Goal: Transaction & Acquisition: Book appointment/travel/reservation

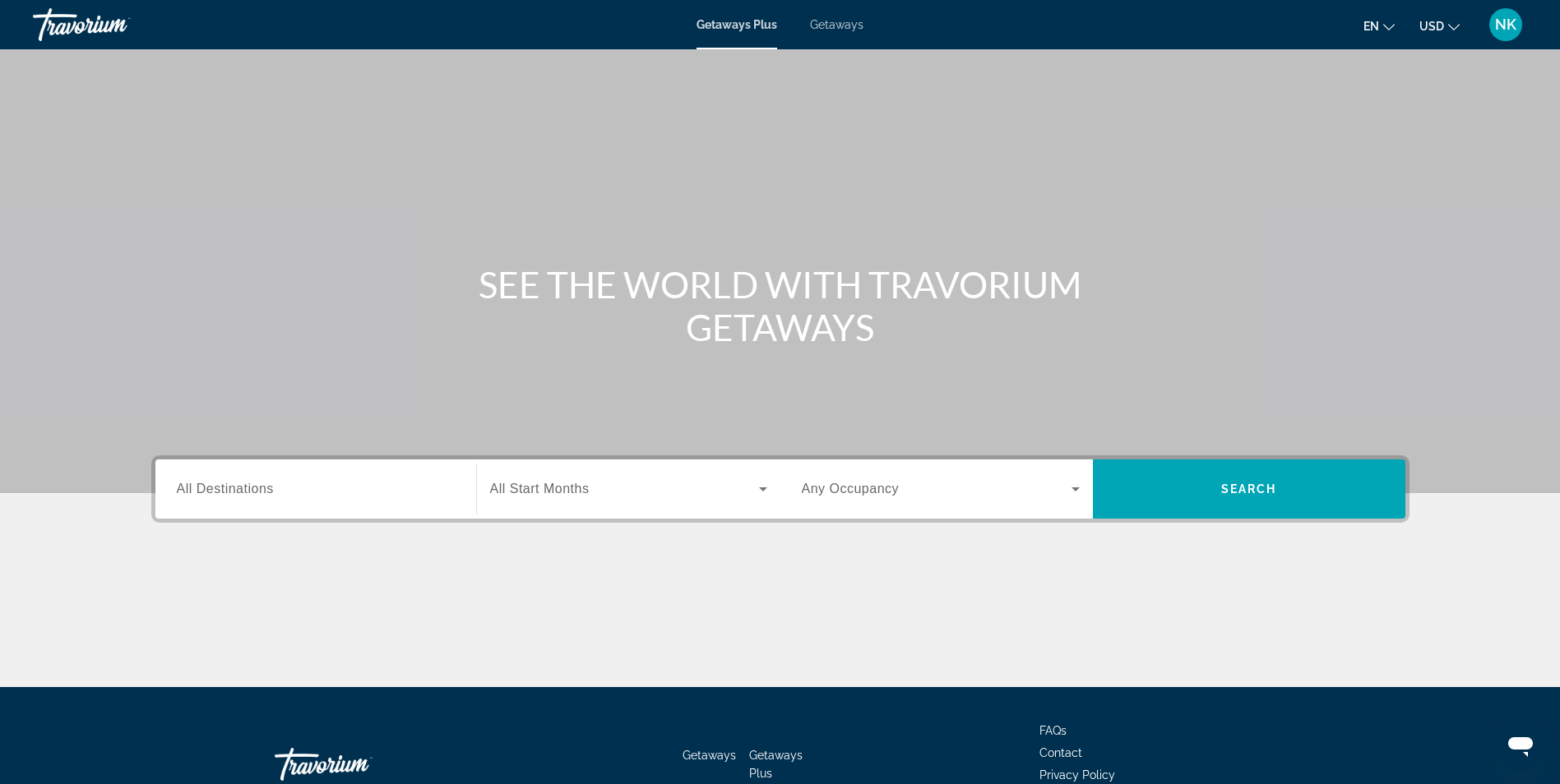
click at [849, 28] on span "Getaways" at bounding box center [837, 24] width 54 height 13
click at [282, 483] on input "Destination All Destinations" at bounding box center [316, 490] width 278 height 20
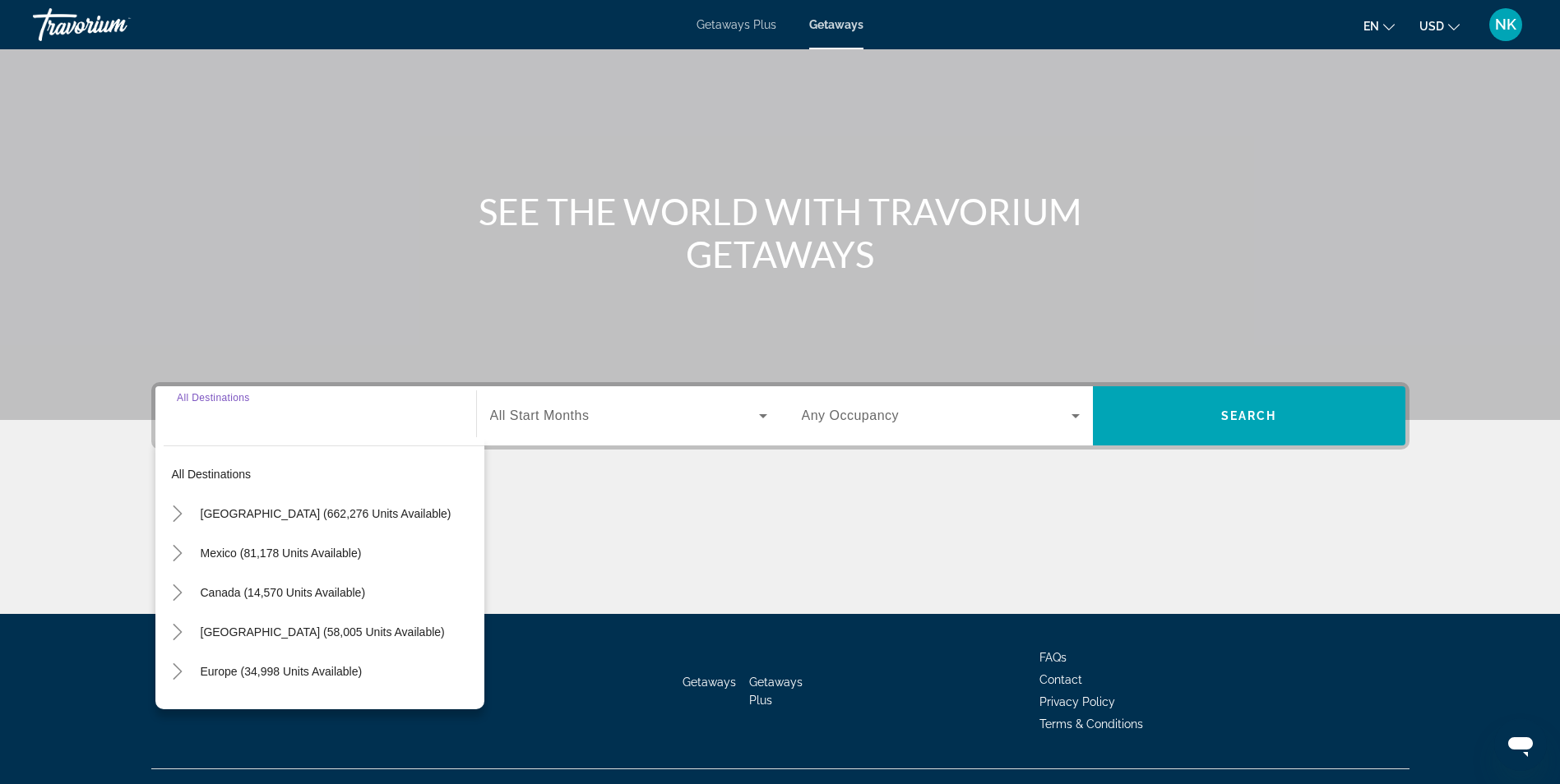
scroll to position [105, 0]
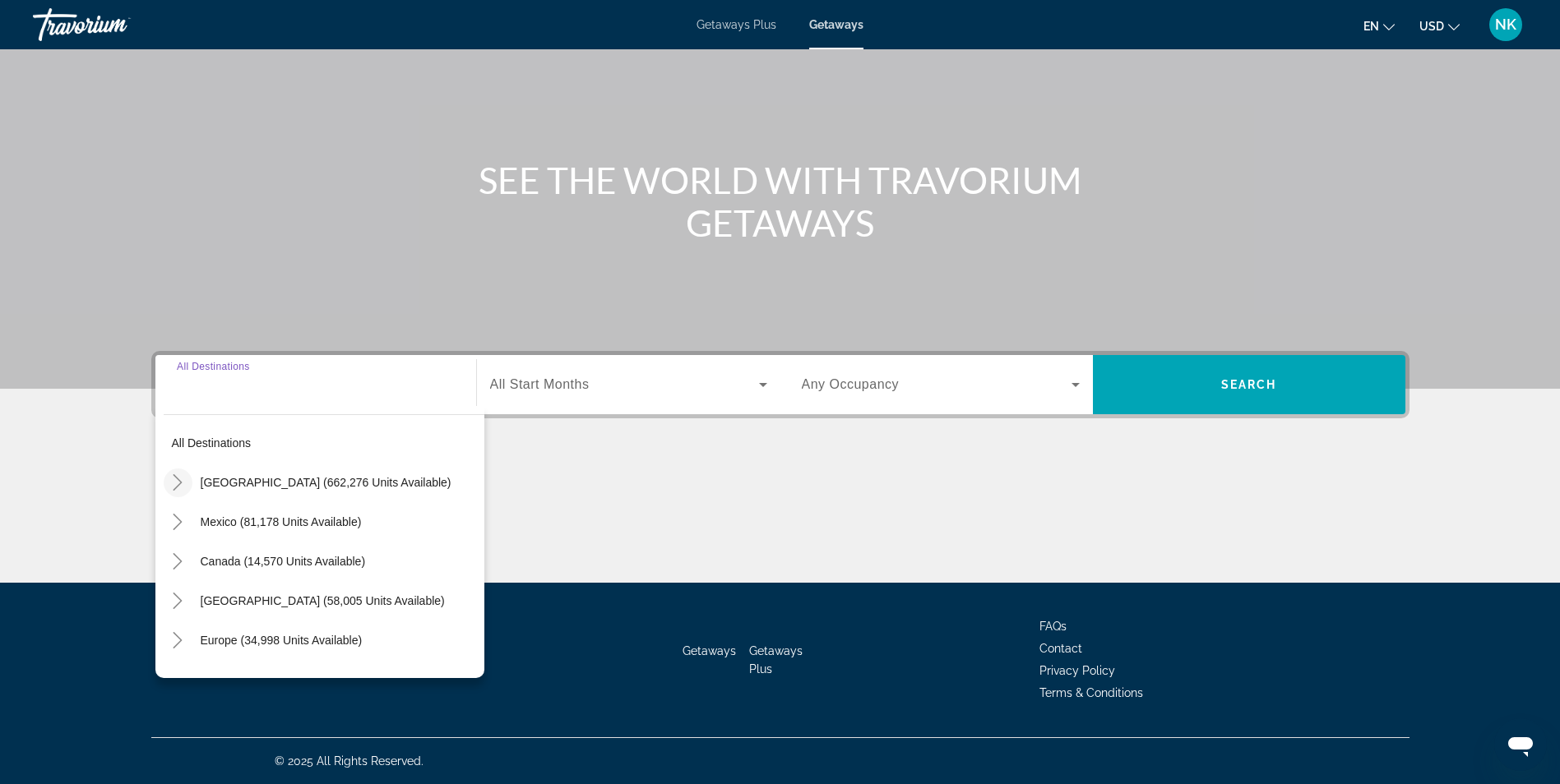
click at [179, 479] on icon "Toggle United States (662,276 units available)" at bounding box center [178, 483] width 9 height 16
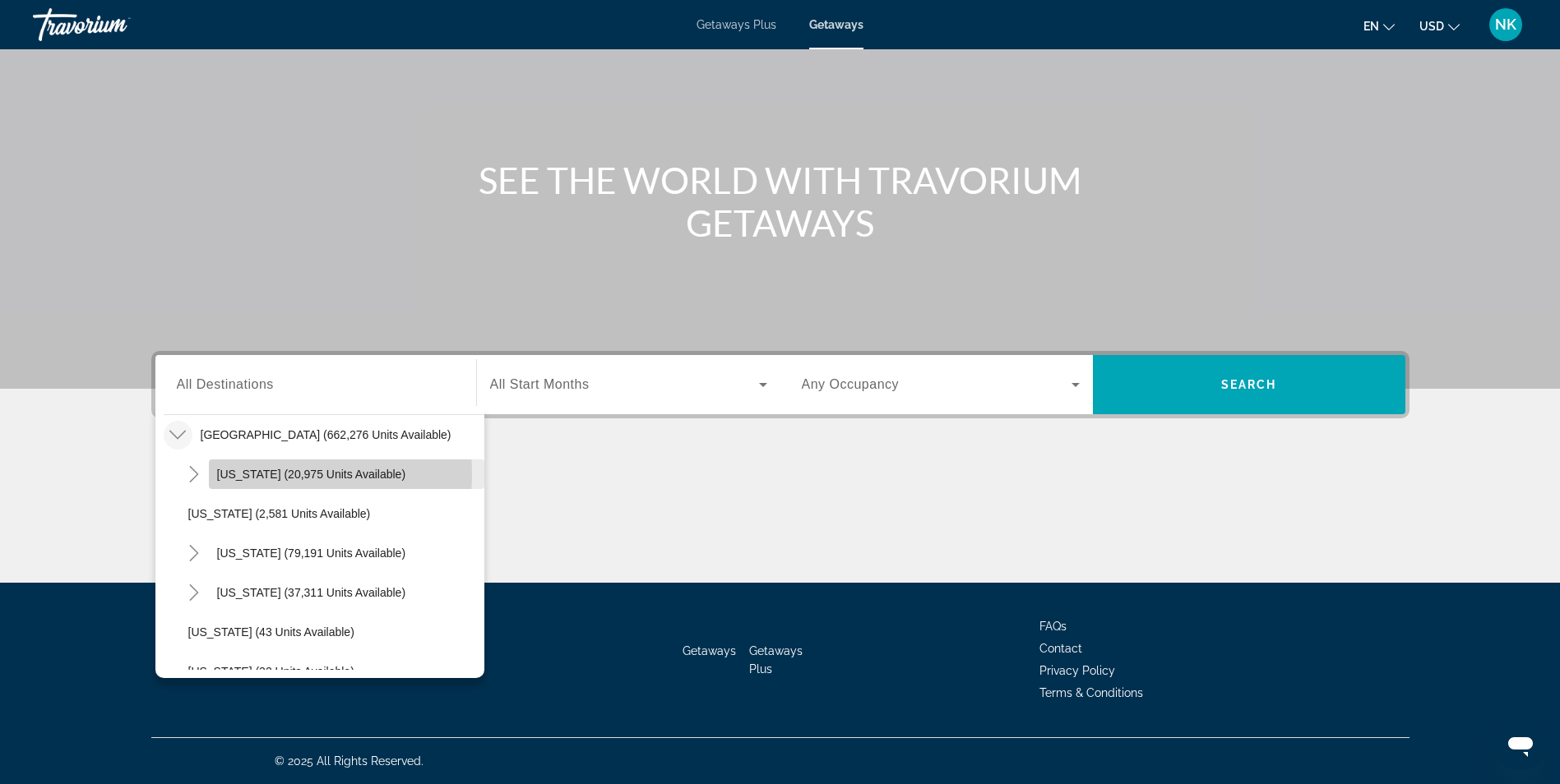
click at [240, 475] on span "[US_STATE] (20,975 units available)" at bounding box center [312, 474] width 190 height 13
type input "**********"
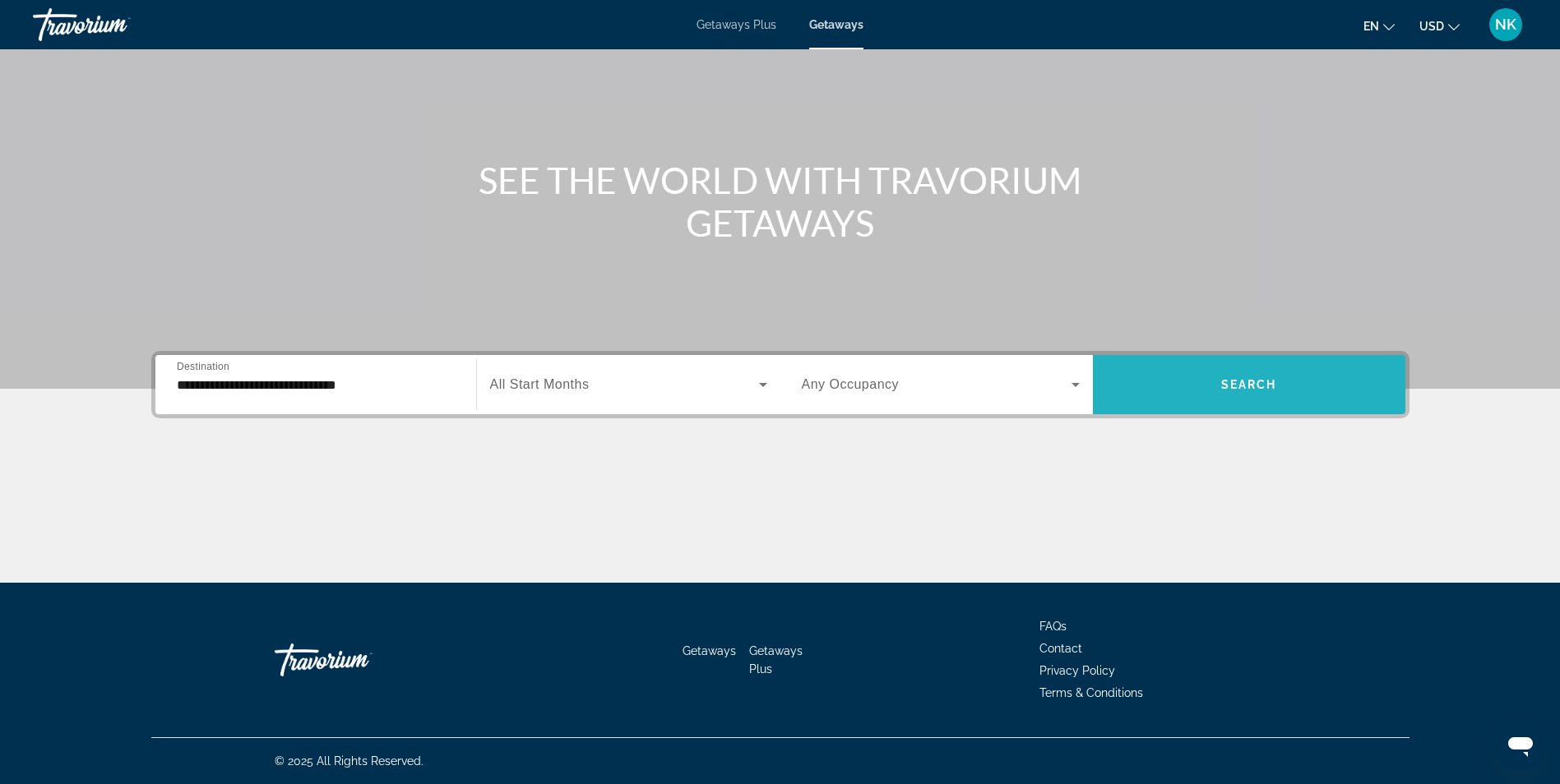
click at [1171, 375] on span "Search widget" at bounding box center [1248, 384] width 312 height 39
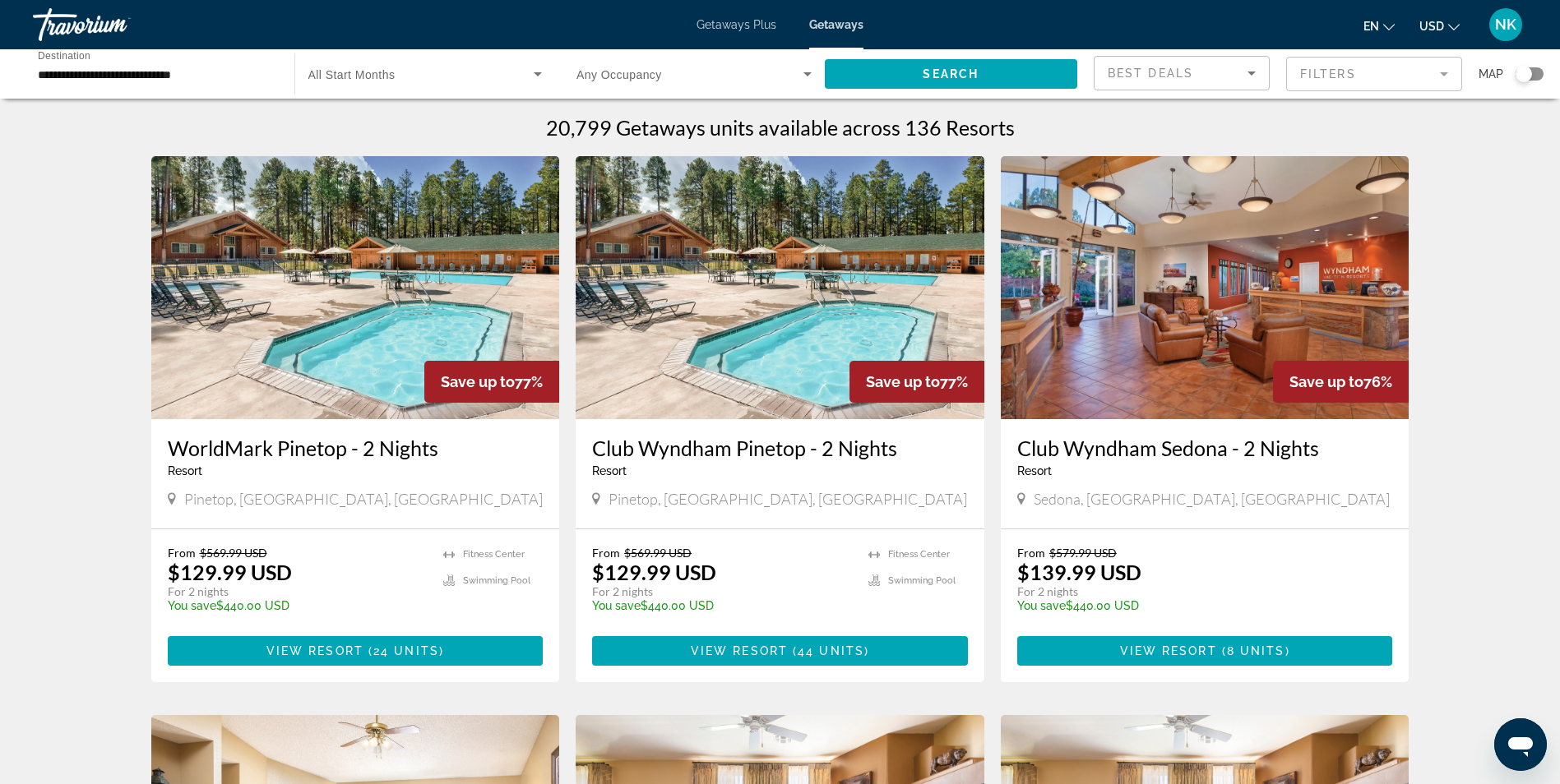
click at [1527, 67] on div "Search widget" at bounding box center [1523, 74] width 16 height 16
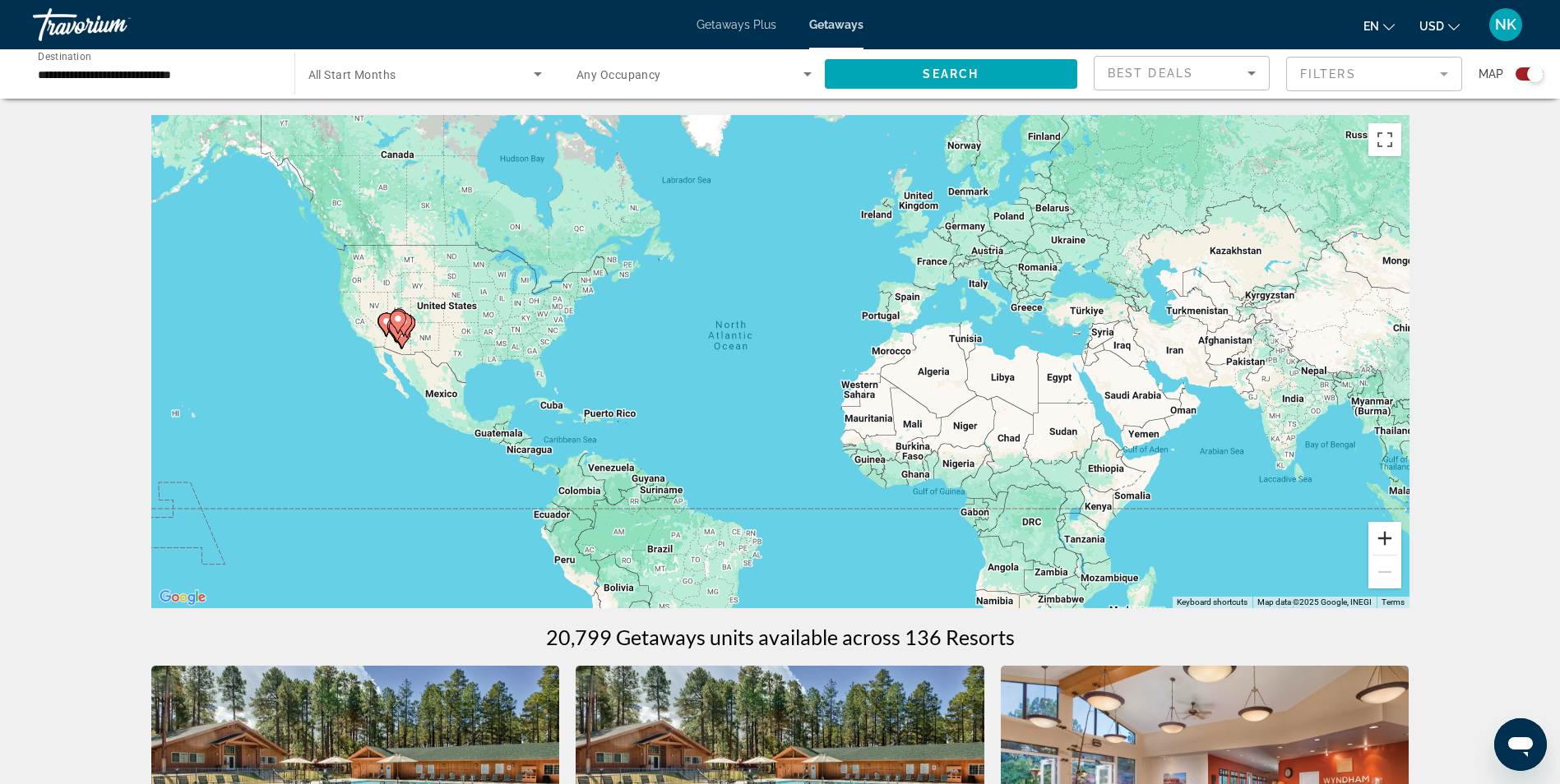
click at [1382, 533] on button "Zoom in" at bounding box center [1384, 538] width 33 height 33
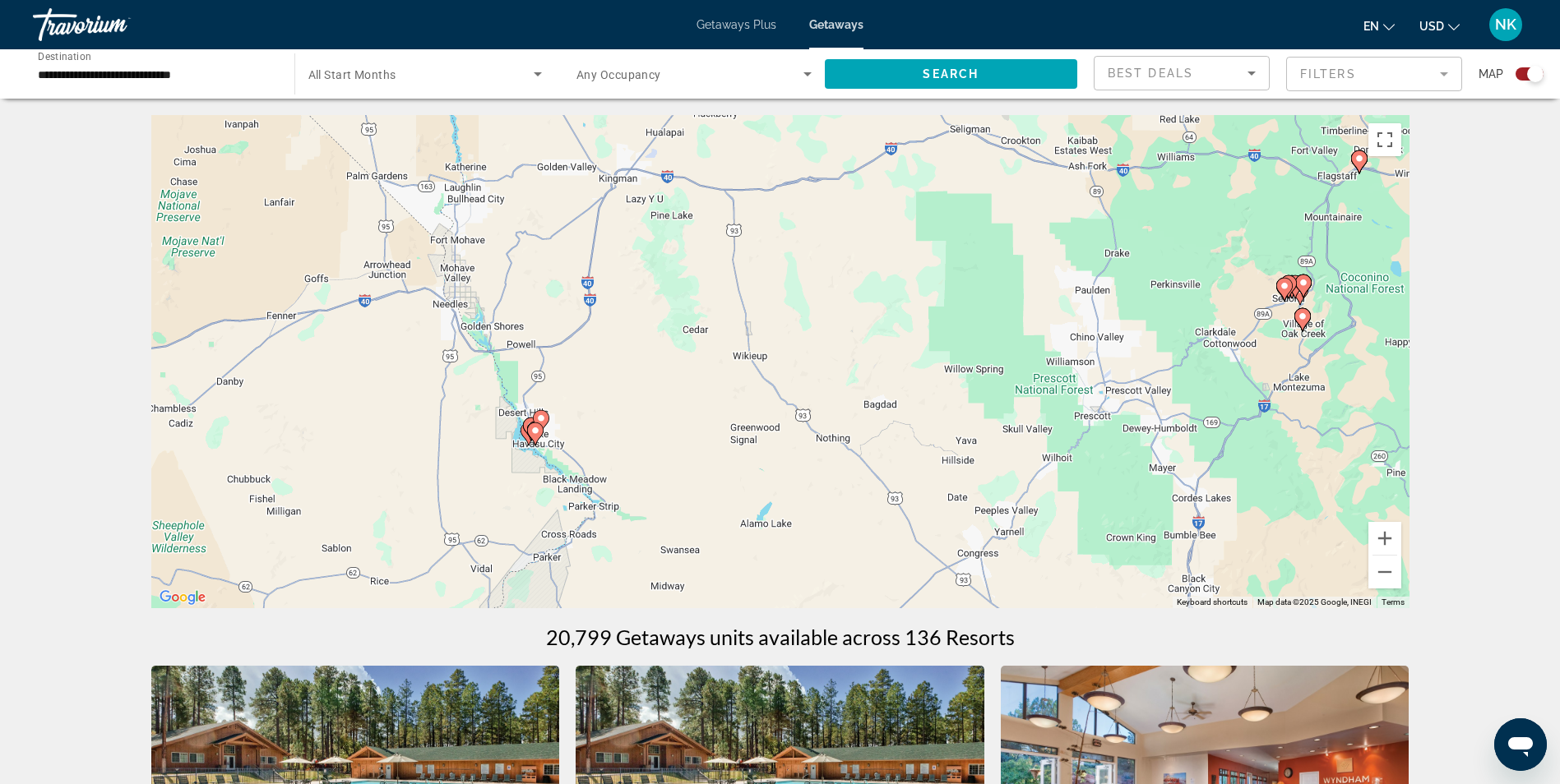
click at [535, 440] on icon "Main content" at bounding box center [534, 434] width 15 height 21
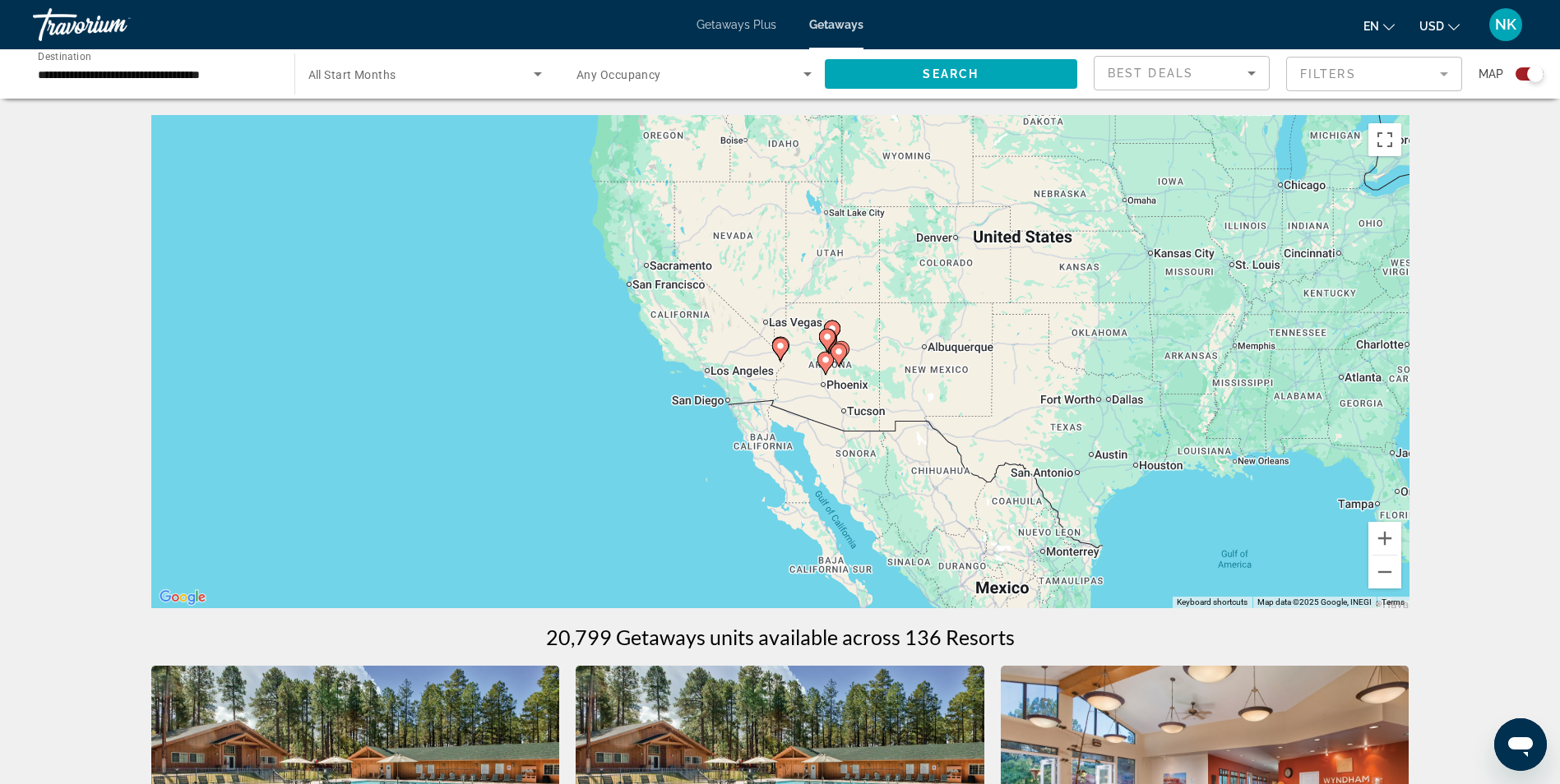
click at [777, 356] on gmp-advanced-marker "Main content" at bounding box center [780, 350] width 16 height 25
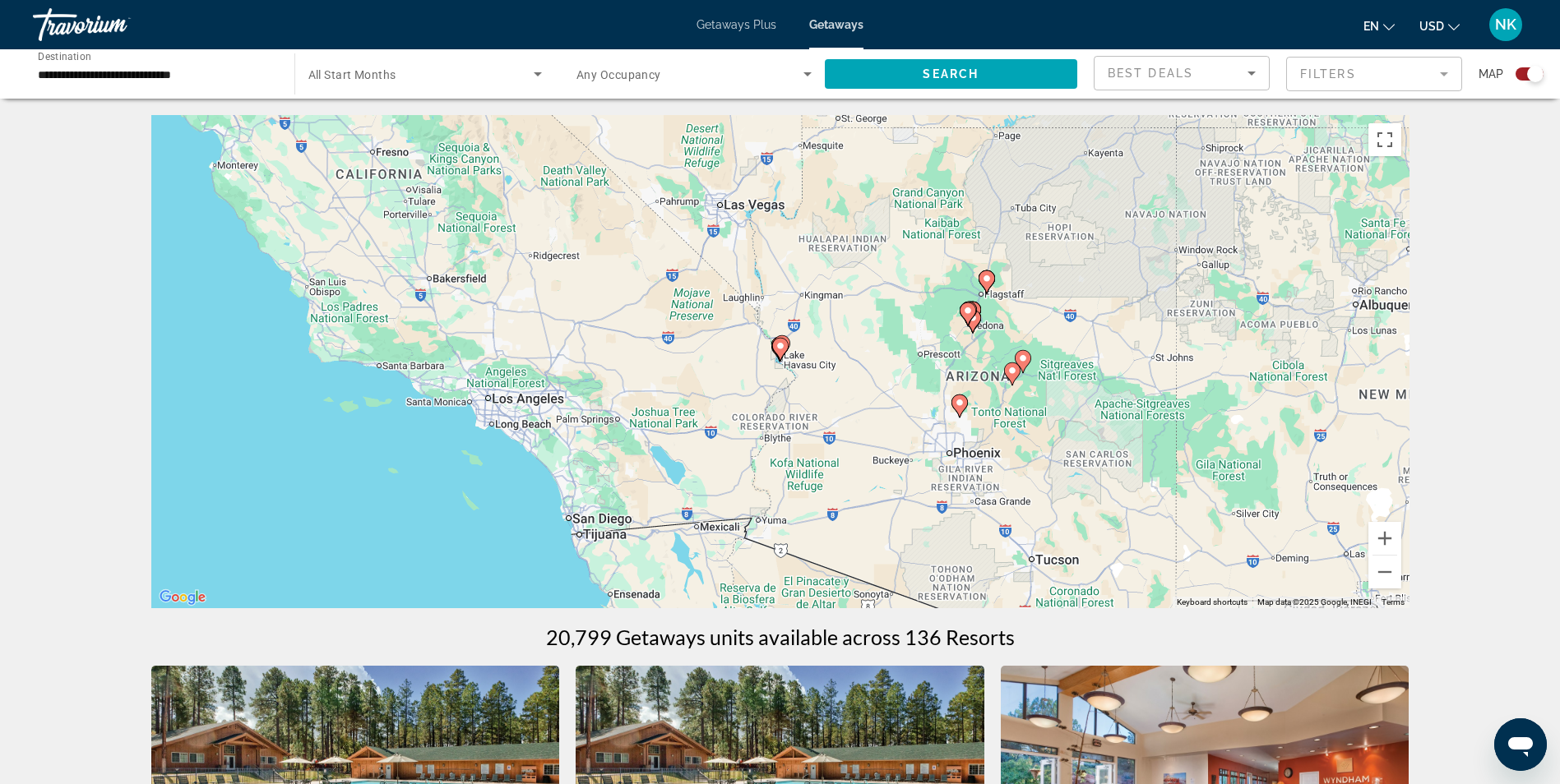
click at [777, 356] on gmp-advanced-marker "Main content" at bounding box center [780, 350] width 16 height 25
type input "**********"
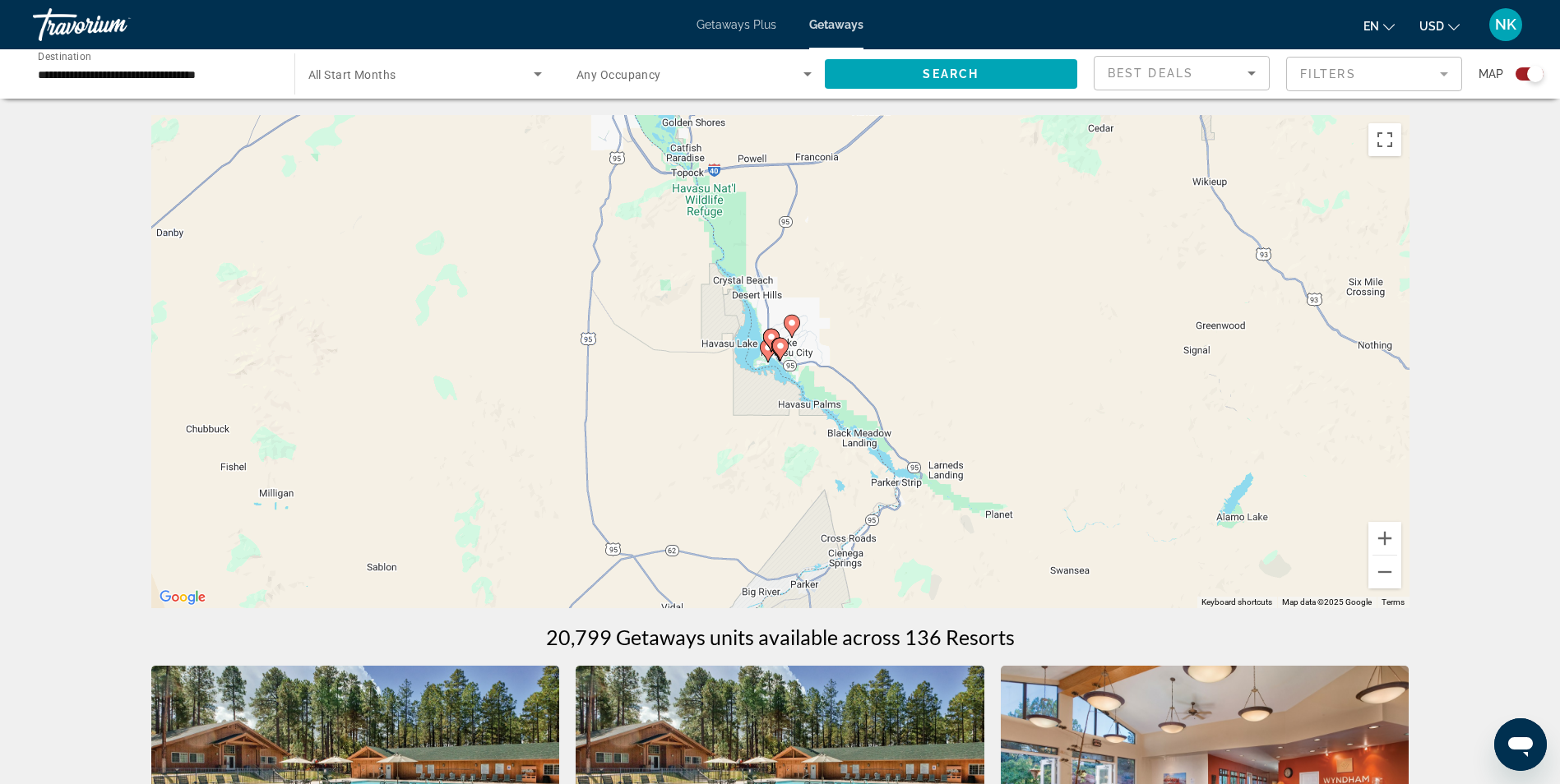
click at [784, 346] on image "Main content" at bounding box center [780, 346] width 10 height 10
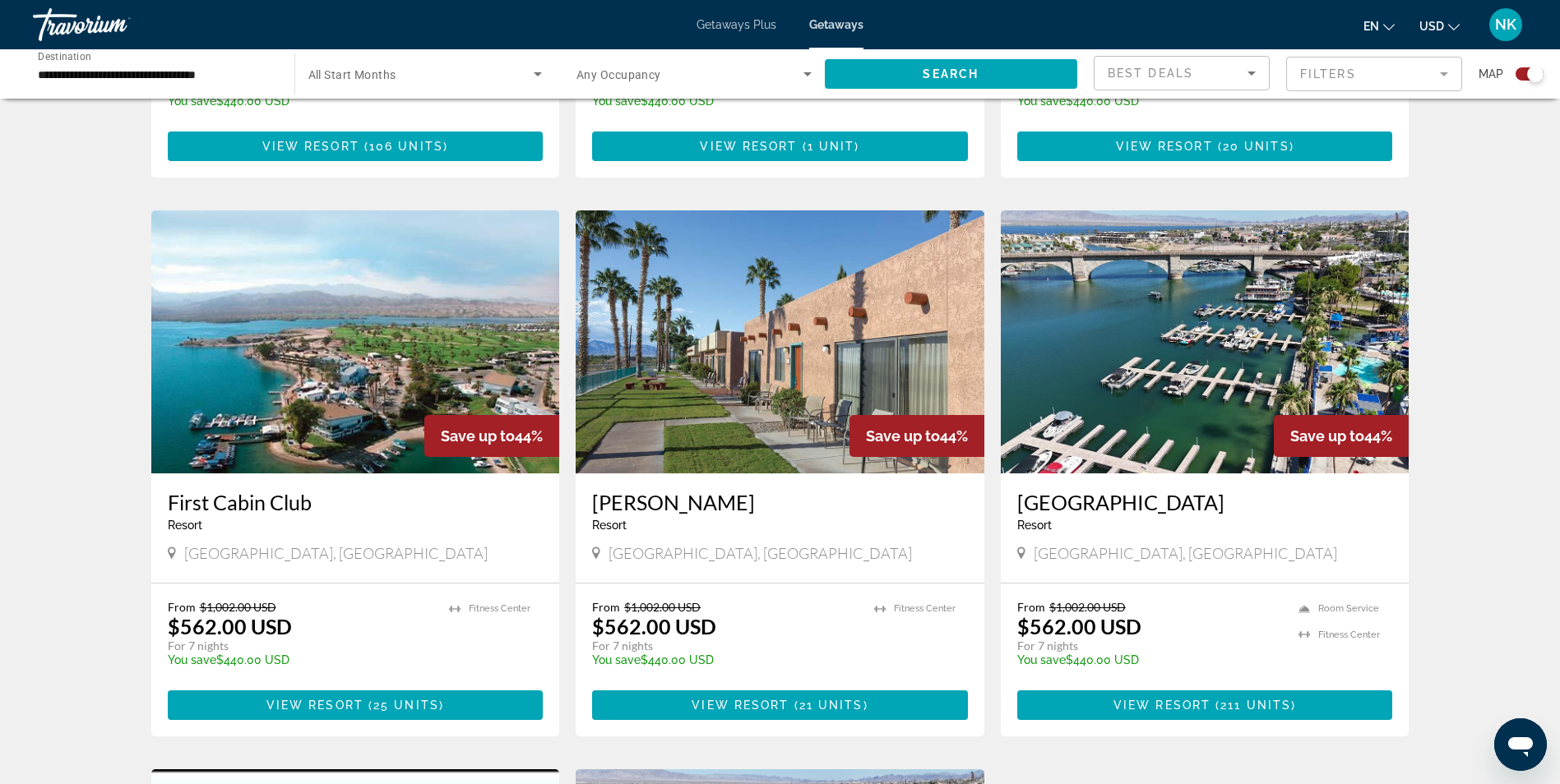
scroll to position [1644, 0]
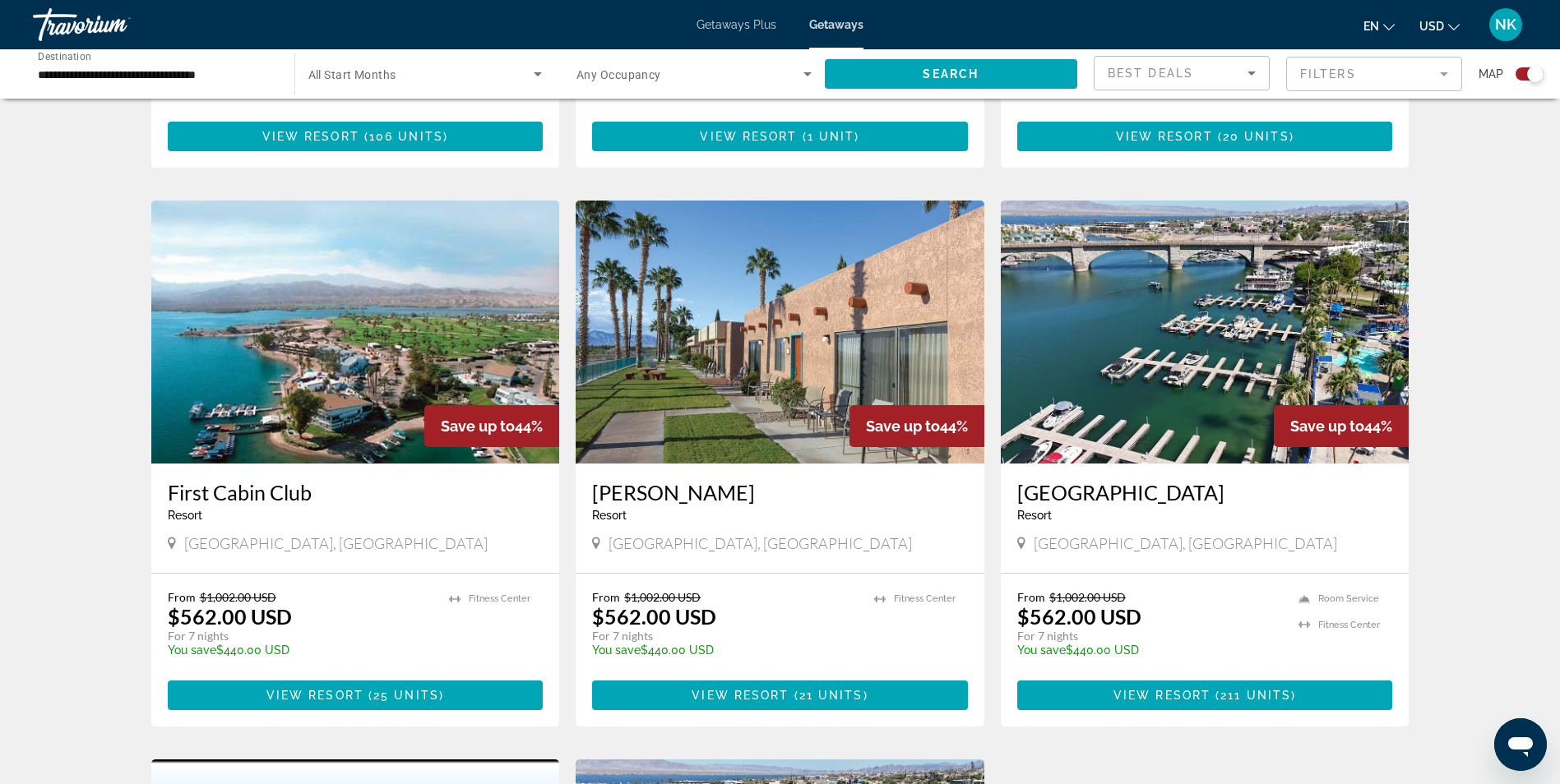
click at [130, 71] on input "**********" at bounding box center [155, 75] width 235 height 20
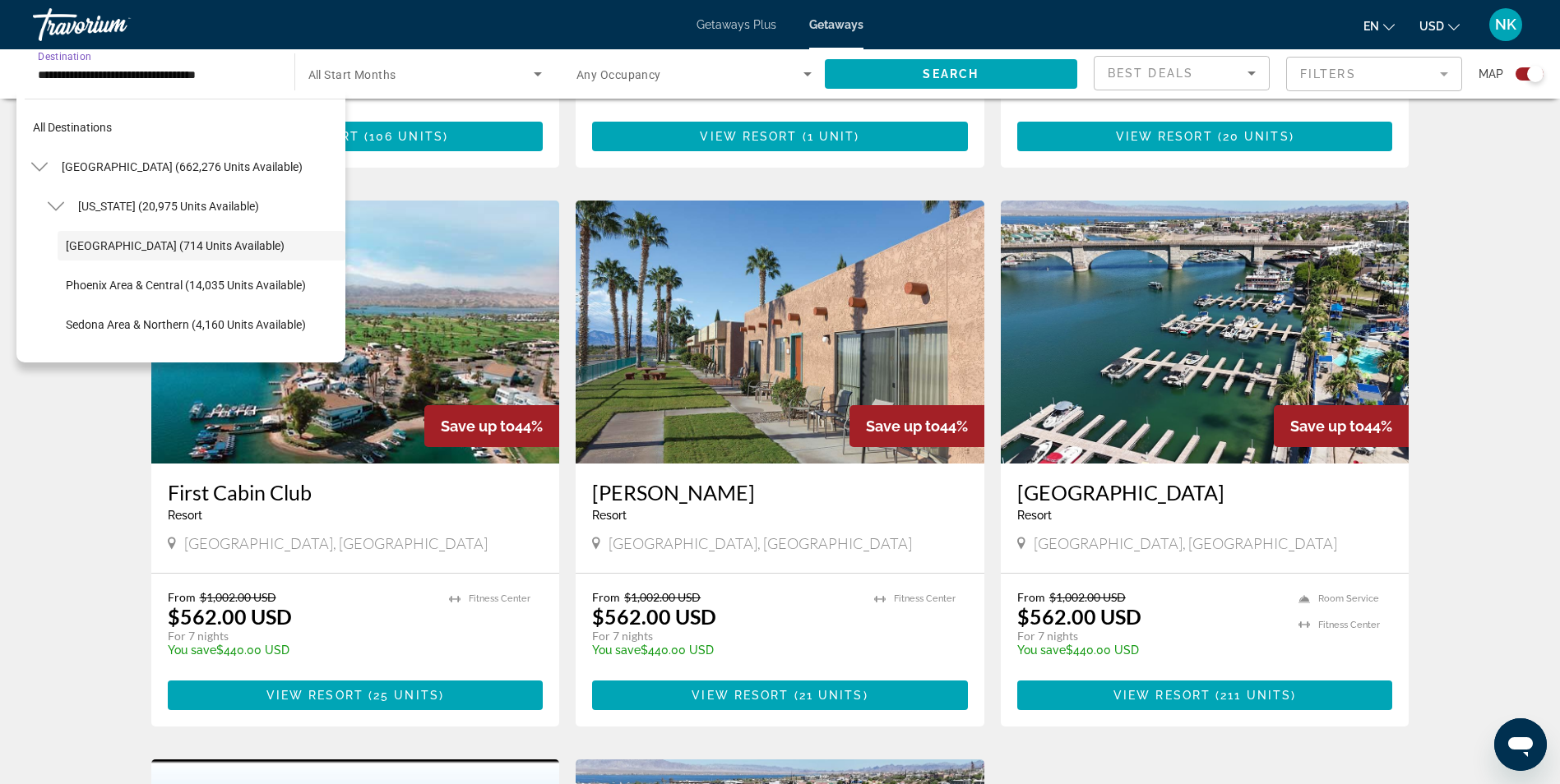
scroll to position [19, 0]
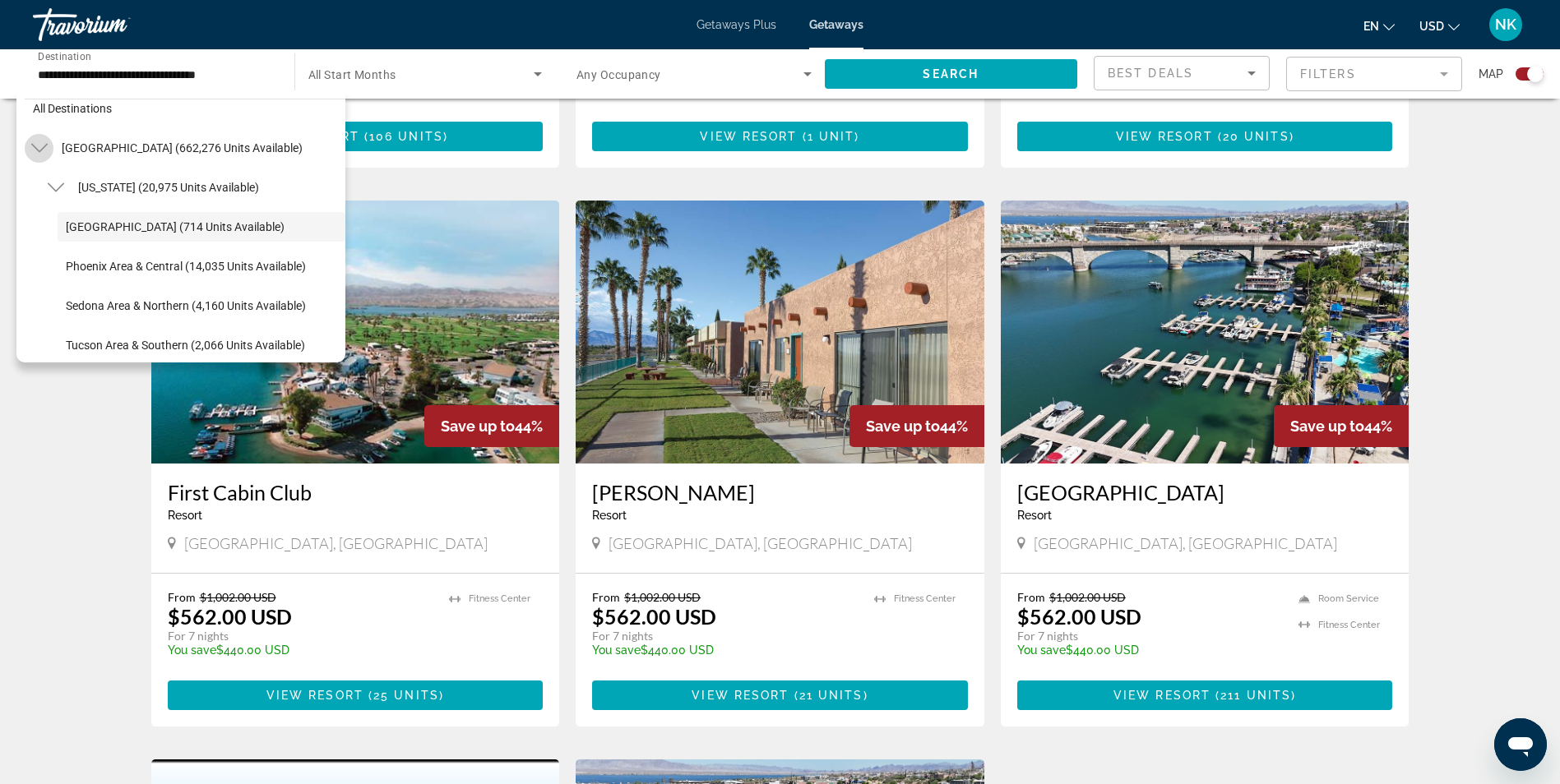
click at [39, 149] on icon "Toggle United States (662,276 units available)" at bounding box center [39, 148] width 16 height 16
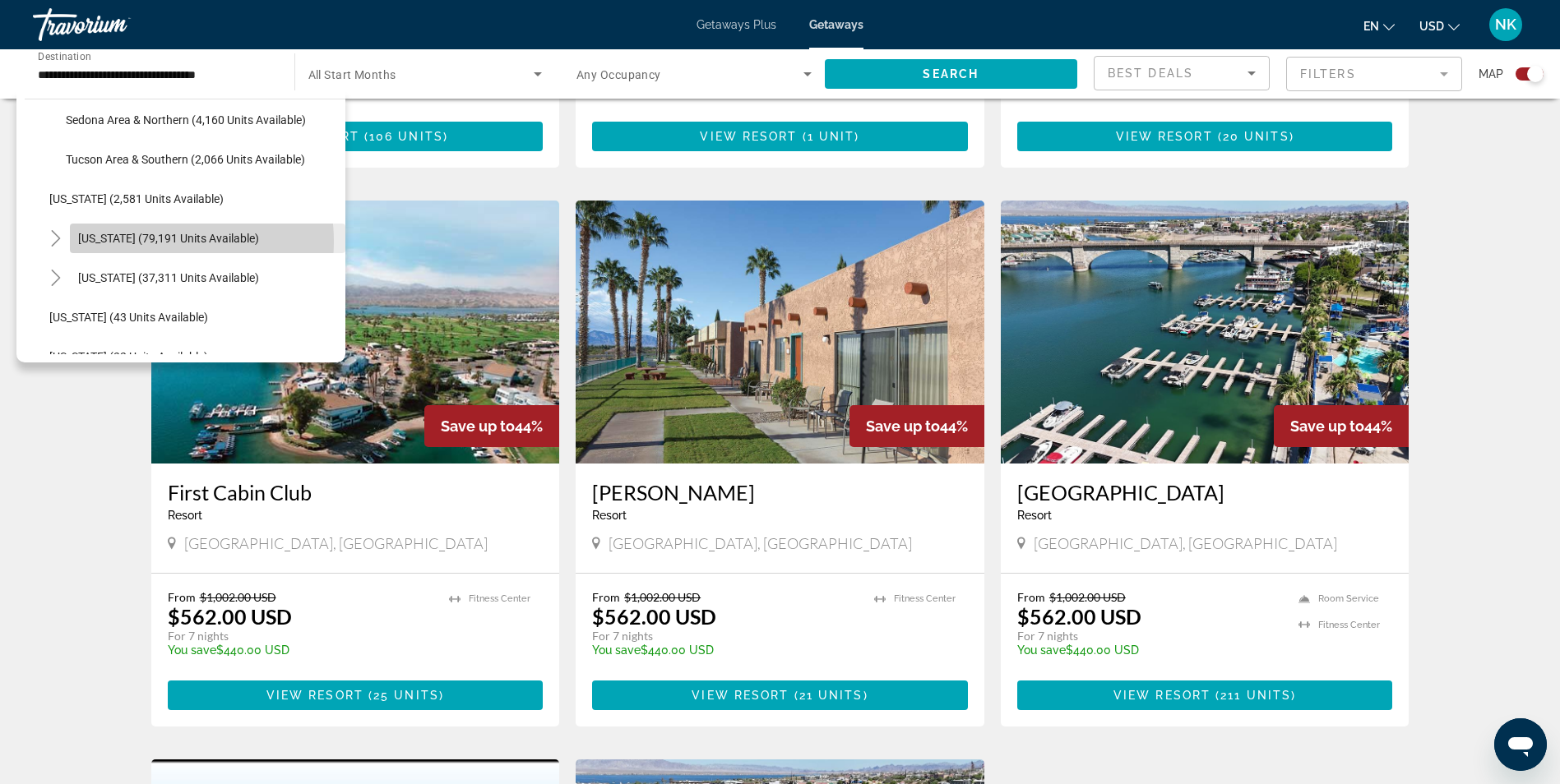
click at [142, 241] on span "[US_STATE] (79,191 units available)" at bounding box center [168, 238] width 181 height 13
type input "**********"
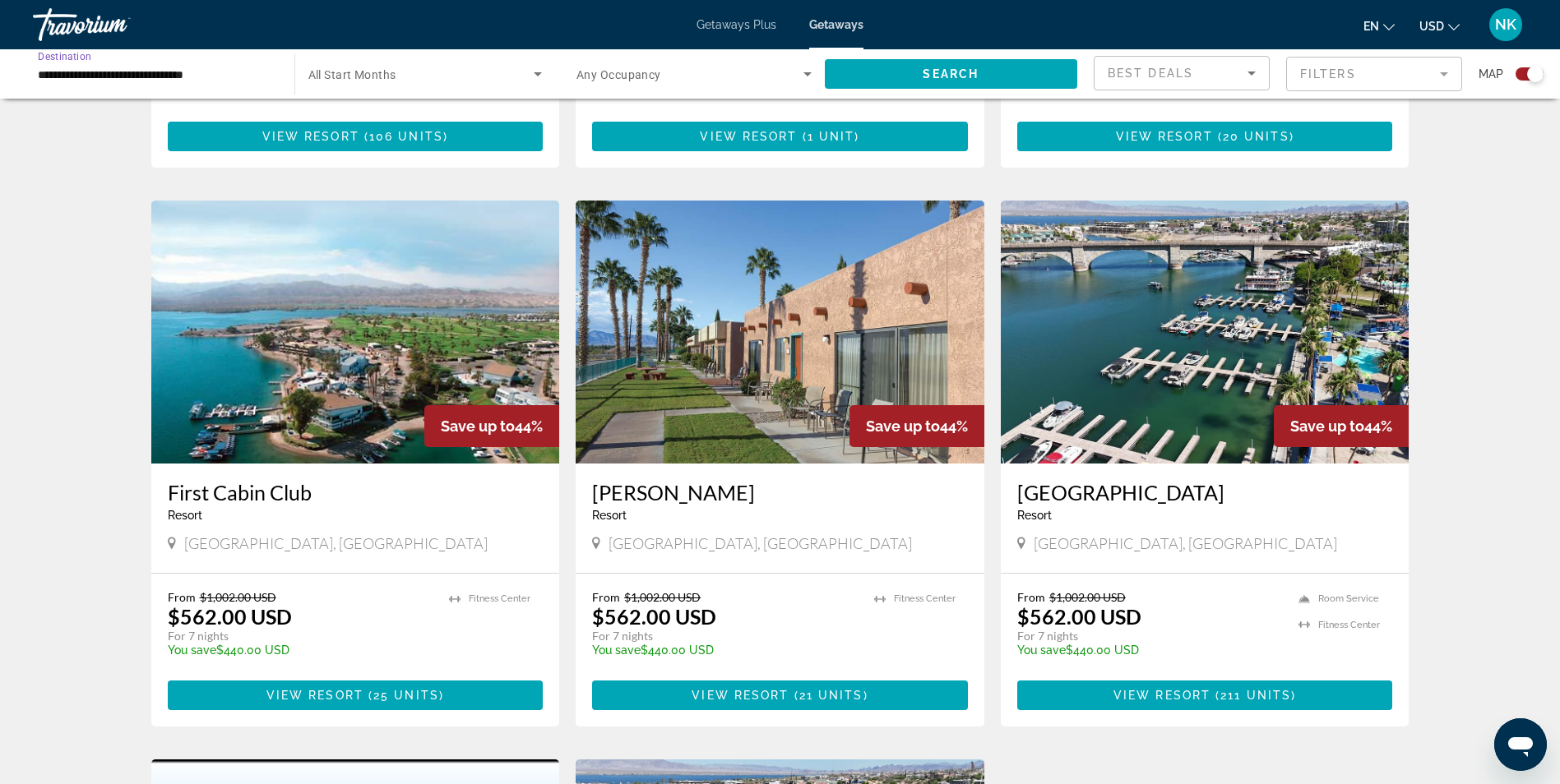
click at [409, 60] on div "Search widget" at bounding box center [426, 73] width 234 height 46
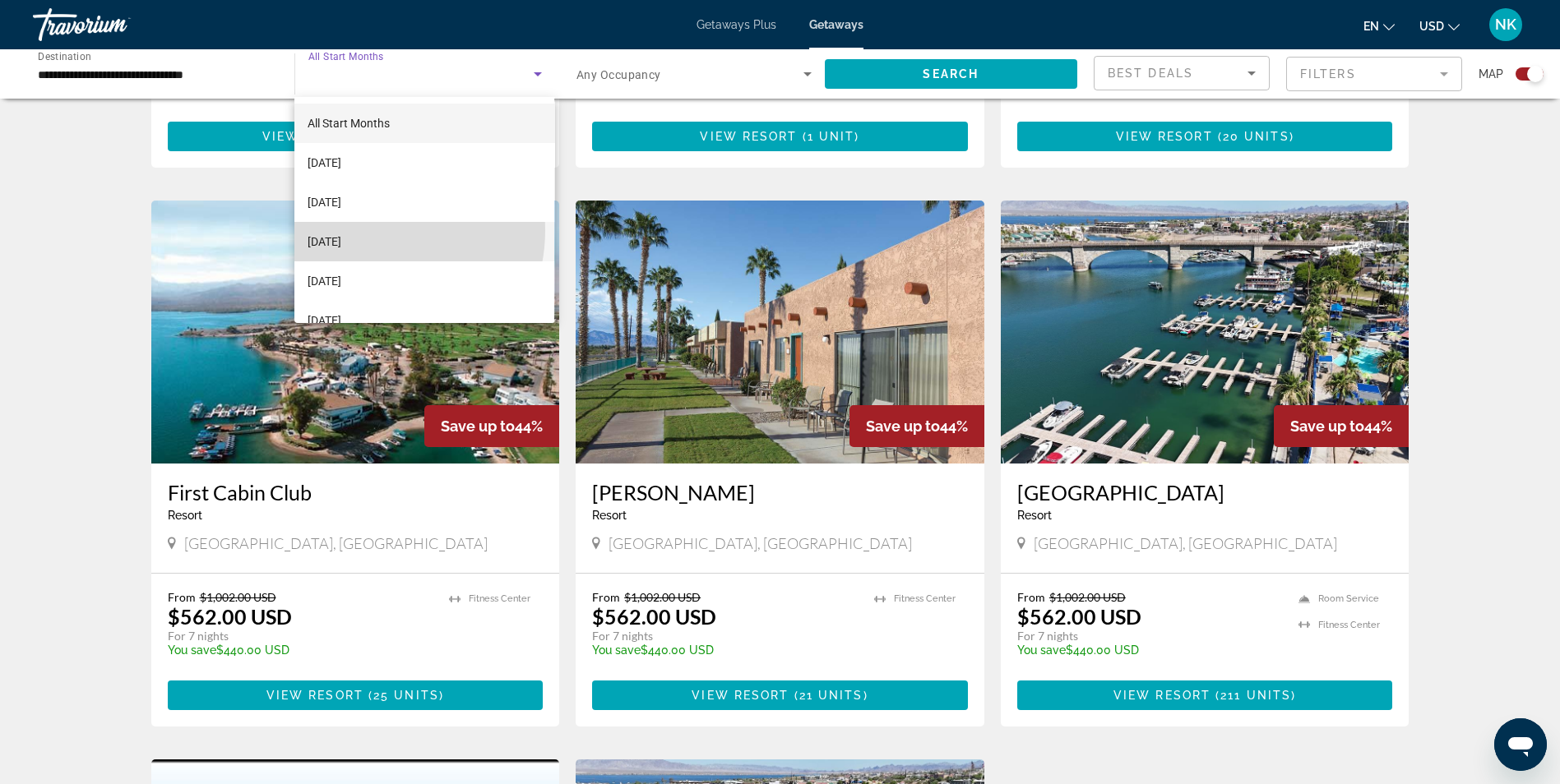
click at [367, 230] on mat-option "[DATE]" at bounding box center [424, 241] width 260 height 39
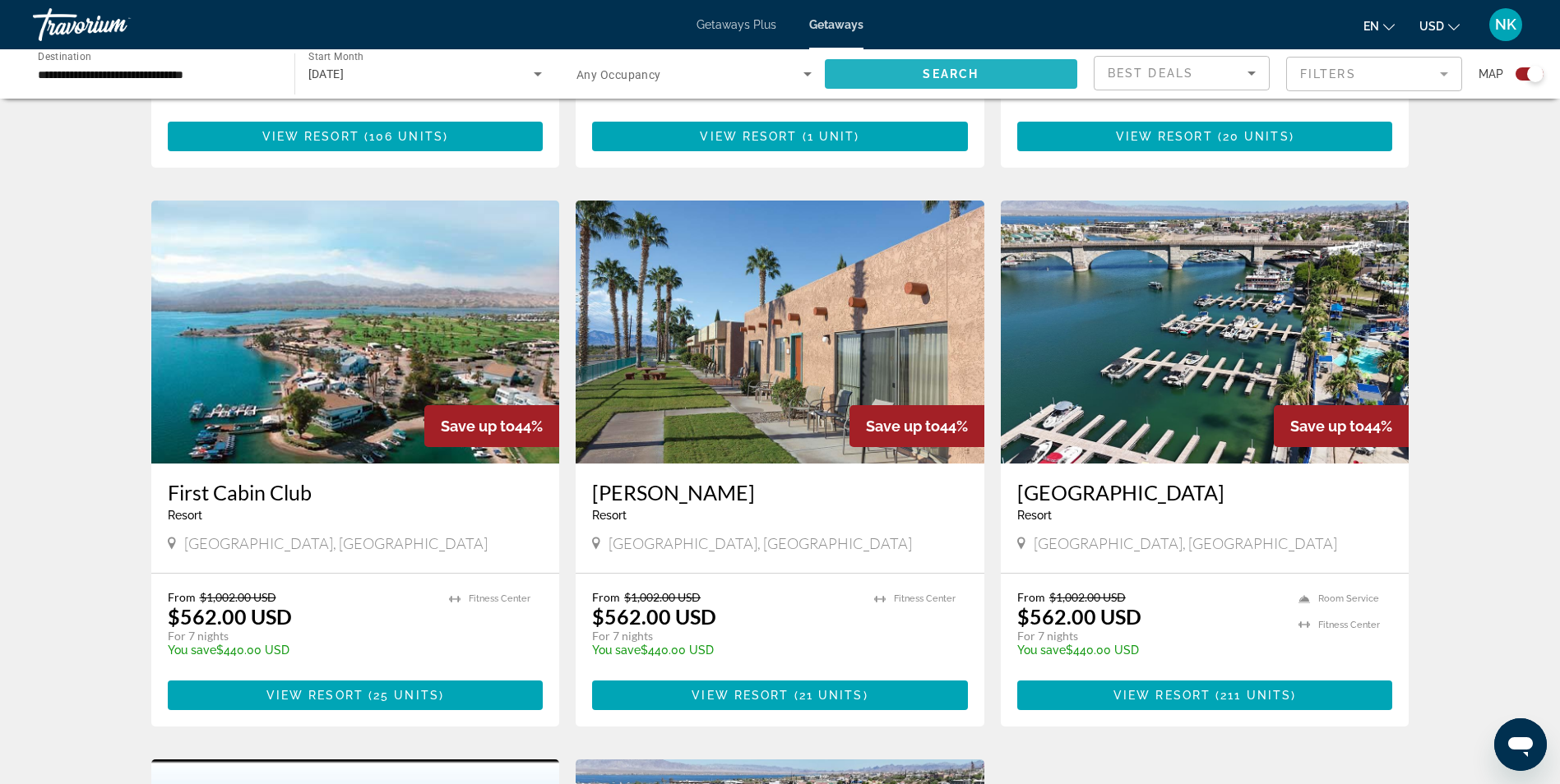
click at [881, 87] on span "Search widget" at bounding box center [950, 74] width 253 height 39
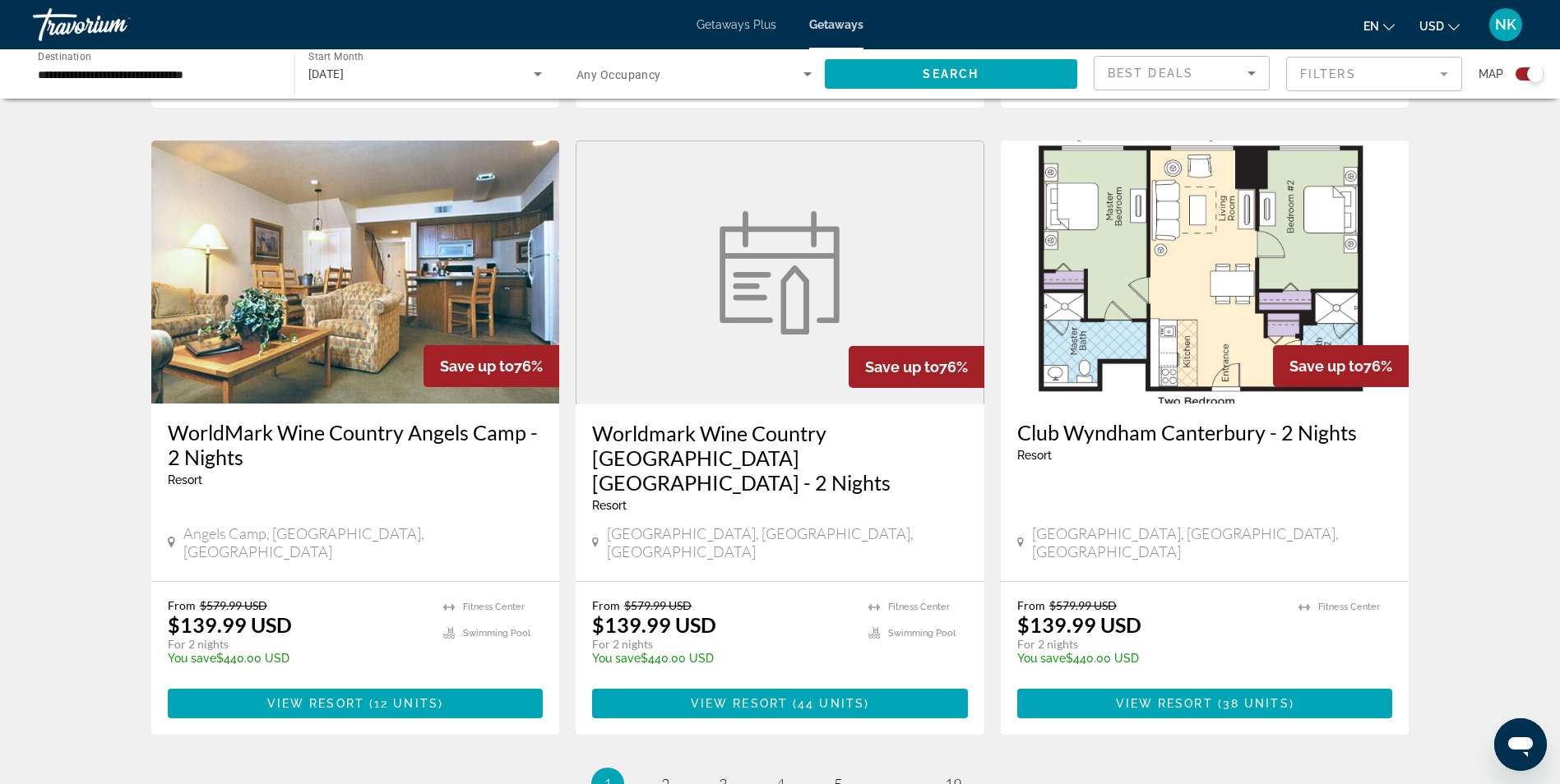
scroll to position [2485, 0]
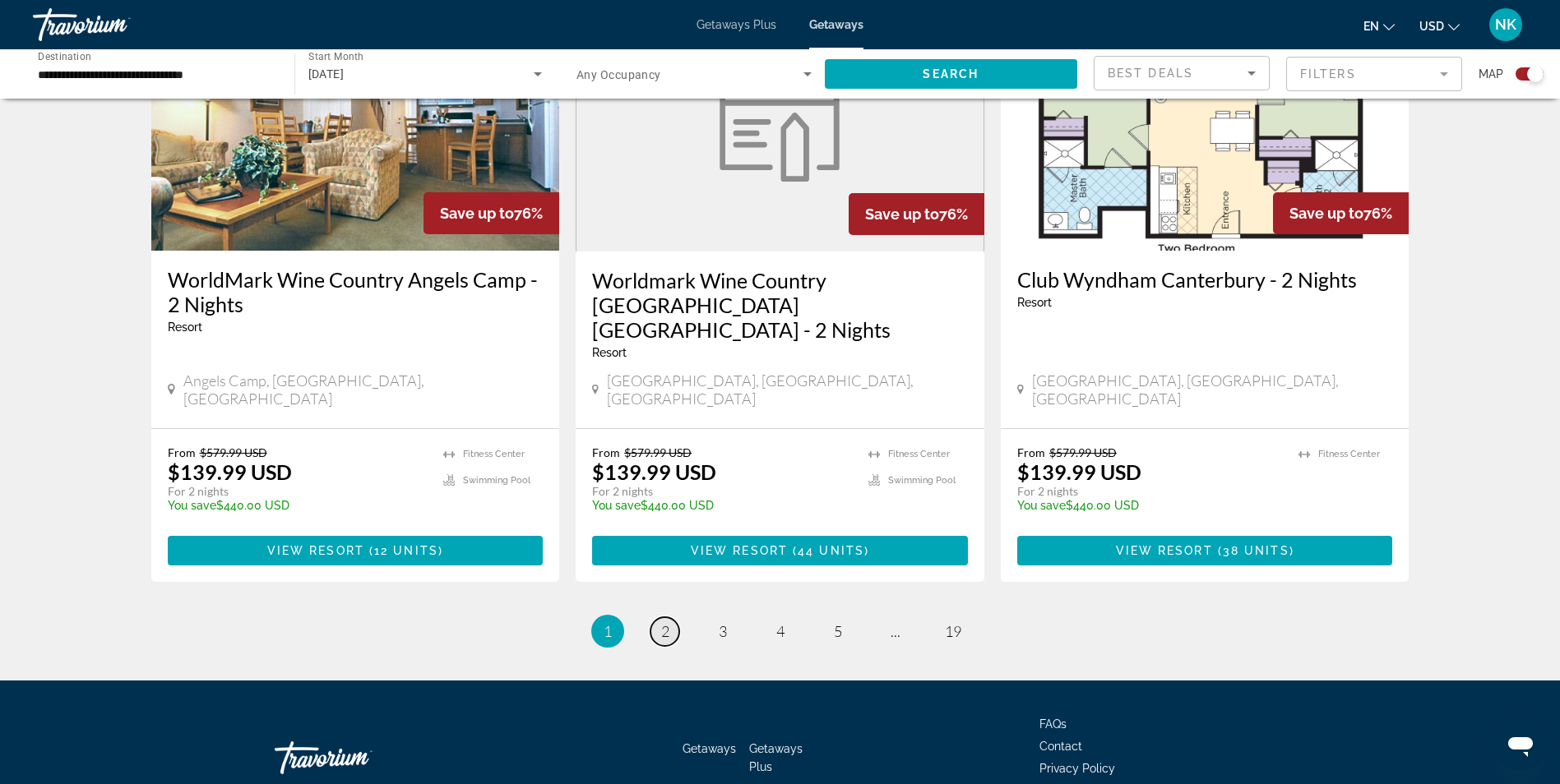
click at [670, 618] on link "page 2" at bounding box center [664, 632] width 29 height 29
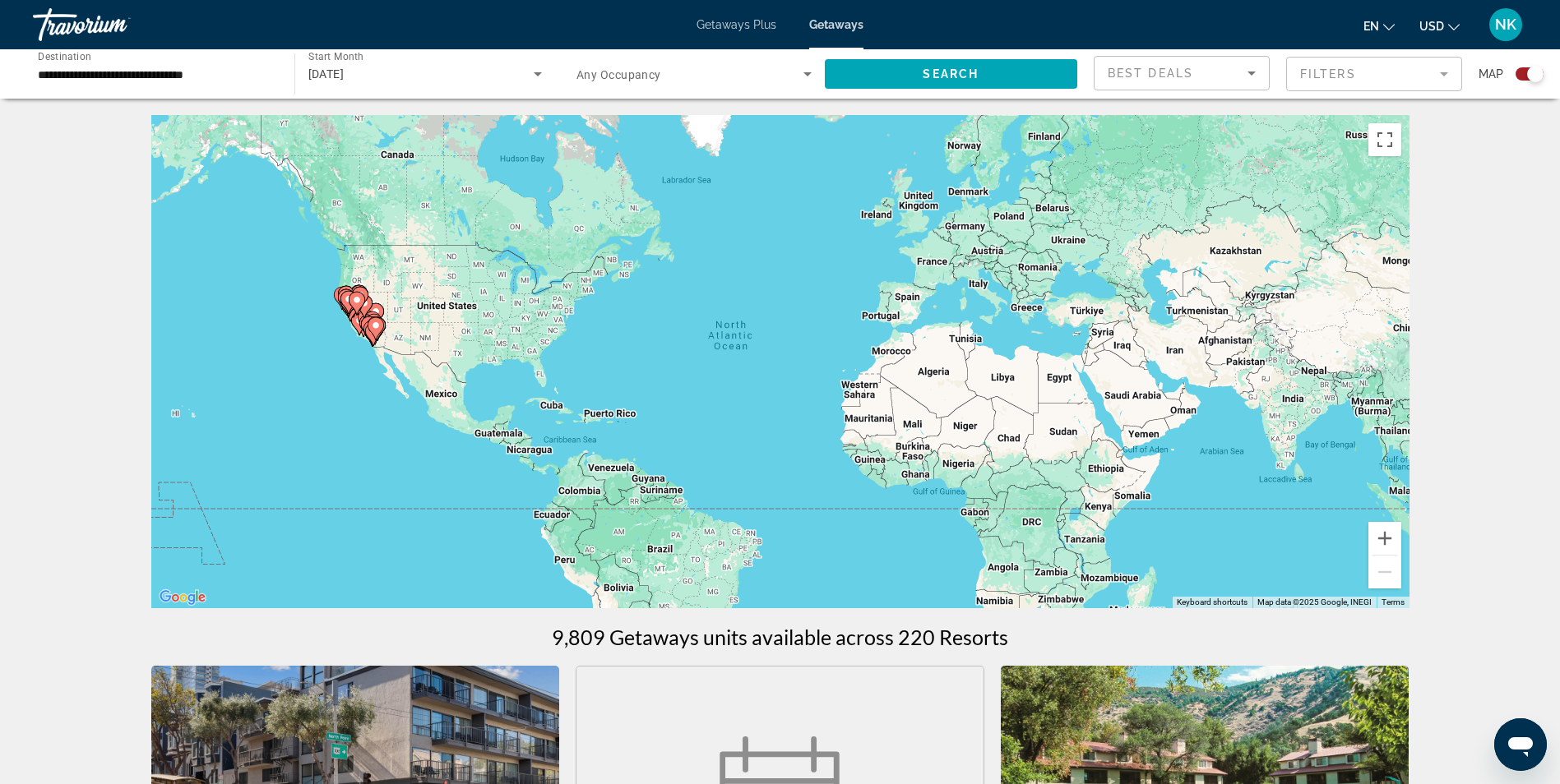
click at [1522, 63] on div "Map" at bounding box center [1510, 74] width 65 height 36
click at [1524, 75] on div "Search widget" at bounding box center [1529, 73] width 28 height 13
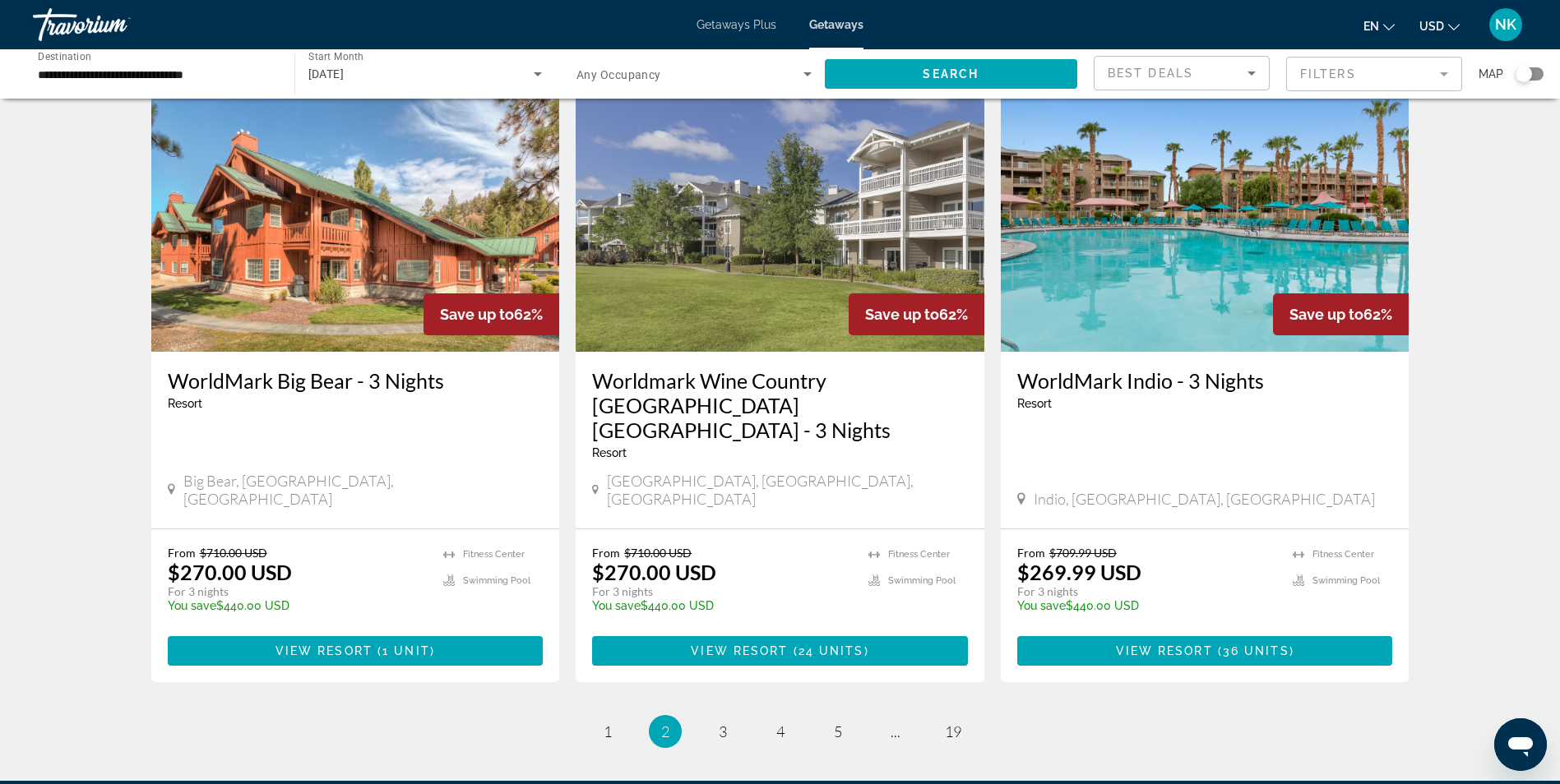
scroll to position [1975, 0]
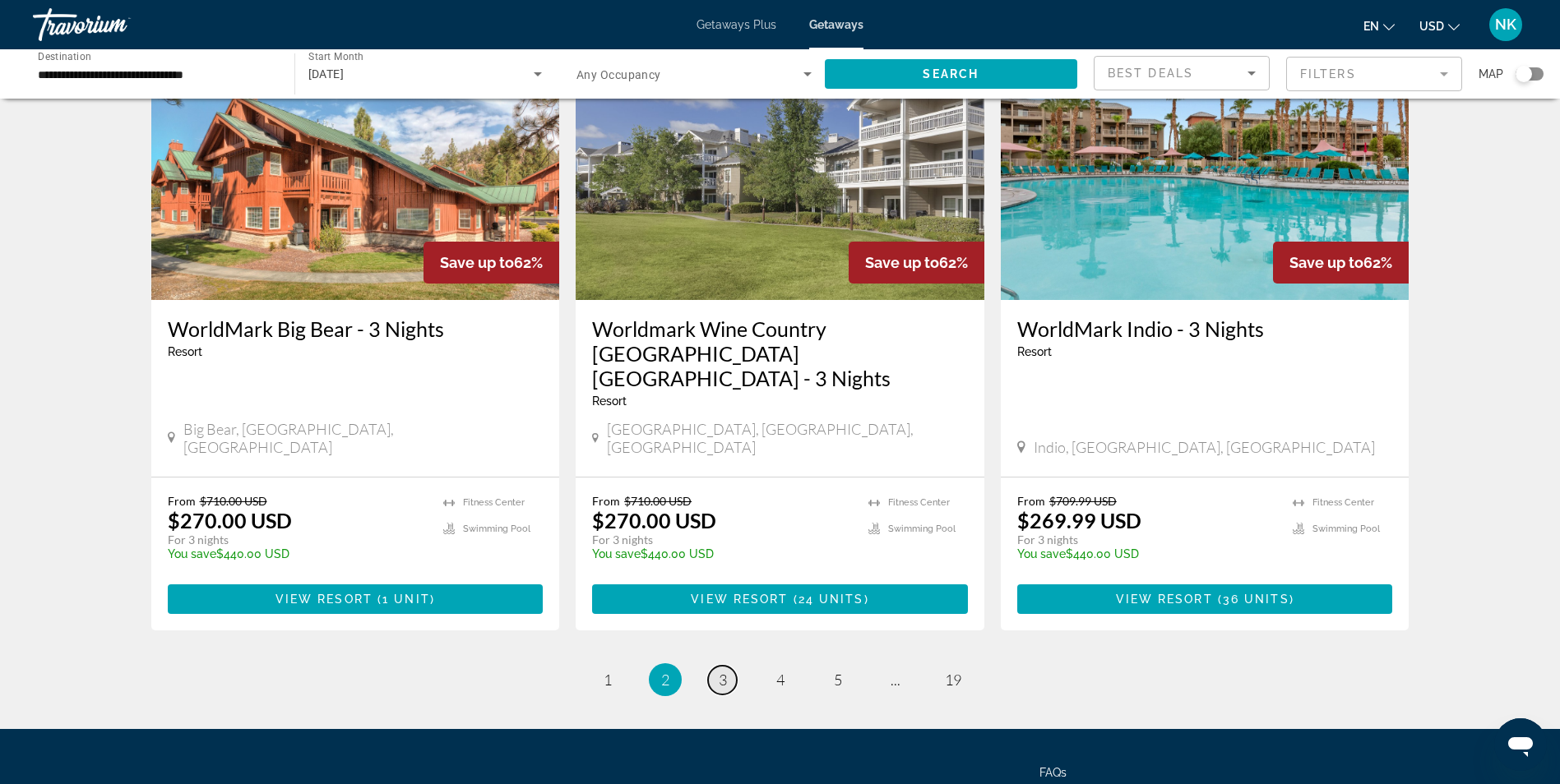
click at [725, 670] on span "3" at bounding box center [722, 679] width 8 height 18
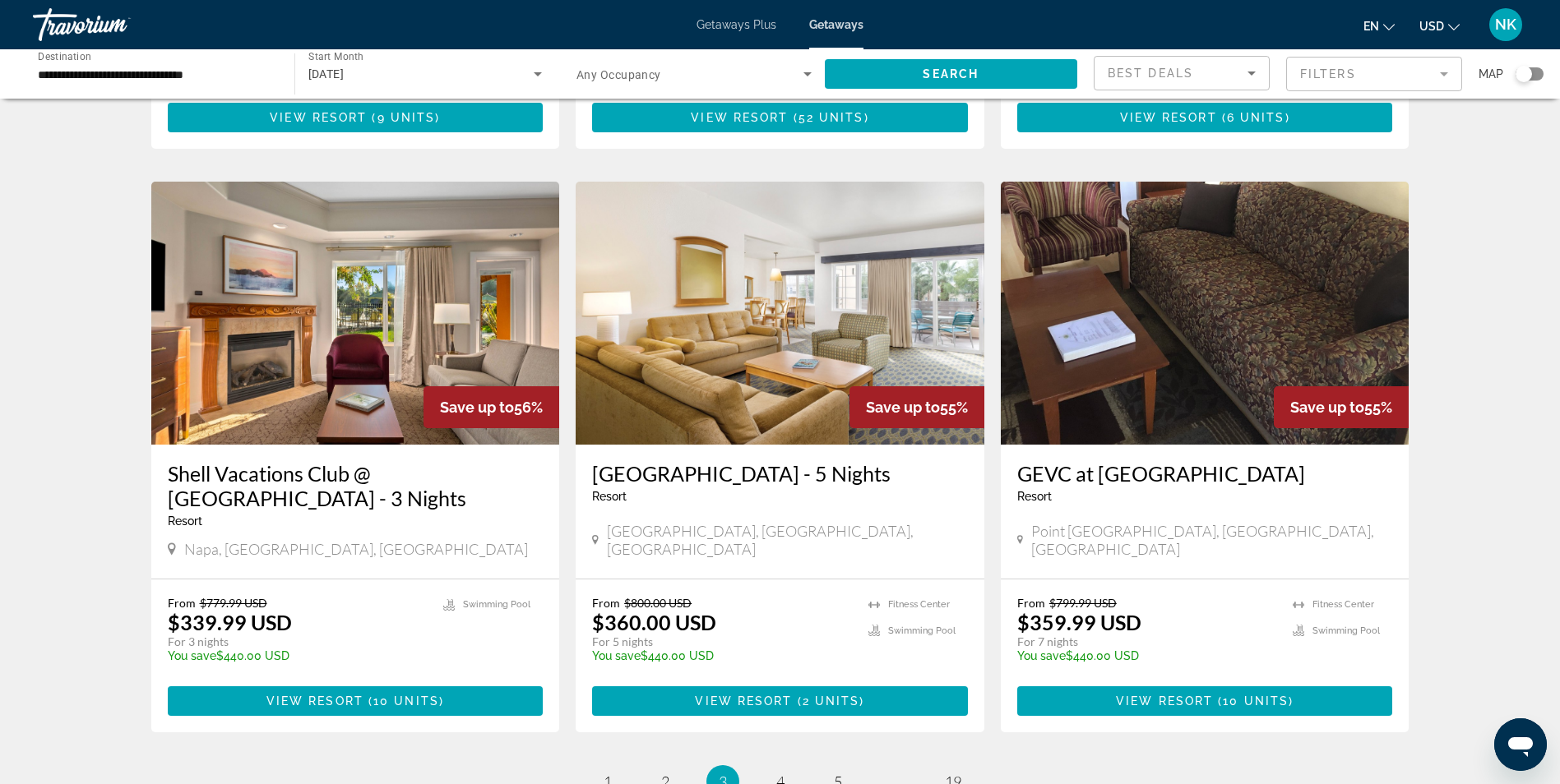
scroll to position [1875, 0]
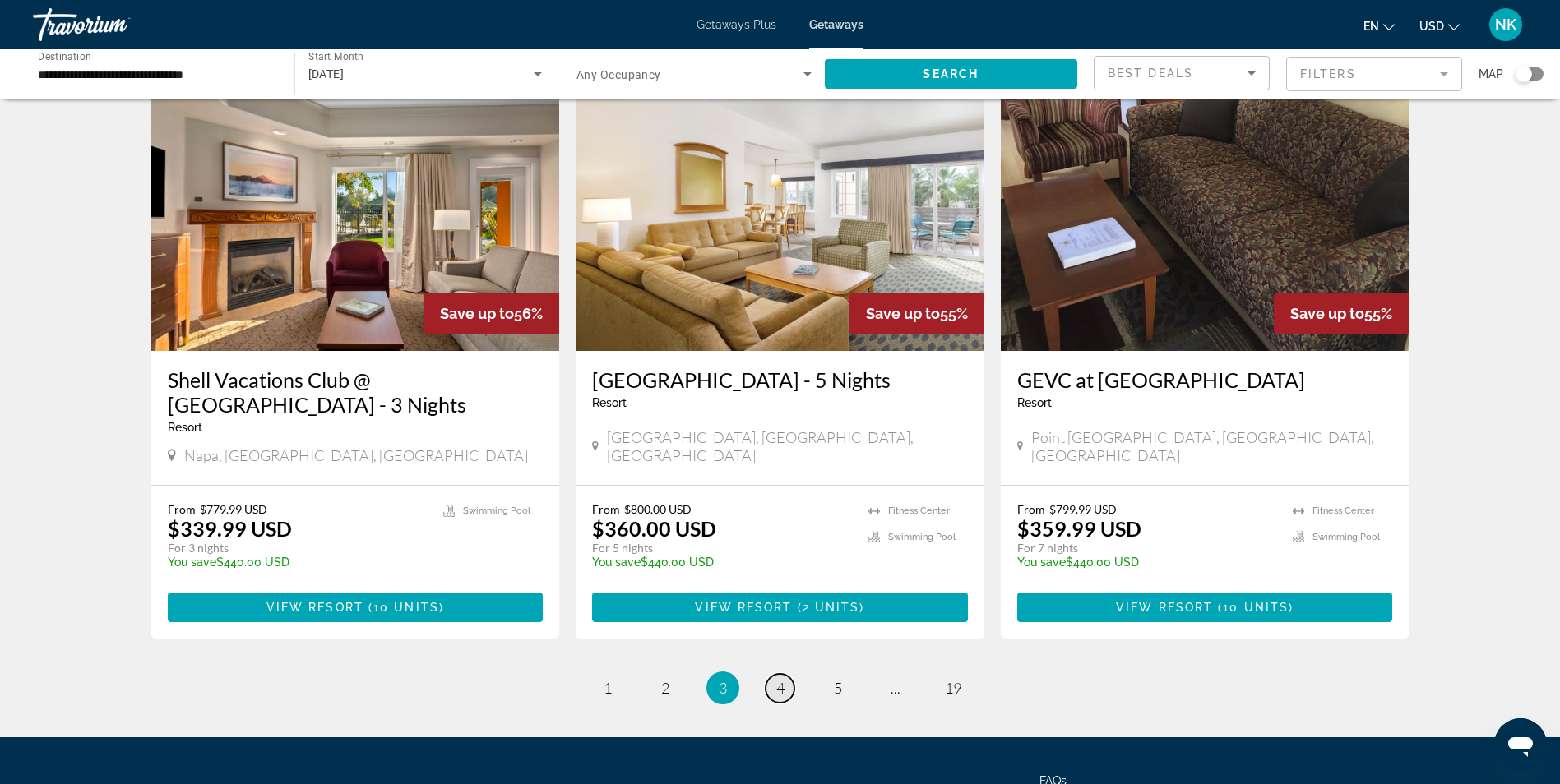
click at [772, 674] on link "page 4" at bounding box center [780, 688] width 29 height 29
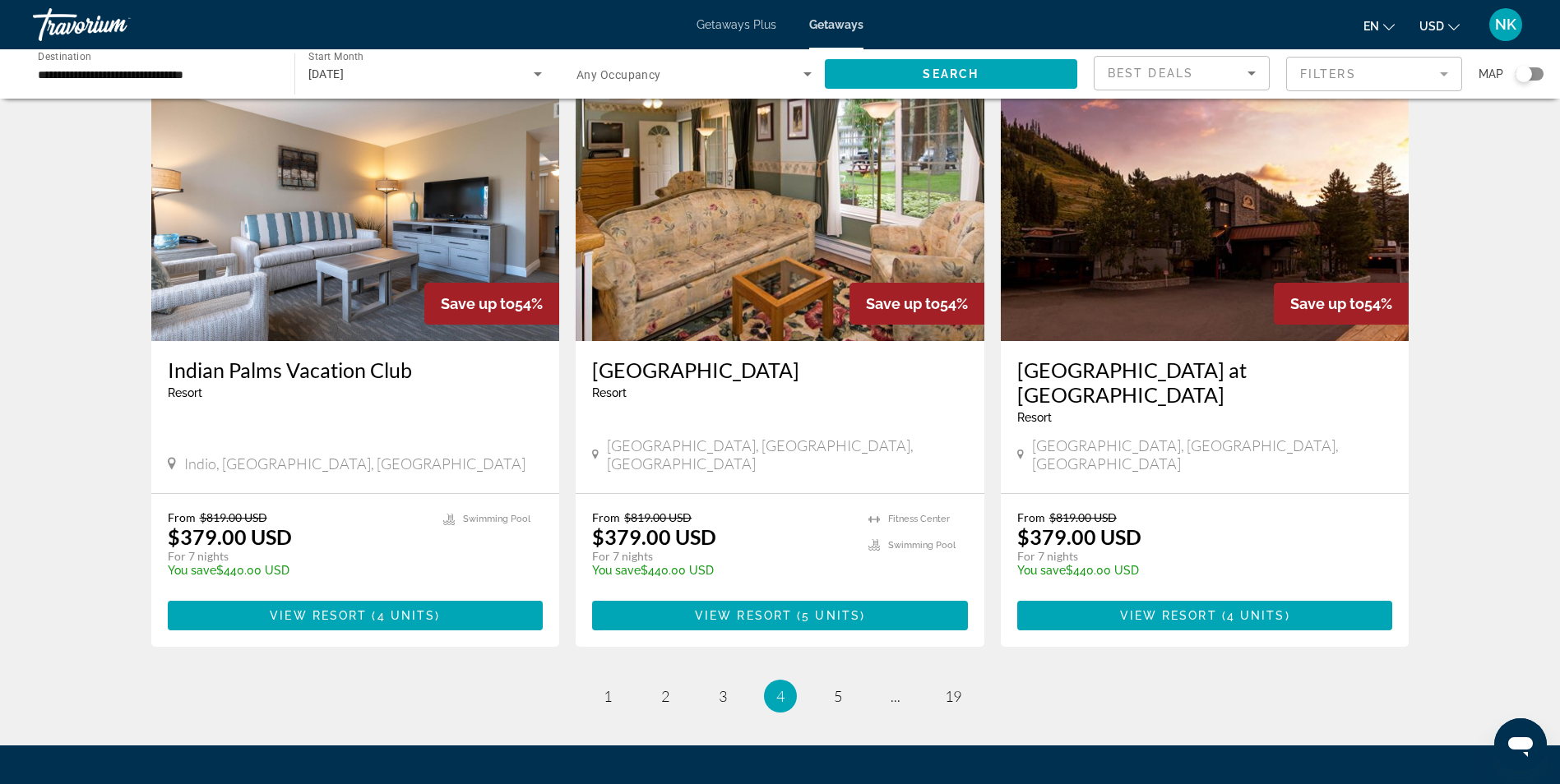
scroll to position [1940, 0]
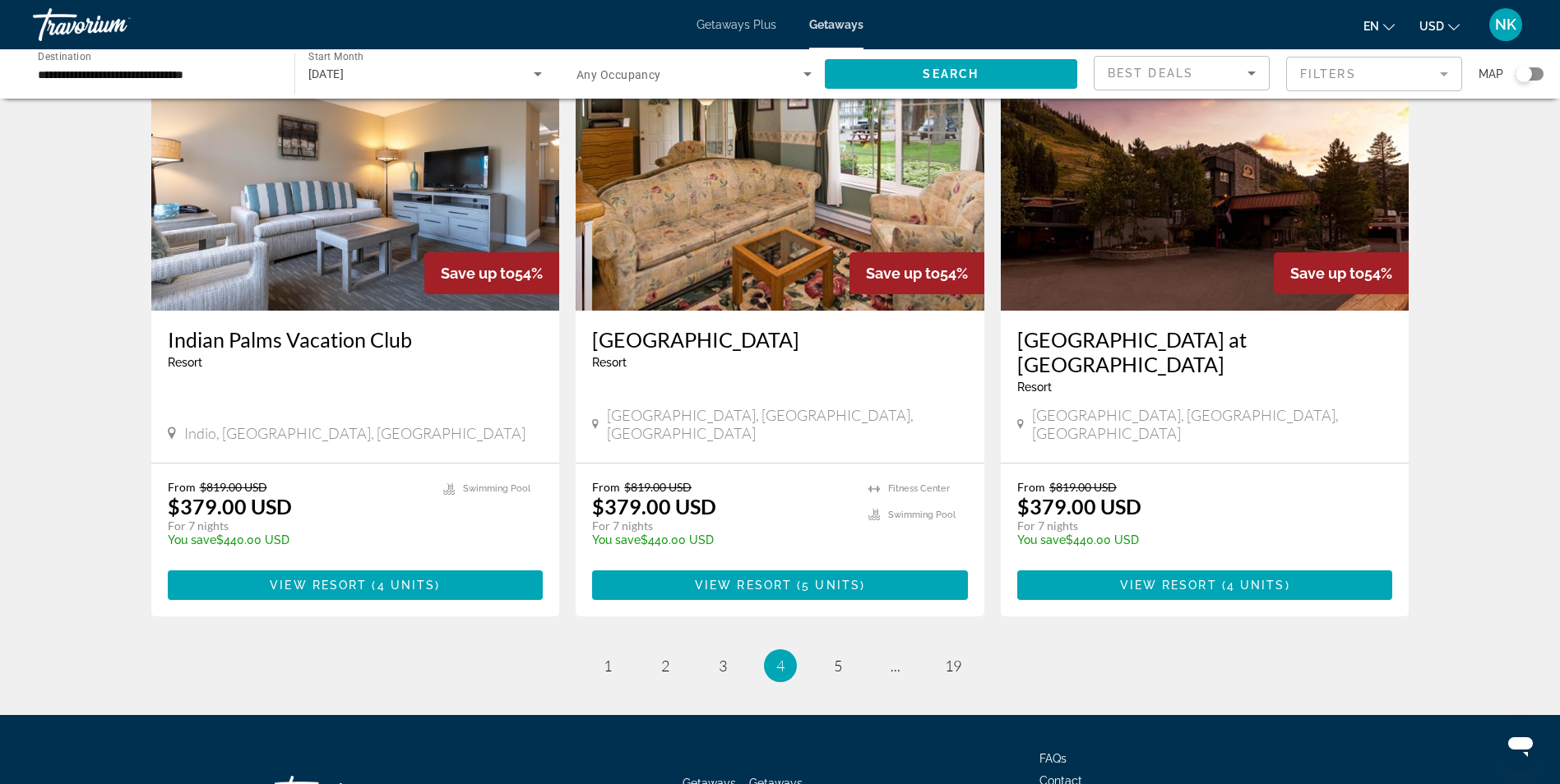
click at [1524, 80] on div "Search widget" at bounding box center [1523, 74] width 16 height 16
click at [1471, 75] on div "Best Deals Filters Map" at bounding box center [1318, 74] width 450 height 36
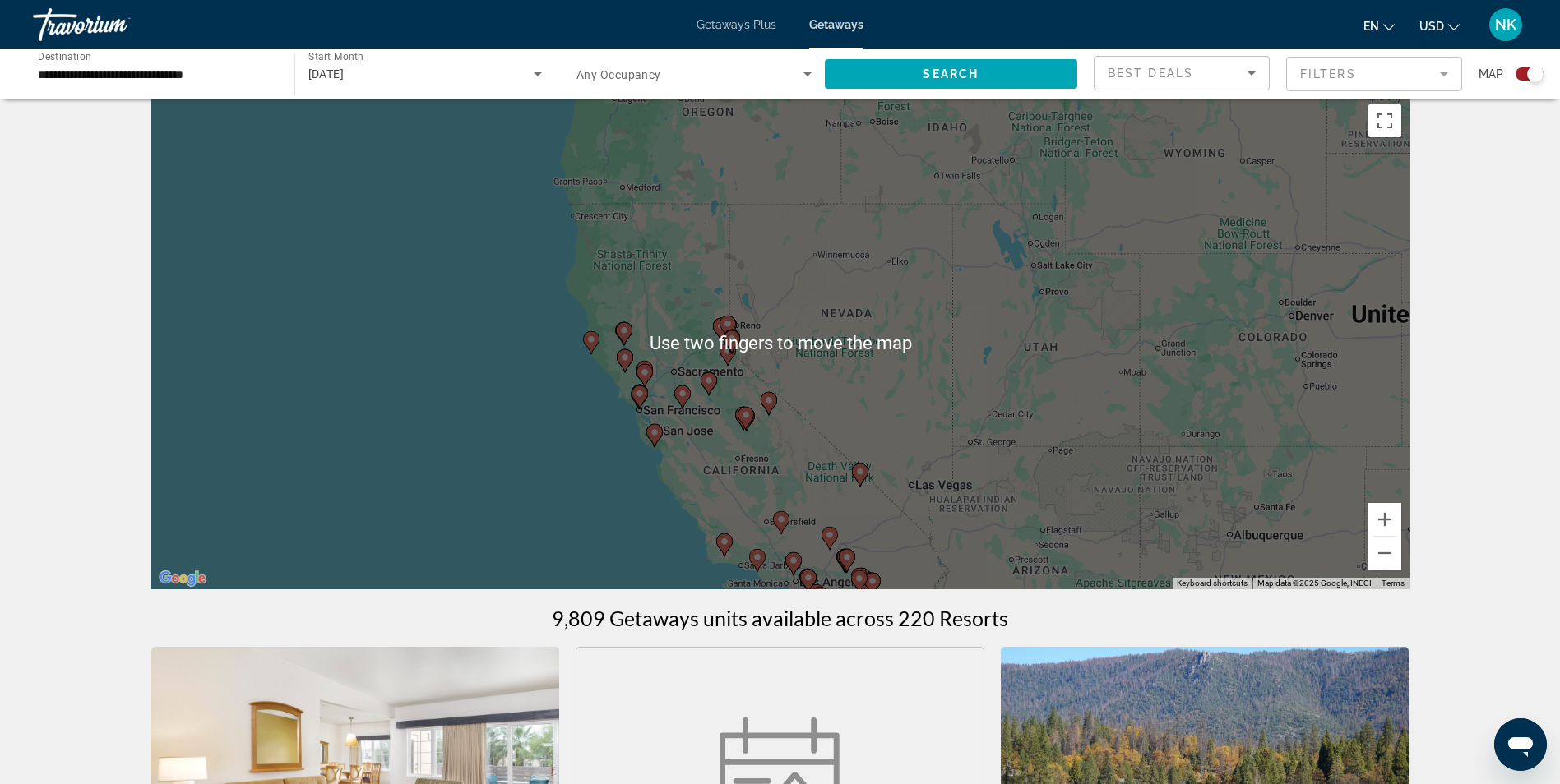
scroll to position [0, 0]
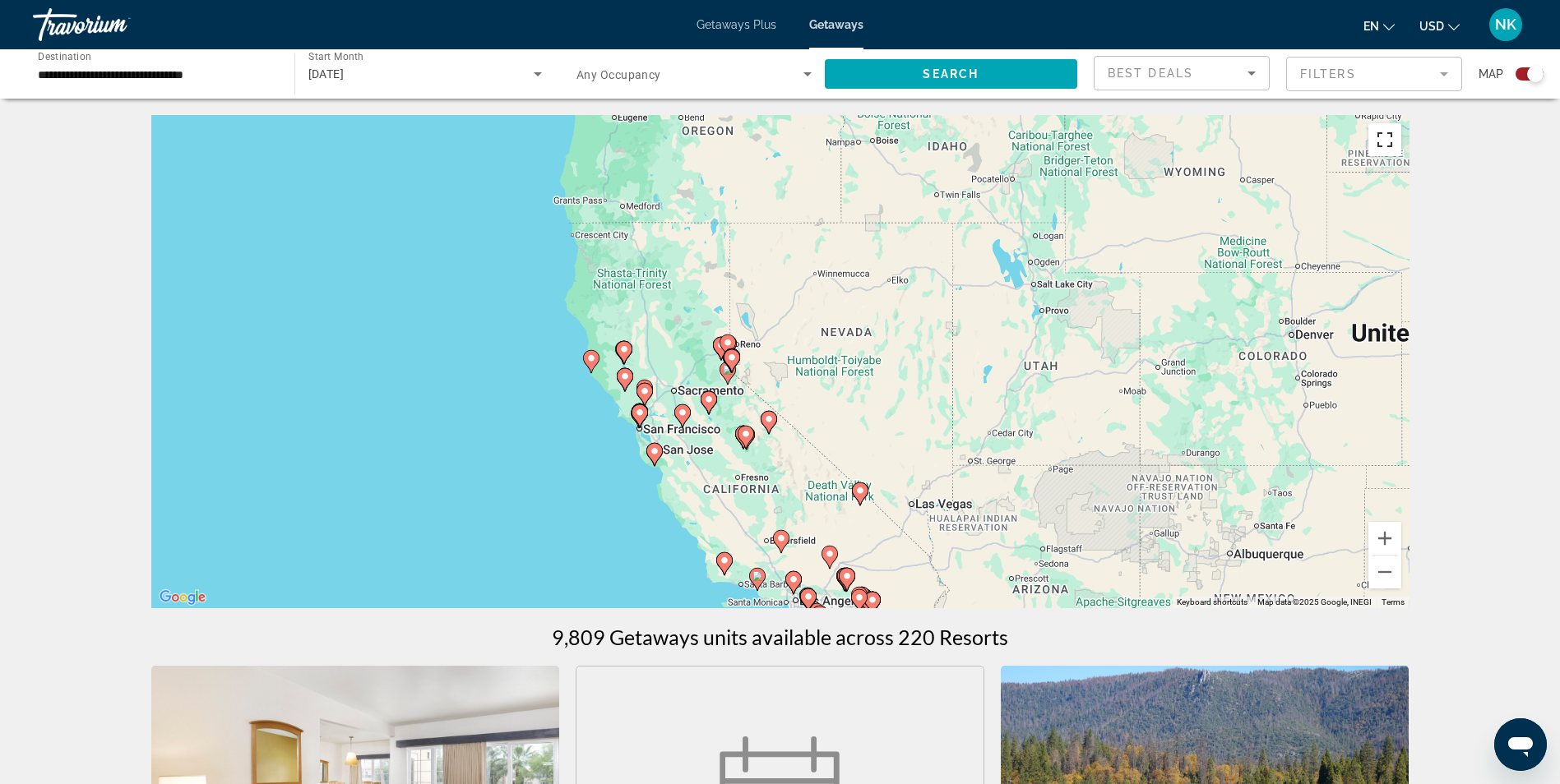
click at [1383, 144] on button "Toggle fullscreen view" at bounding box center [1384, 139] width 33 height 33
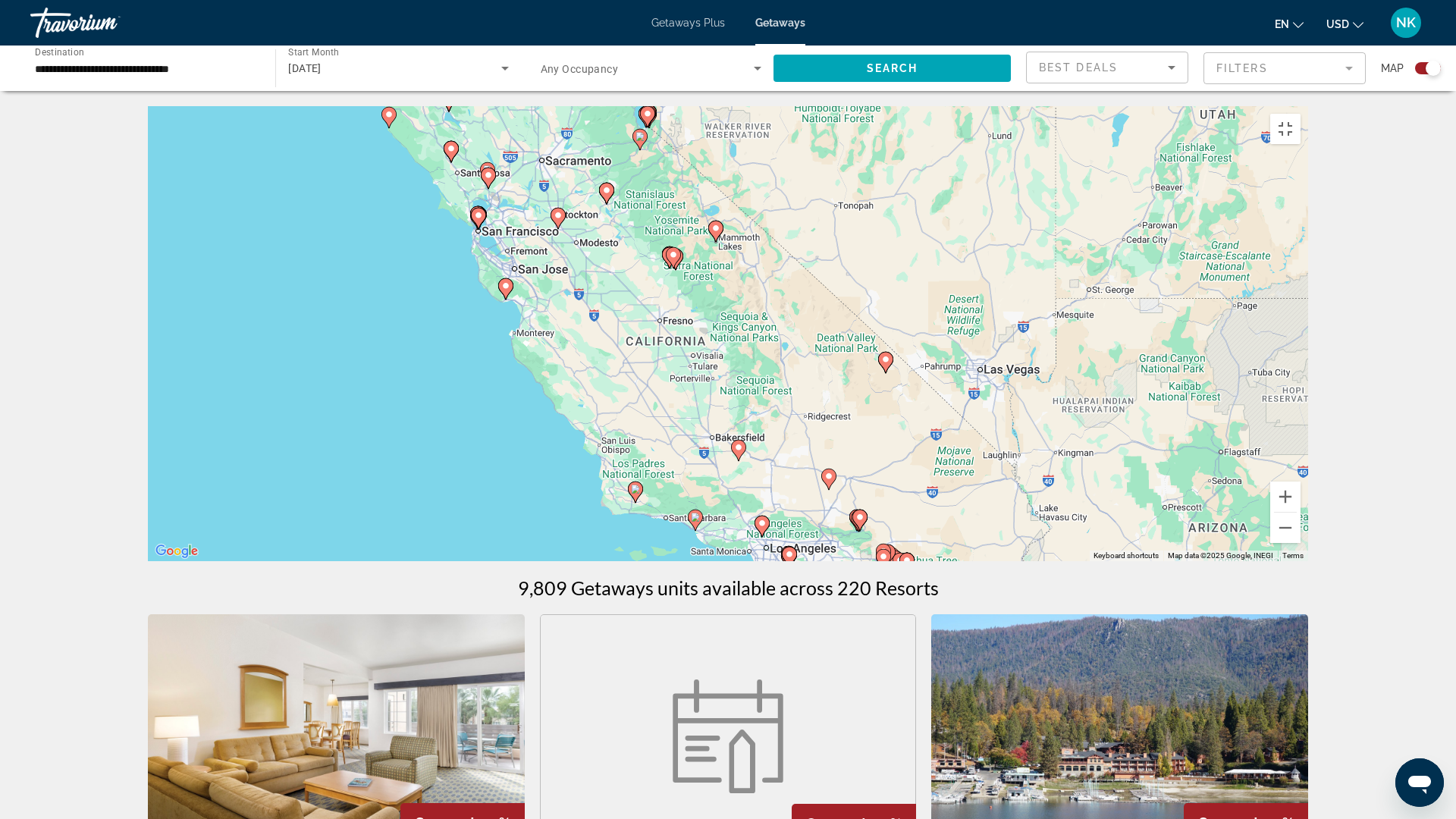
click at [505, 290] on image "Main content" at bounding box center [505, 285] width 9 height 9
type input "**********"
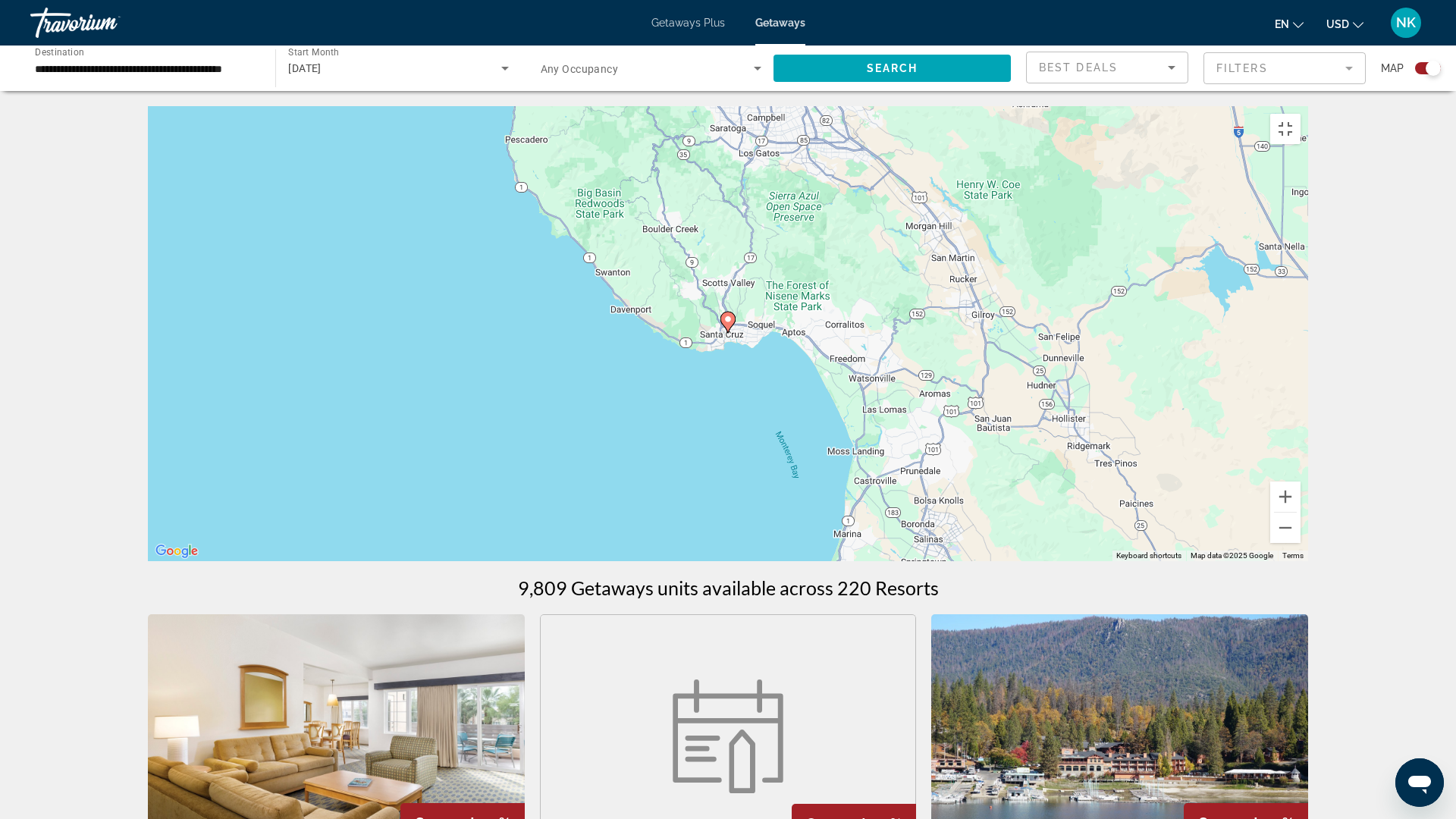
click at [727, 324] on image "Main content" at bounding box center [727, 319] width 9 height 9
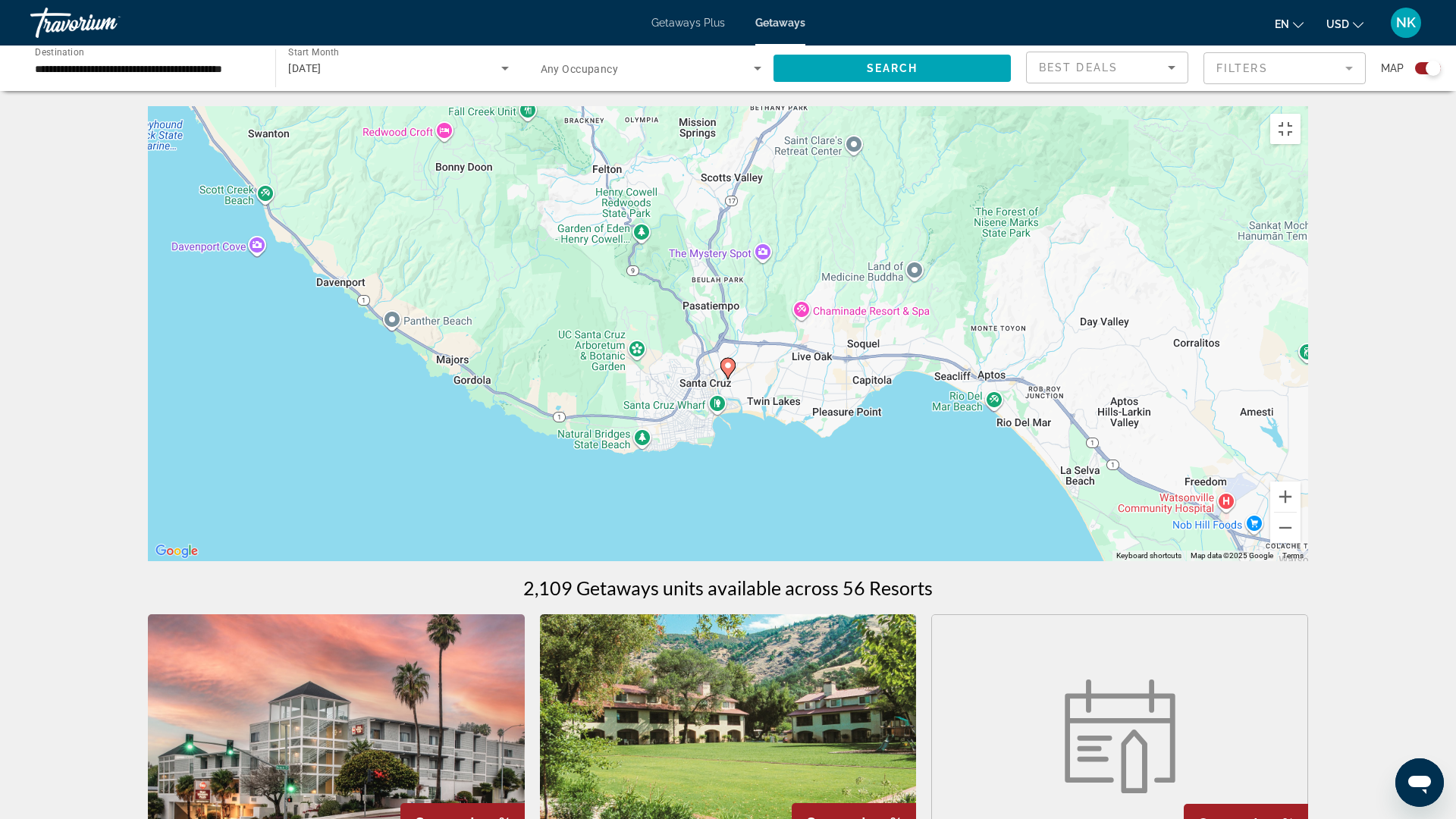
click at [727, 370] on image "Main content" at bounding box center [727, 365] width 9 height 9
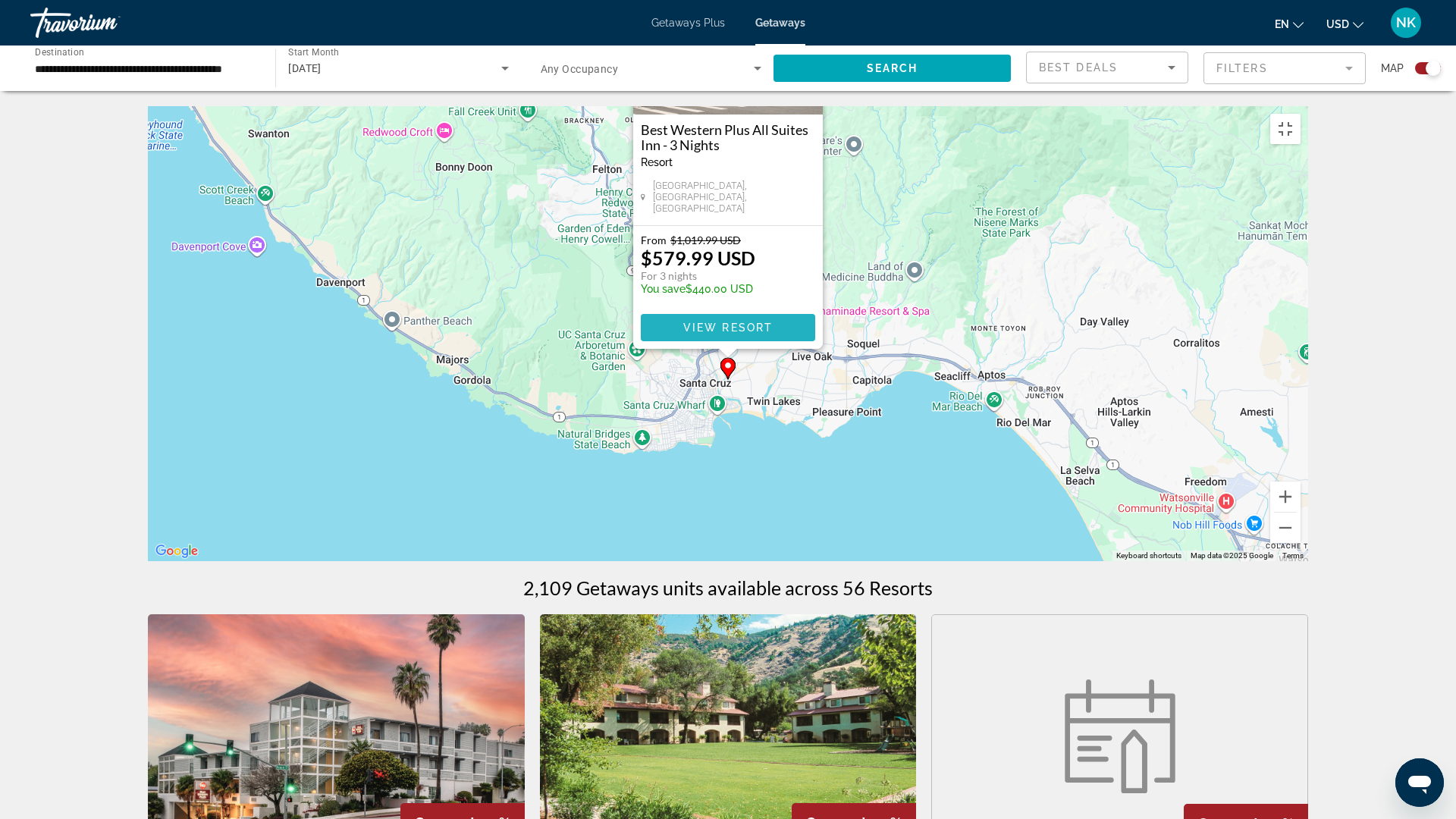
click at [724, 346] on span "Main content" at bounding box center [728, 327] width 175 height 36
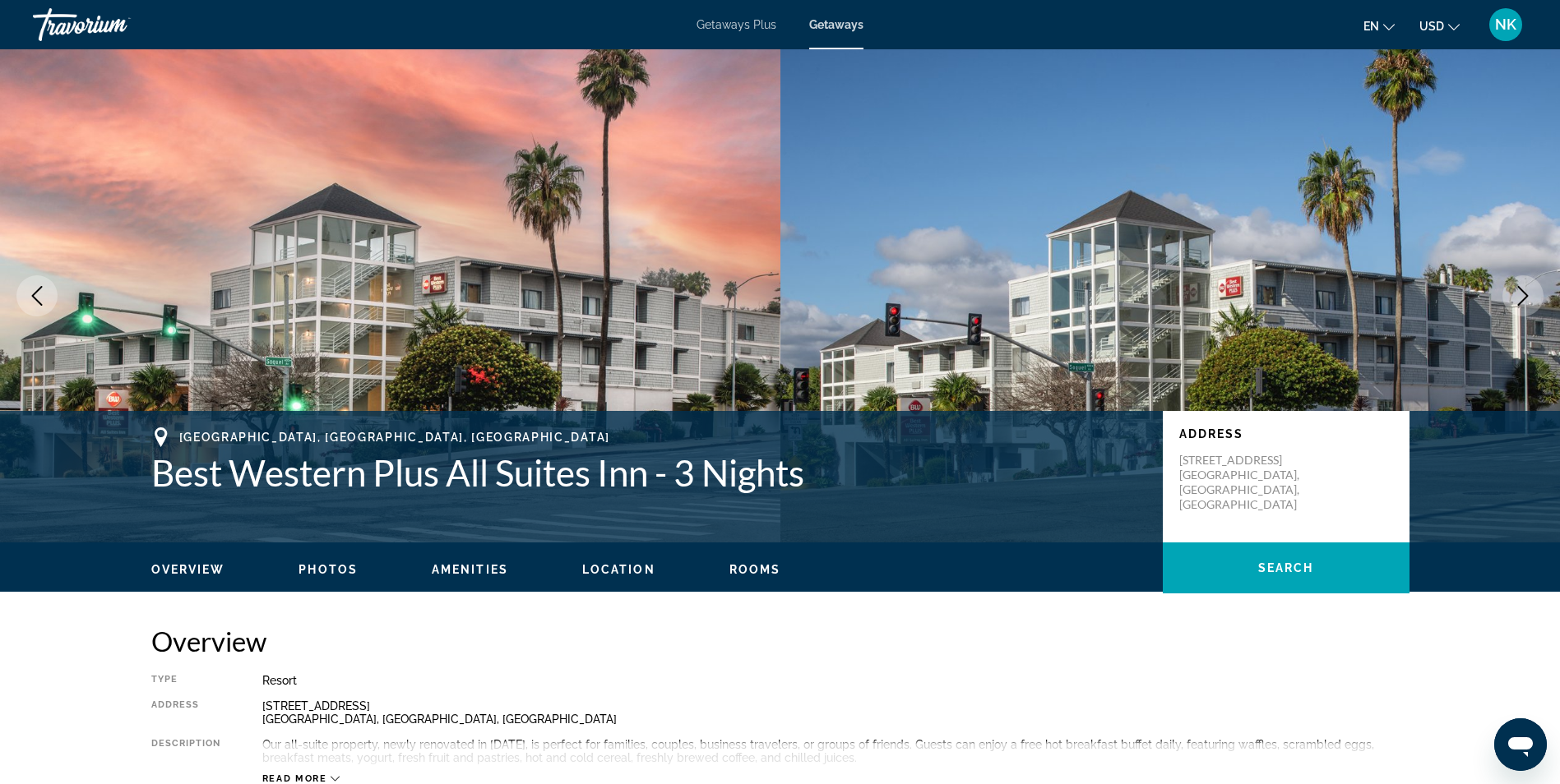
click at [1516, 282] on button "Next image" at bounding box center [1522, 296] width 41 height 41
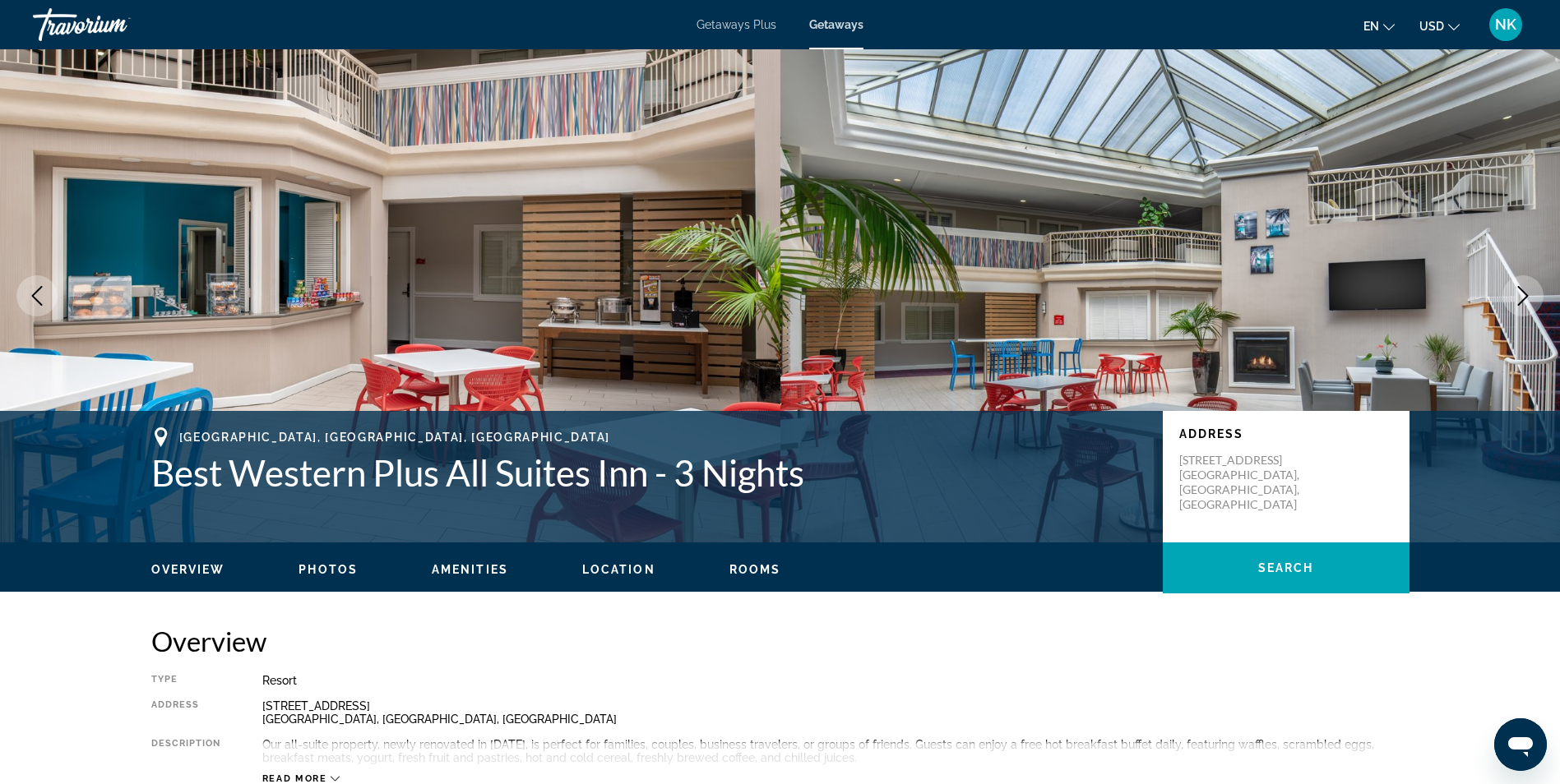
click at [1516, 282] on button "Next image" at bounding box center [1522, 296] width 41 height 41
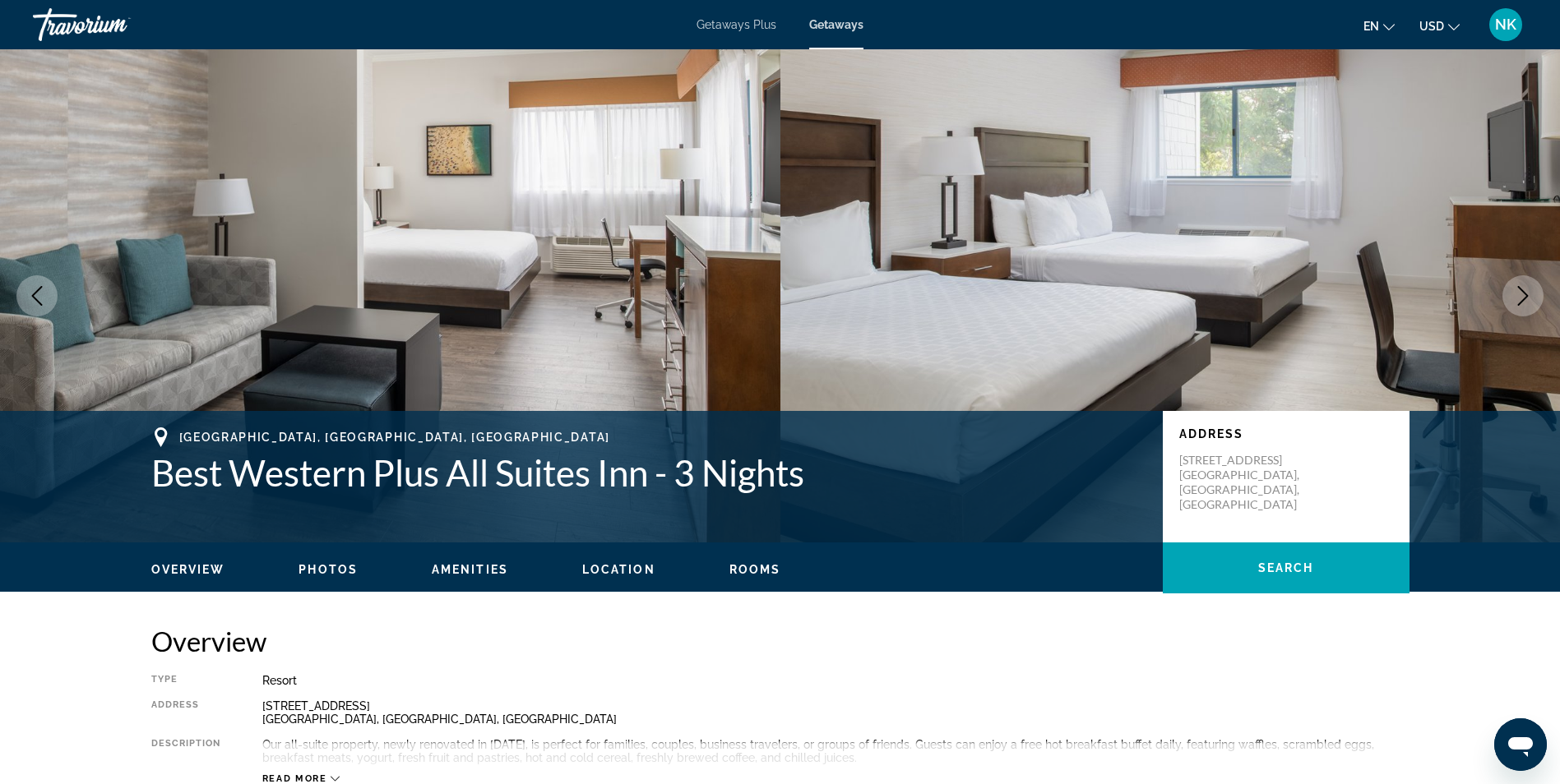
click at [1520, 292] on icon "Next image" at bounding box center [1522, 296] width 20 height 20
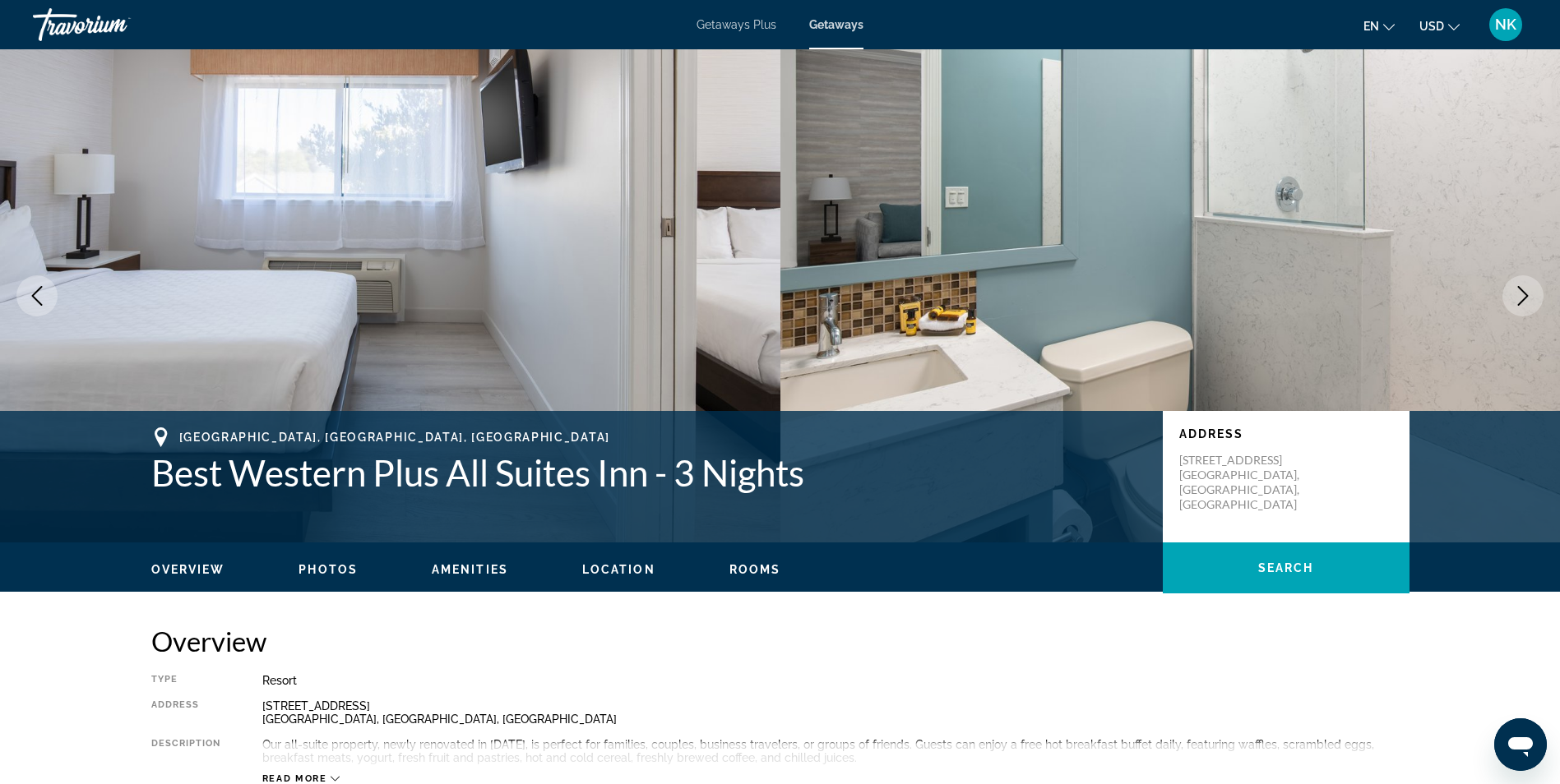
click at [1520, 292] on icon "Next image" at bounding box center [1522, 296] width 20 height 20
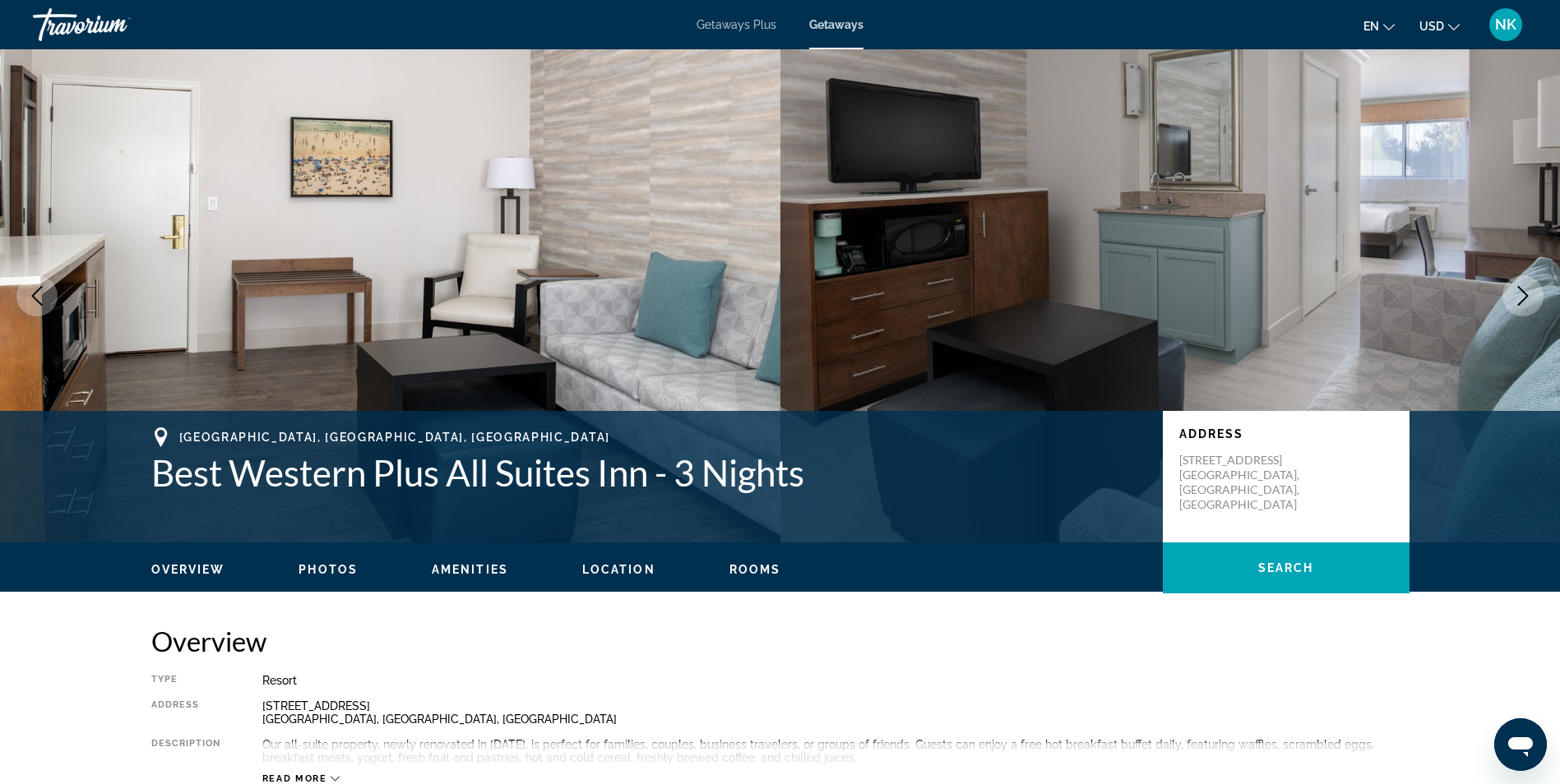
click at [1520, 292] on icon "Next image" at bounding box center [1522, 296] width 20 height 20
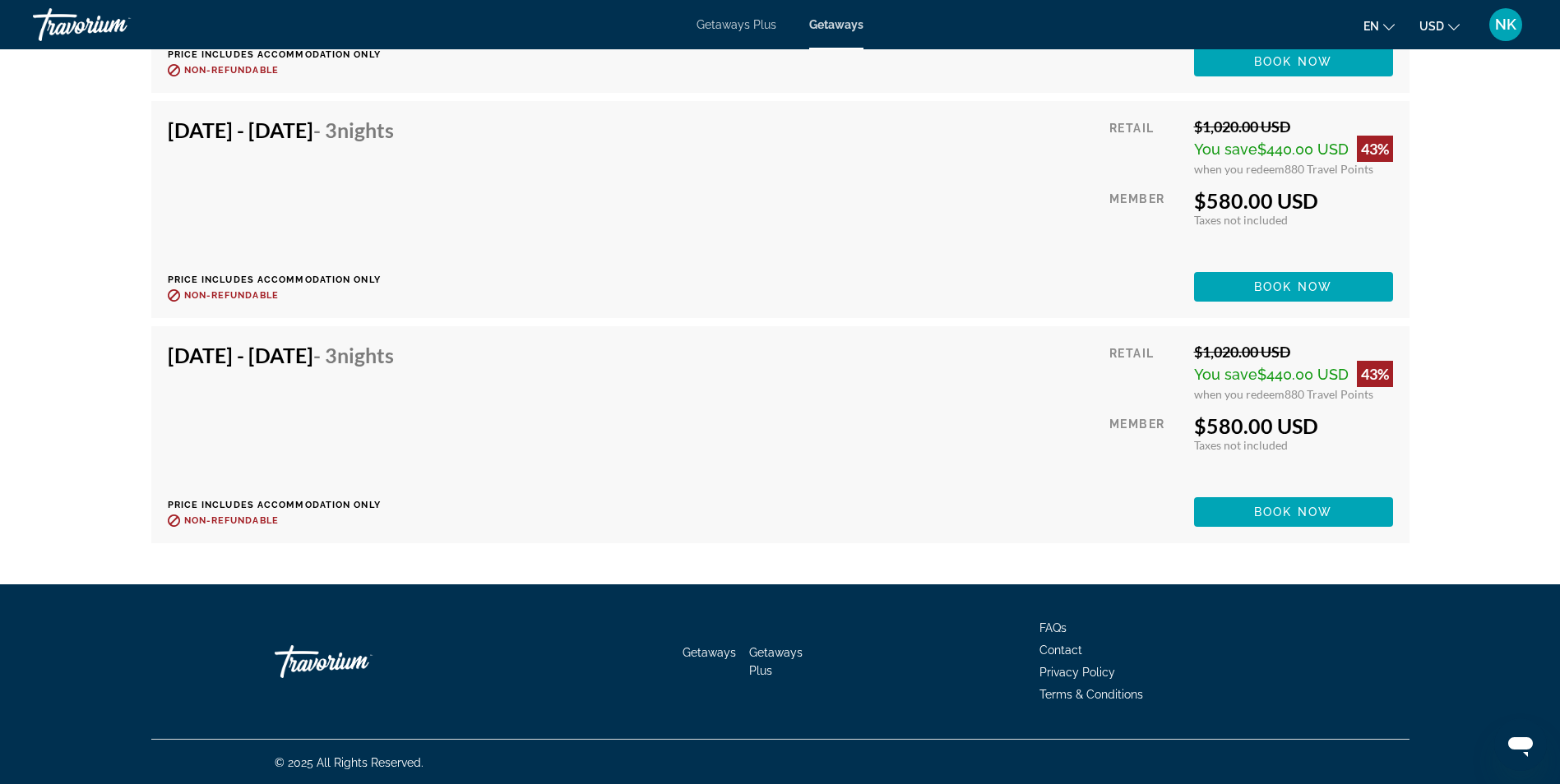
scroll to position [9087, 0]
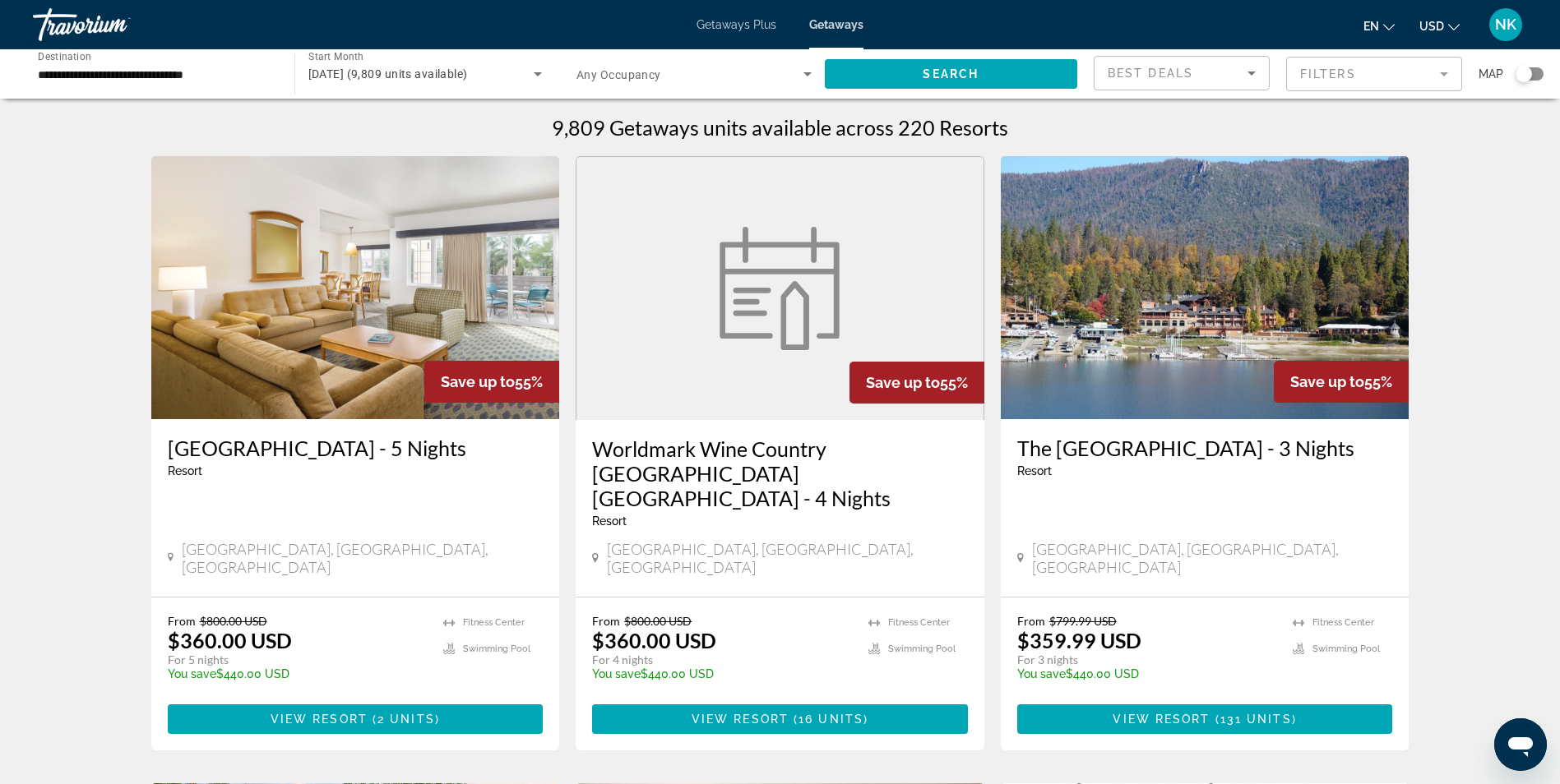
click at [1520, 74] on div "Search widget" at bounding box center [1523, 74] width 16 height 16
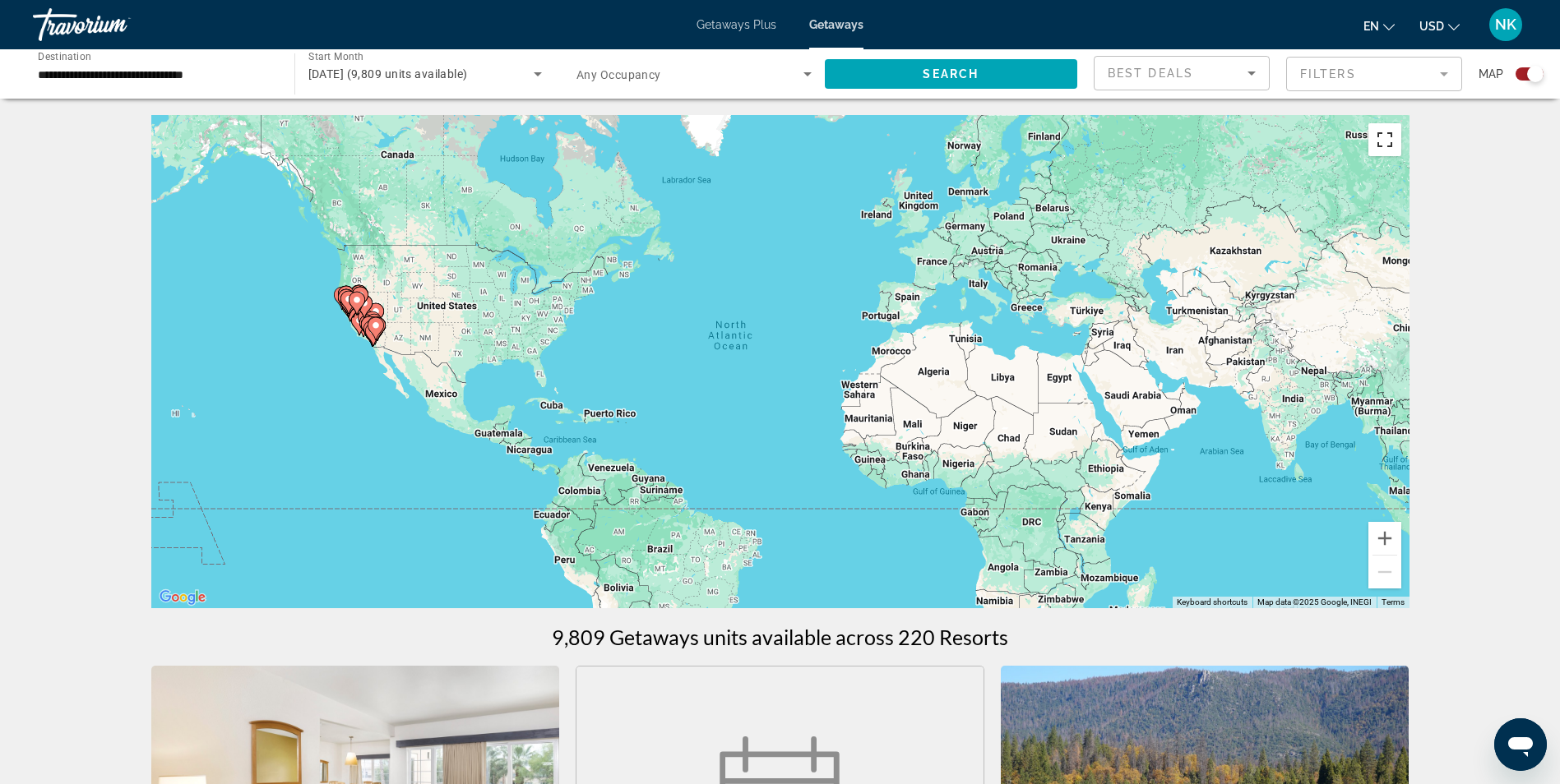
click at [1391, 139] on button "Toggle fullscreen view" at bounding box center [1384, 139] width 33 height 33
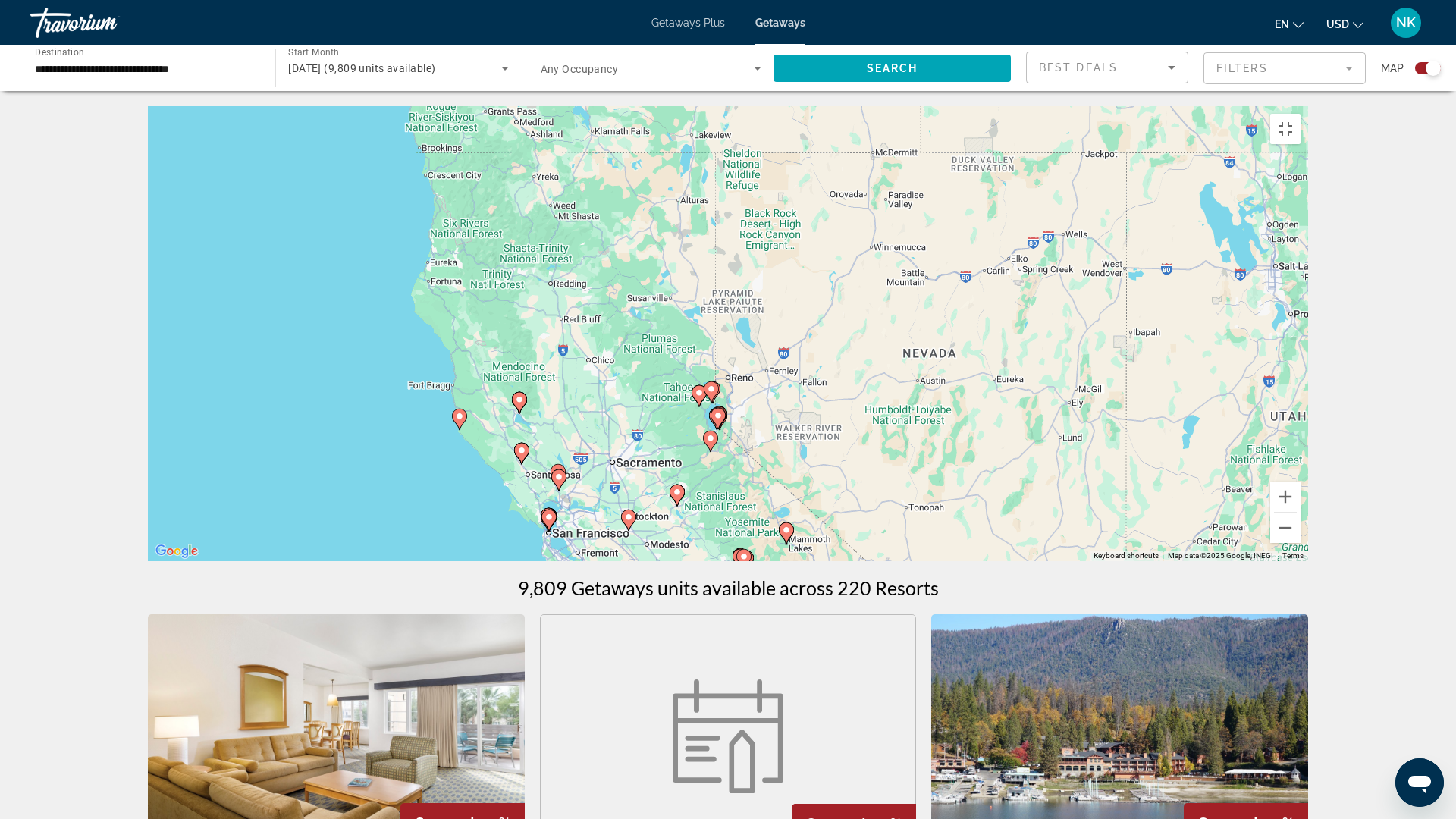
click at [458, 421] on image "Main content" at bounding box center [459, 416] width 9 height 9
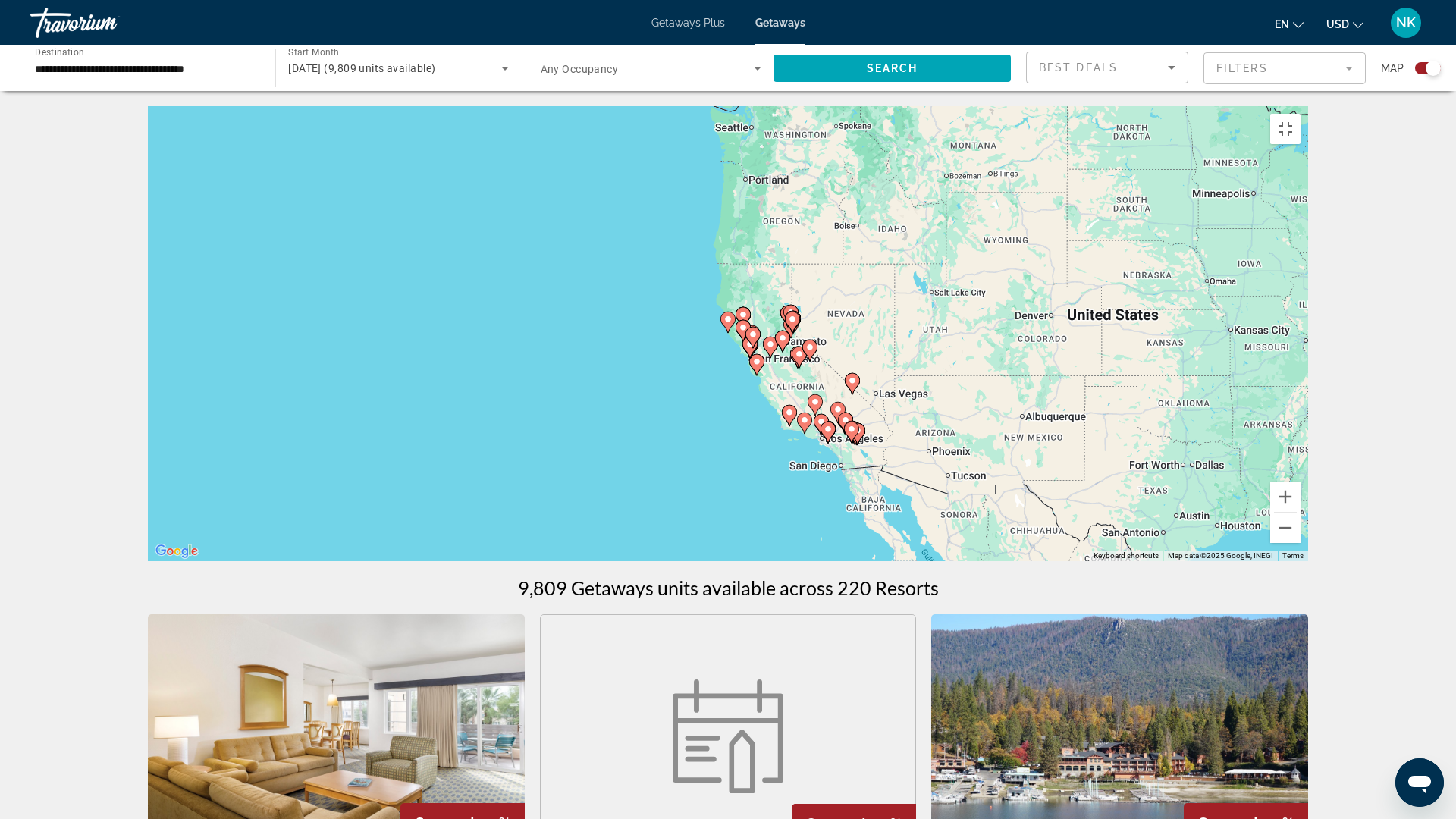
click at [725, 324] on image "Main content" at bounding box center [727, 319] width 9 height 9
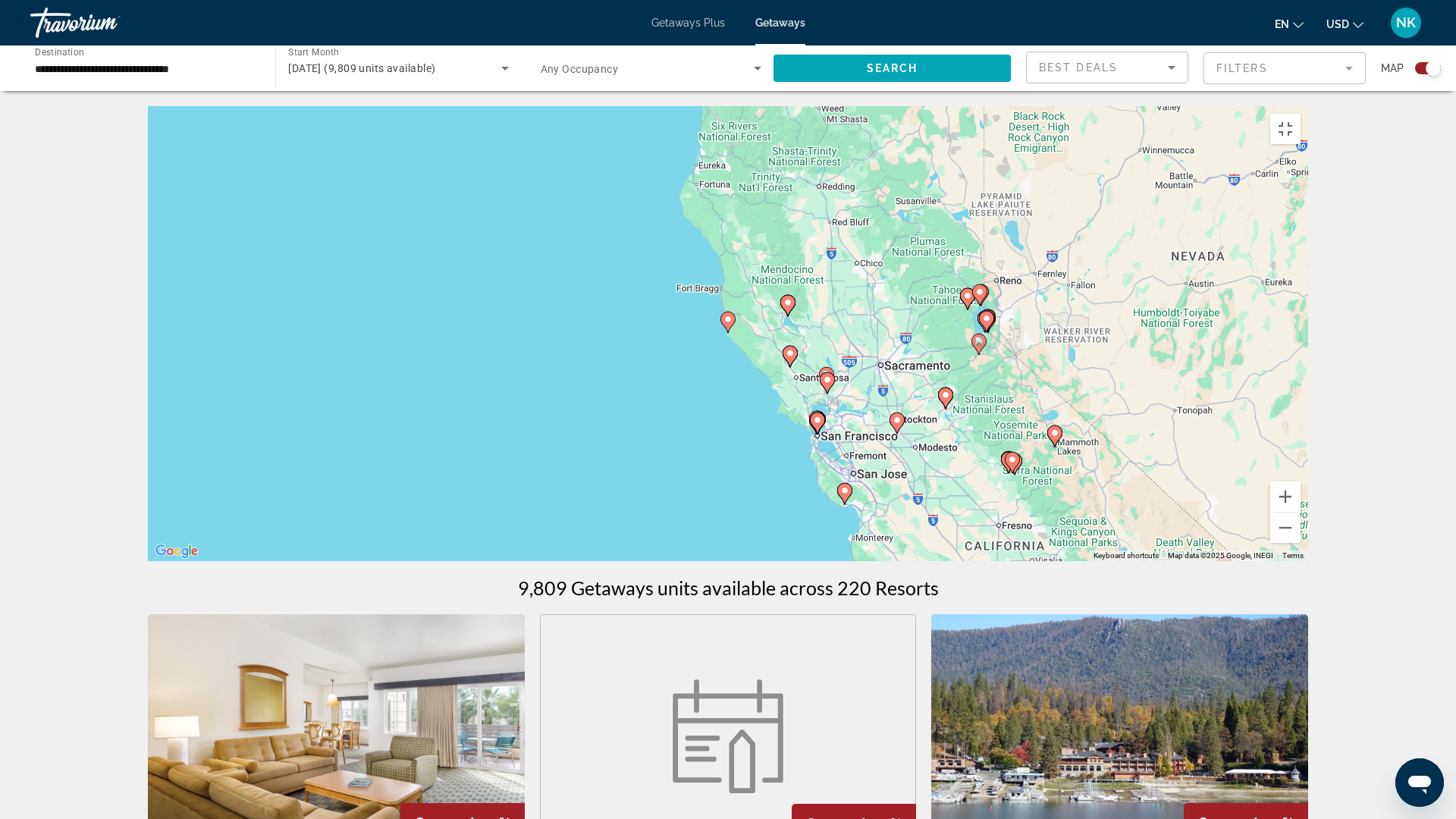
click at [725, 324] on image "Main content" at bounding box center [727, 319] width 9 height 9
type input "**********"
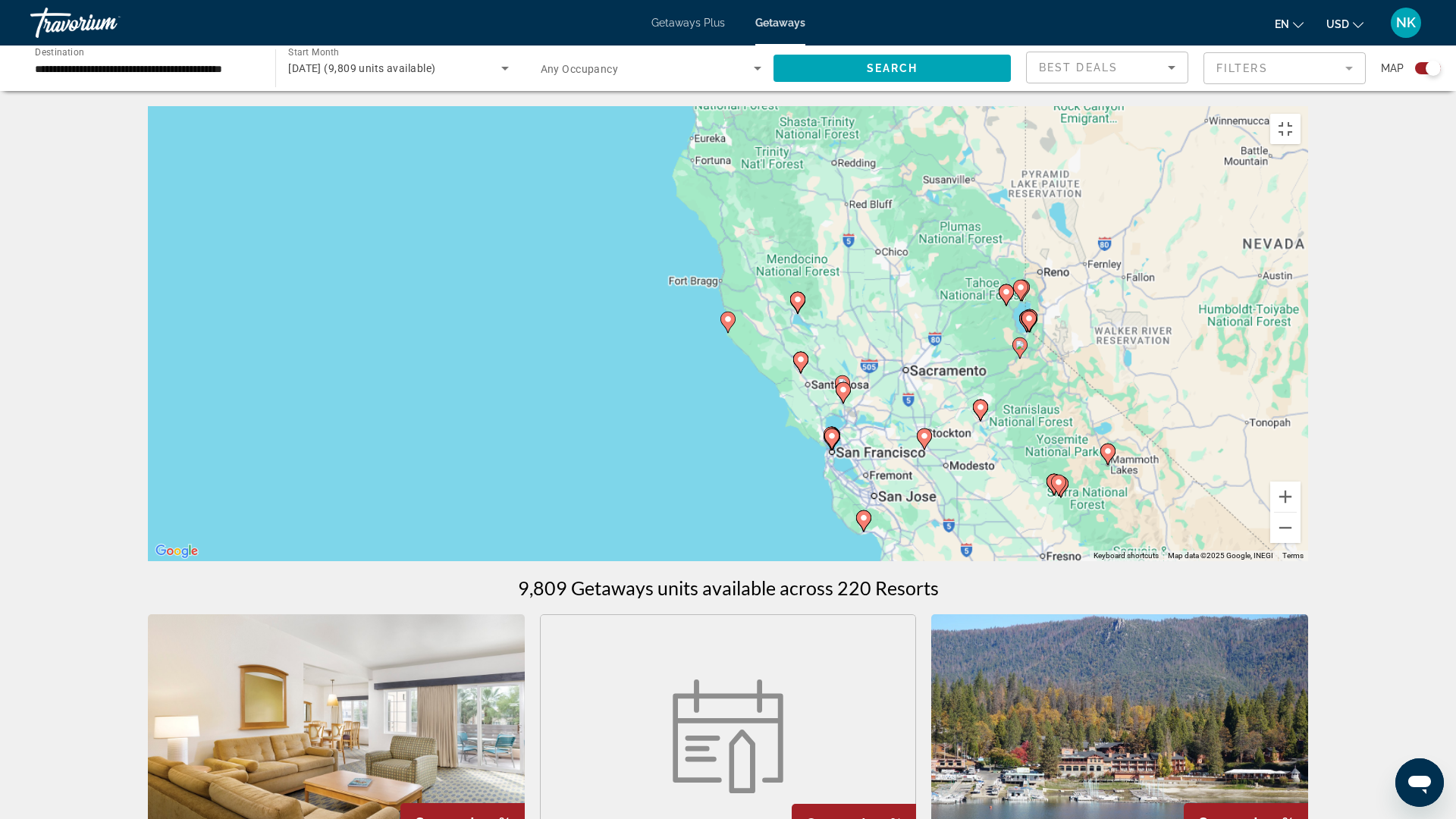
click at [725, 324] on image "Main content" at bounding box center [727, 319] width 9 height 9
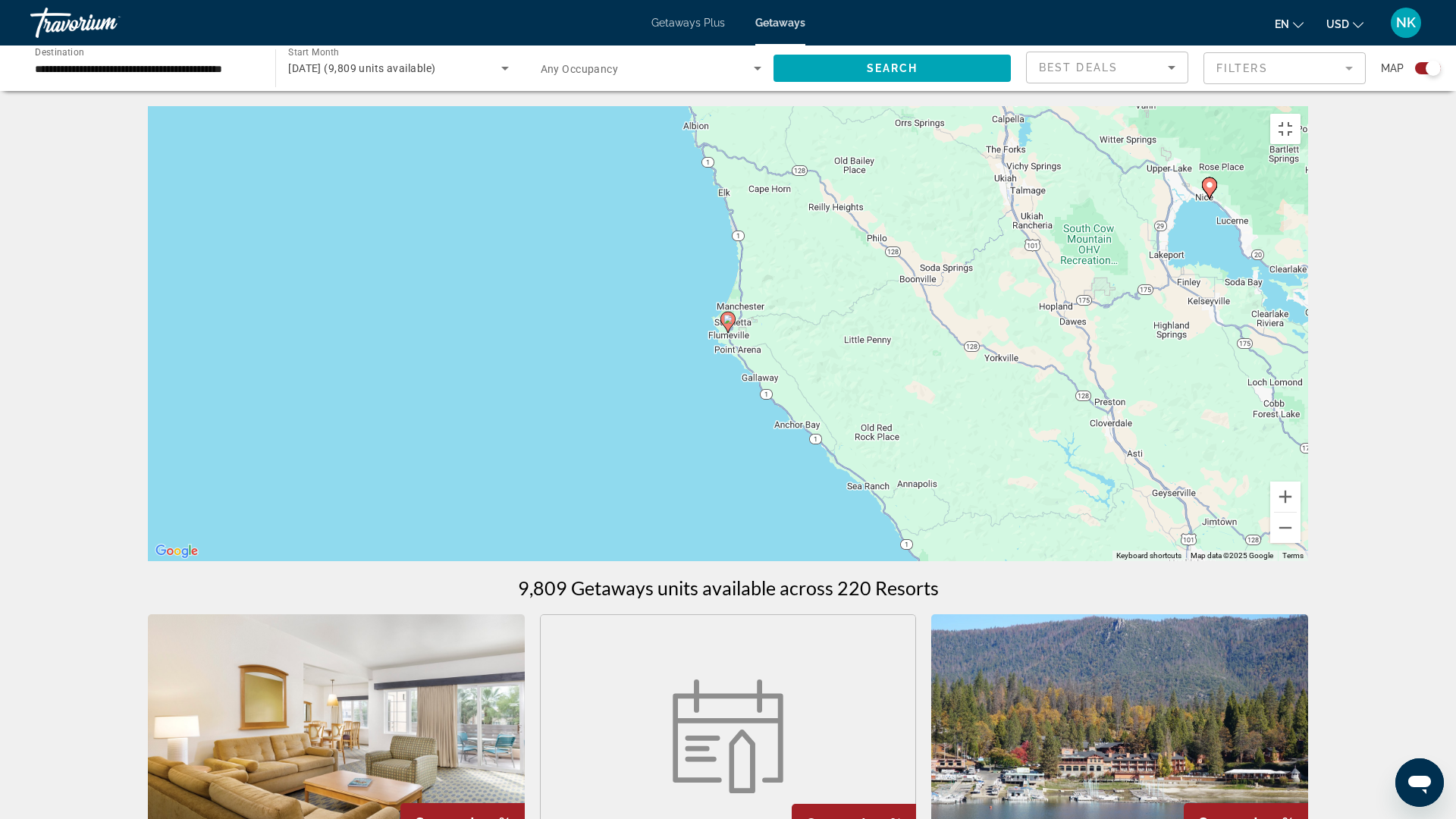
click at [725, 324] on image "Main content" at bounding box center [727, 319] width 9 height 9
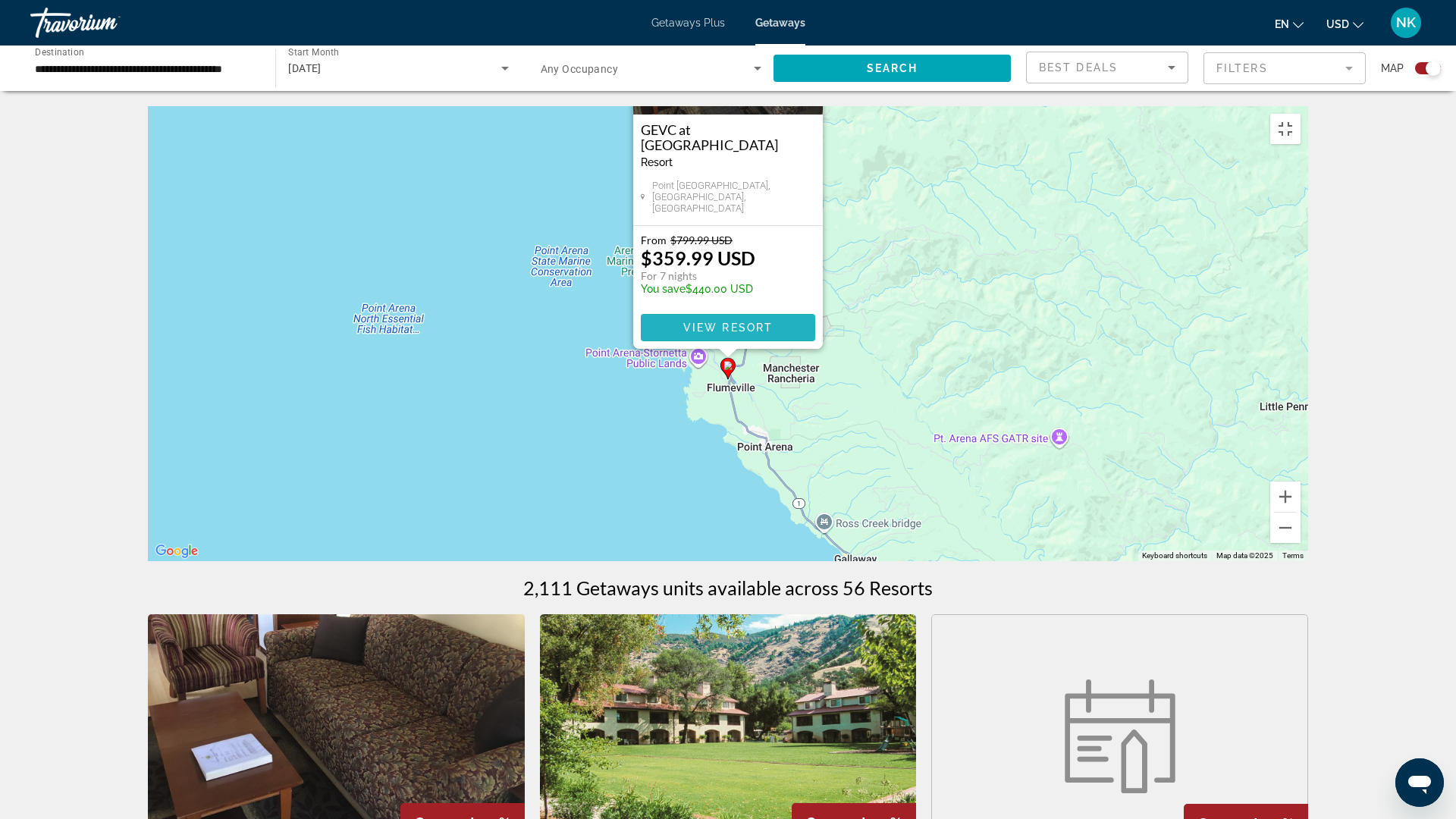
click at [721, 346] on span "Main content" at bounding box center [728, 327] width 175 height 36
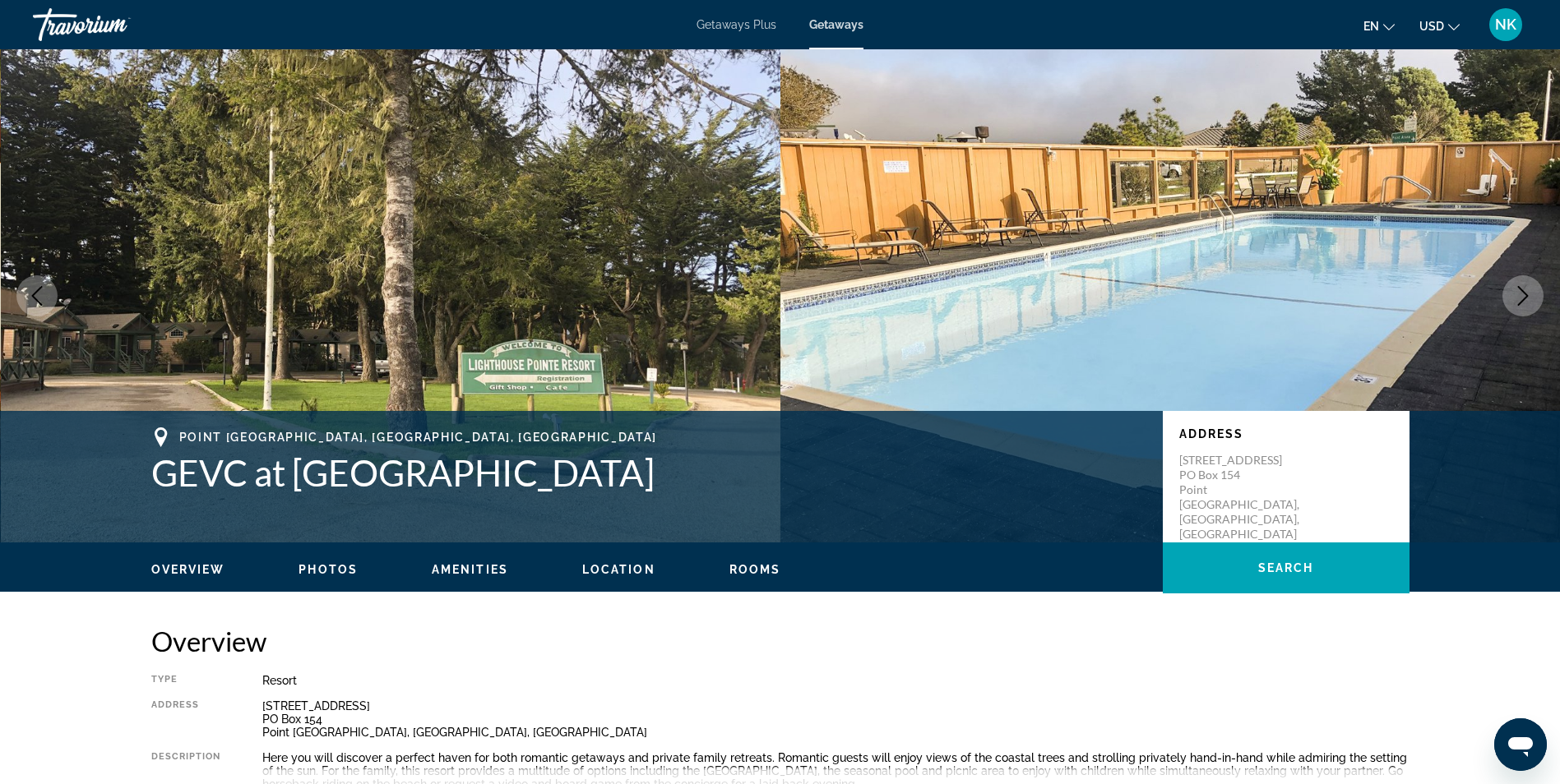
click at [1515, 284] on button "Next image" at bounding box center [1522, 296] width 41 height 41
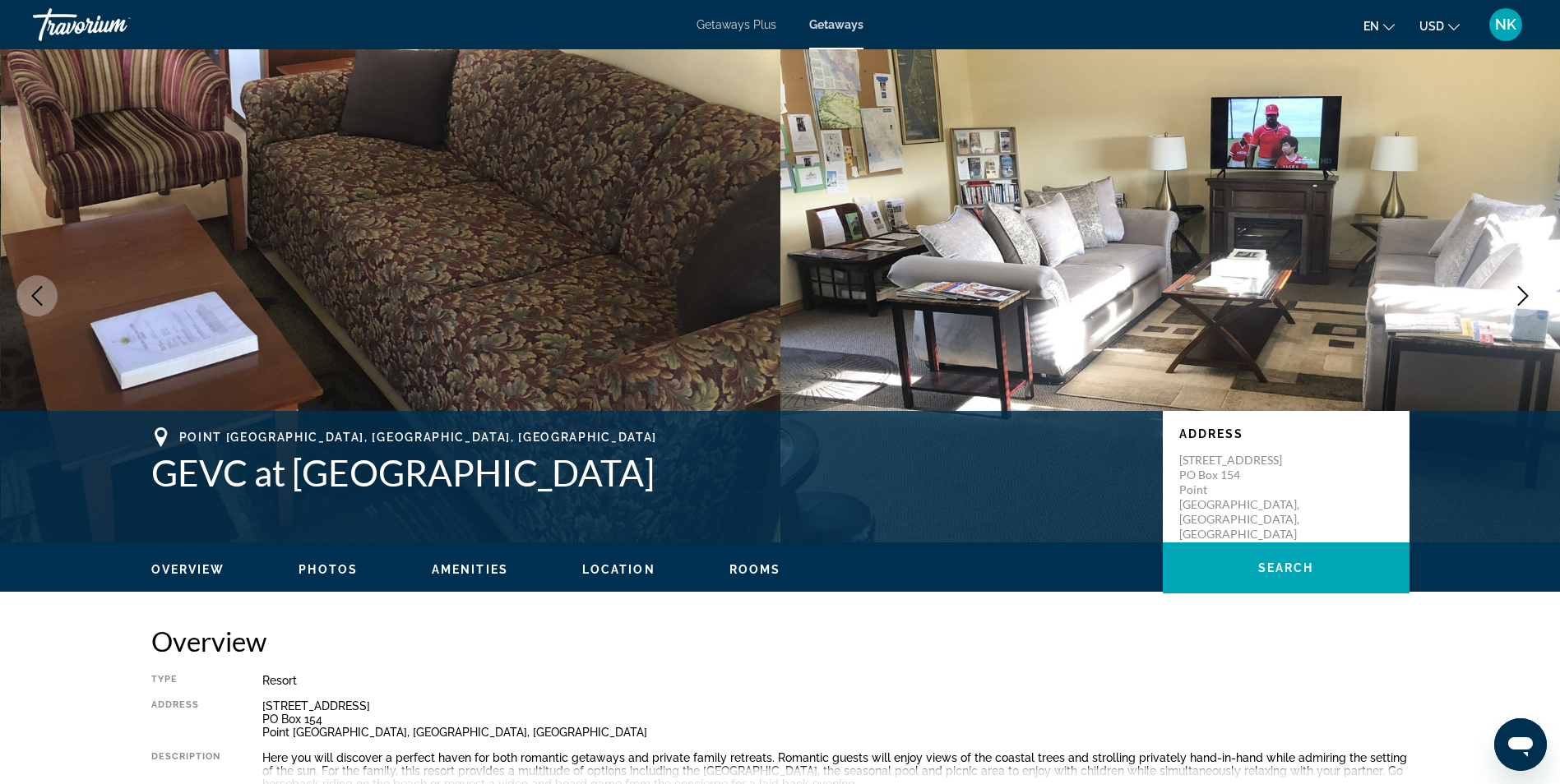
click at [1515, 284] on button "Next image" at bounding box center [1522, 296] width 41 height 41
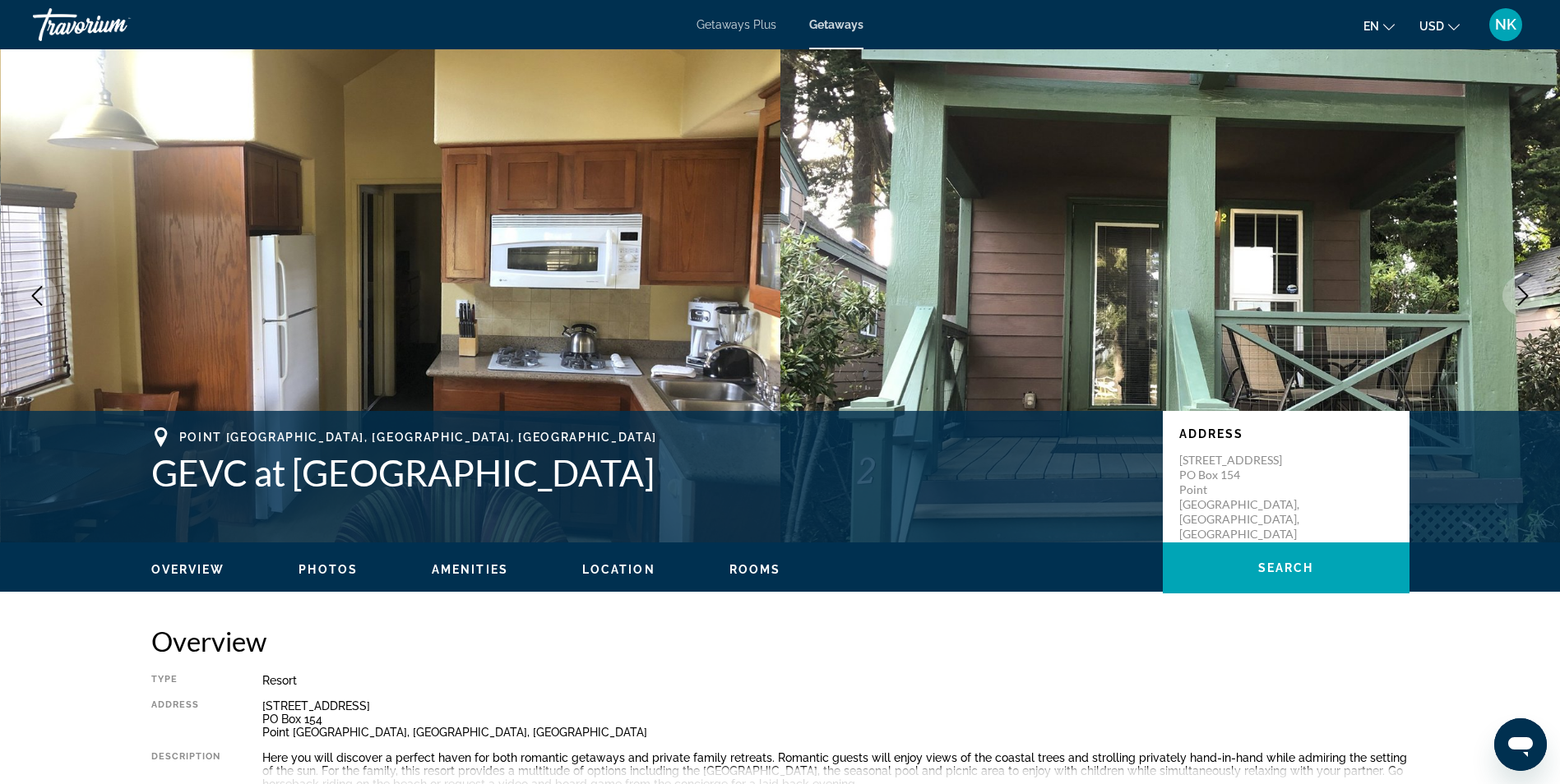
click at [1515, 284] on button "Next image" at bounding box center [1522, 296] width 41 height 41
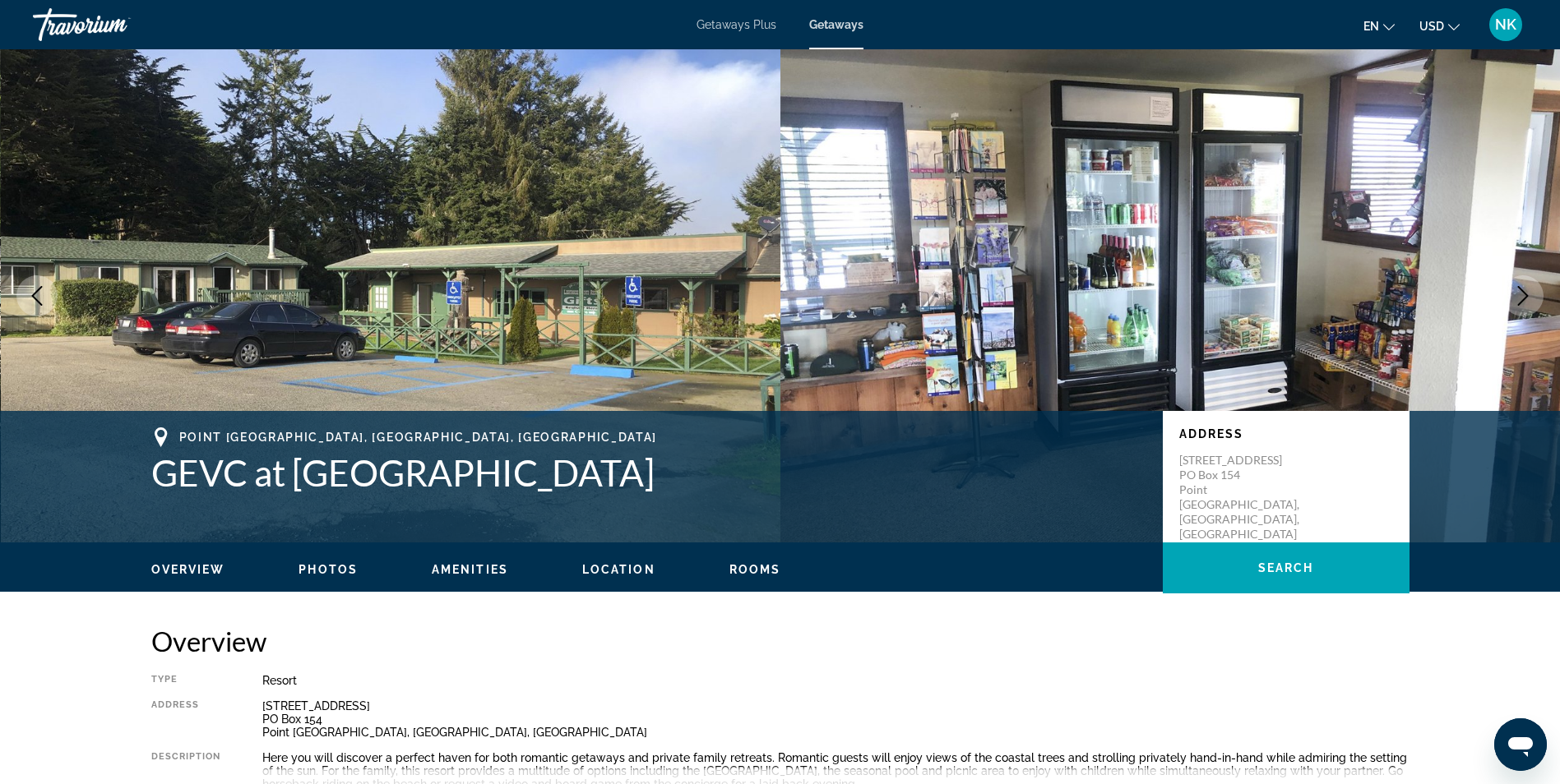
click at [1515, 284] on button "Next image" at bounding box center [1522, 296] width 41 height 41
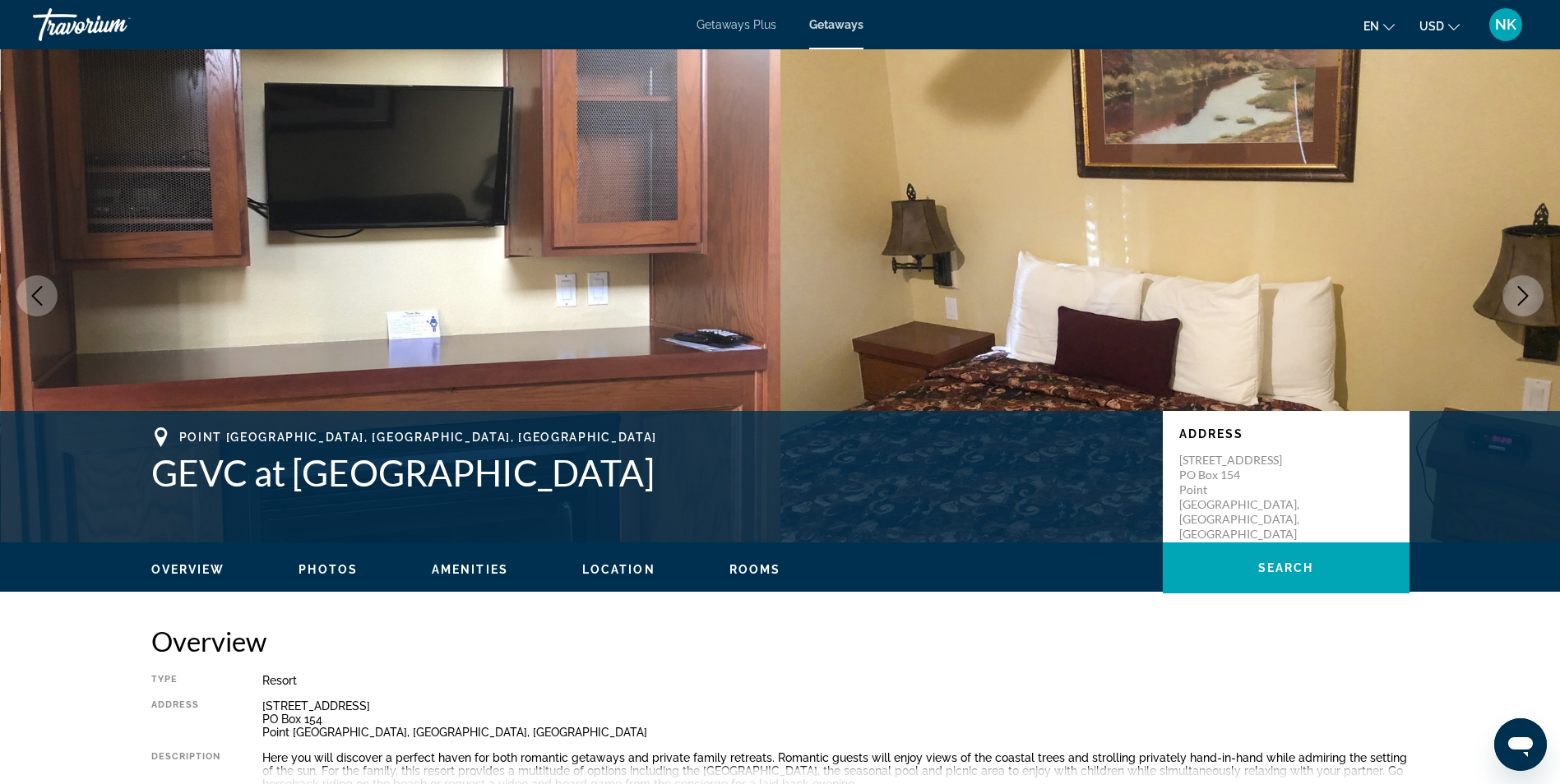
click at [1515, 284] on button "Next image" at bounding box center [1522, 296] width 41 height 41
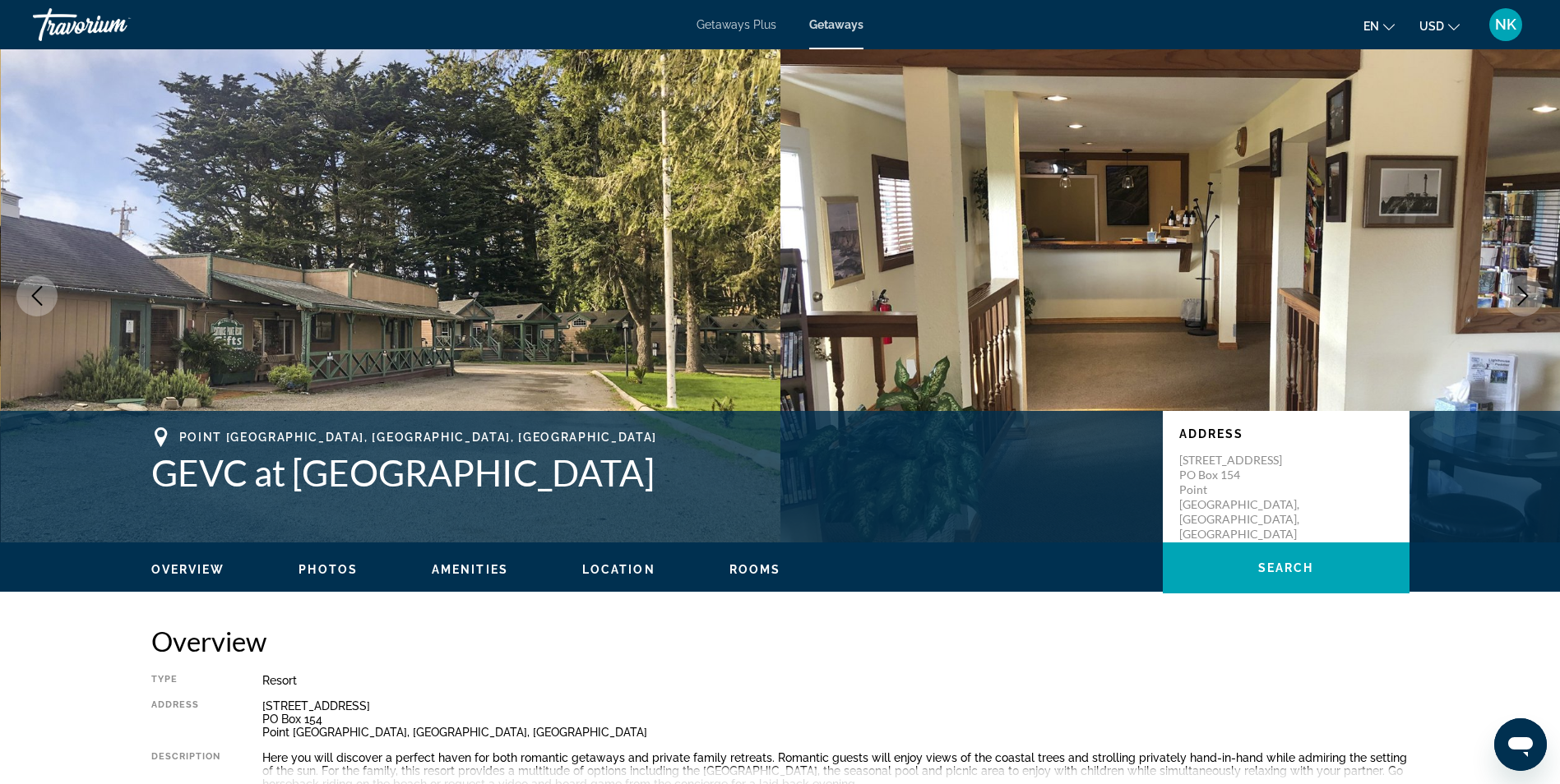
click at [1515, 284] on button "Next image" at bounding box center [1522, 296] width 41 height 41
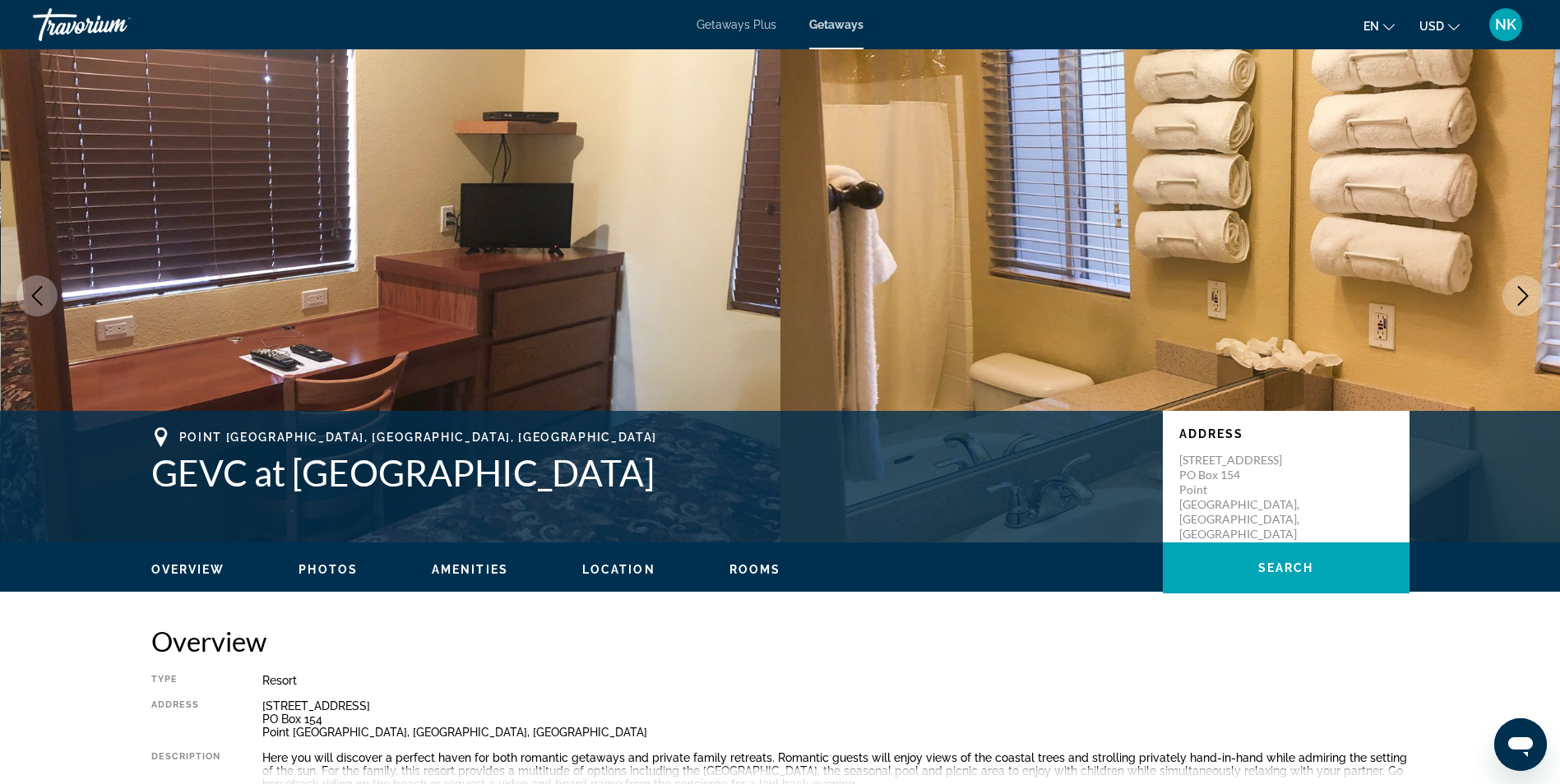
click at [1518, 288] on icon "Next image" at bounding box center [1522, 296] width 20 height 20
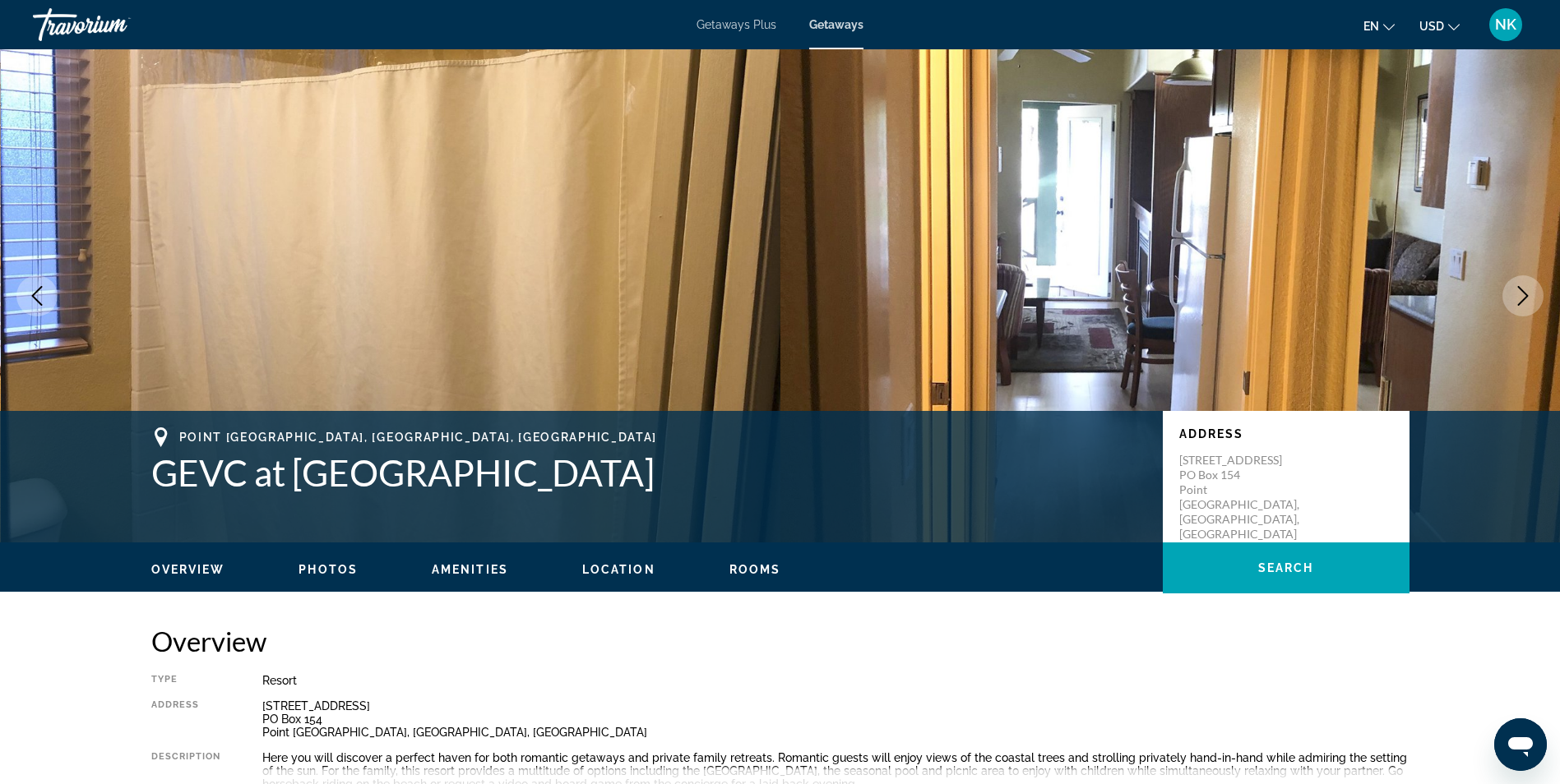
click at [1518, 288] on icon "Next image" at bounding box center [1522, 296] width 20 height 20
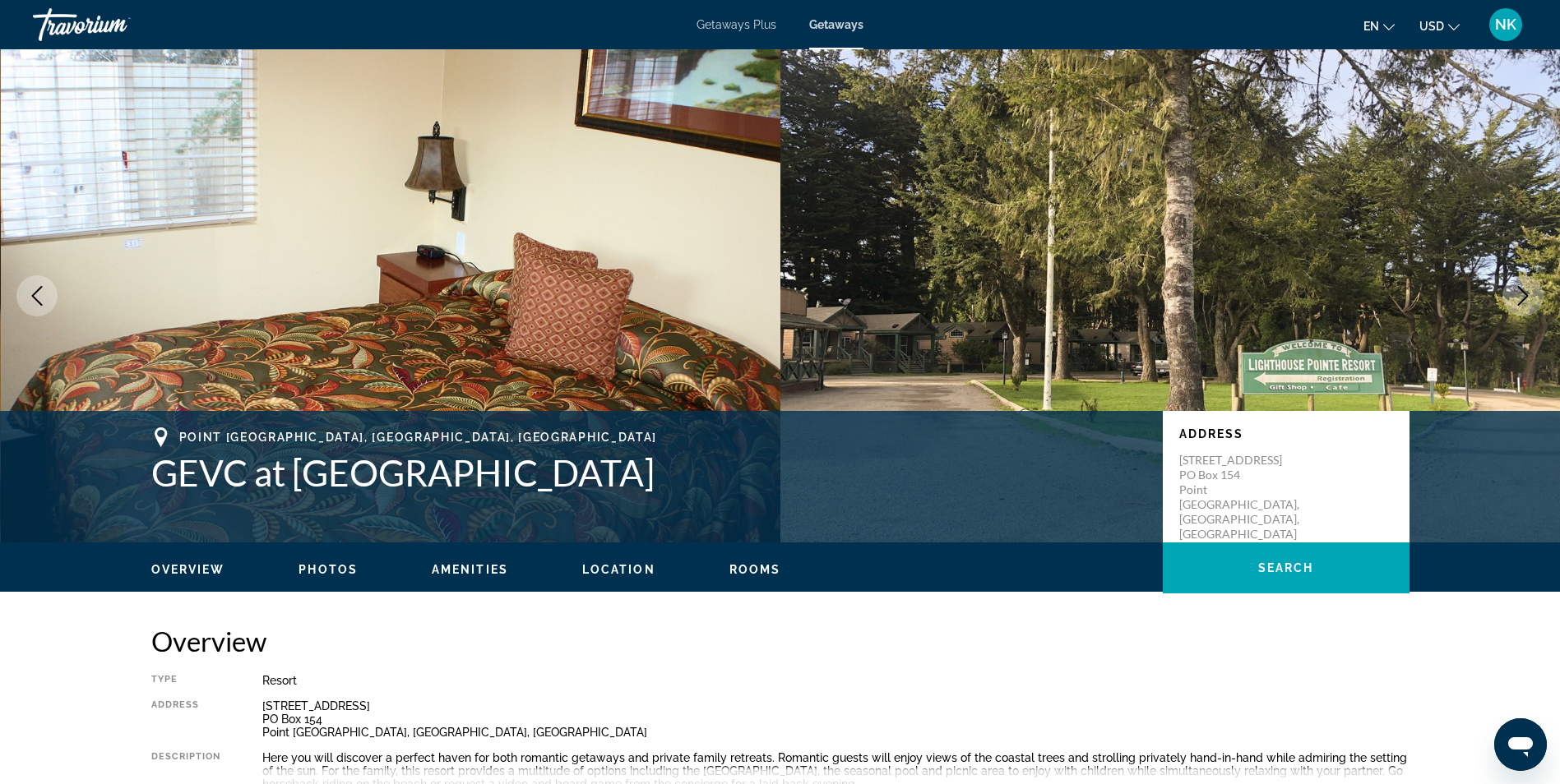
click at [1518, 288] on icon "Next image" at bounding box center [1522, 296] width 20 height 20
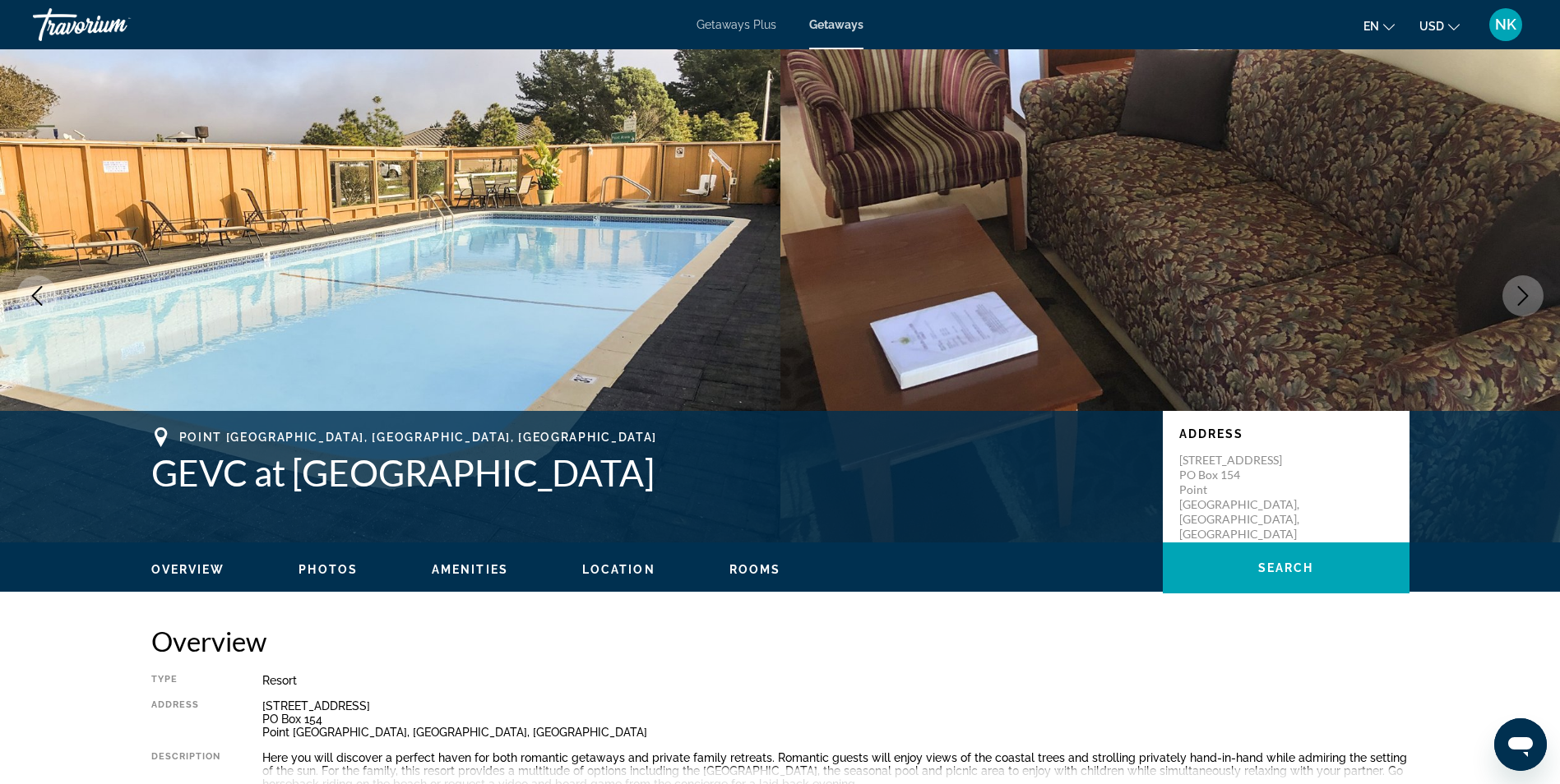
click at [1518, 288] on icon "Next image" at bounding box center [1522, 296] width 20 height 20
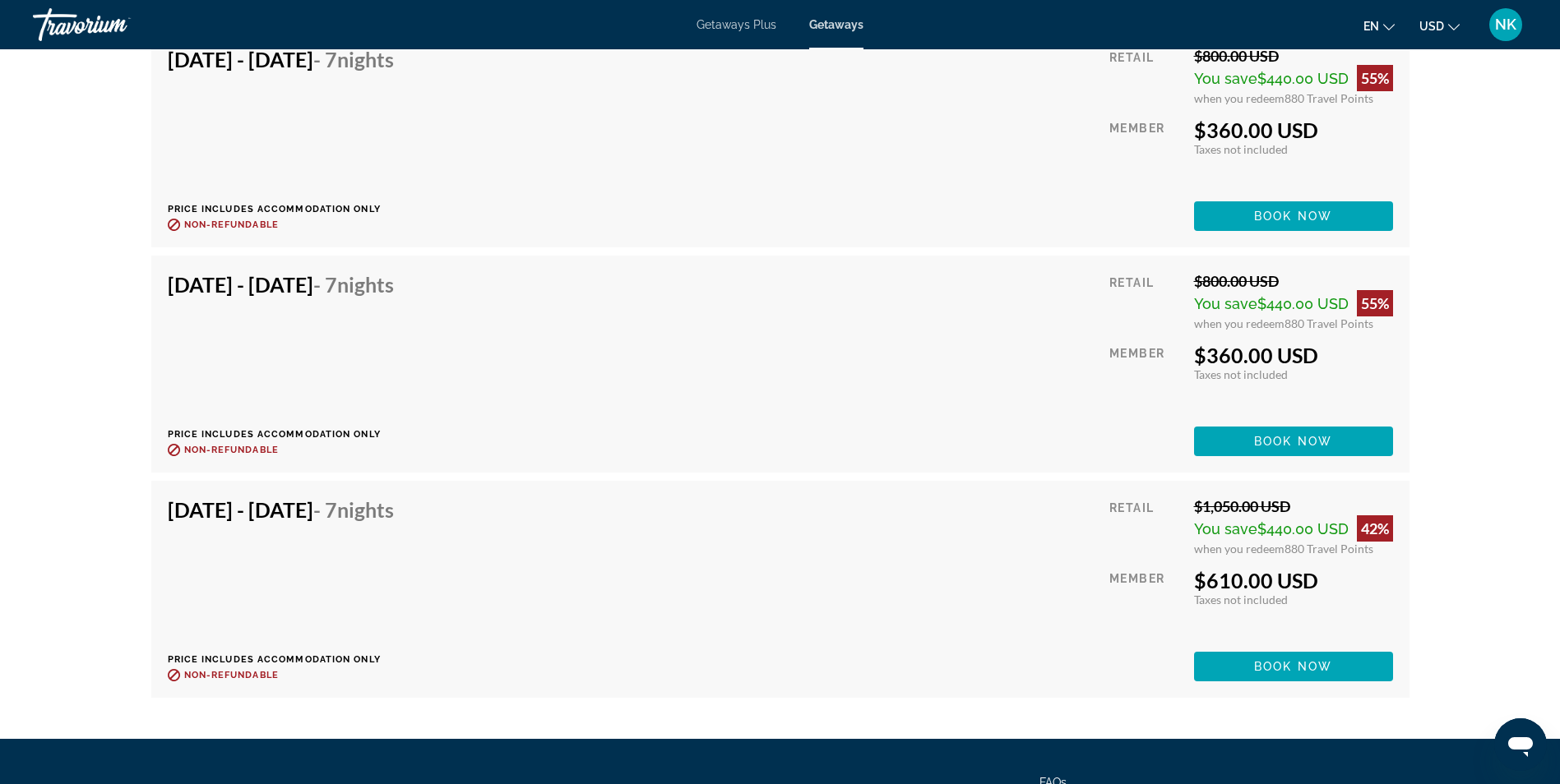
scroll to position [3452, 0]
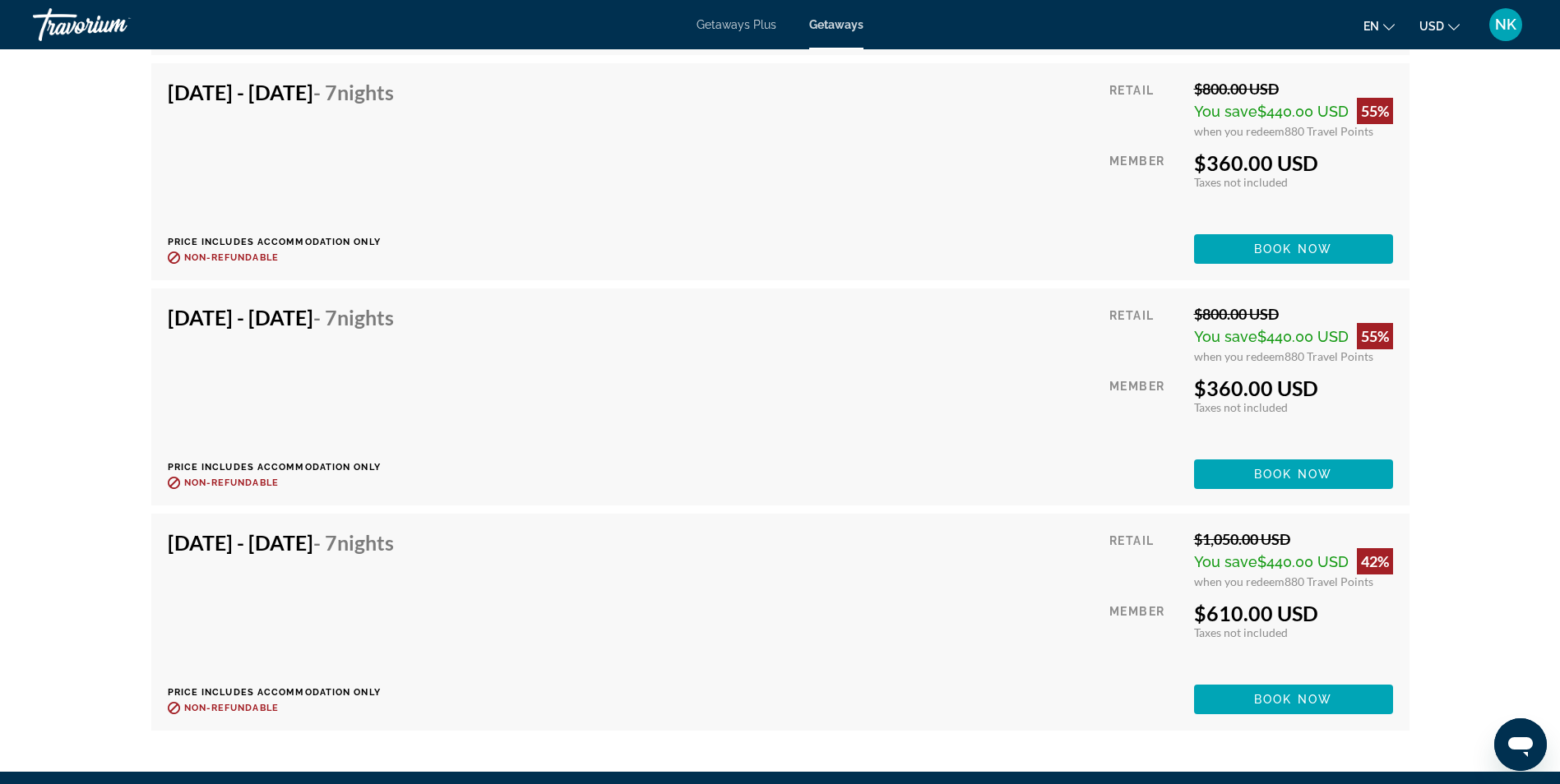
click at [1007, 380] on div "[DATE] - [DATE] - 7 Nights Price includes accommodation only Refundable until :…" at bounding box center [780, 397] width 1225 height 184
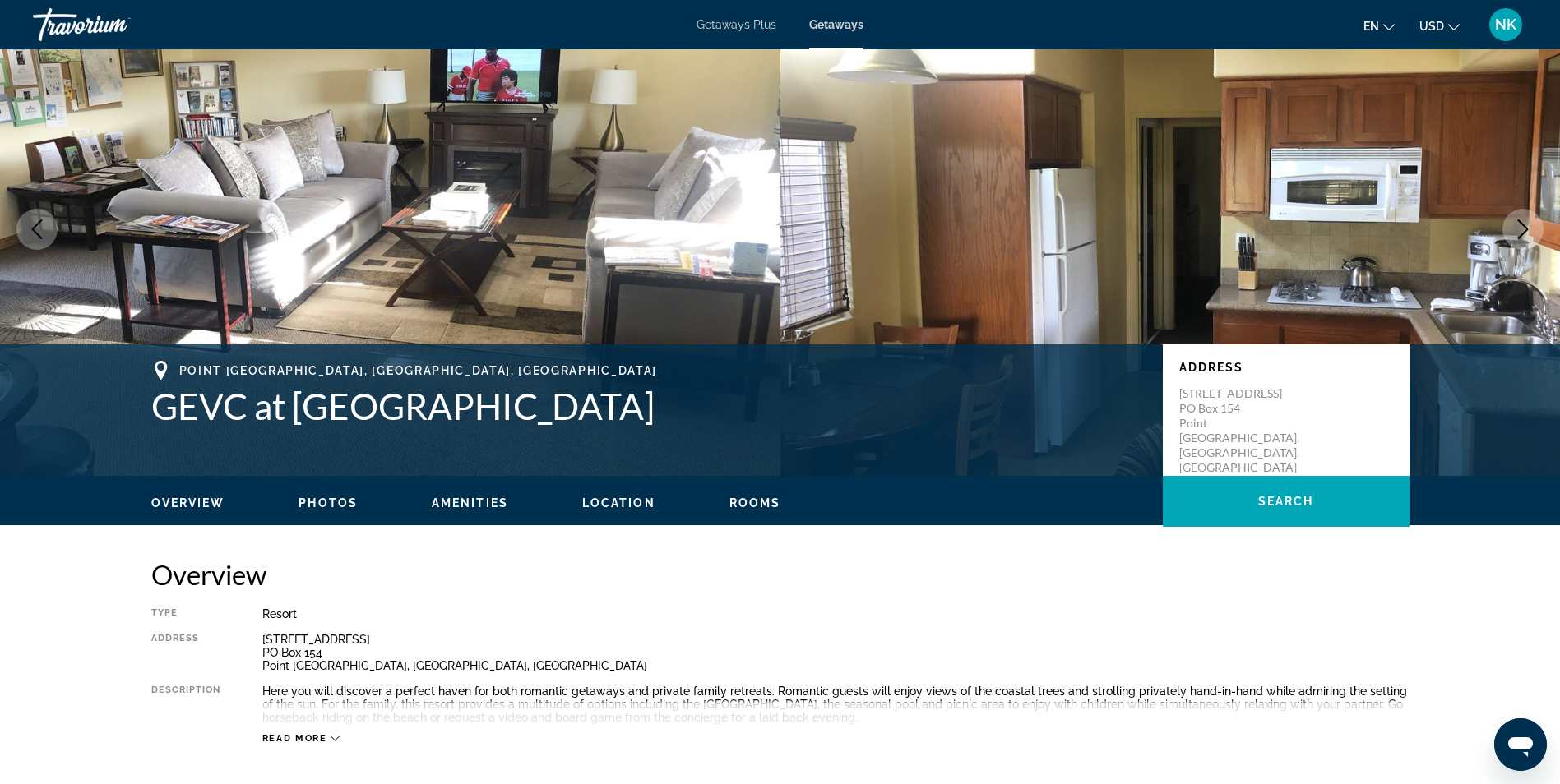
scroll to position [0, 0]
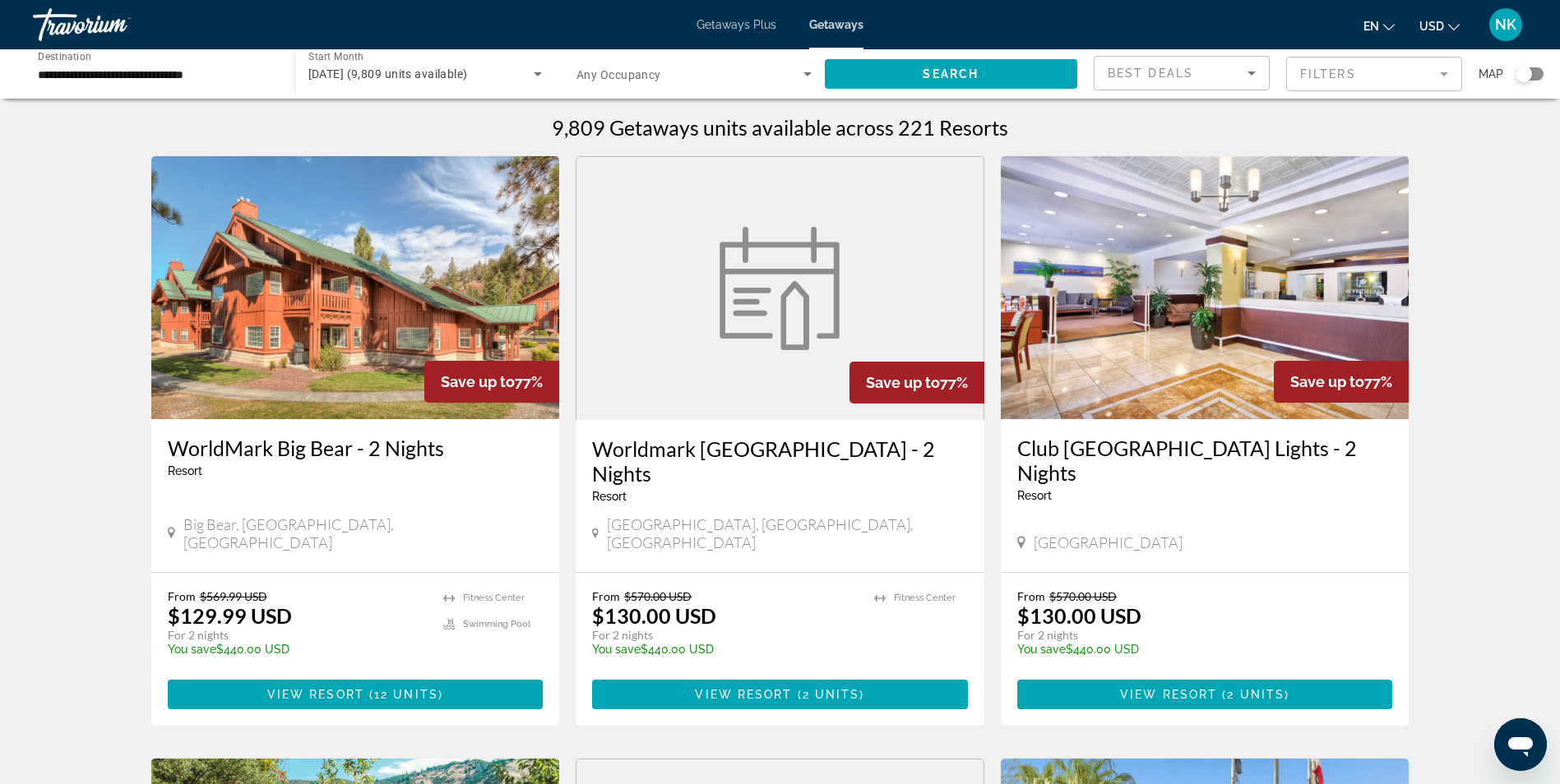
click at [1523, 77] on div "Search widget" at bounding box center [1523, 74] width 16 height 16
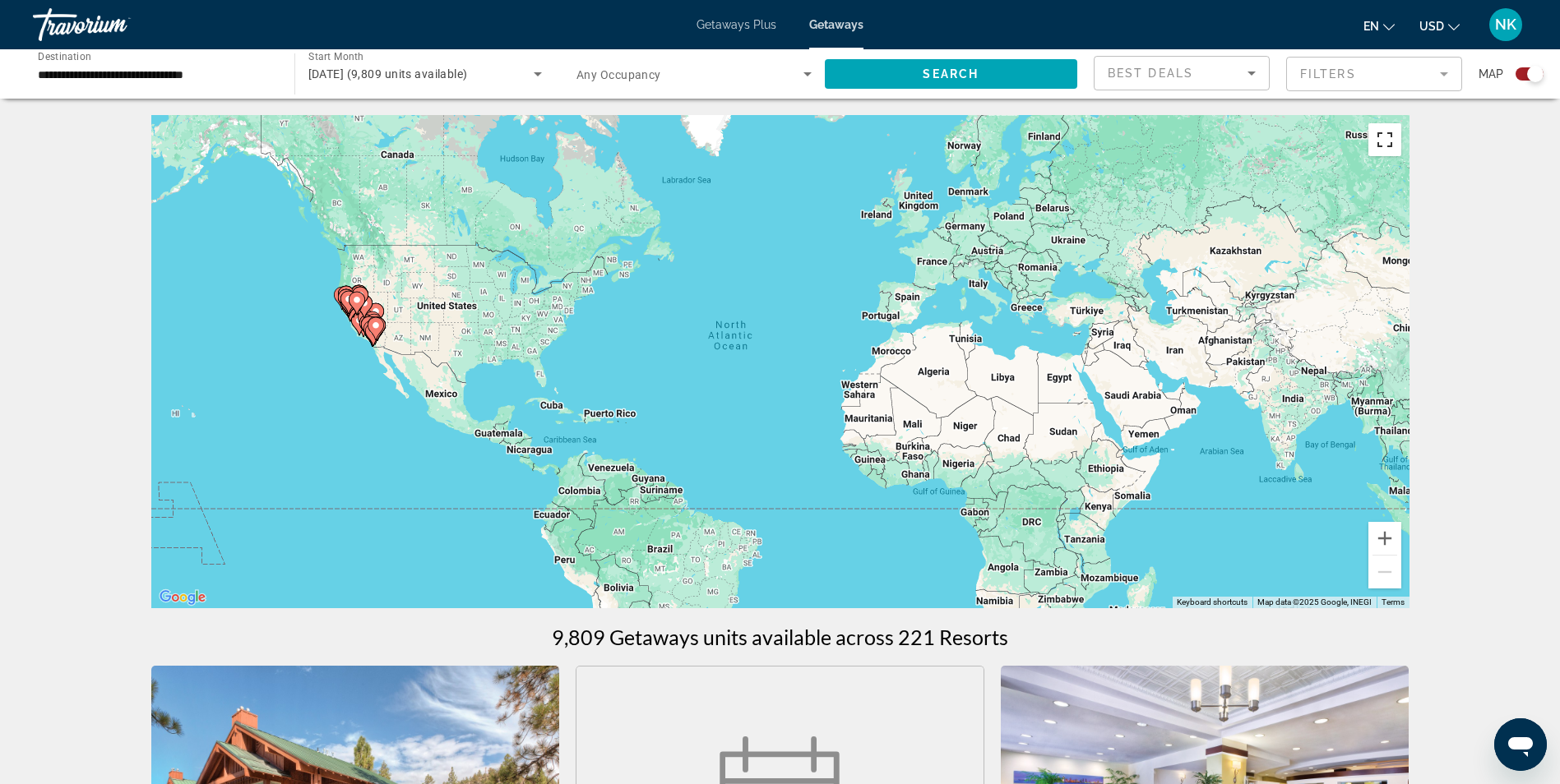
click at [1384, 145] on button "Toggle fullscreen view" at bounding box center [1384, 139] width 33 height 33
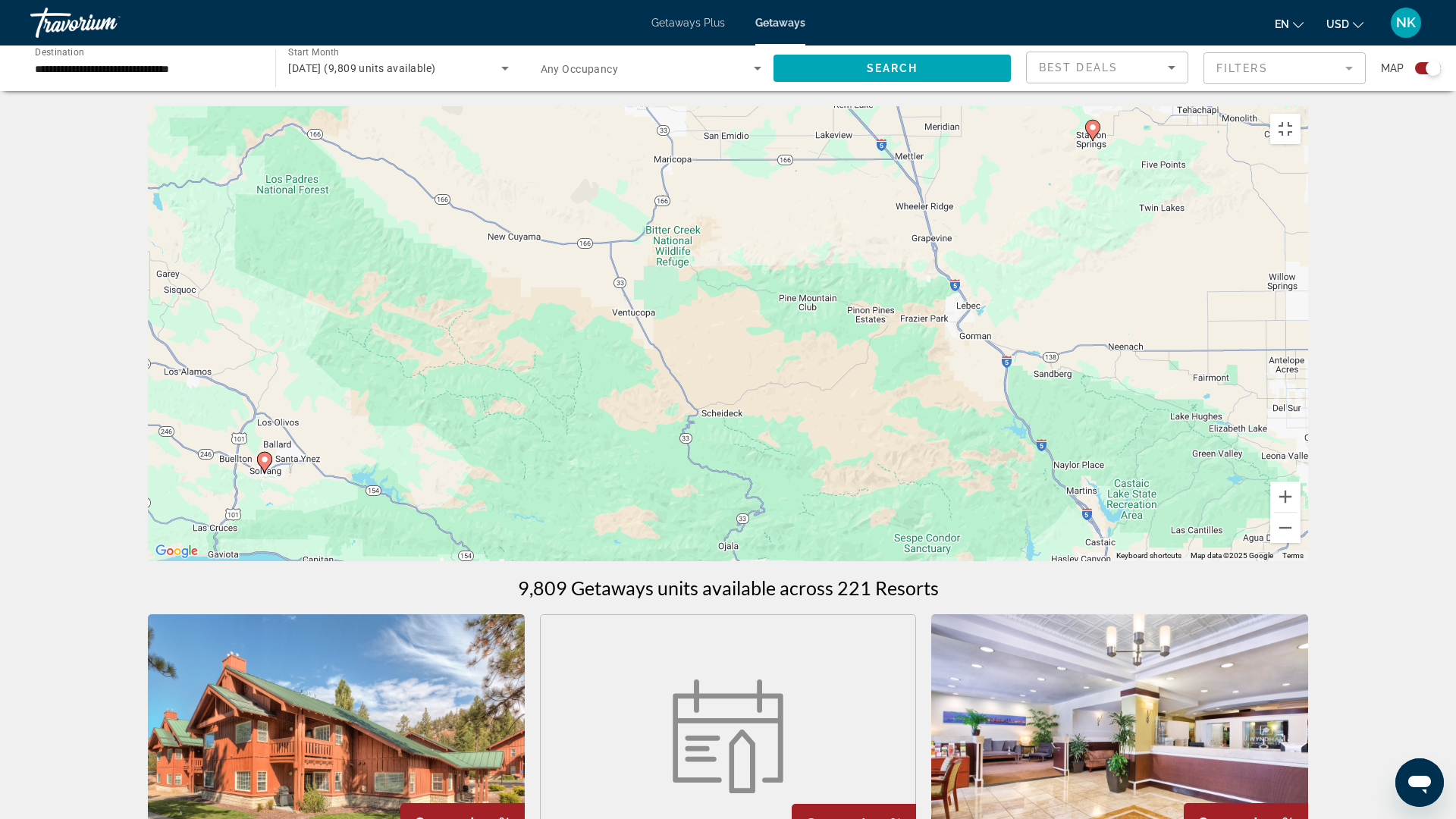
click at [265, 464] on image "Main content" at bounding box center [264, 459] width 9 height 9
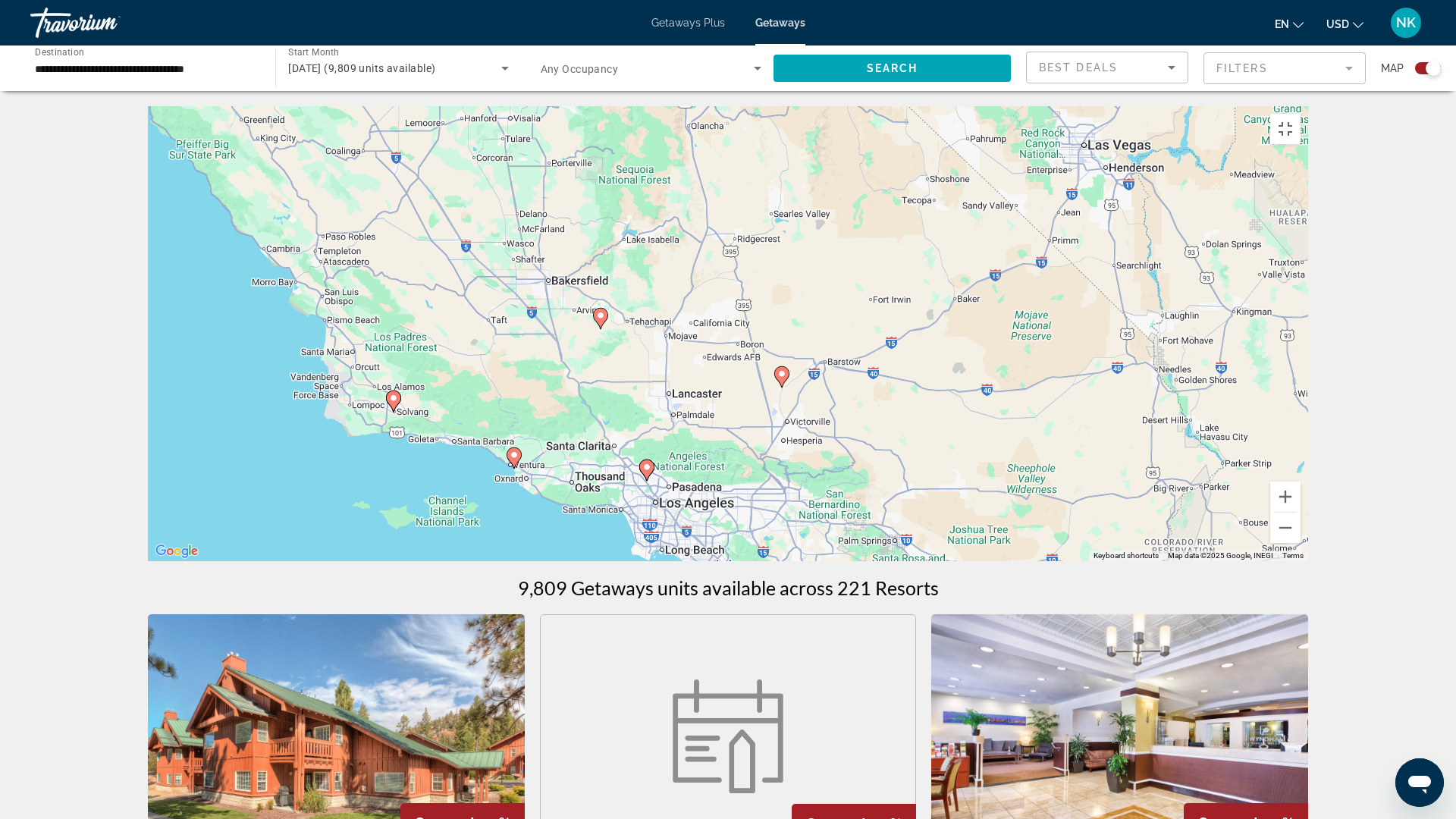
click at [392, 402] on image "Main content" at bounding box center [393, 398] width 9 height 9
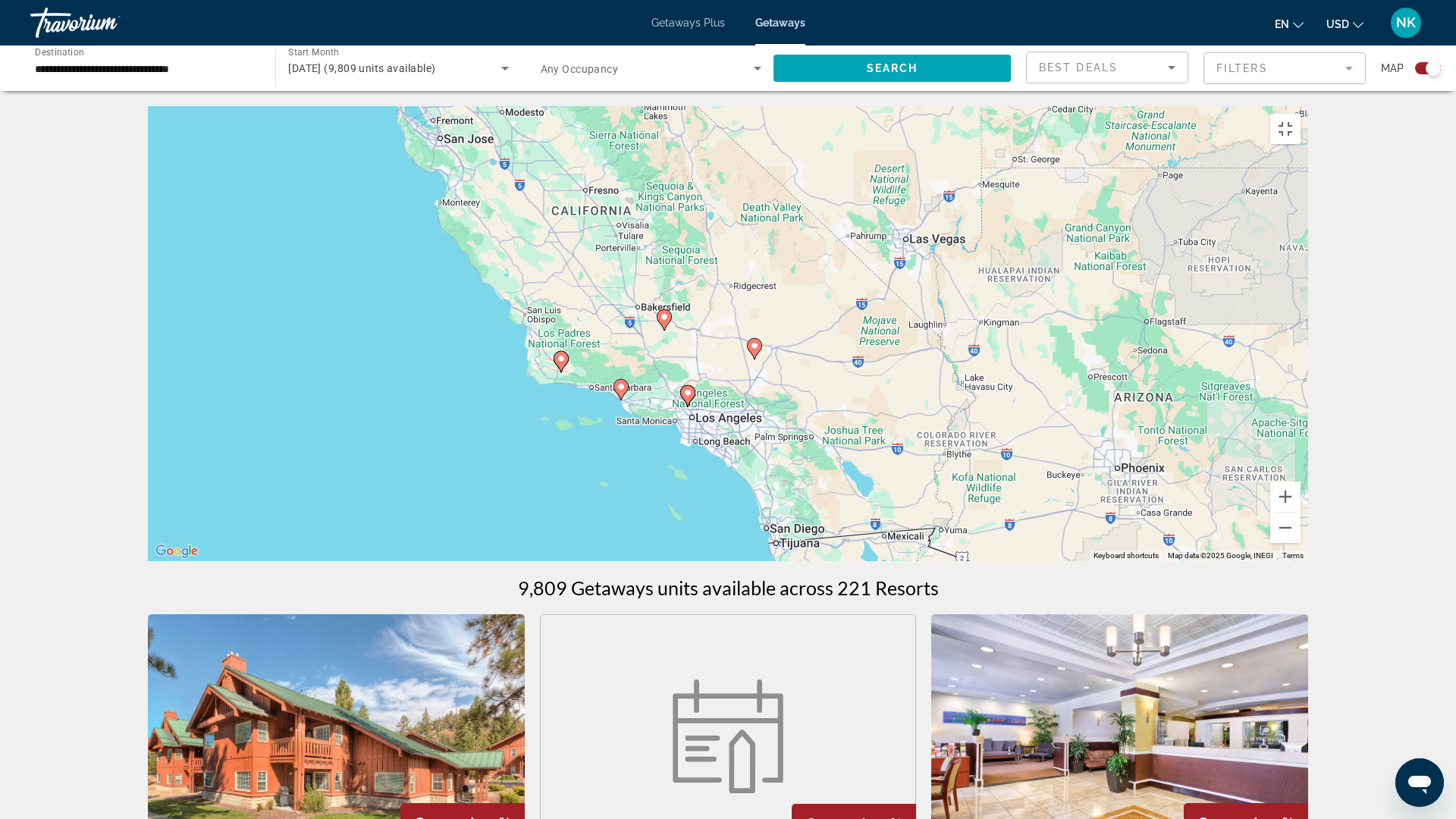
click at [560, 363] on image "Main content" at bounding box center [561, 358] width 9 height 9
type input "**********"
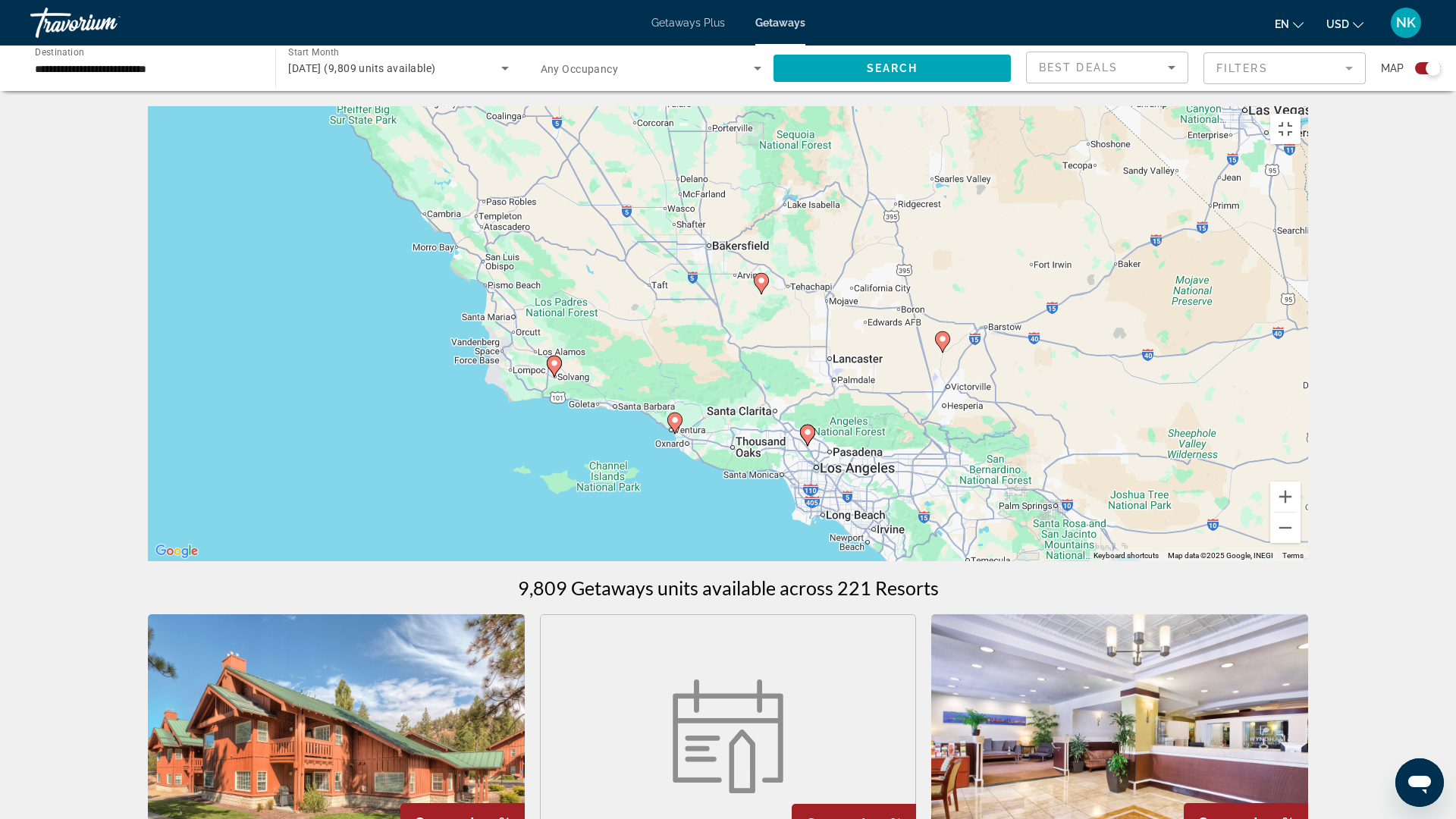
click at [551, 368] on image "Main content" at bounding box center [554, 363] width 9 height 9
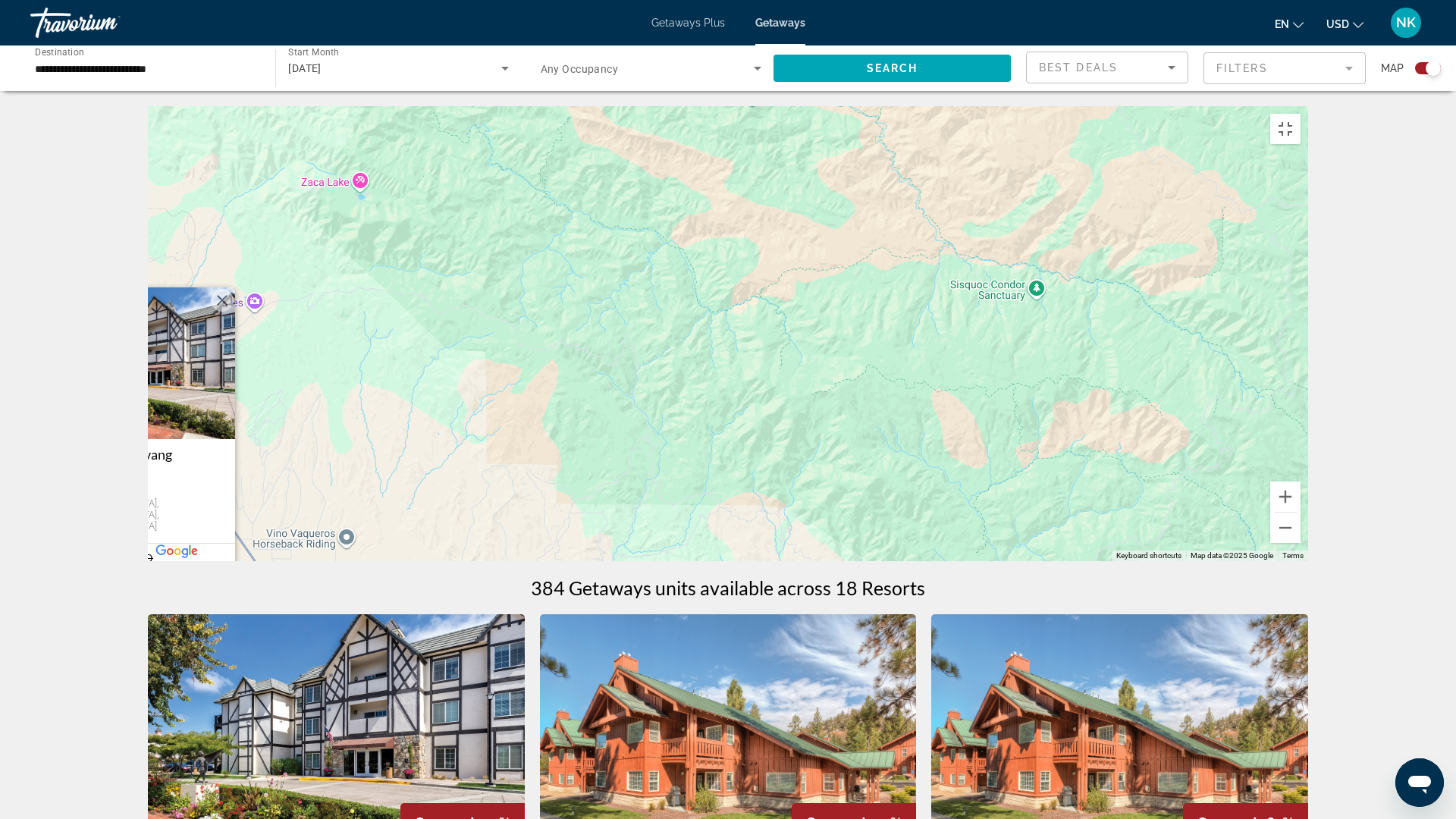
click at [176, 652] on span "View Resort" at bounding box center [140, 645] width 90 height 12
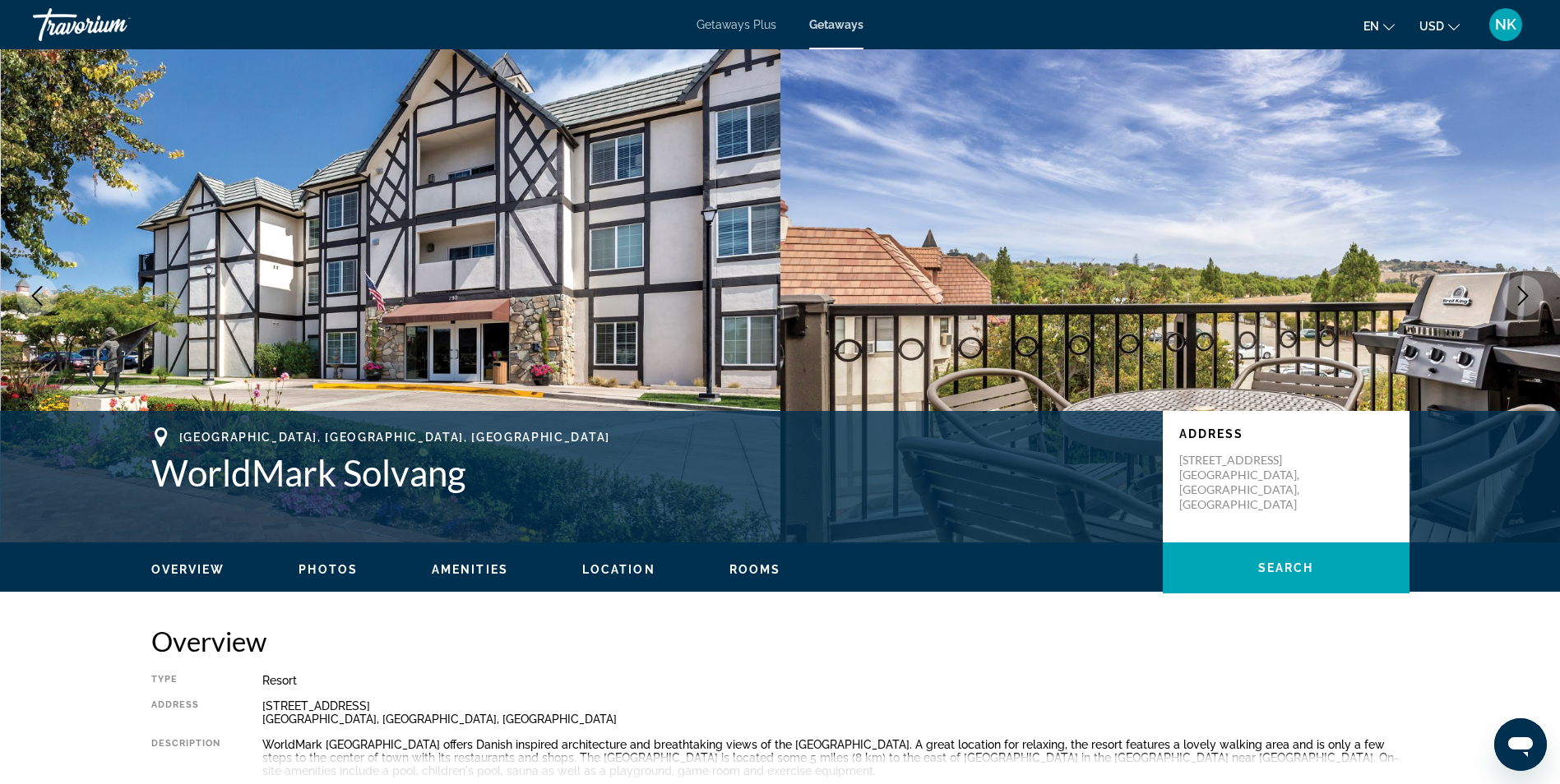
click at [1520, 300] on icon "Next image" at bounding box center [1522, 296] width 20 height 20
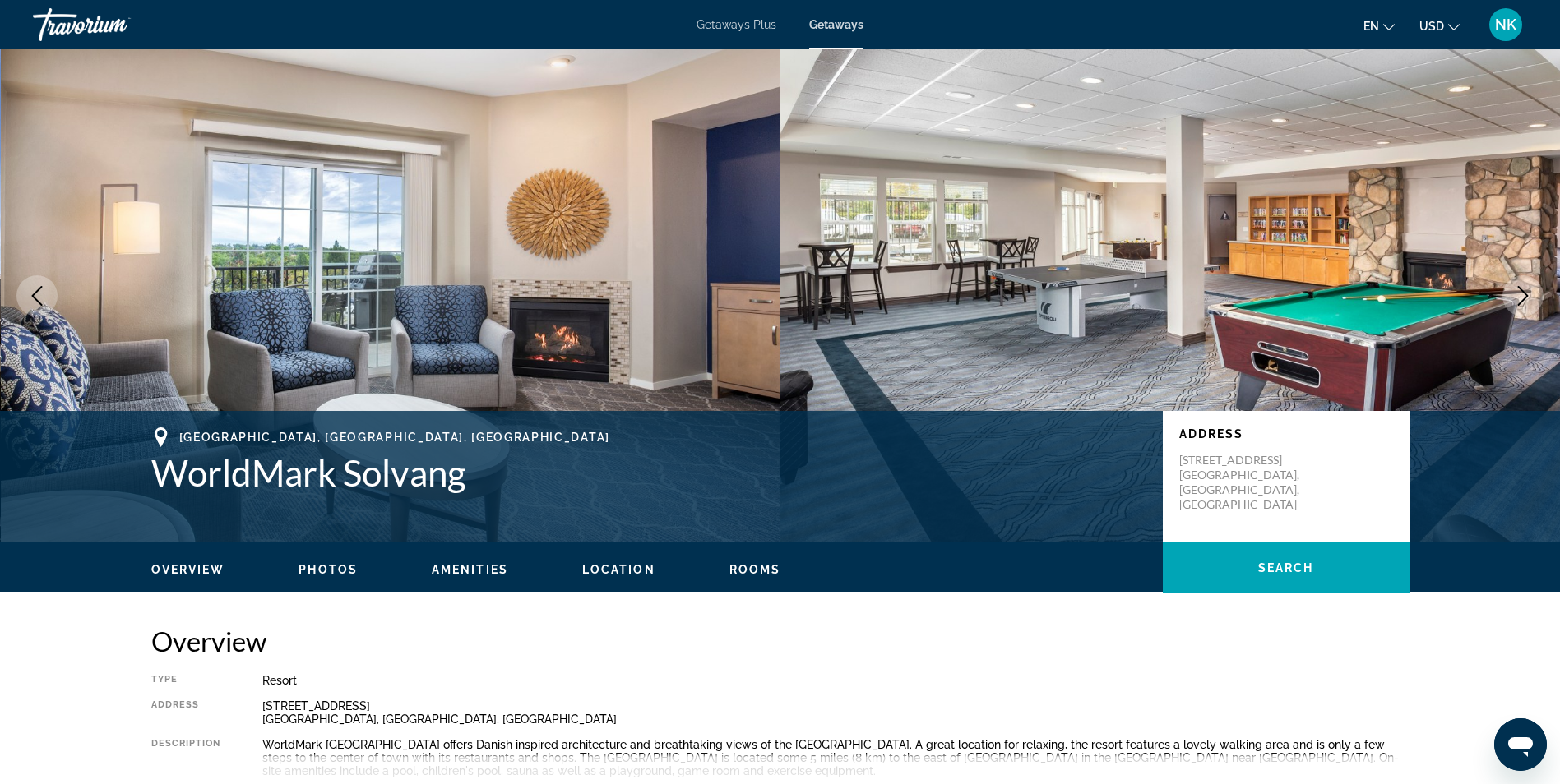
click at [1520, 300] on icon "Next image" at bounding box center [1522, 296] width 20 height 20
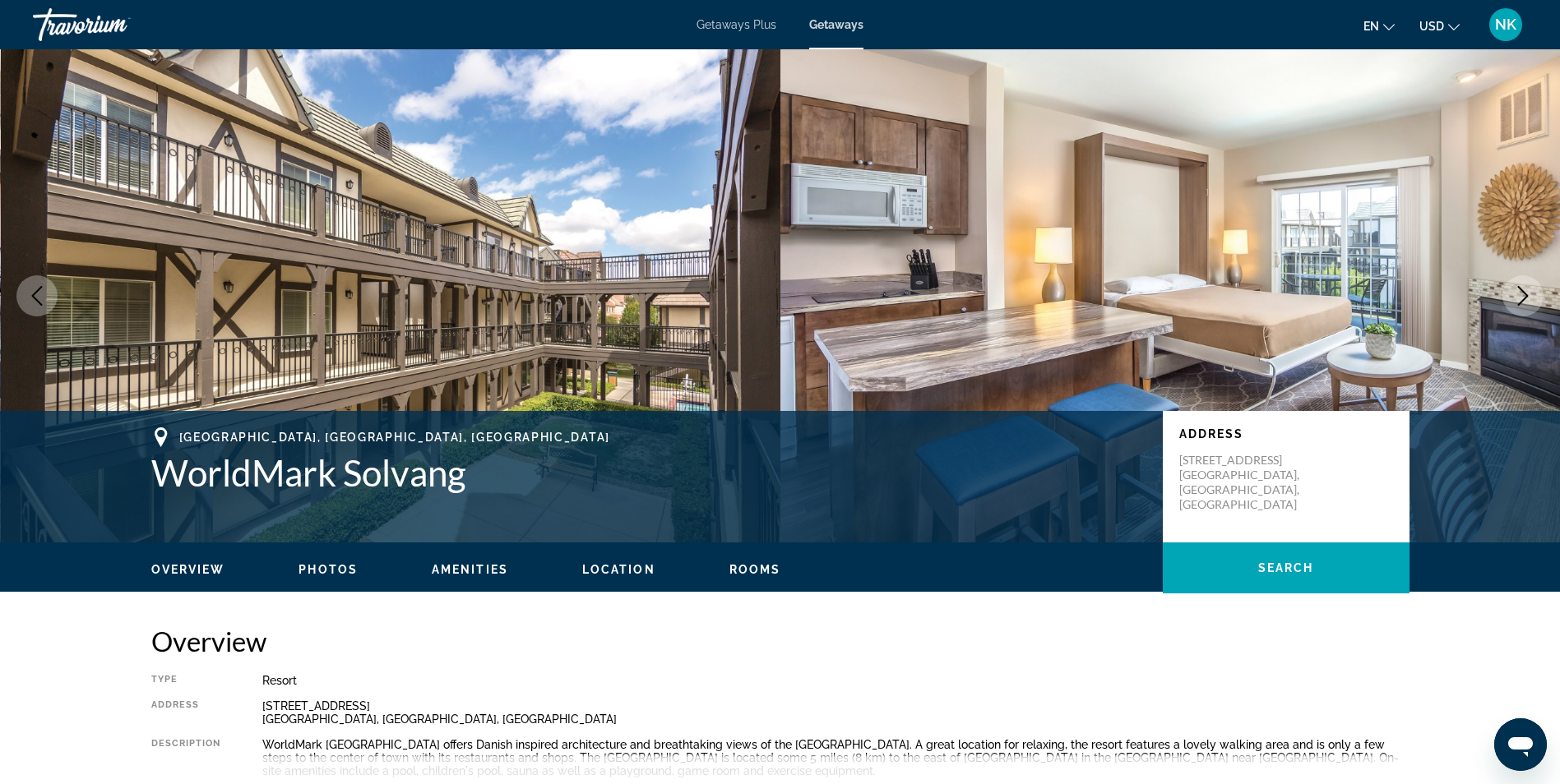
click at [1520, 300] on icon "Next image" at bounding box center [1522, 296] width 20 height 20
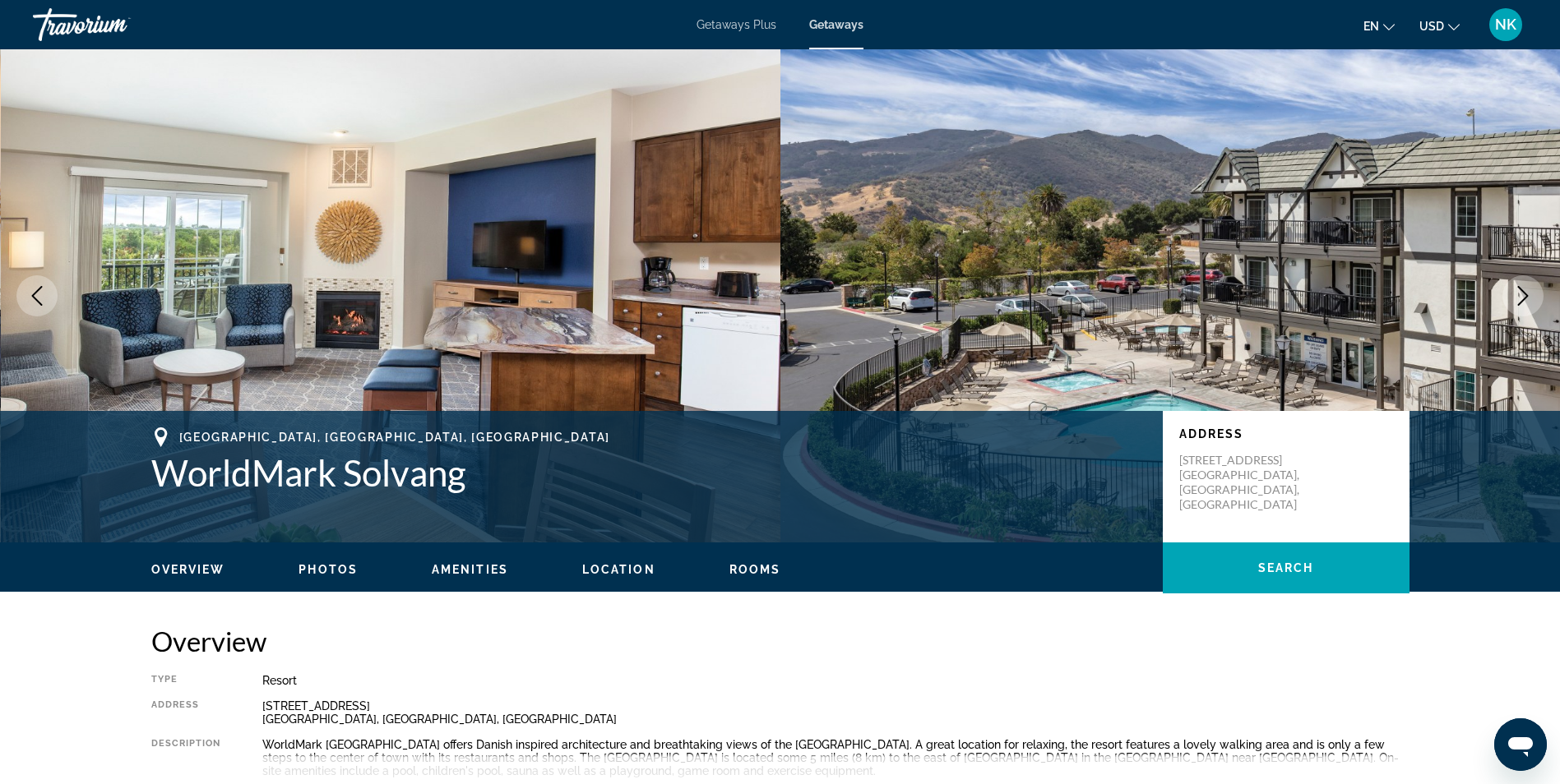
click at [1520, 300] on icon "Next image" at bounding box center [1522, 296] width 20 height 20
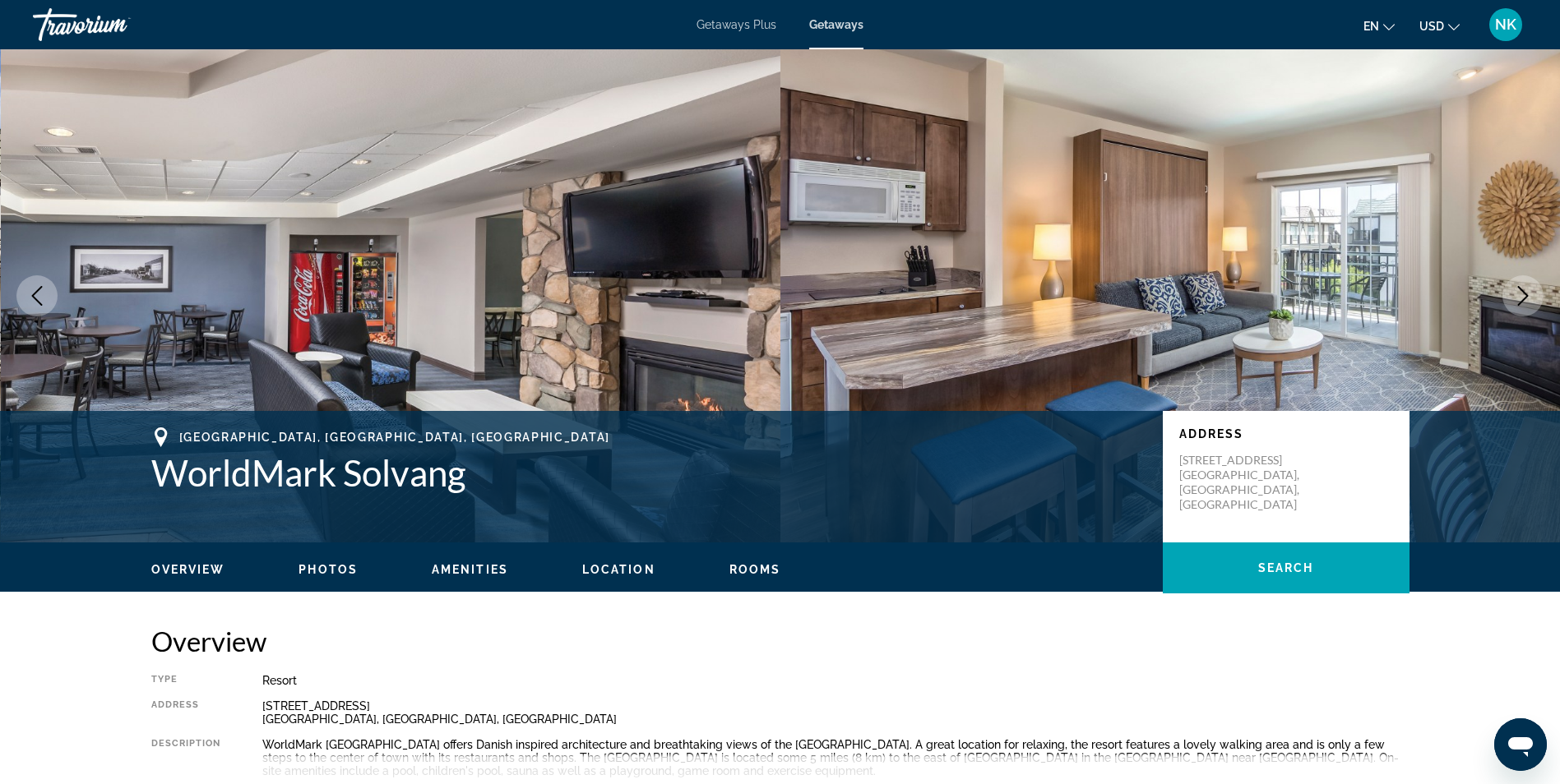
click at [1520, 300] on icon "Next image" at bounding box center [1522, 296] width 20 height 20
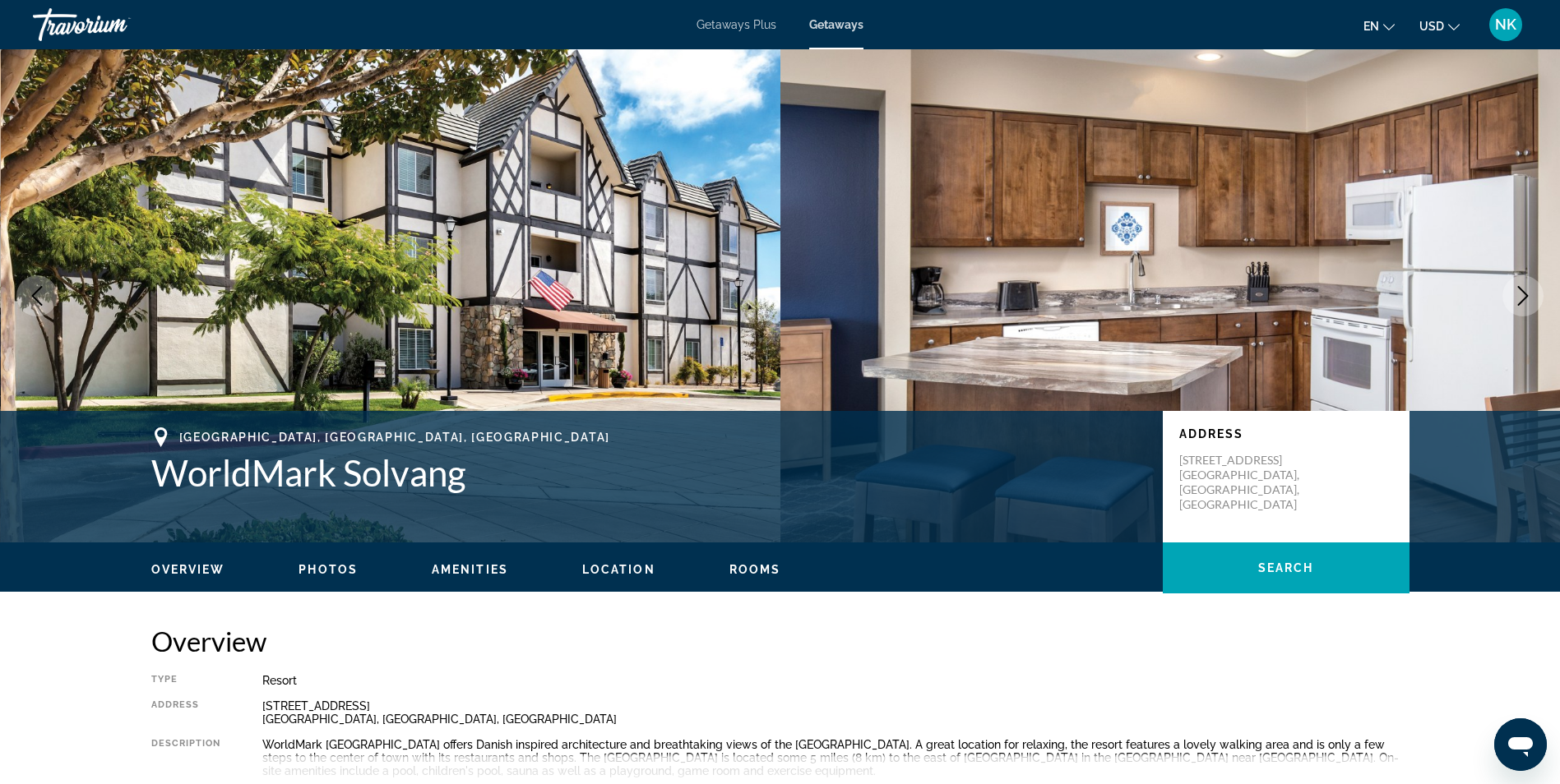
click at [1520, 300] on icon "Next image" at bounding box center [1522, 296] width 20 height 20
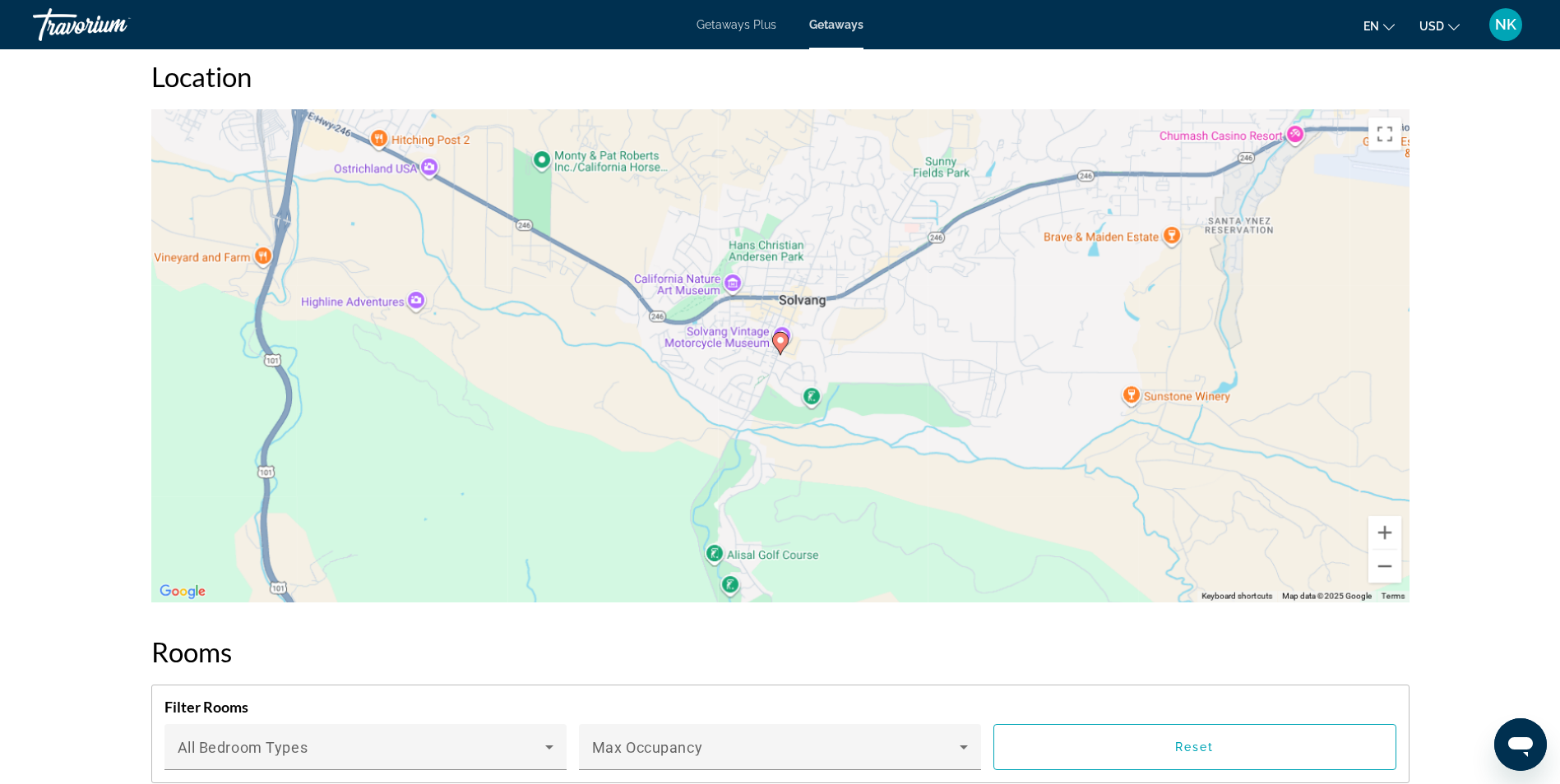
scroll to position [2532, 0]
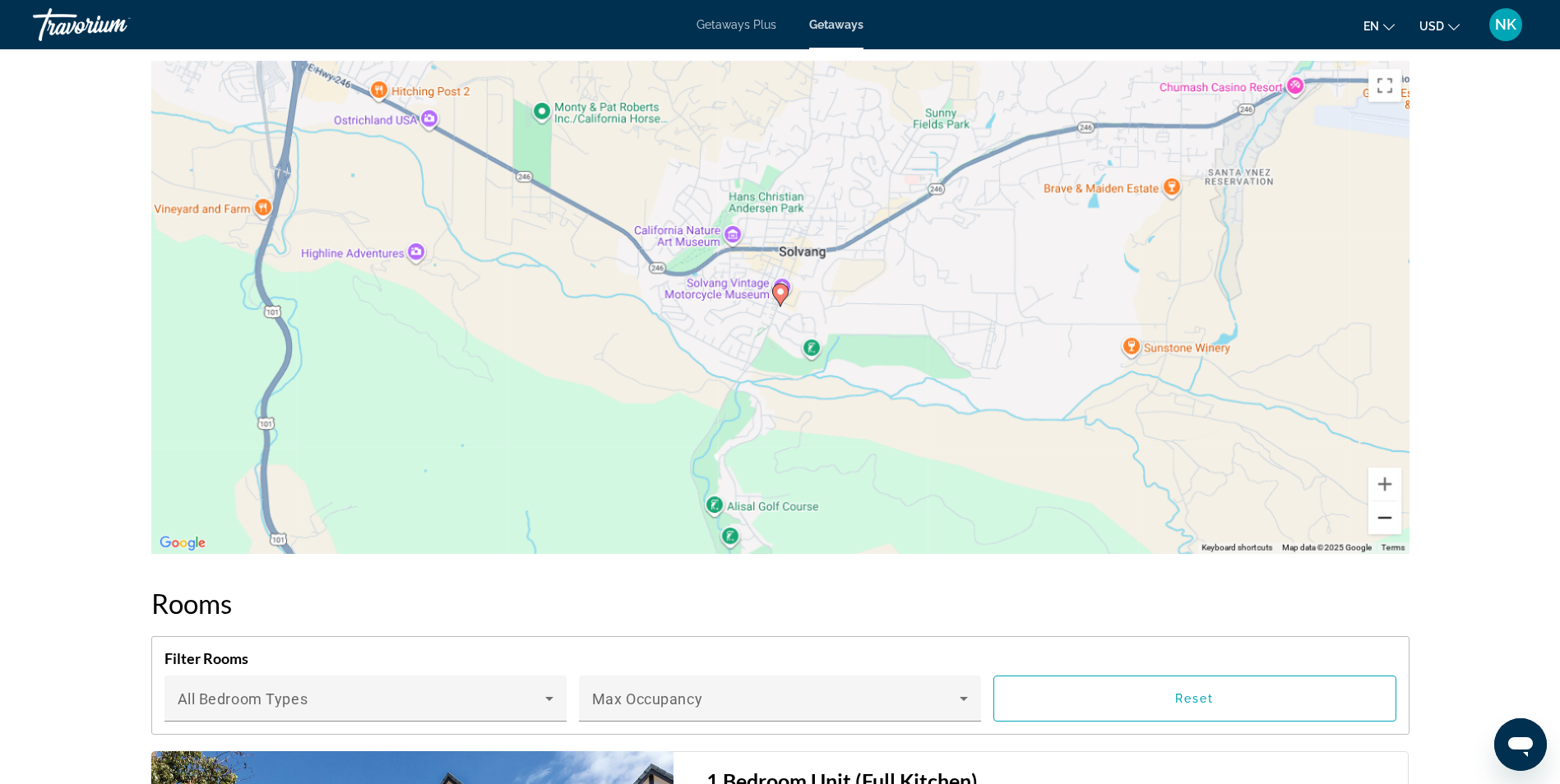
click at [1387, 507] on button "Zoom out" at bounding box center [1384, 518] width 33 height 33
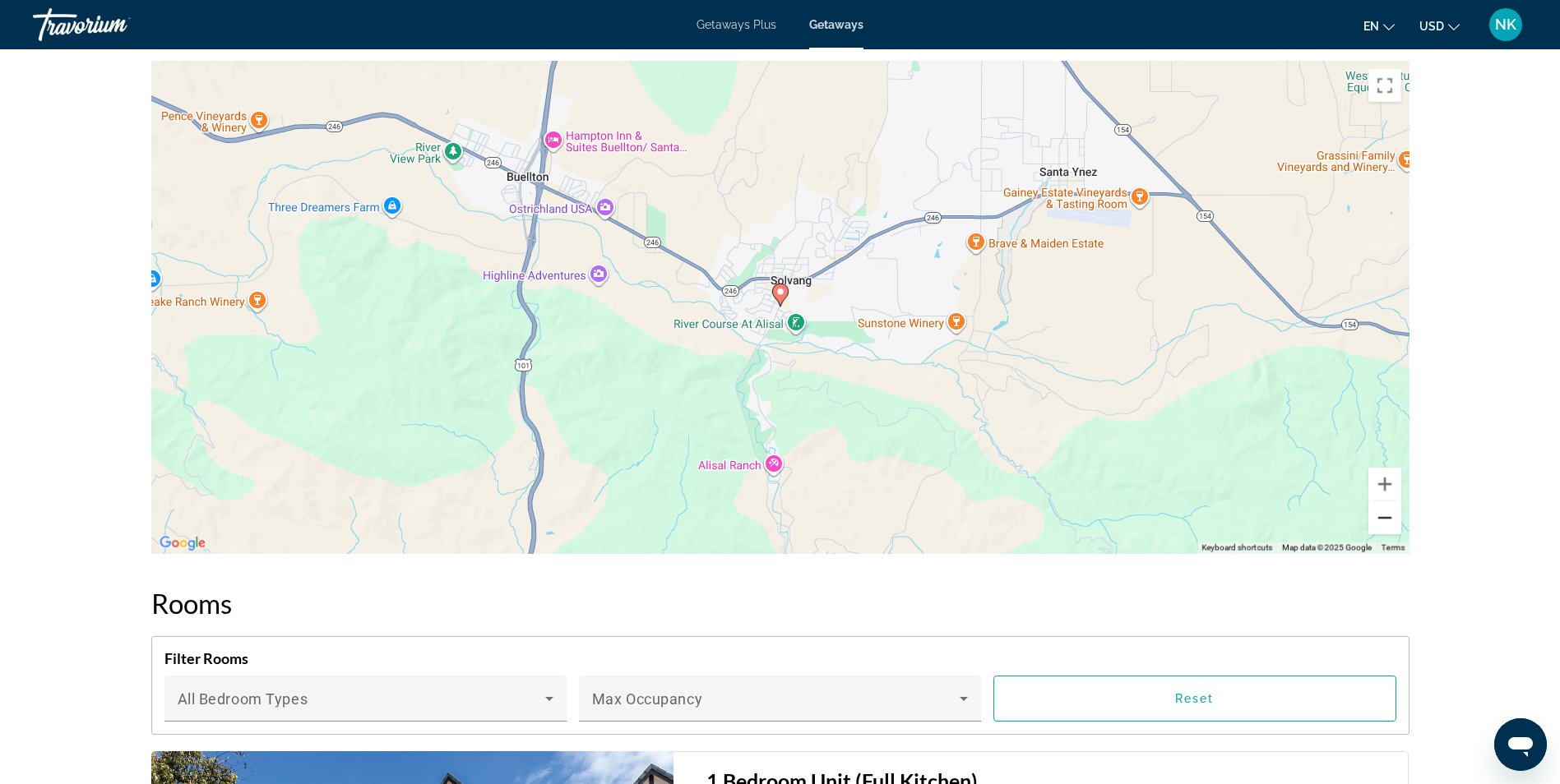
click at [1387, 507] on button "Zoom out" at bounding box center [1384, 518] width 33 height 33
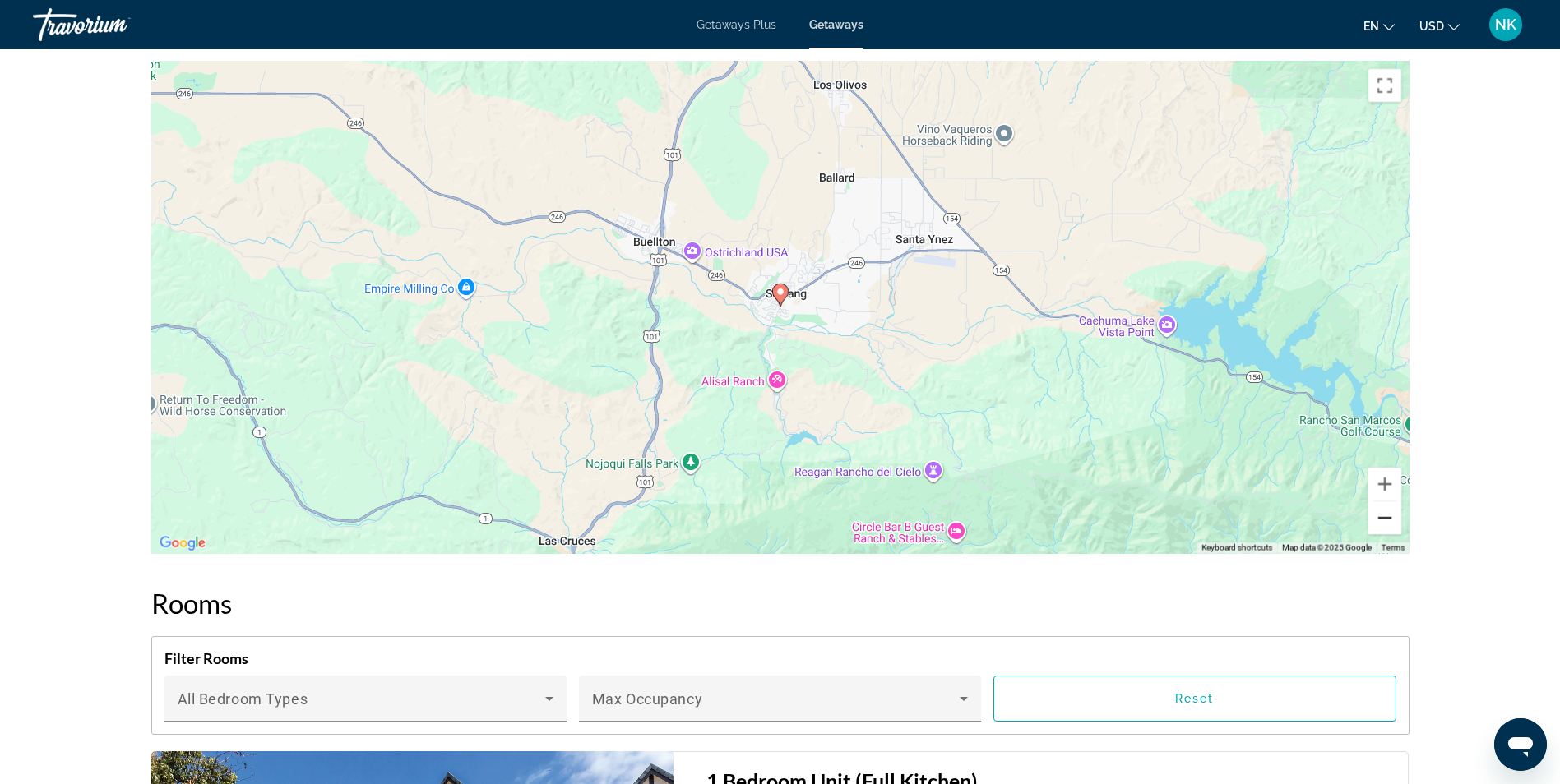
click at [1387, 507] on button "Zoom out" at bounding box center [1384, 518] width 33 height 33
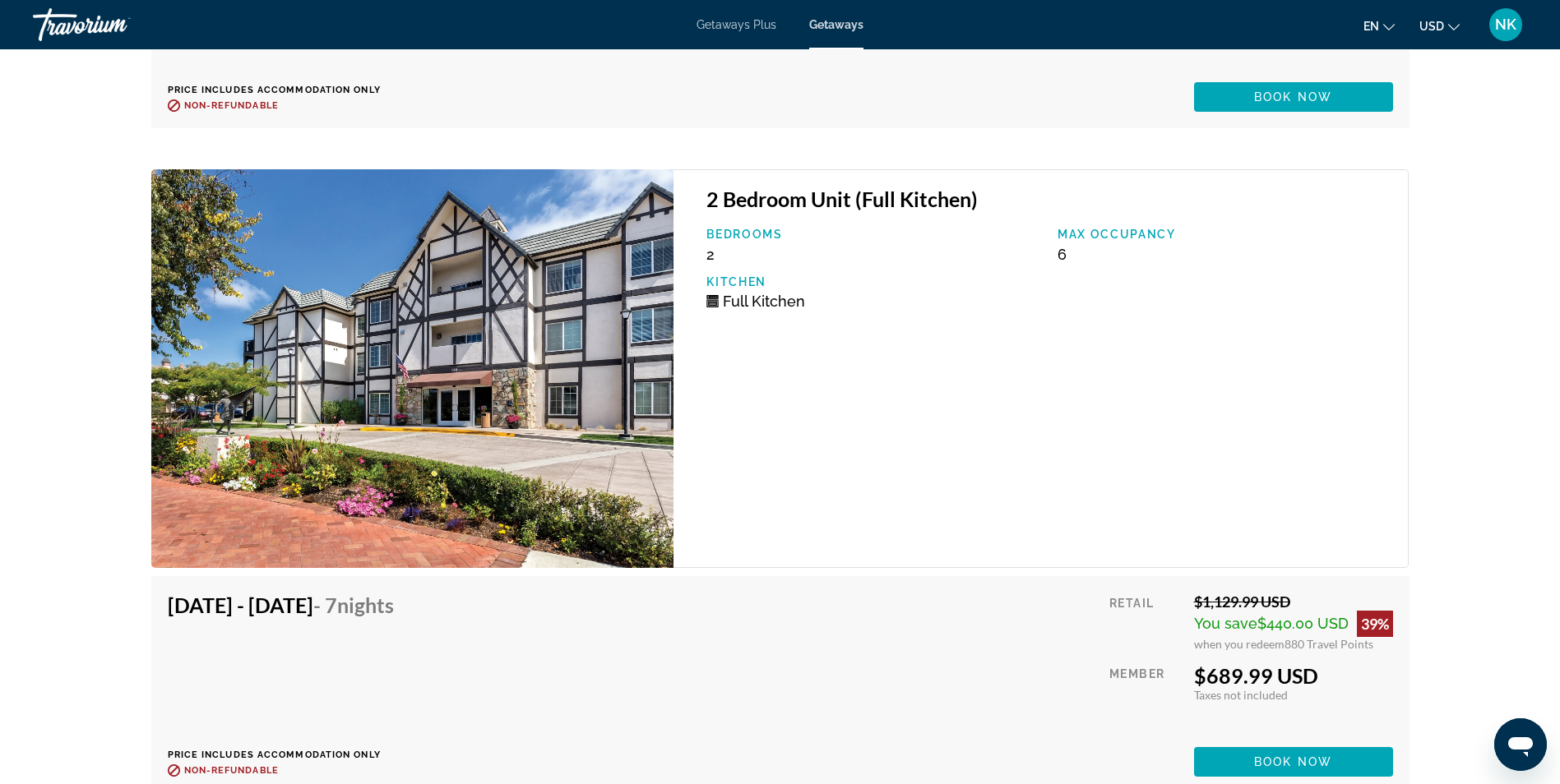
scroll to position [3913, 0]
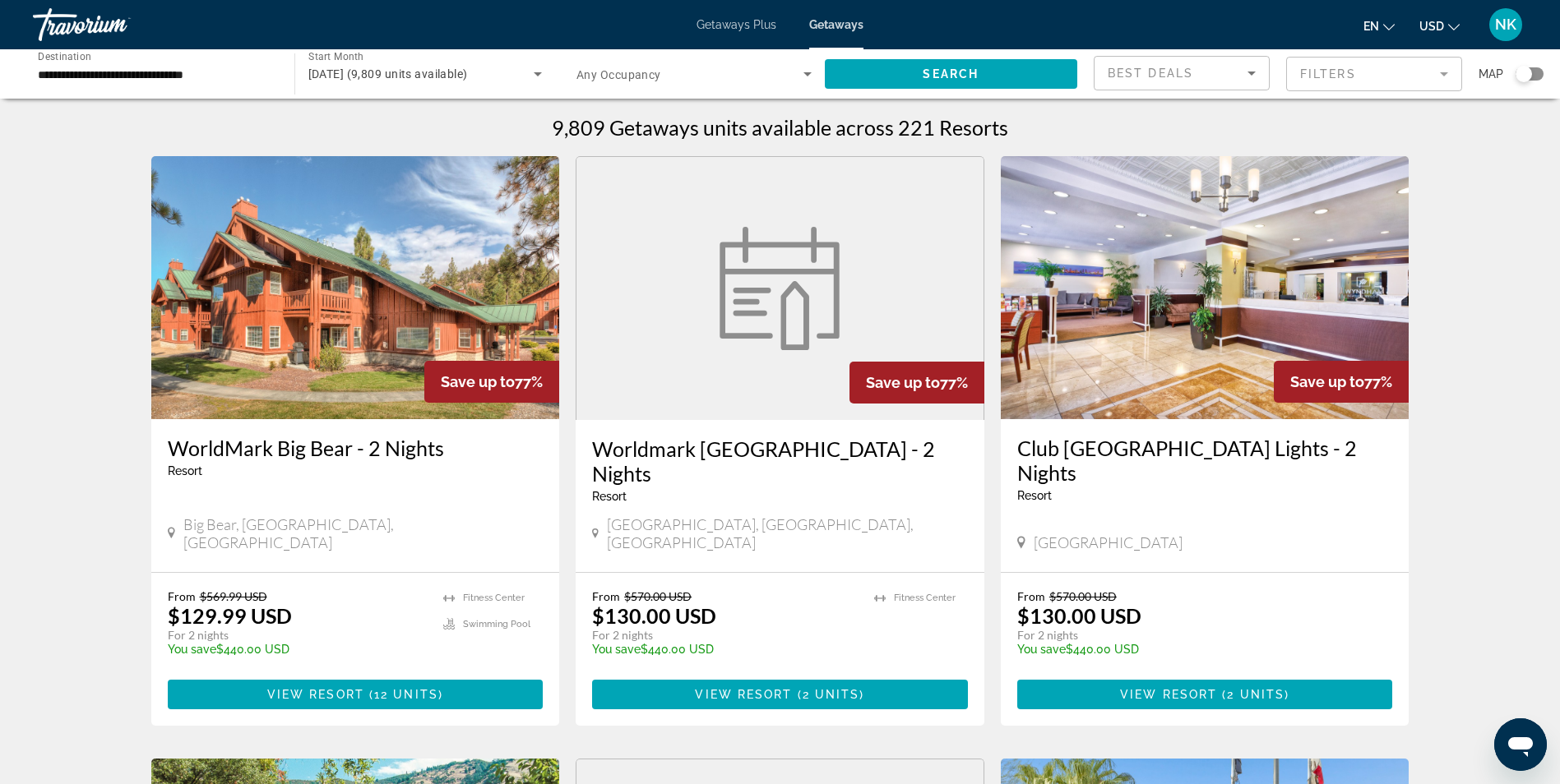
click at [1524, 75] on div "Search widget" at bounding box center [1523, 74] width 16 height 16
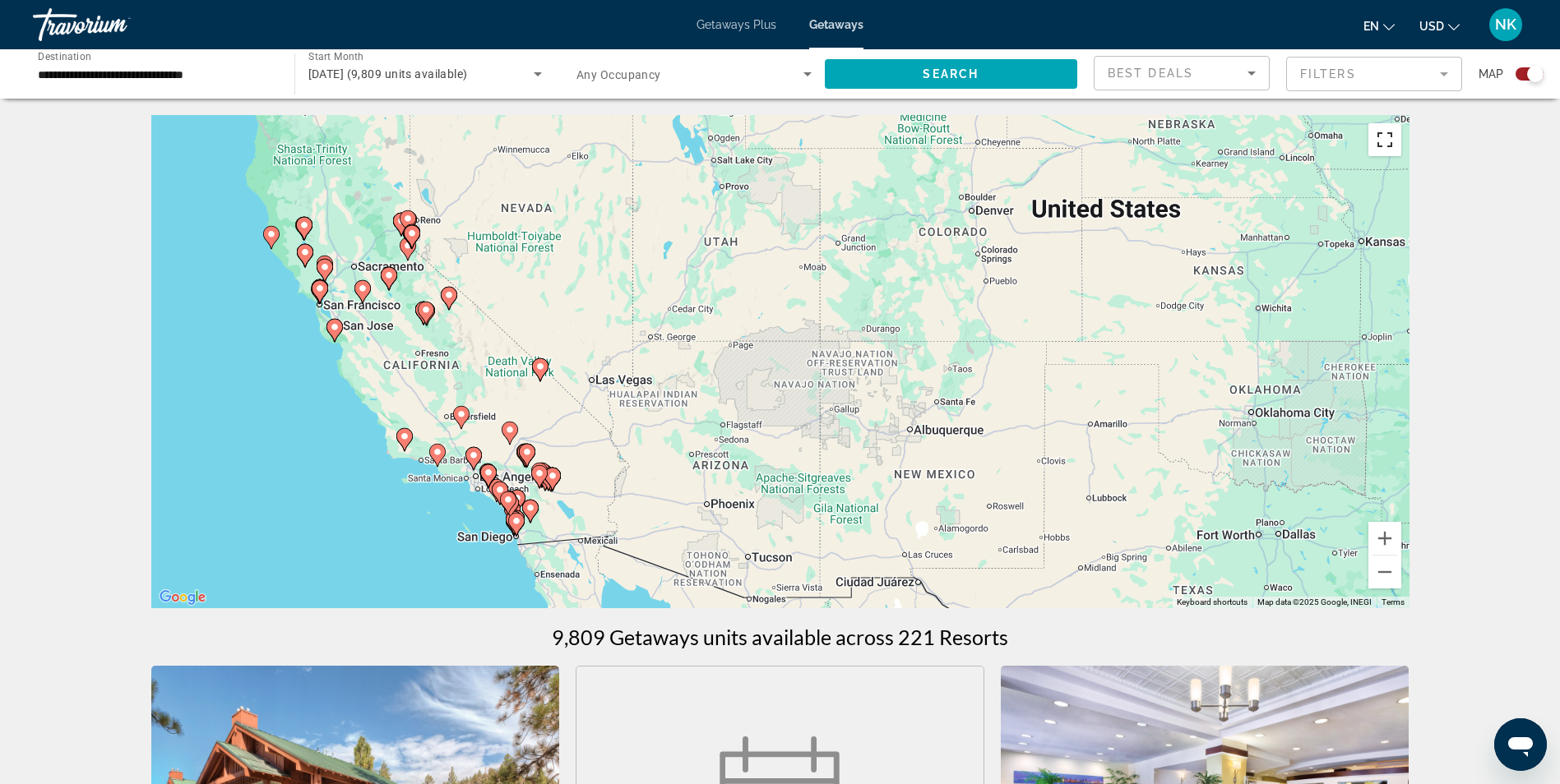
click at [1382, 138] on button "Toggle fullscreen view" at bounding box center [1384, 139] width 33 height 33
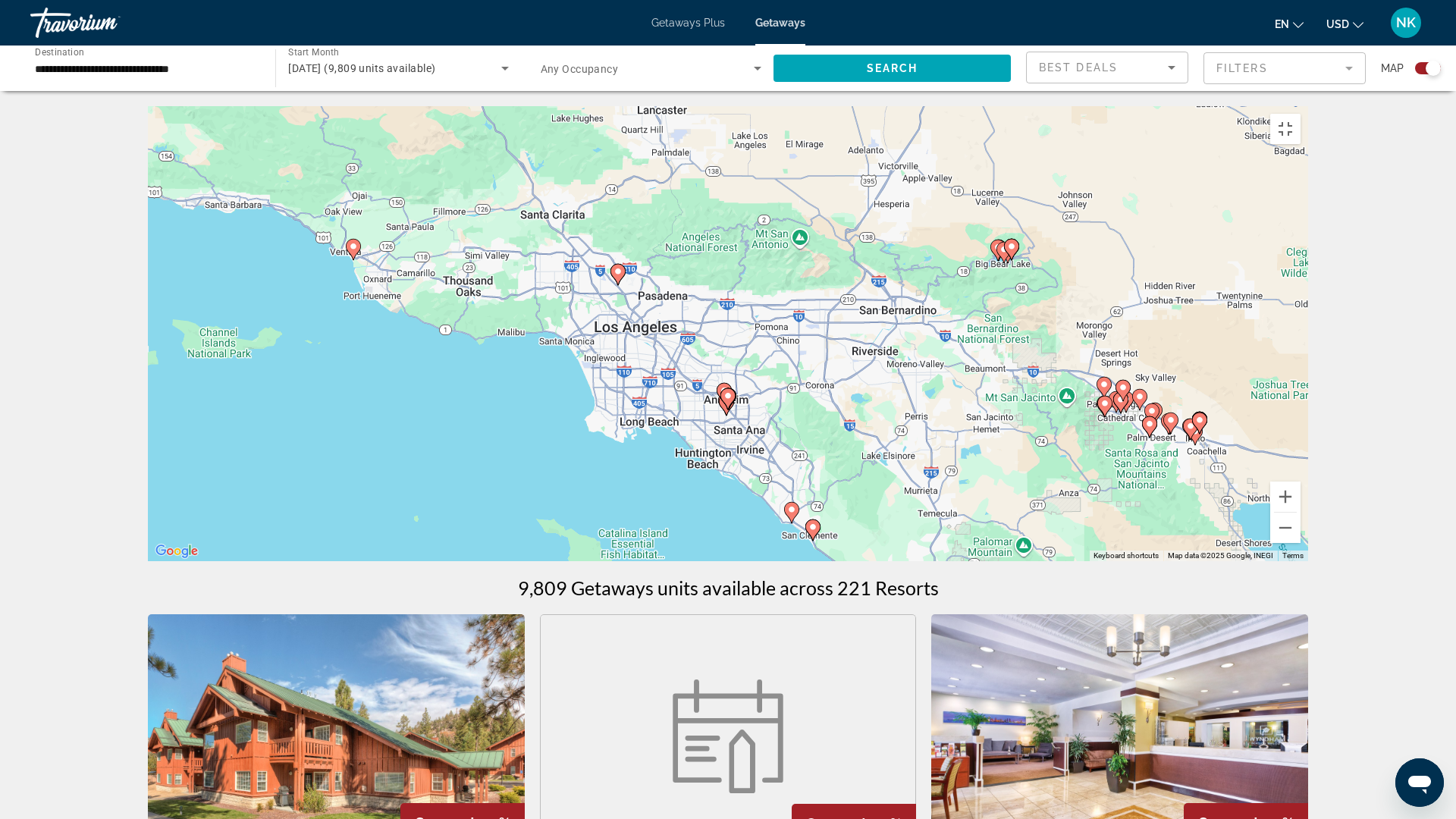
click at [354, 251] on image "Main content" at bounding box center [353, 246] width 9 height 9
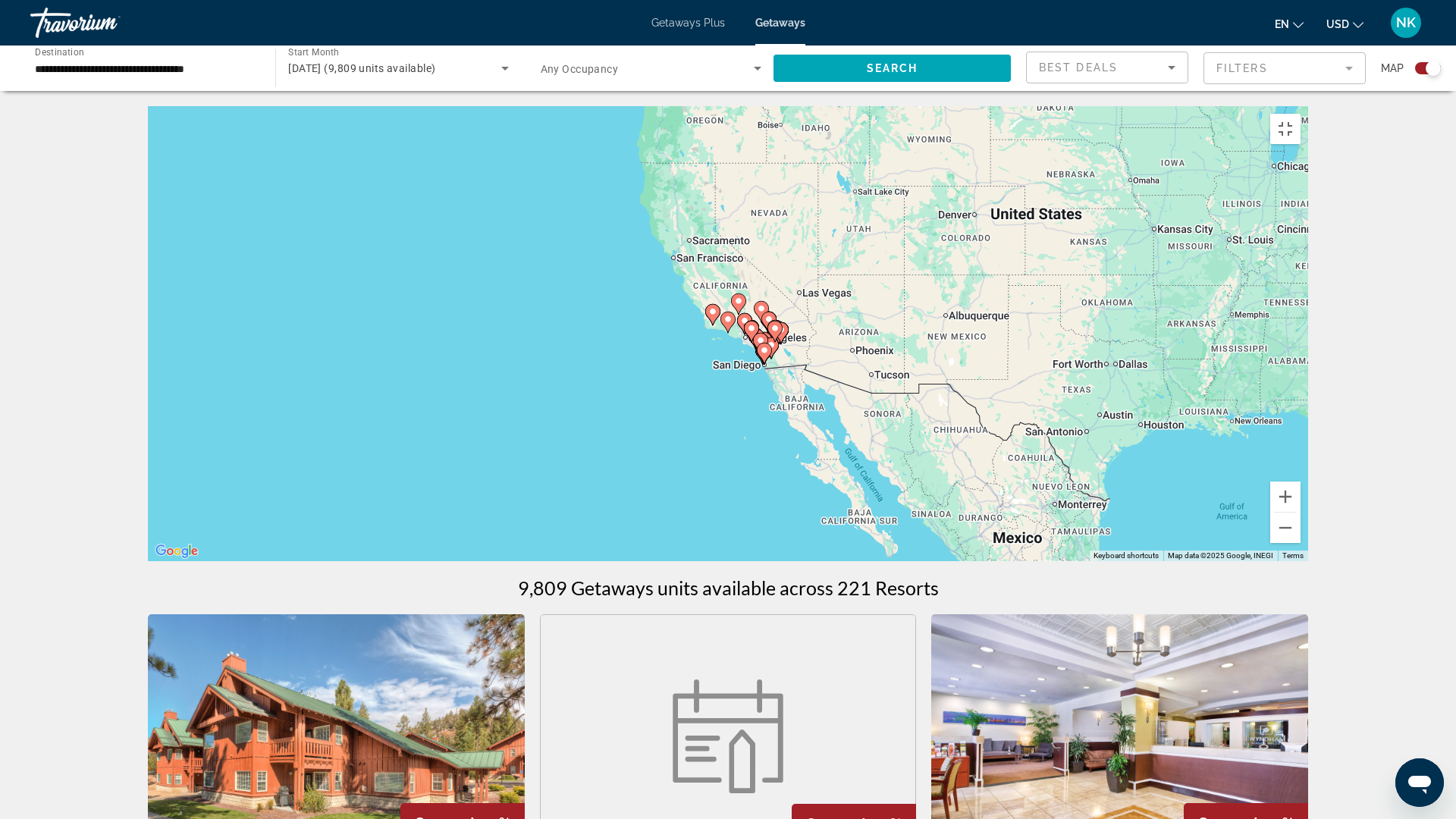
click at [726, 332] on icon "Main content" at bounding box center [728, 322] width 14 height 20
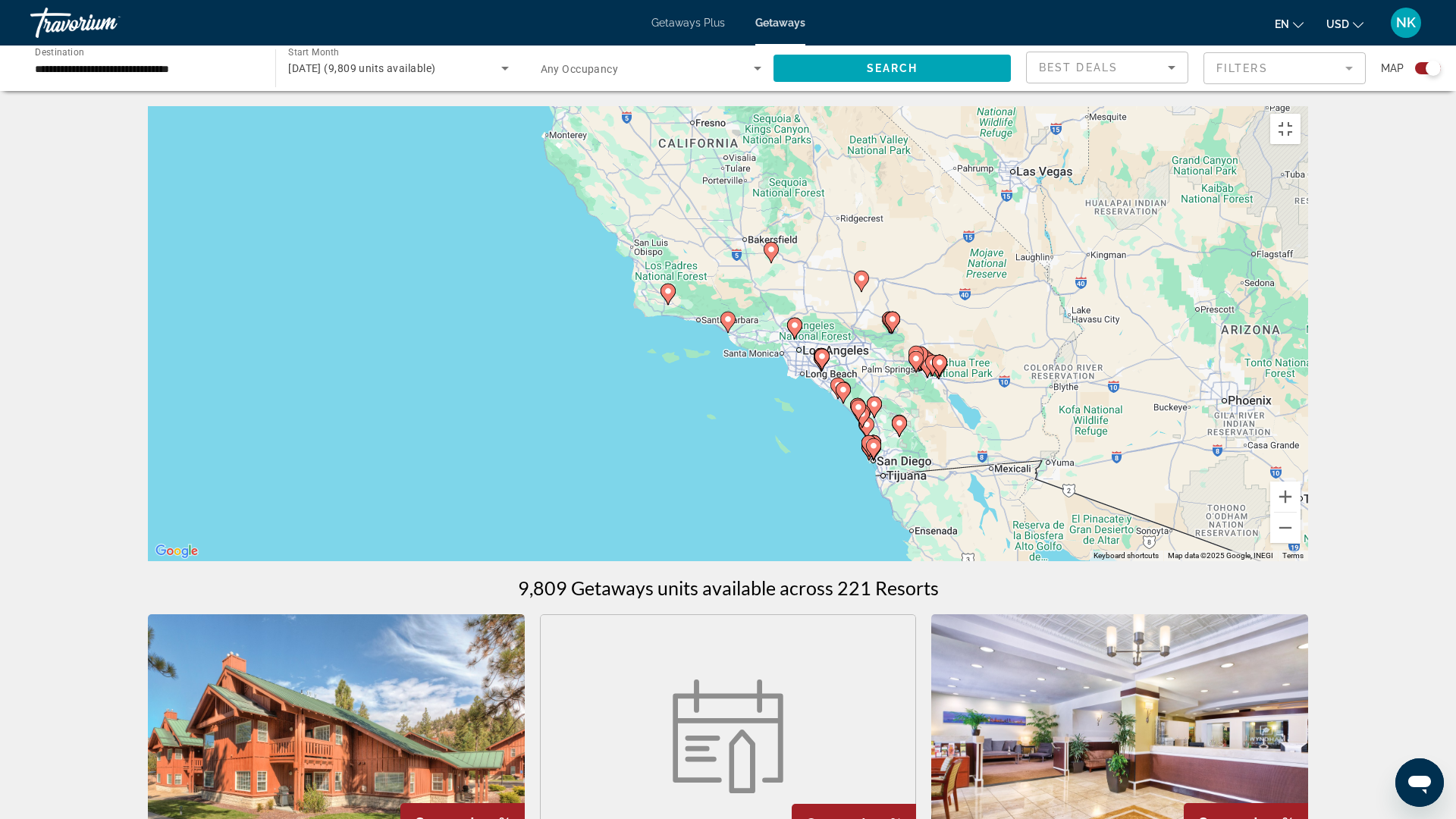
click at [726, 332] on icon "Main content" at bounding box center [728, 322] width 14 height 20
type input "**********"
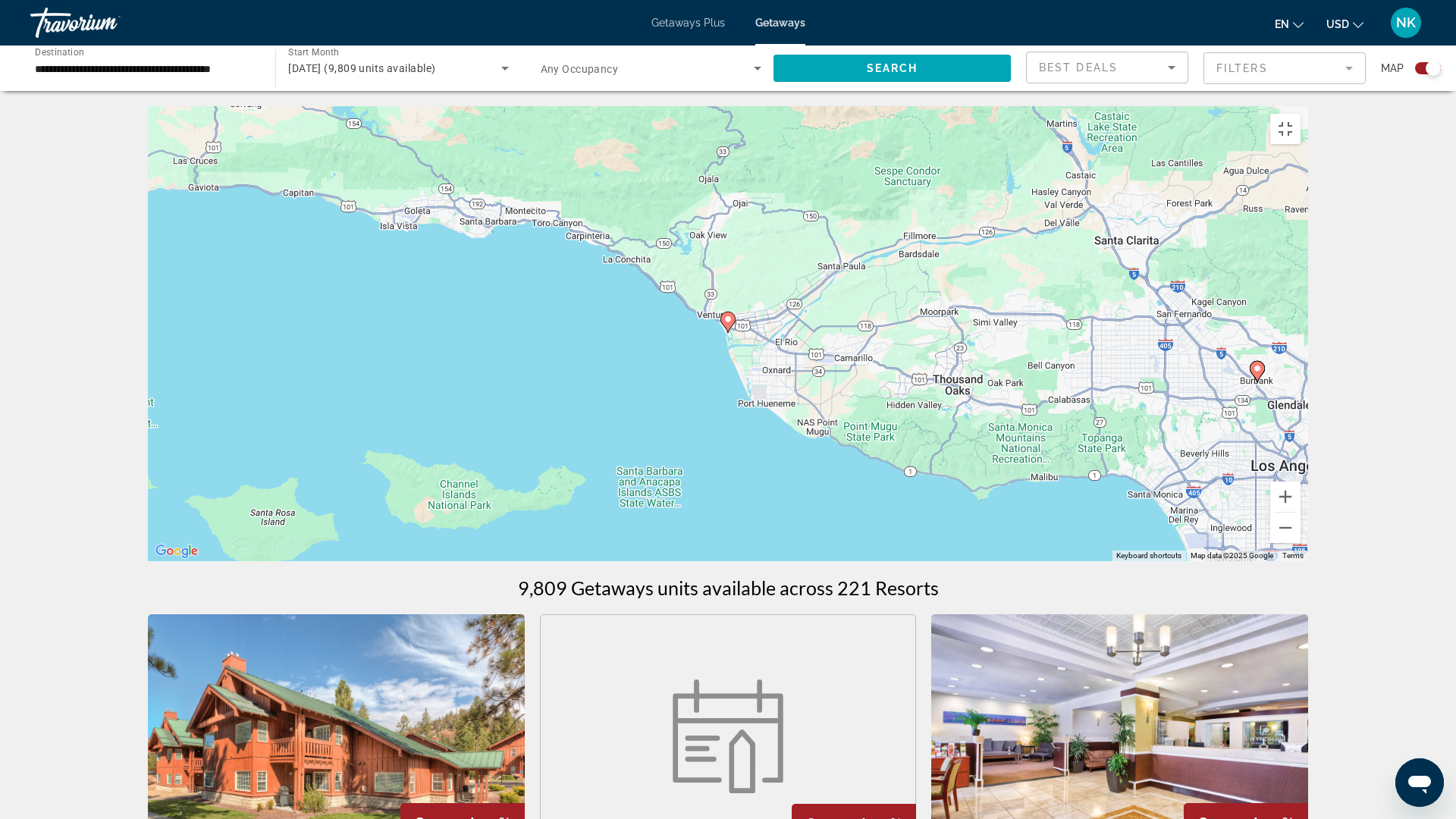
click at [726, 332] on icon "Main content" at bounding box center [728, 322] width 14 height 20
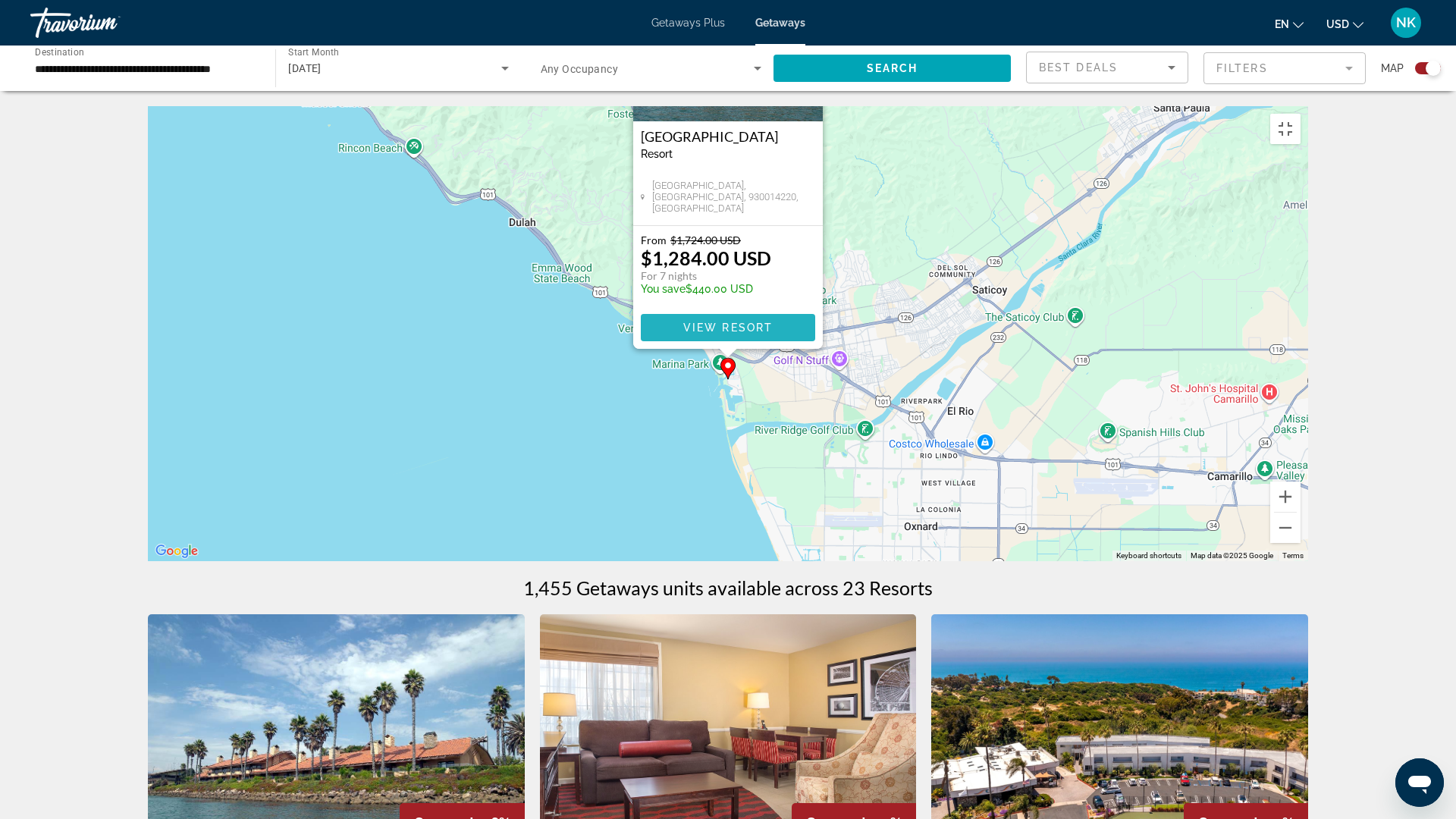
click at [702, 334] on span "View Resort" at bounding box center [728, 327] width 90 height 12
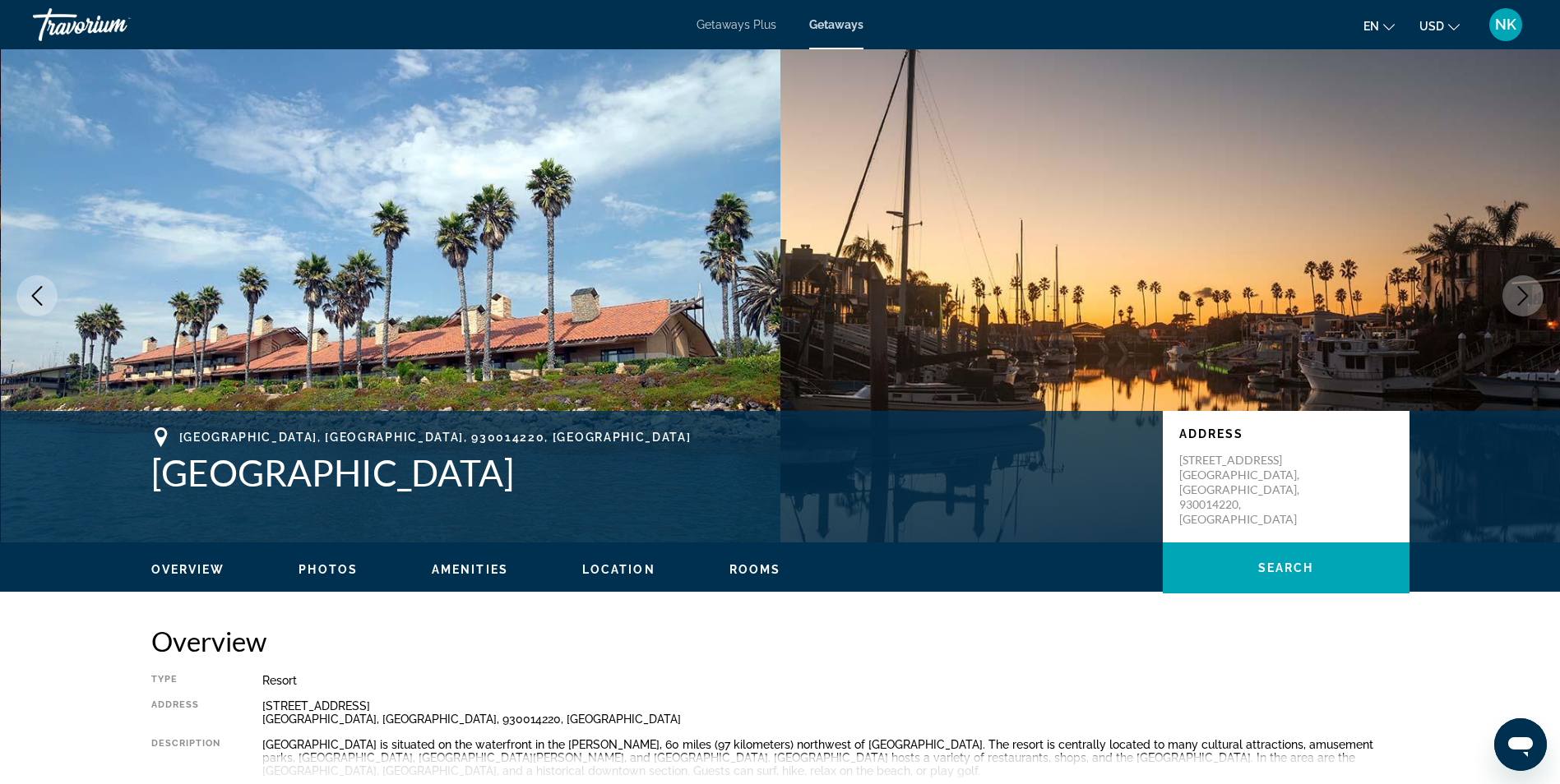
click at [1520, 291] on icon "Next image" at bounding box center [1522, 296] width 20 height 20
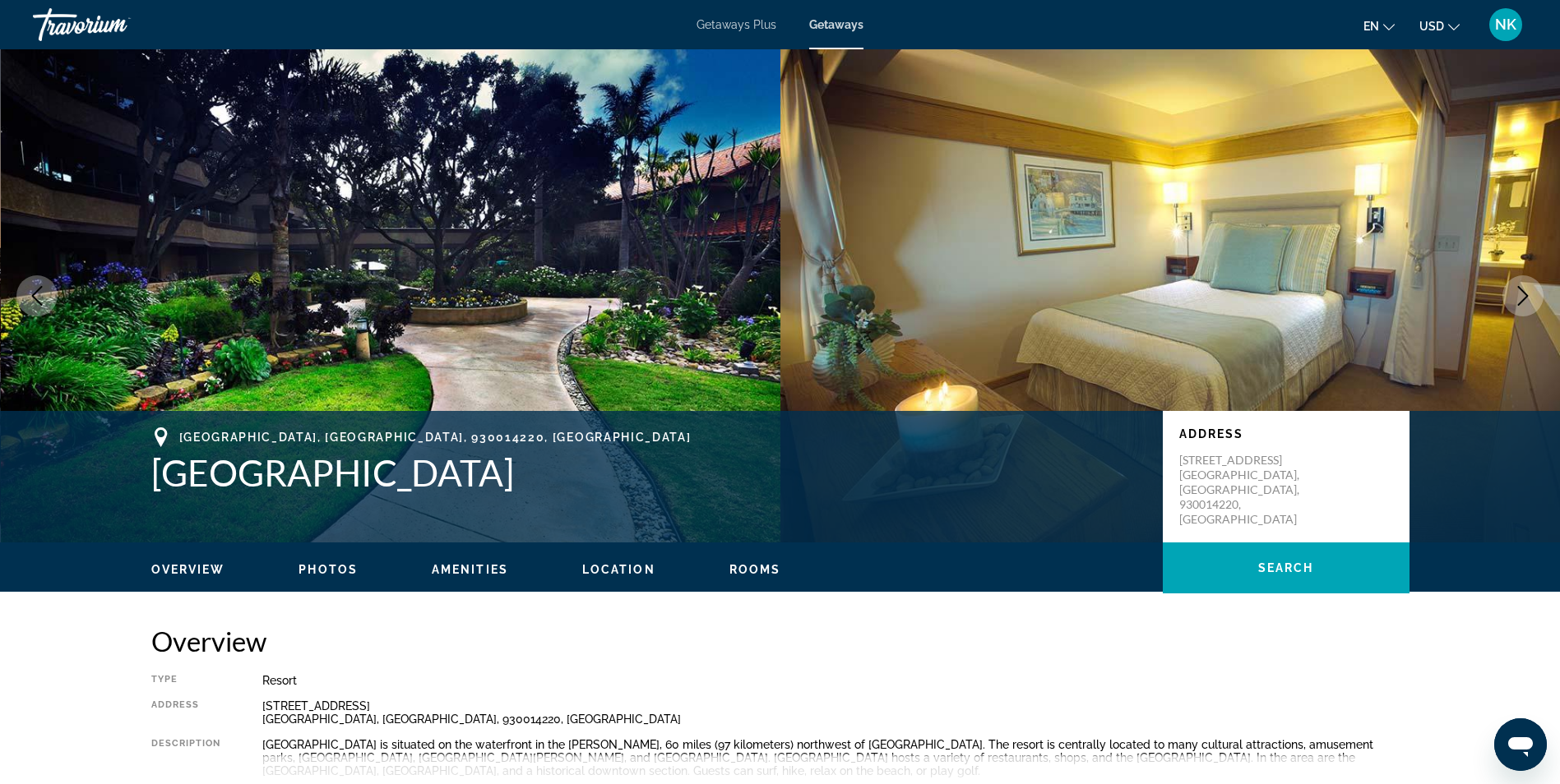
click at [1520, 291] on icon "Next image" at bounding box center [1522, 296] width 20 height 20
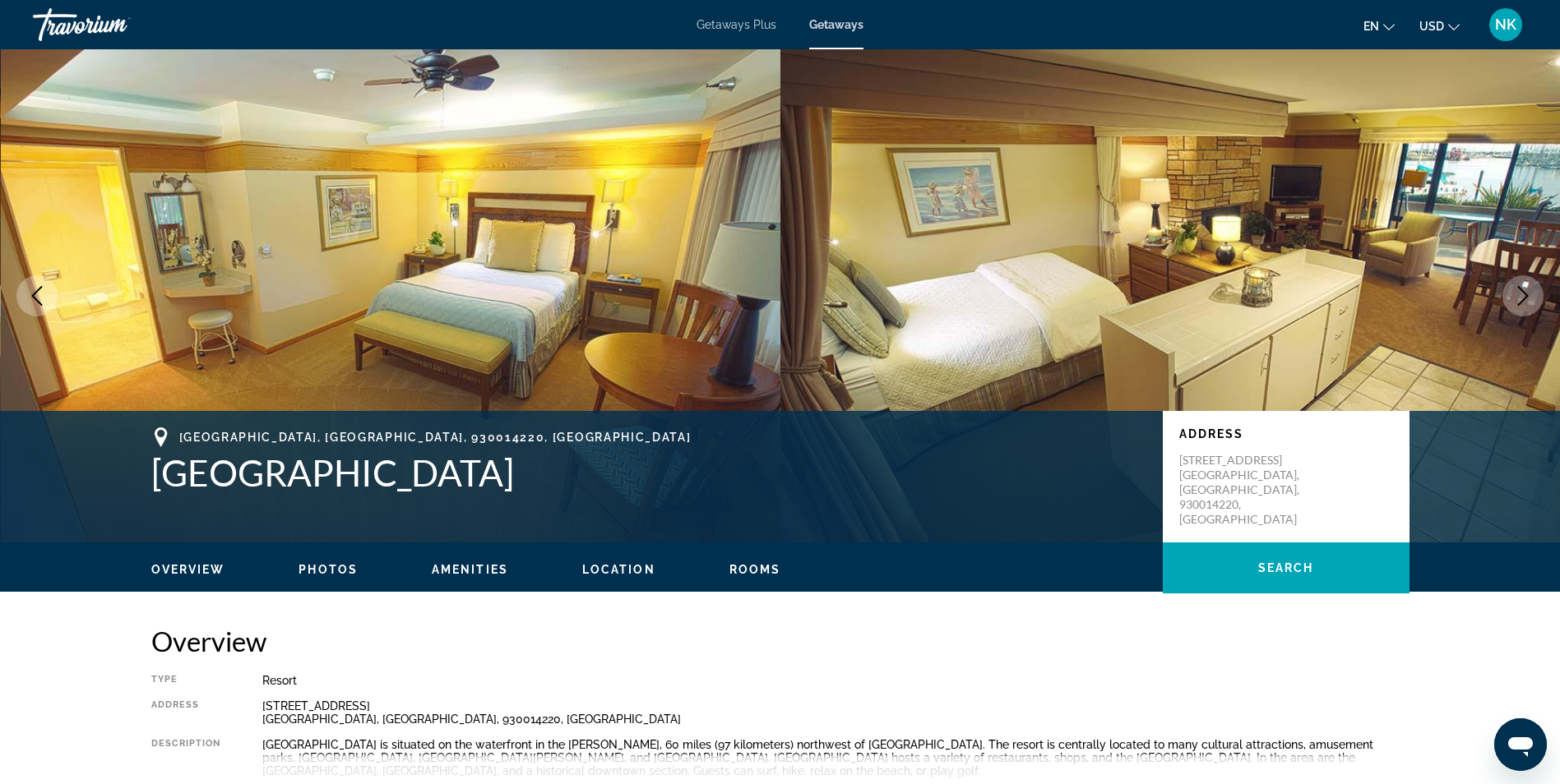
click at [1520, 291] on icon "Next image" at bounding box center [1522, 296] width 20 height 20
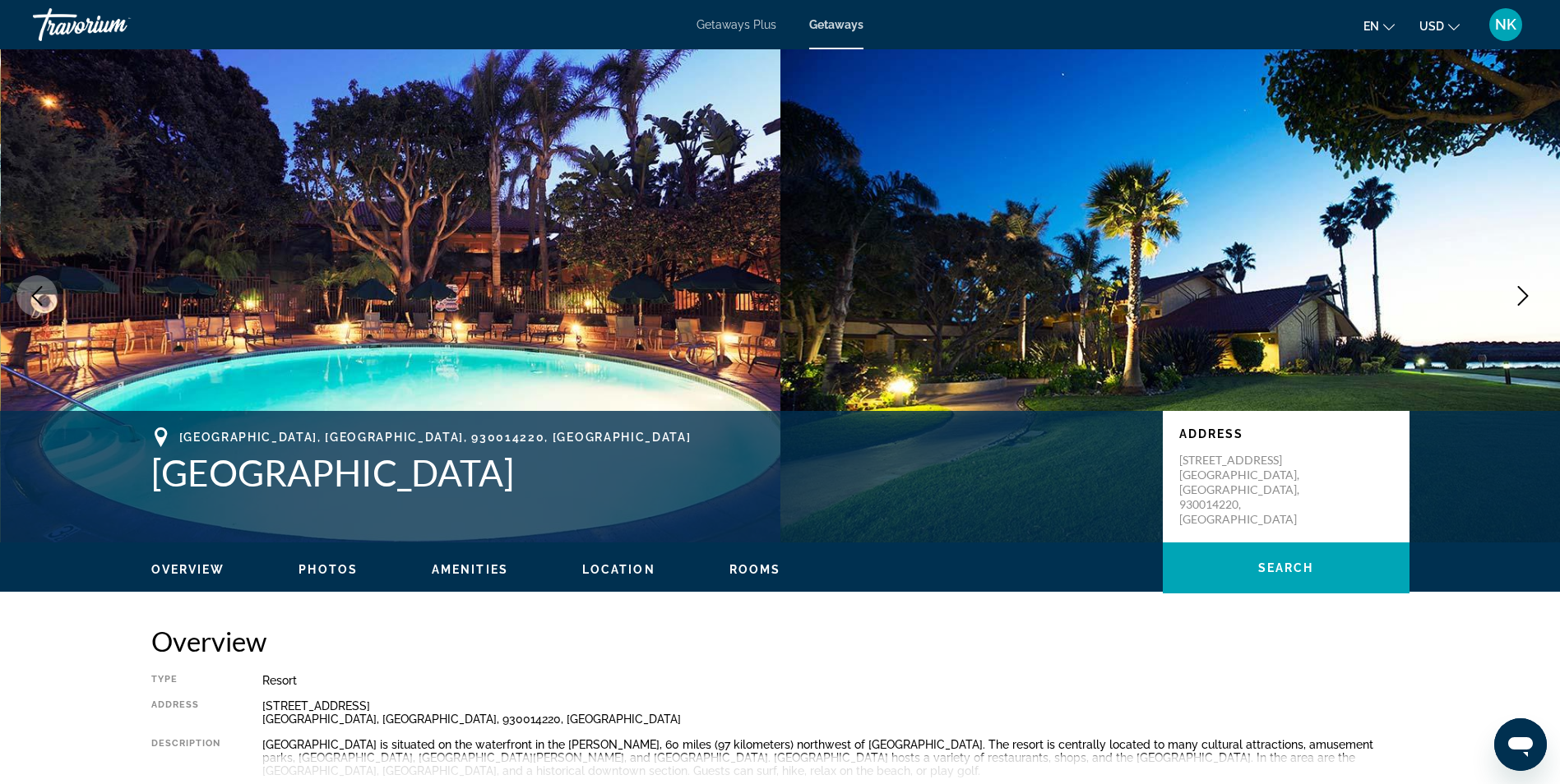
click at [1520, 291] on icon "Next image" at bounding box center [1522, 296] width 20 height 20
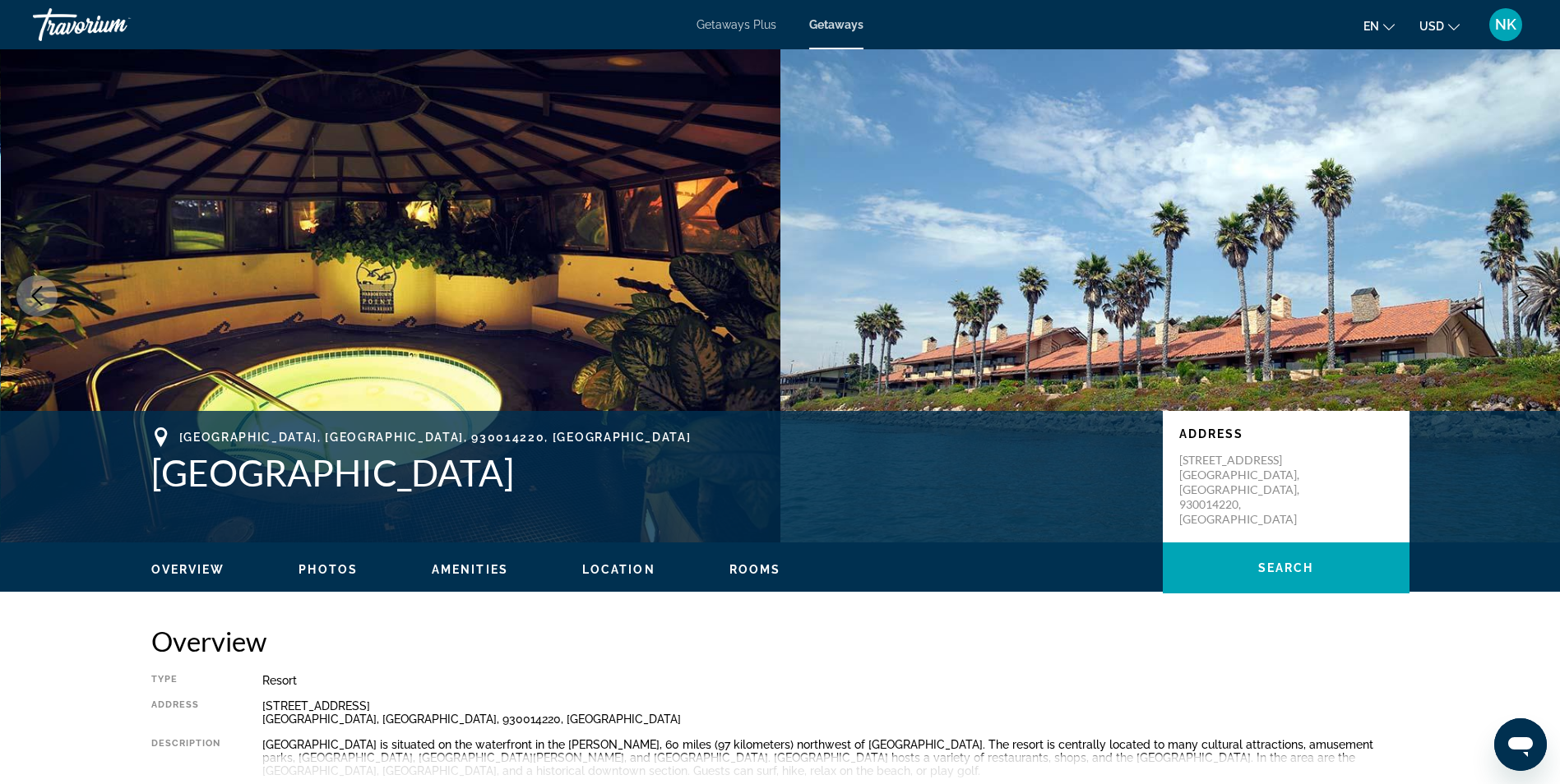
click at [1520, 291] on icon "Next image" at bounding box center [1522, 296] width 20 height 20
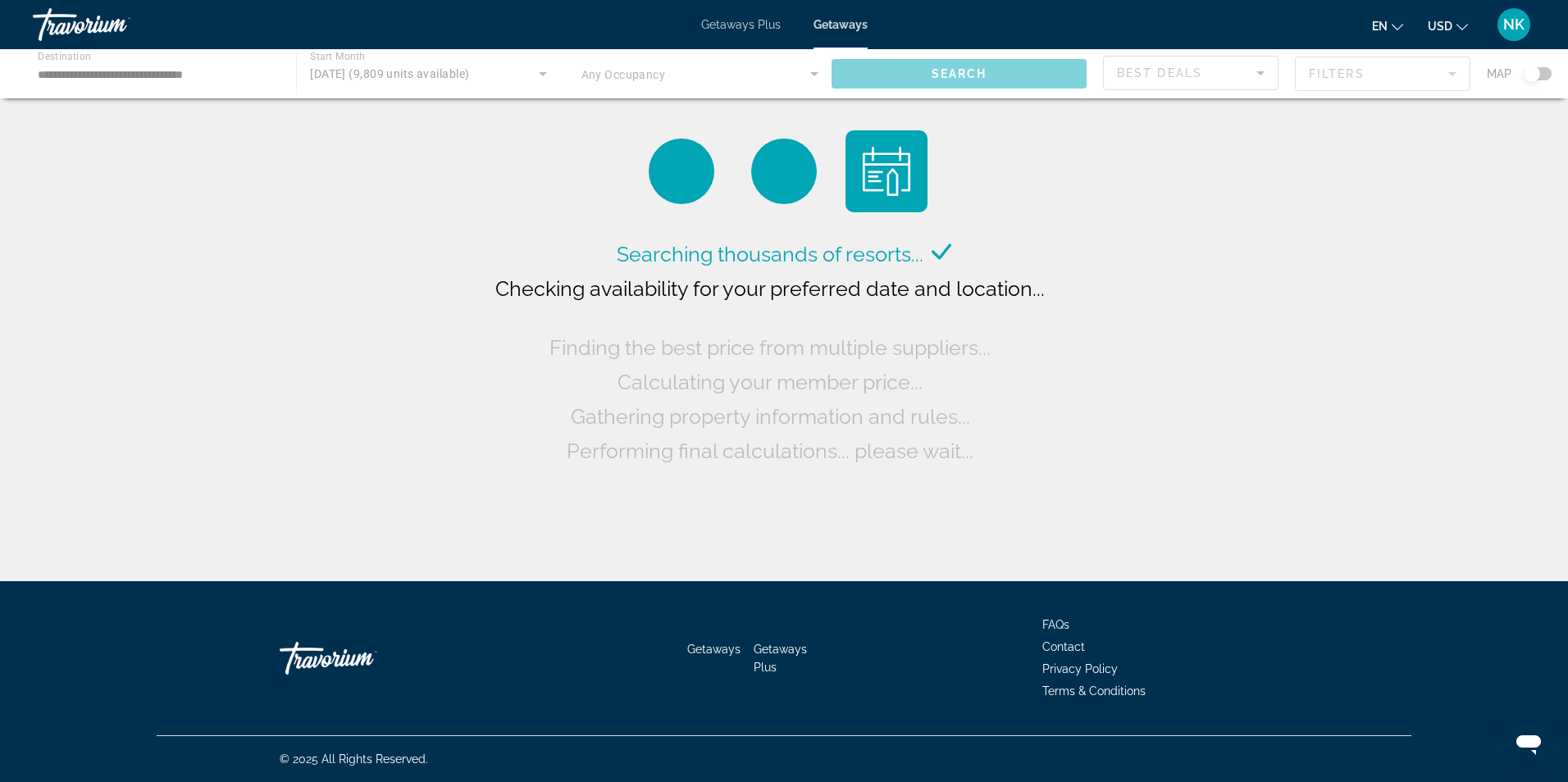
click at [728, 21] on span "Getaways Plus" at bounding box center [740, 24] width 79 height 13
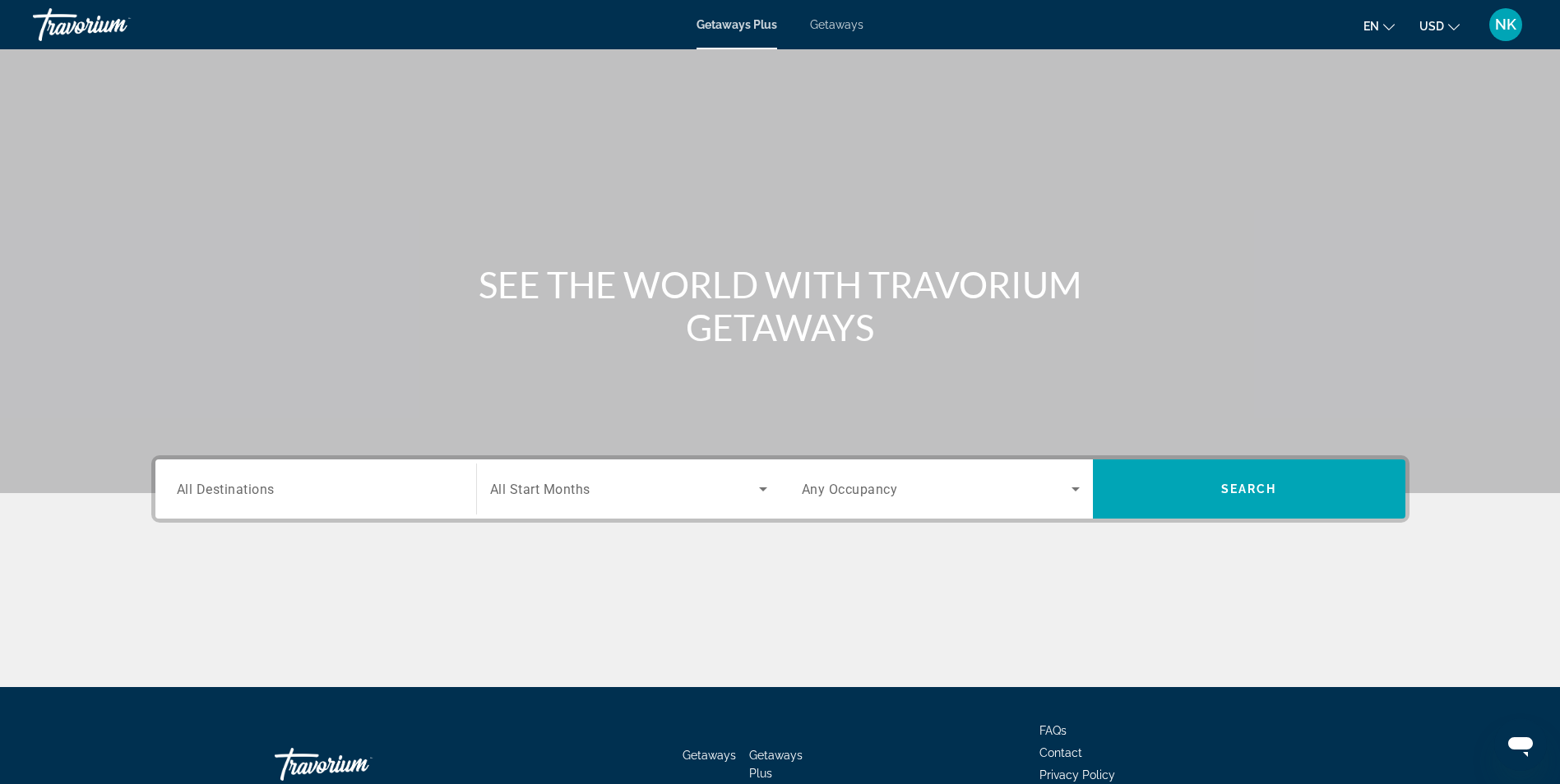
click at [230, 485] on span "All Destinations" at bounding box center [225, 488] width 97 height 15
click at [230, 485] on input "Destination All Destinations" at bounding box center [316, 490] width 278 height 20
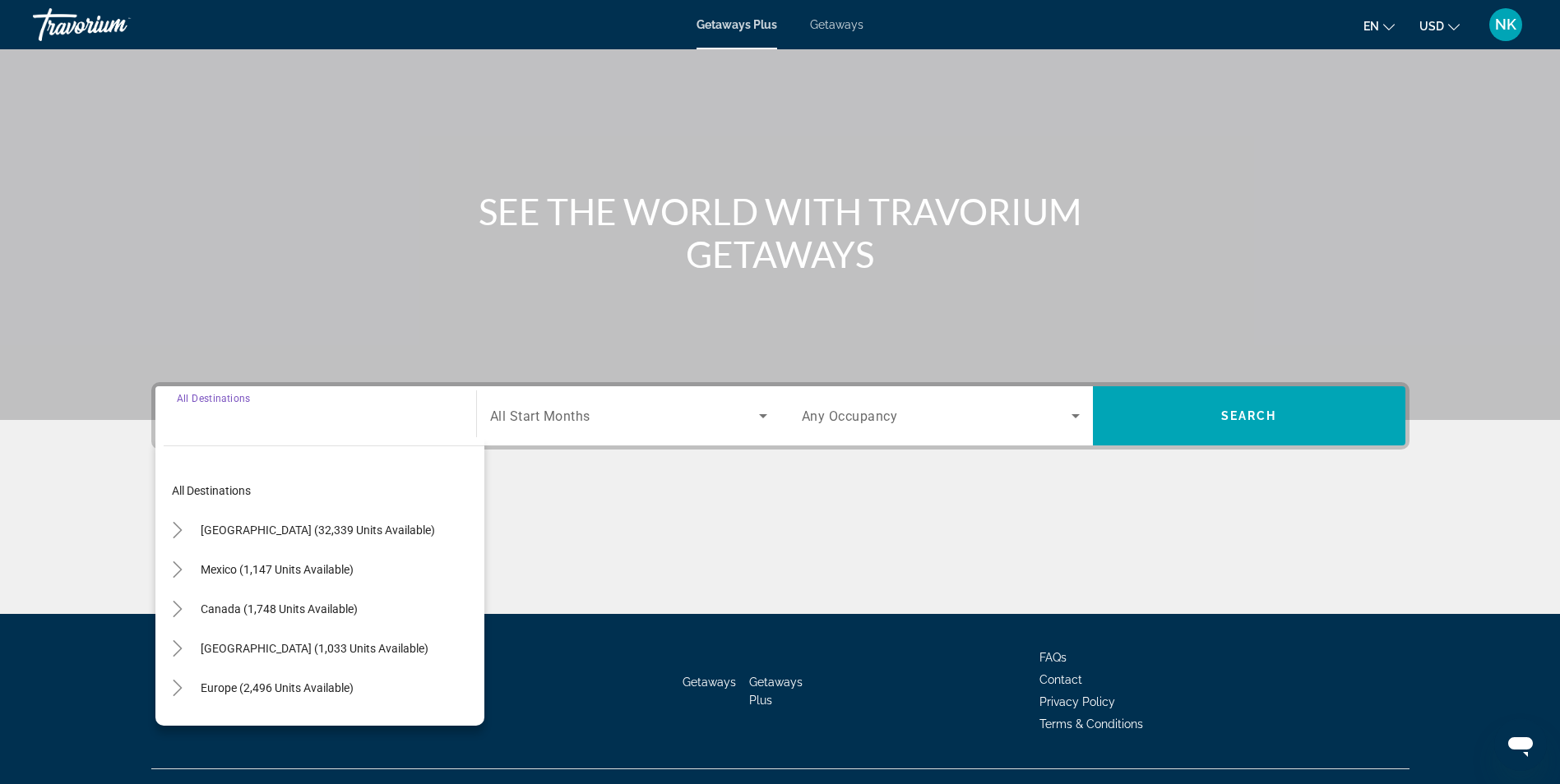
scroll to position [105, 0]
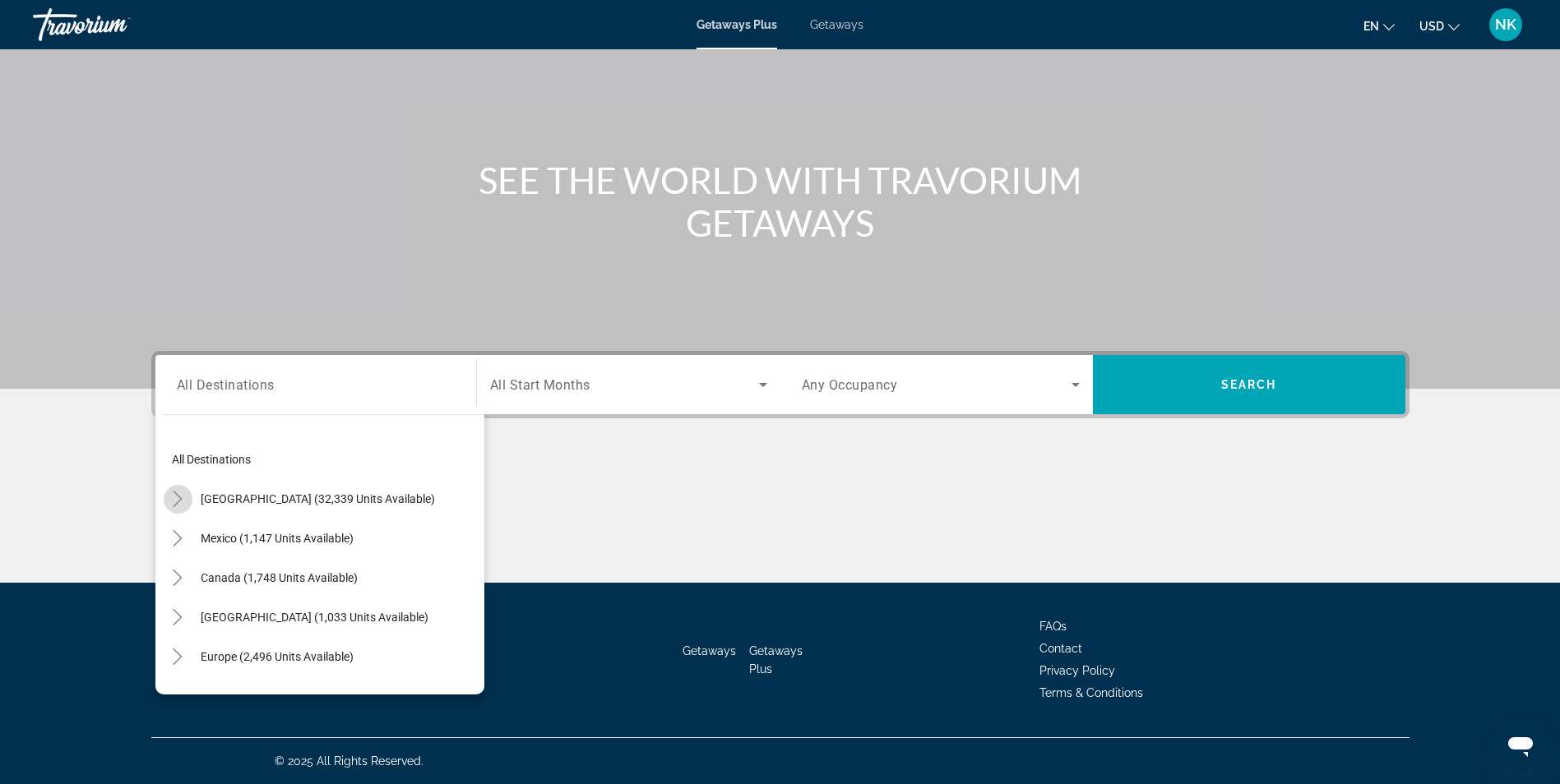
click at [178, 505] on icon "Toggle United States (32,339 units available)" at bounding box center [177, 499] width 16 height 16
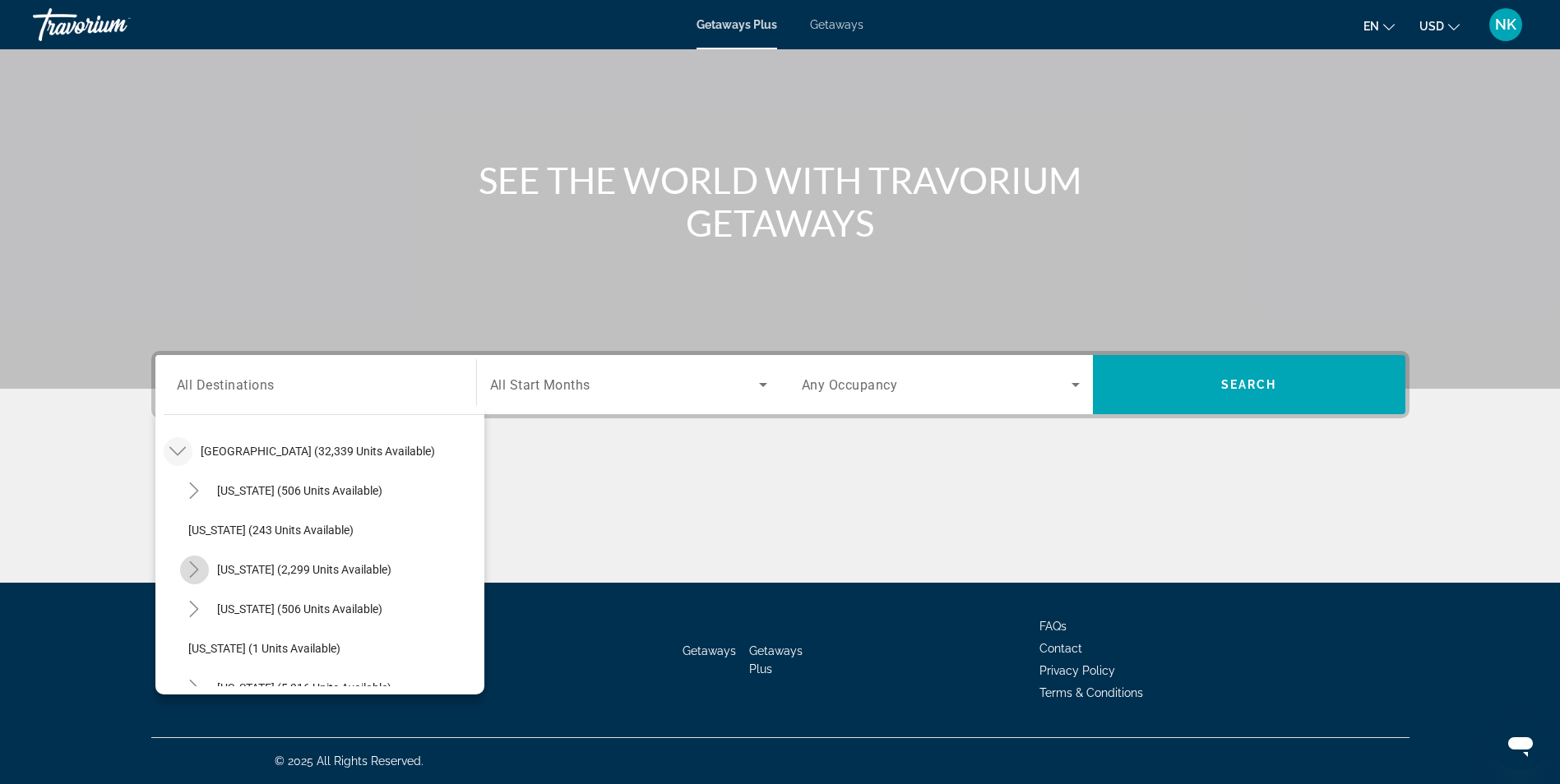
click at [195, 575] on icon "Toggle California (2,299 units available)" at bounding box center [194, 569] width 16 height 16
click at [254, 613] on span "Los Angeles & [GEOGRAPHIC_DATA] (13 units available)" at bounding box center [340, 609] width 271 height 26
type input "**********"
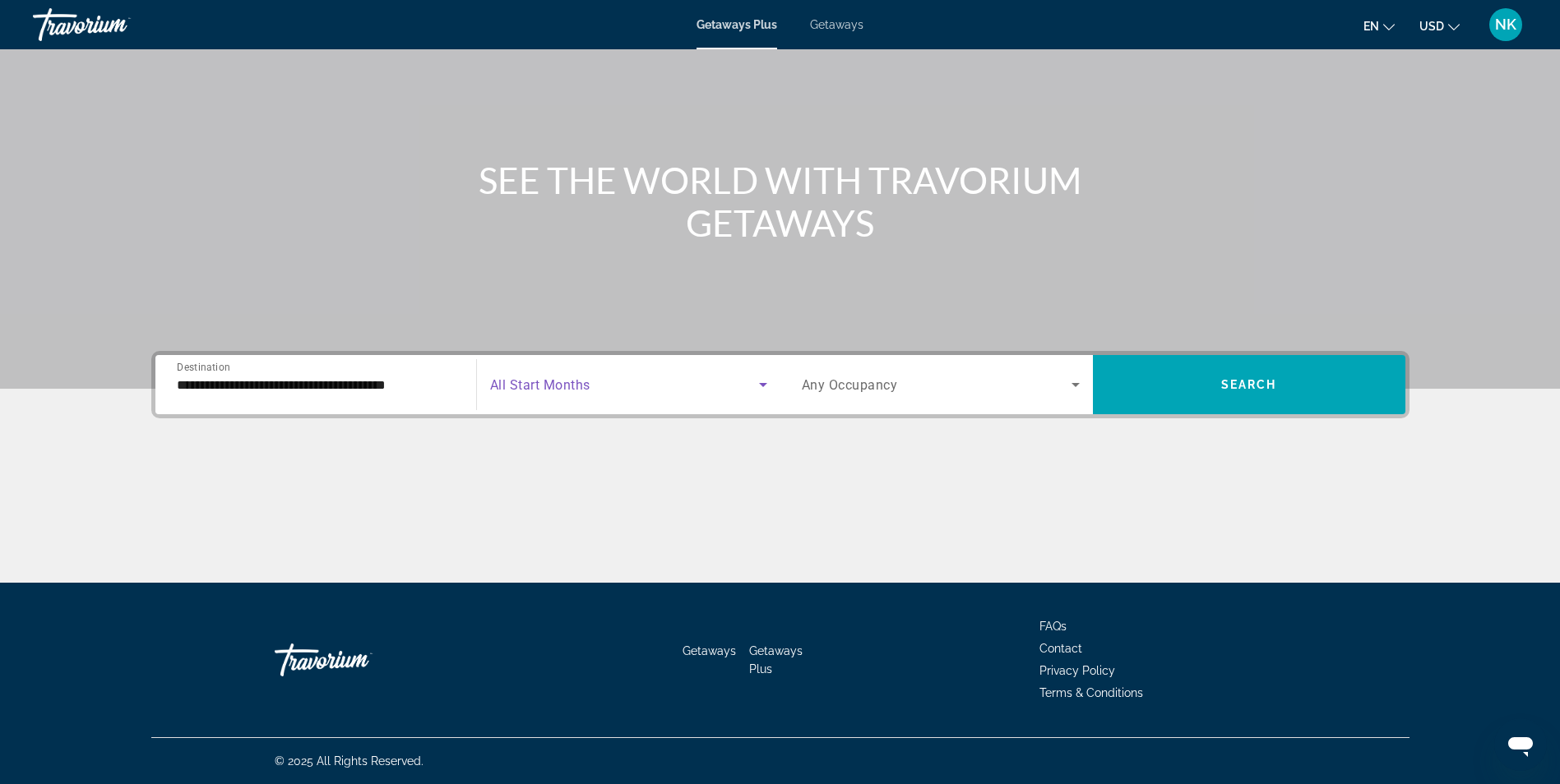
click at [520, 393] on span "Search widget" at bounding box center [624, 384] width 269 height 20
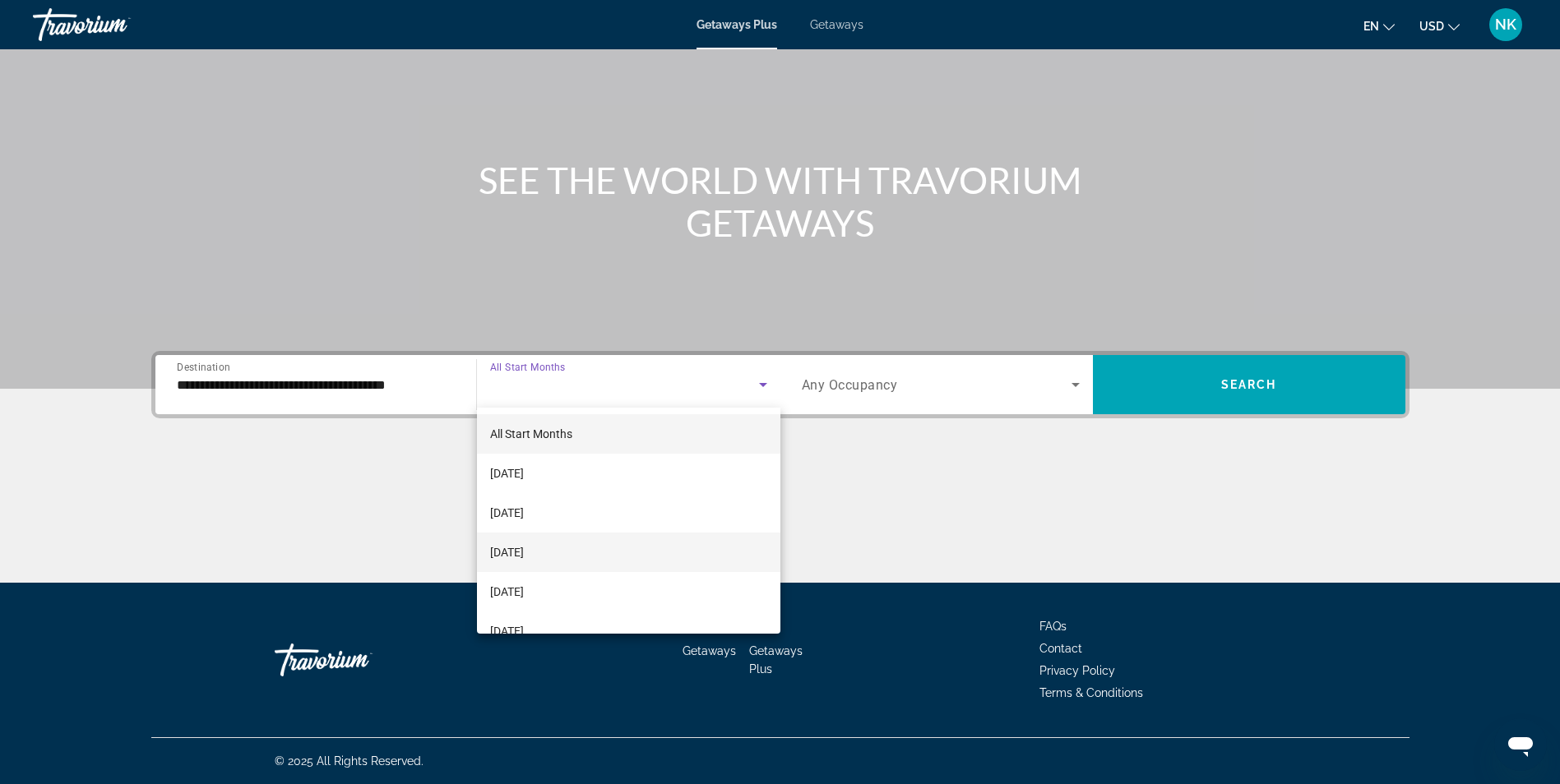
click at [523, 556] on span "[DATE]" at bounding box center [507, 552] width 34 height 20
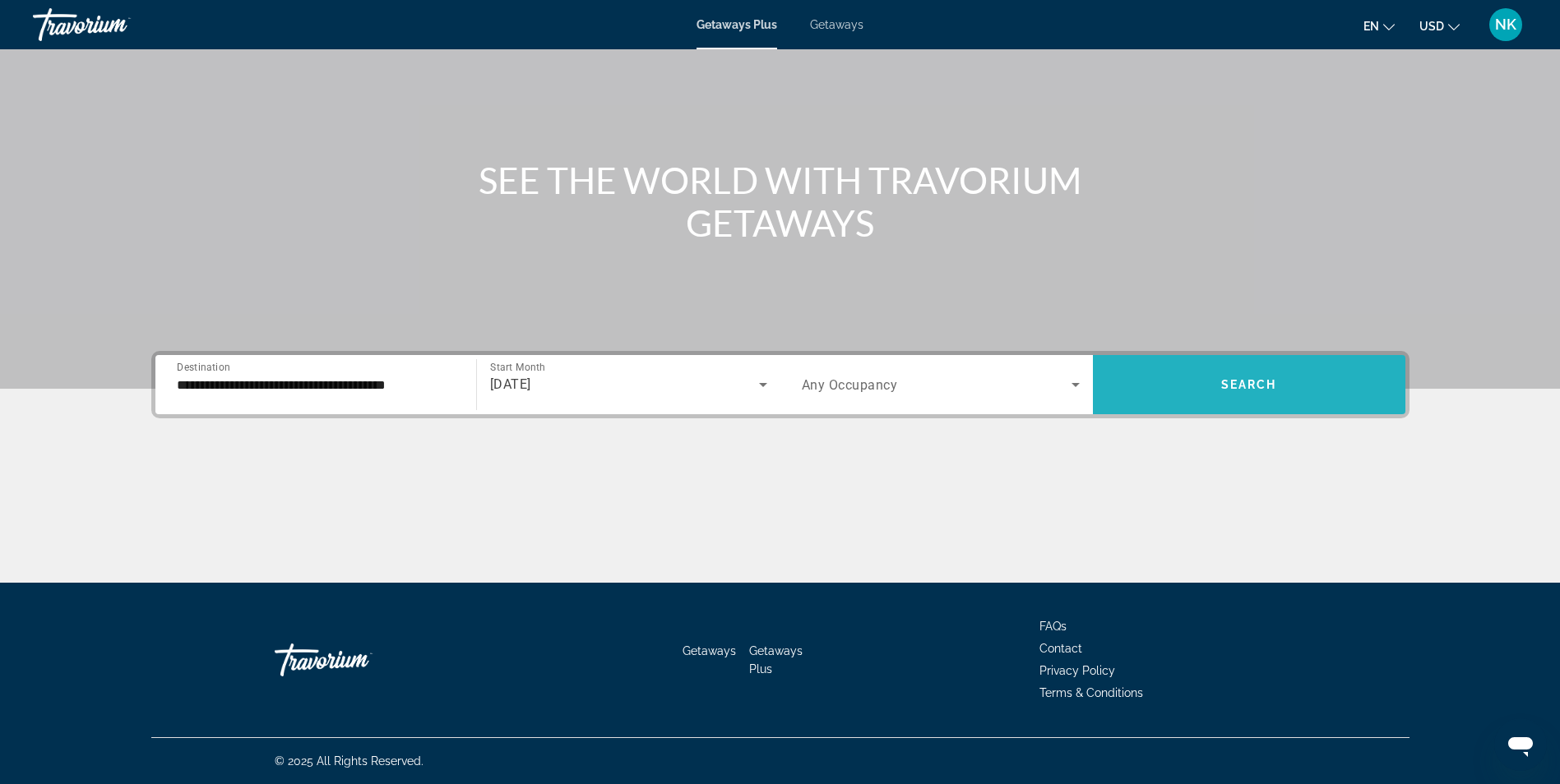
click at [1228, 383] on span "Search" at bounding box center [1249, 384] width 56 height 13
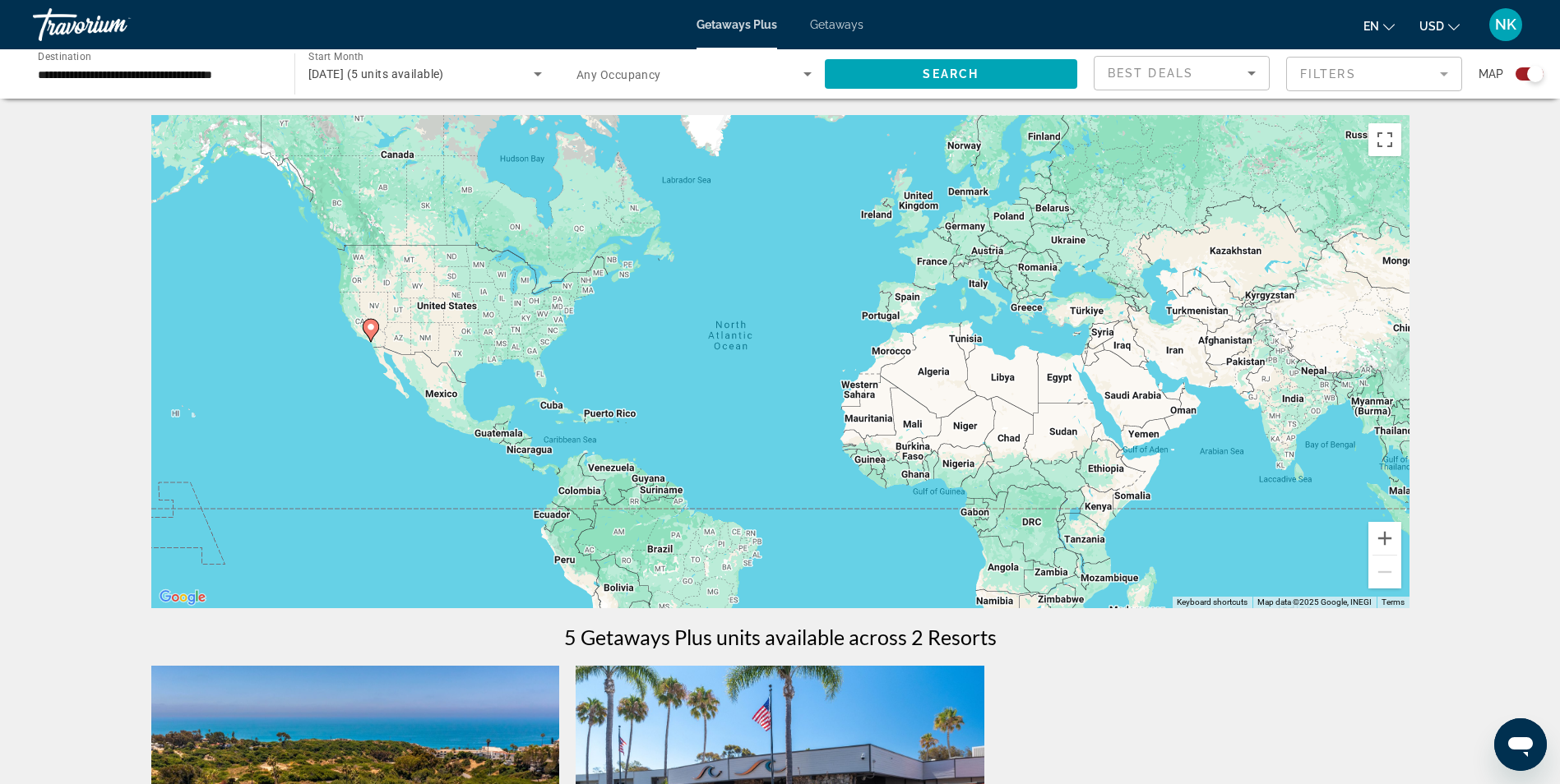
click at [1535, 77] on div "Search widget" at bounding box center [1535, 74] width 16 height 16
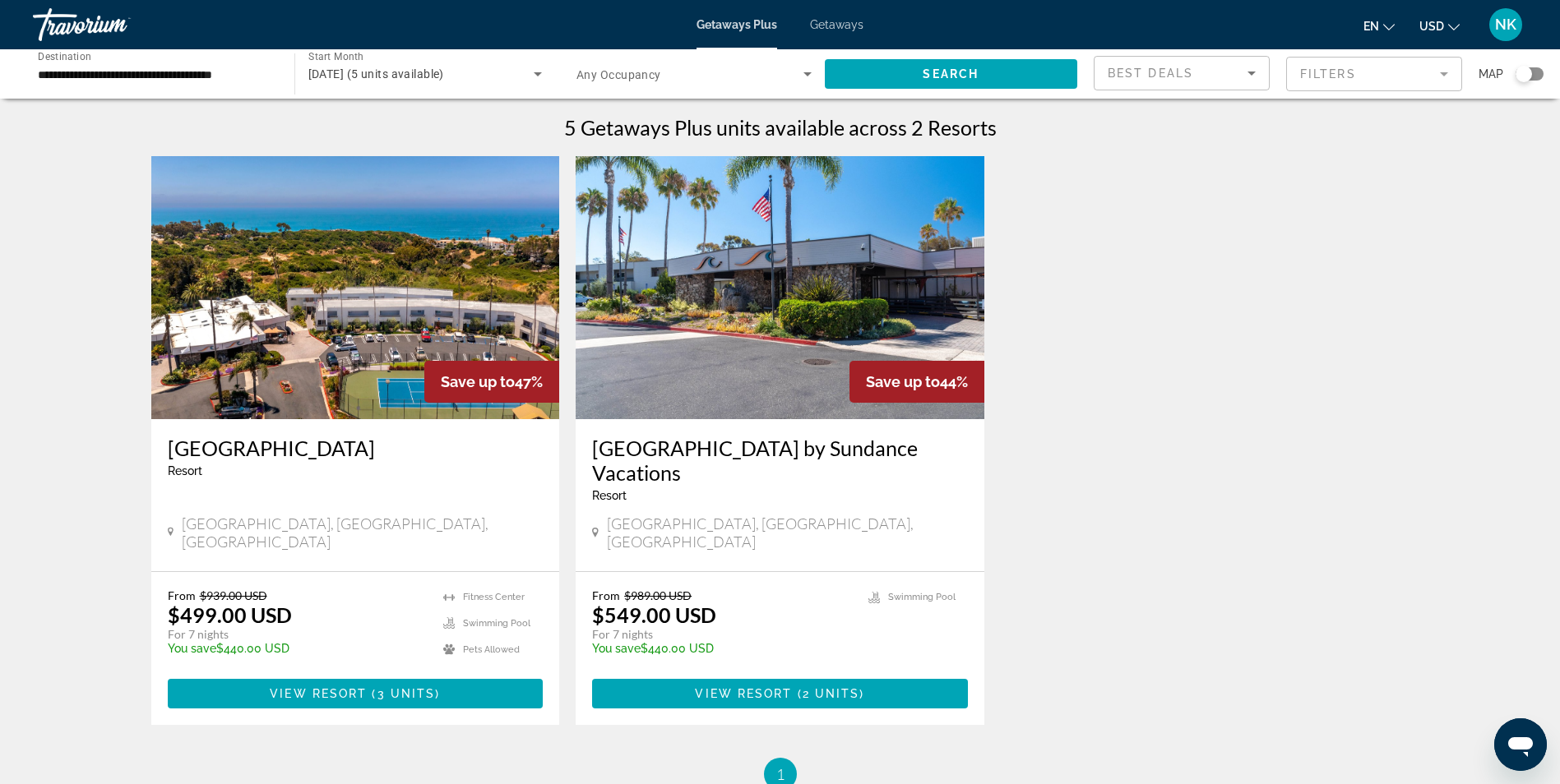
click at [822, 21] on span "Getaways" at bounding box center [837, 24] width 54 height 13
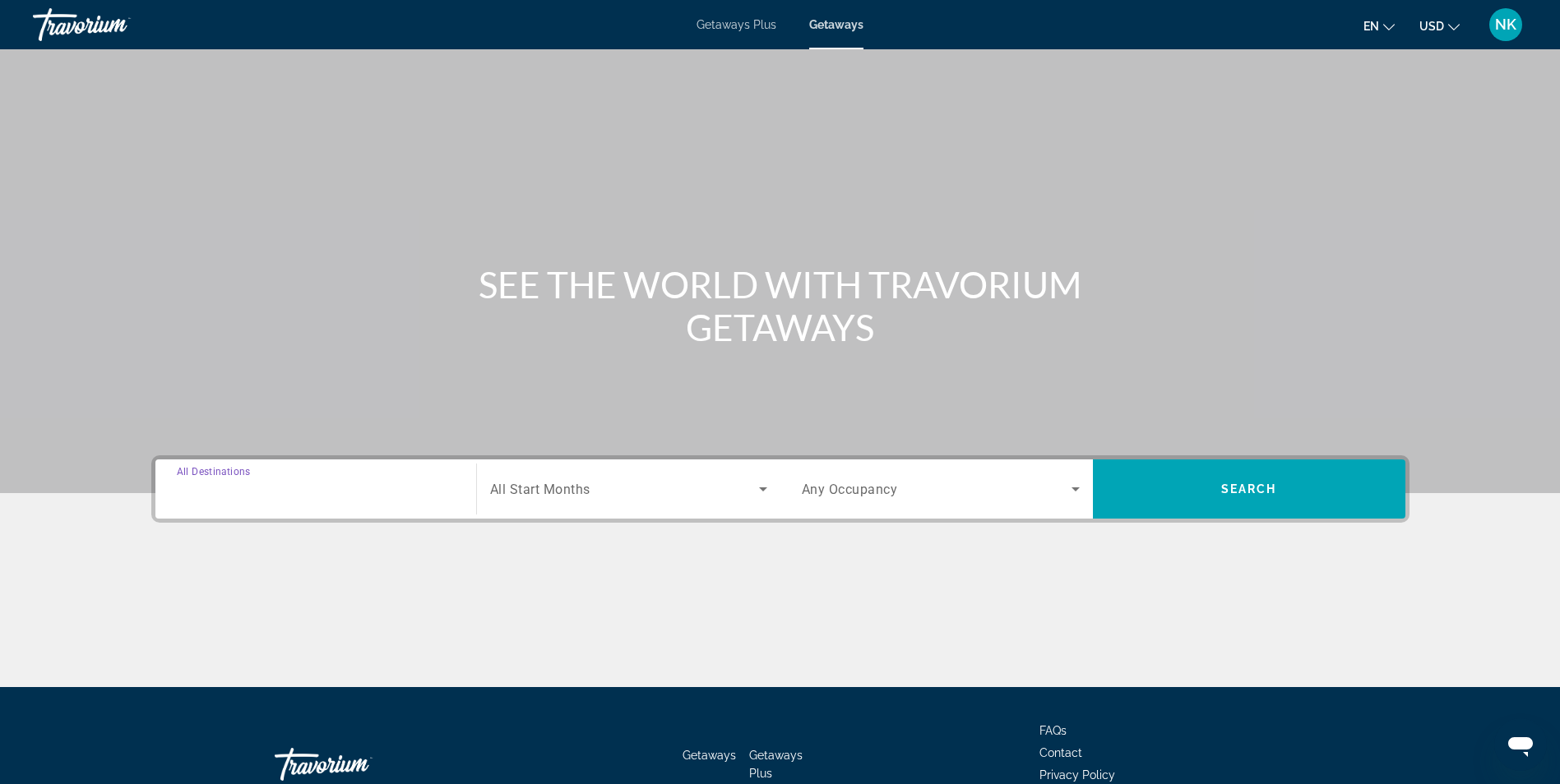
click at [272, 497] on input "Destination All Destinations" at bounding box center [316, 490] width 278 height 20
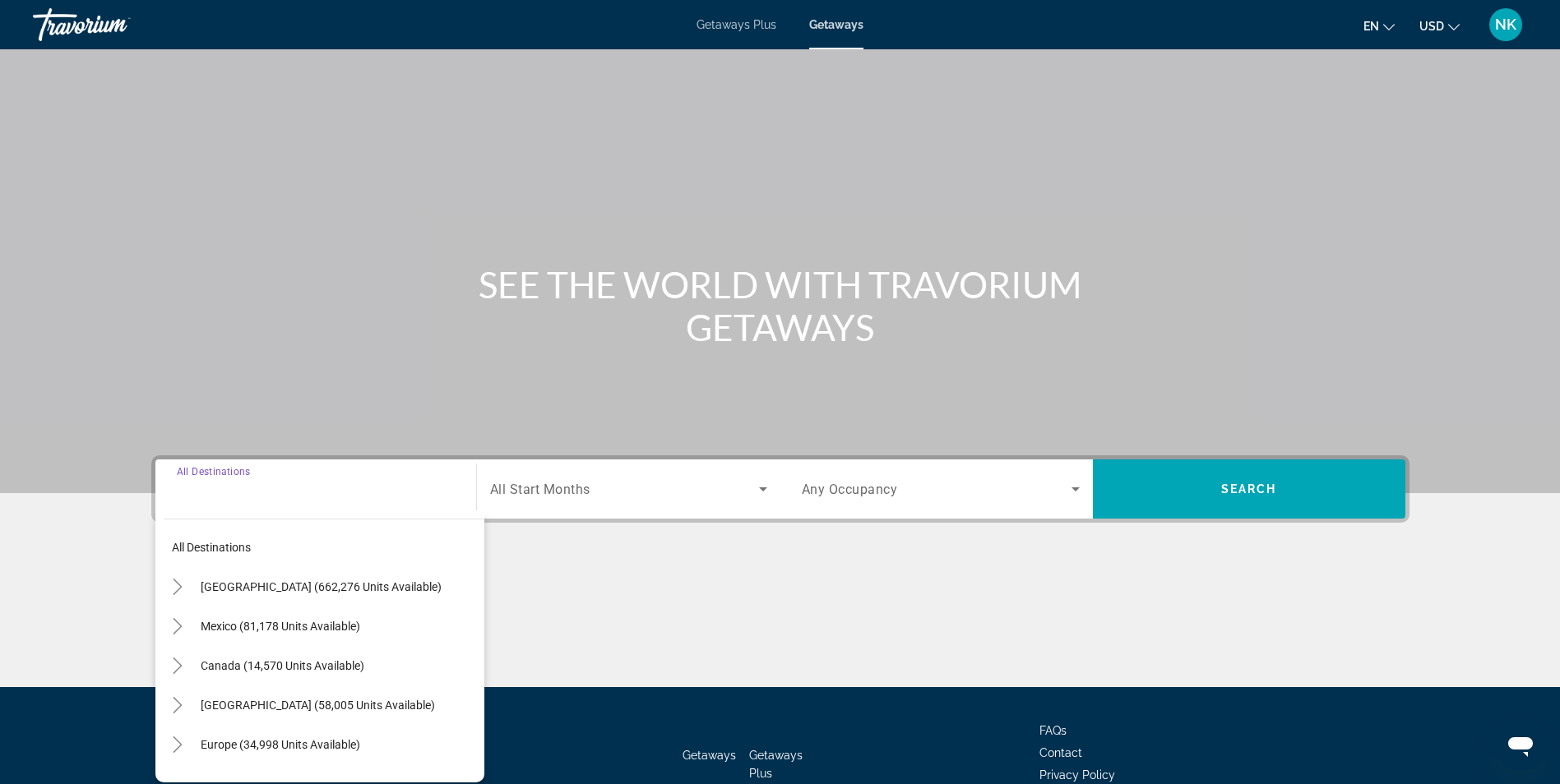
scroll to position [105, 0]
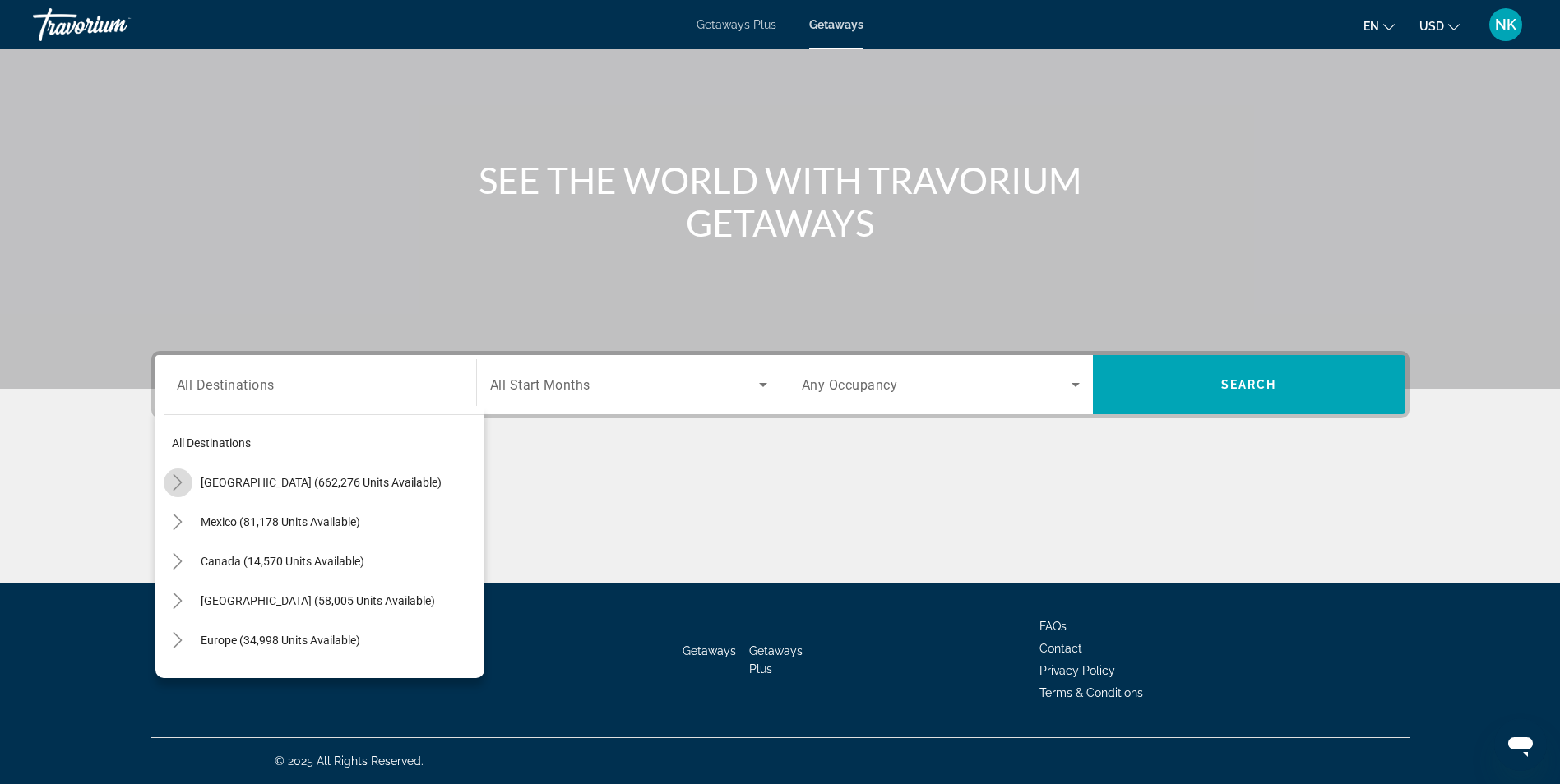
click at [180, 483] on icon "Toggle United States (662,276 units available)" at bounding box center [177, 483] width 16 height 16
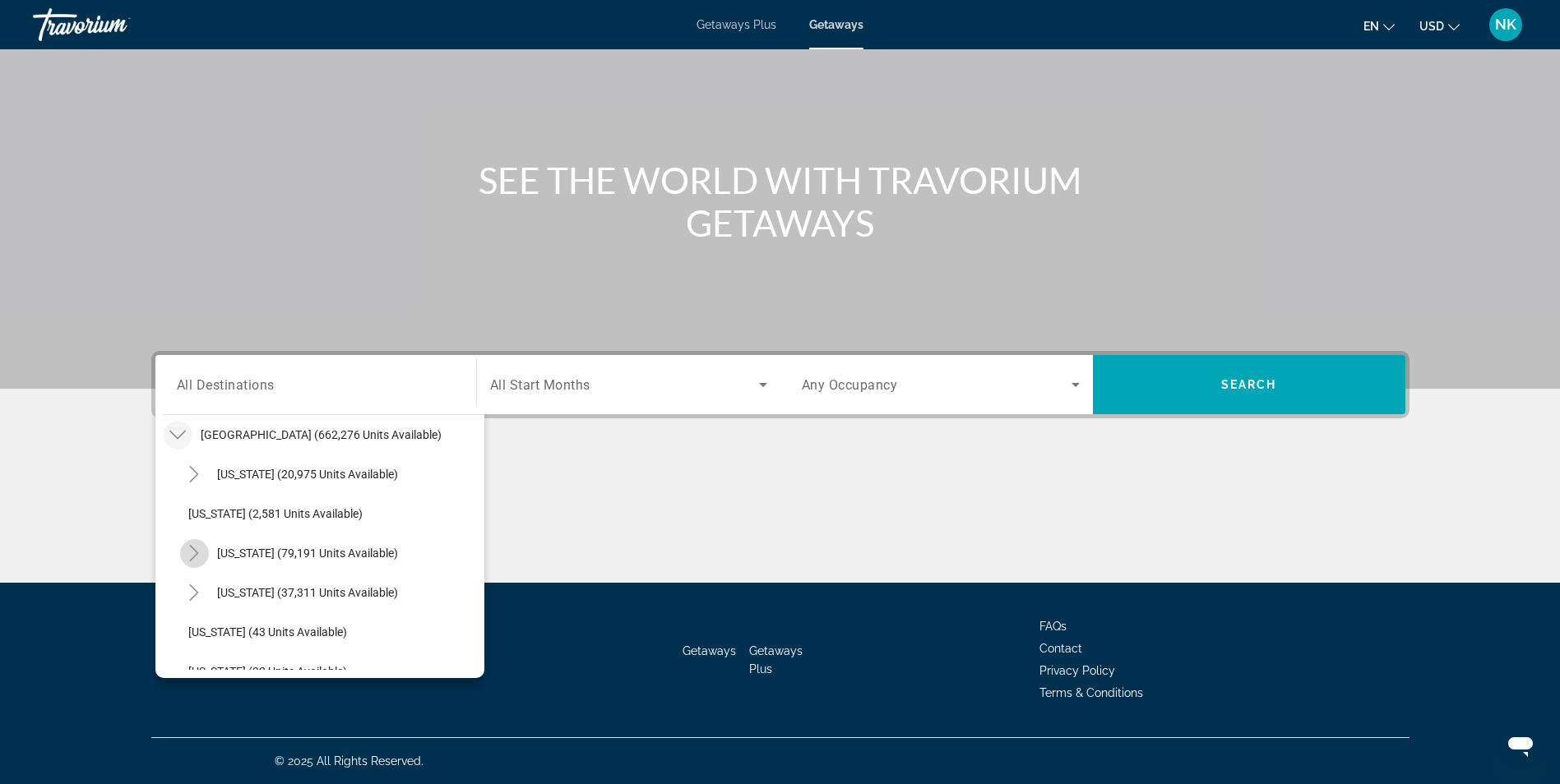
click at [190, 551] on icon "Toggle California (79,191 units available)" at bounding box center [194, 553] width 16 height 16
click at [235, 602] on span "Search widget" at bounding box center [341, 593] width 288 height 39
type input "**********"
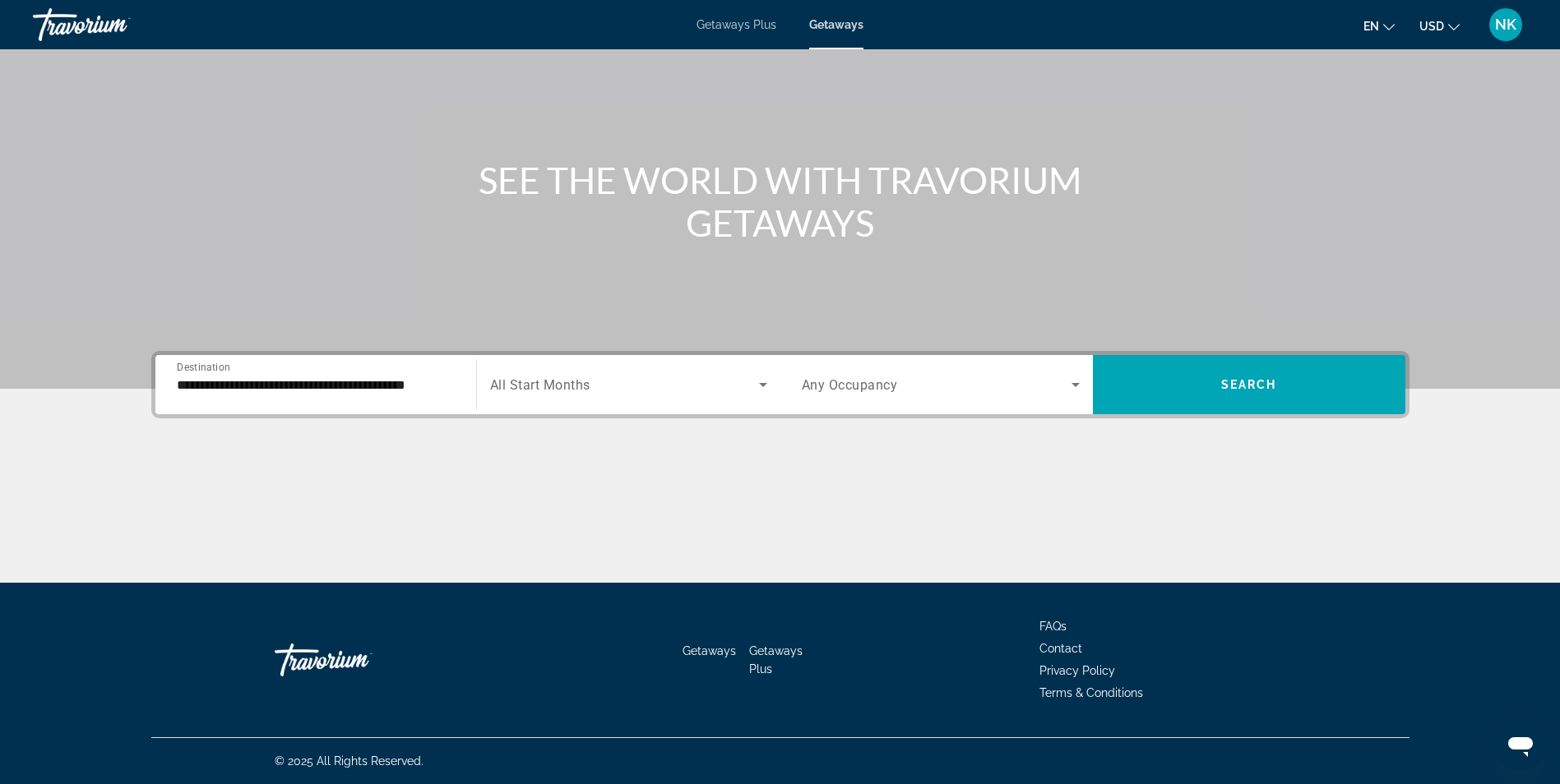
click at [550, 386] on span "All Start Months" at bounding box center [540, 384] width 100 height 15
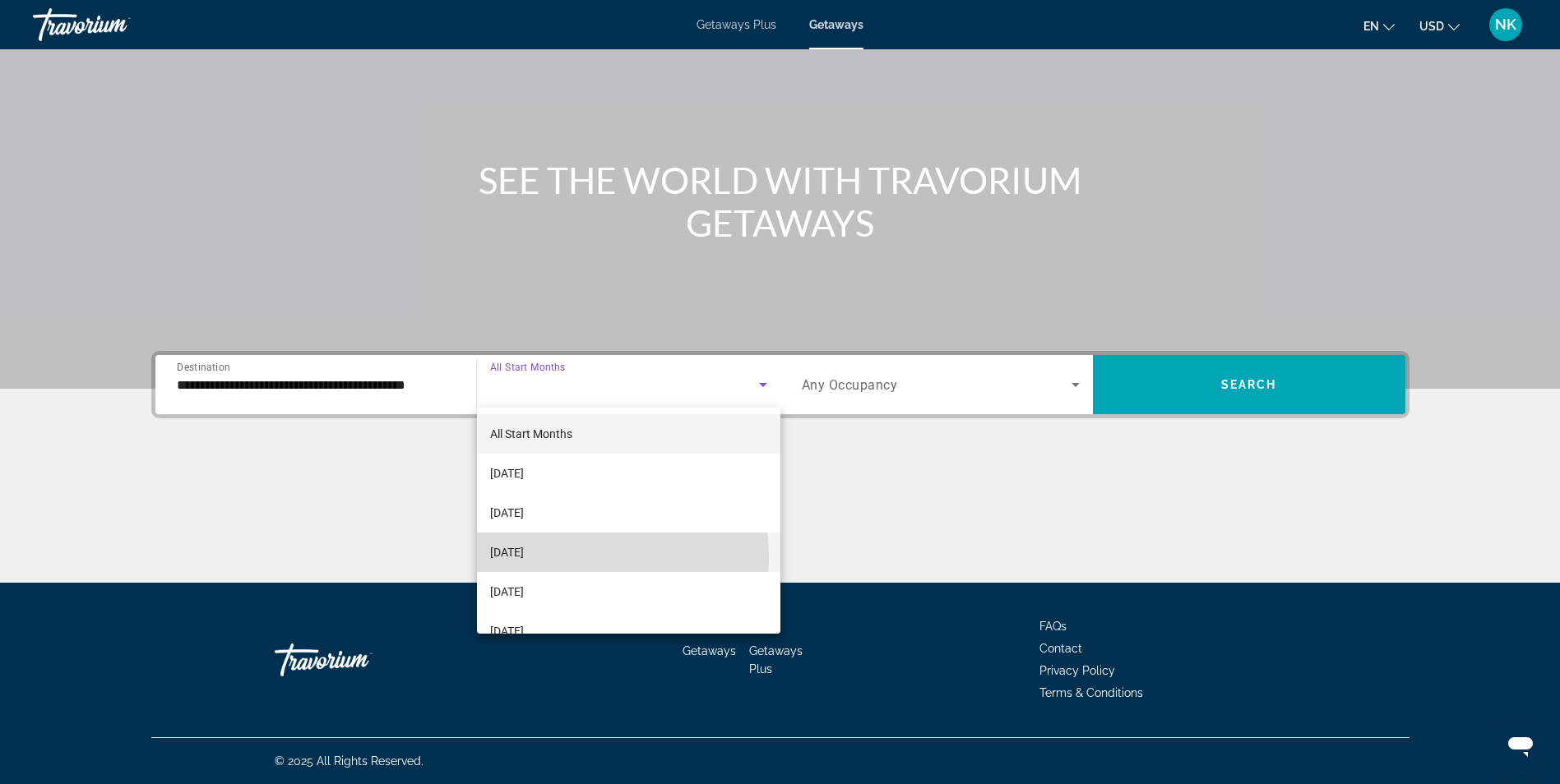
click at [524, 558] on span "[DATE]" at bounding box center [507, 552] width 34 height 20
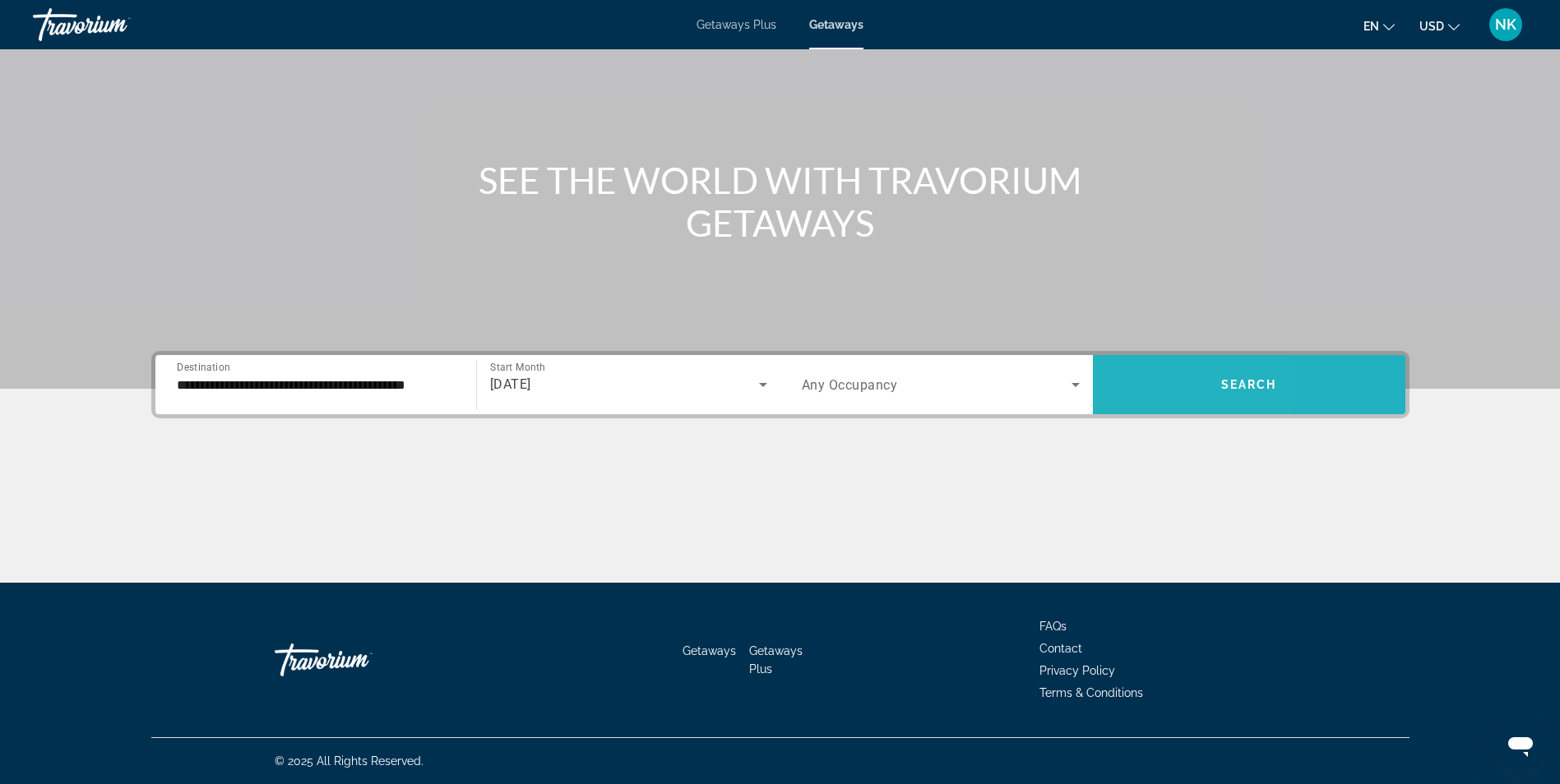
click at [1141, 386] on span "Search widget" at bounding box center [1248, 384] width 312 height 39
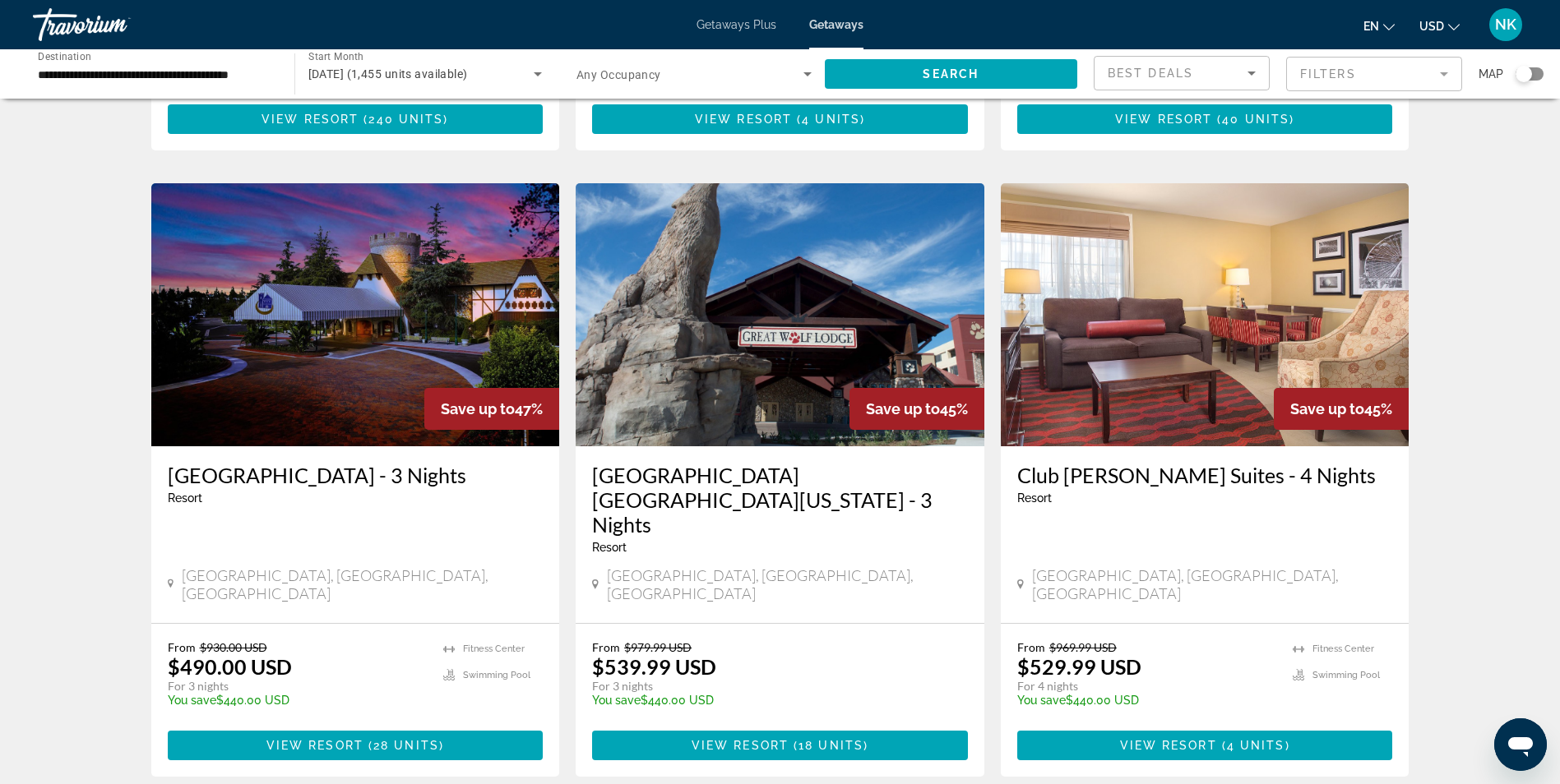
scroll to position [1151, 0]
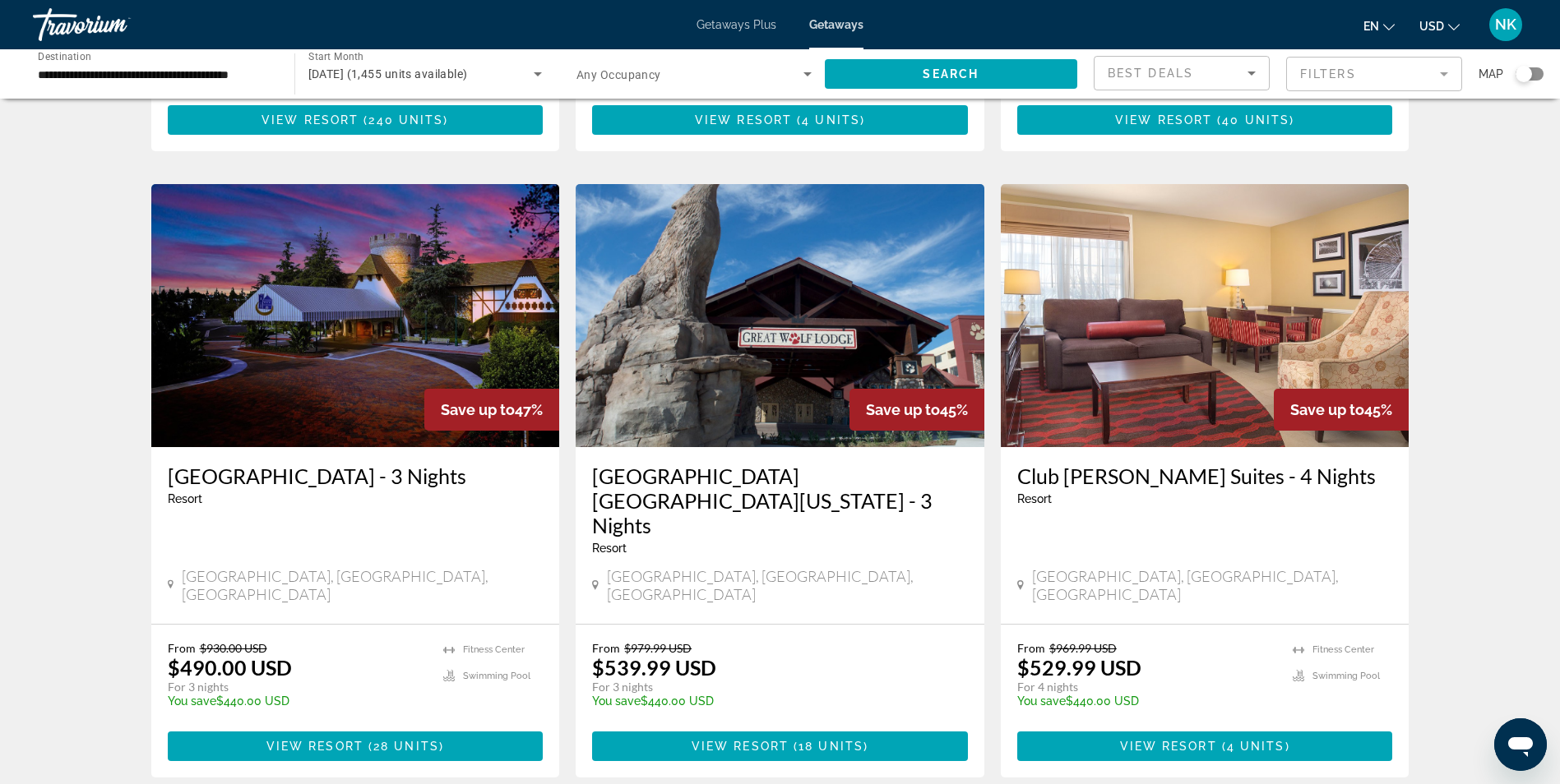
click at [354, 291] on img "Main content" at bounding box center [355, 316] width 409 height 263
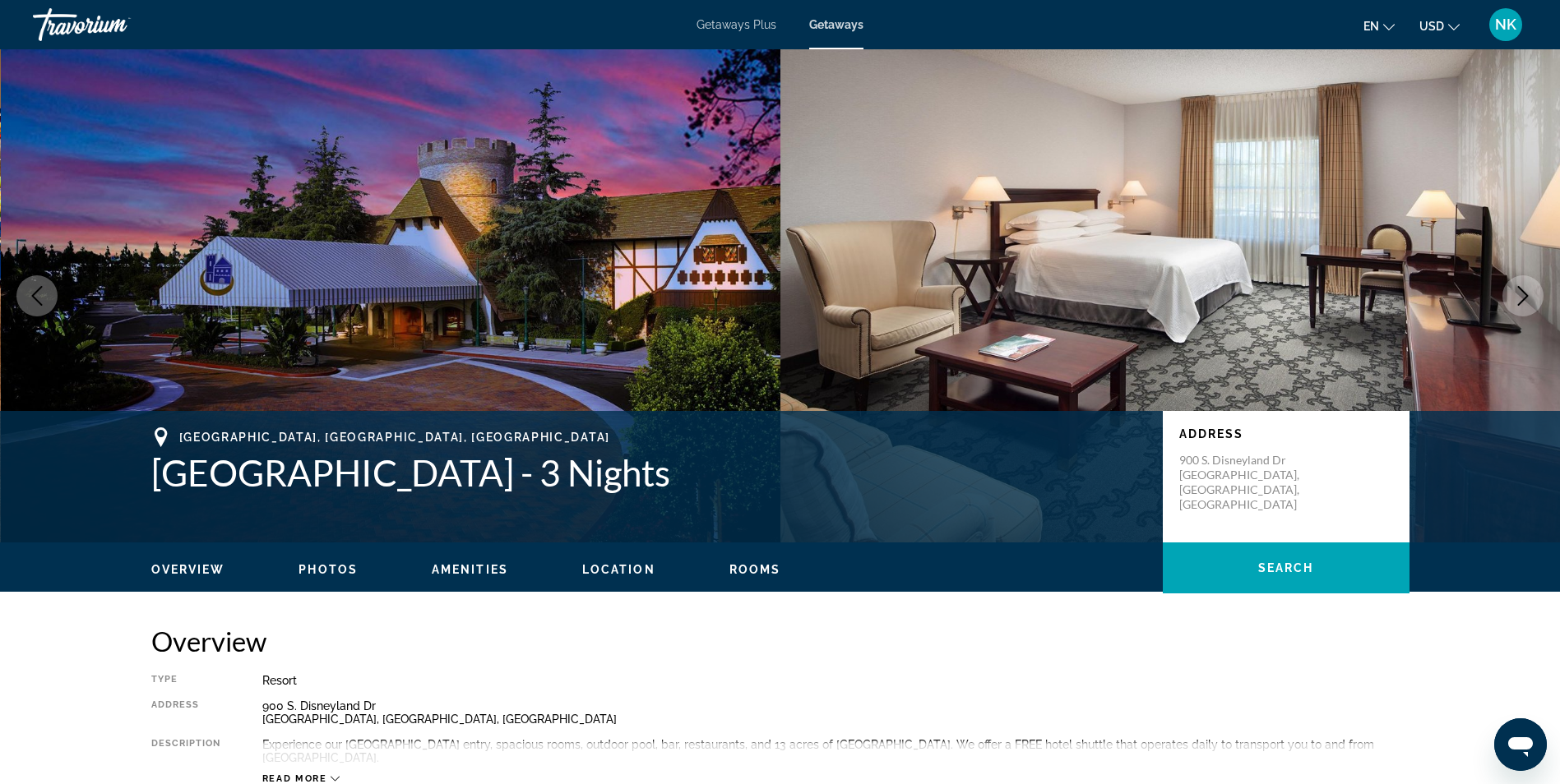
click at [1517, 297] on icon "Next image" at bounding box center [1522, 296] width 20 height 20
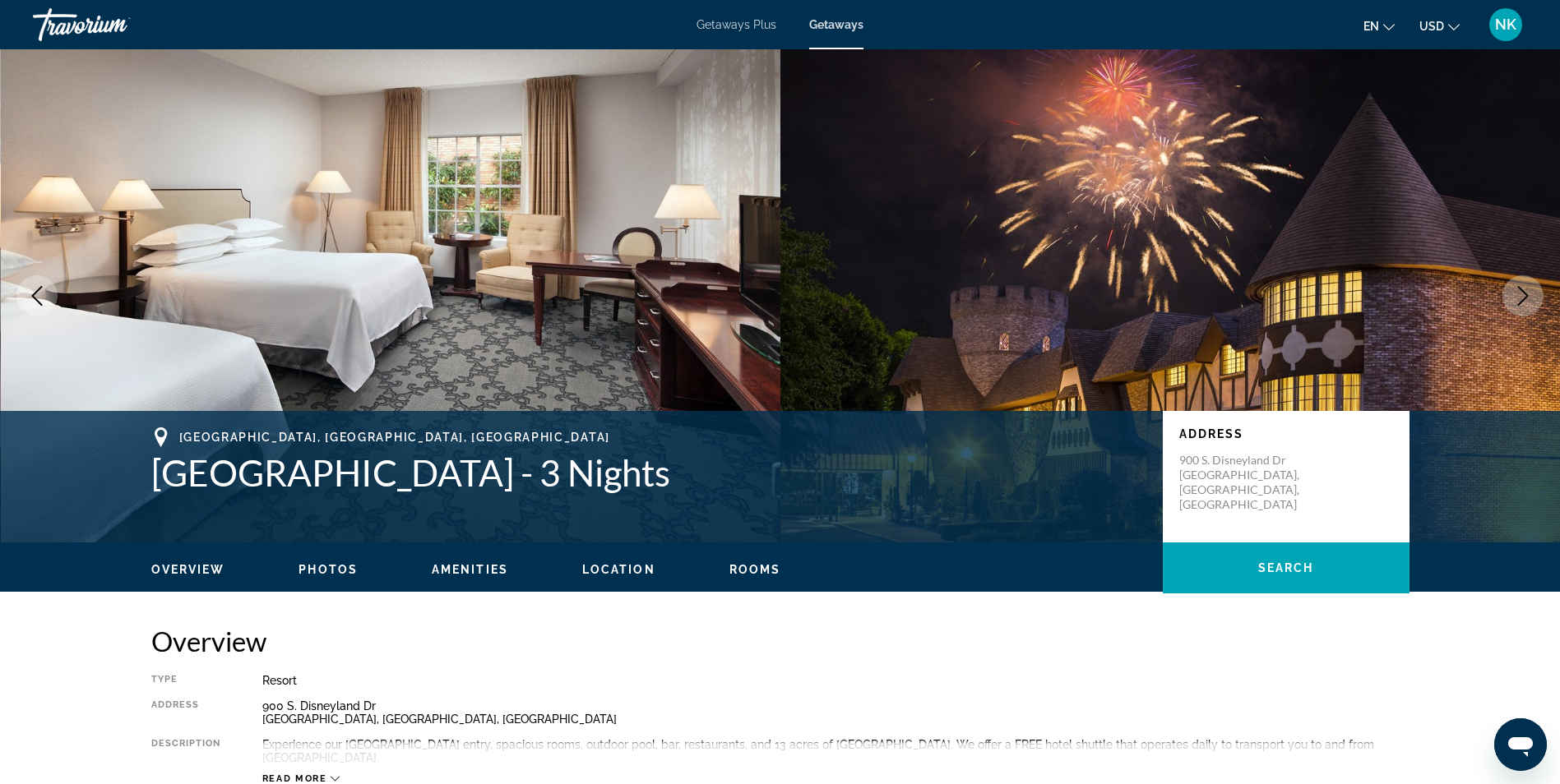
click at [1517, 297] on icon "Next image" at bounding box center [1522, 296] width 20 height 20
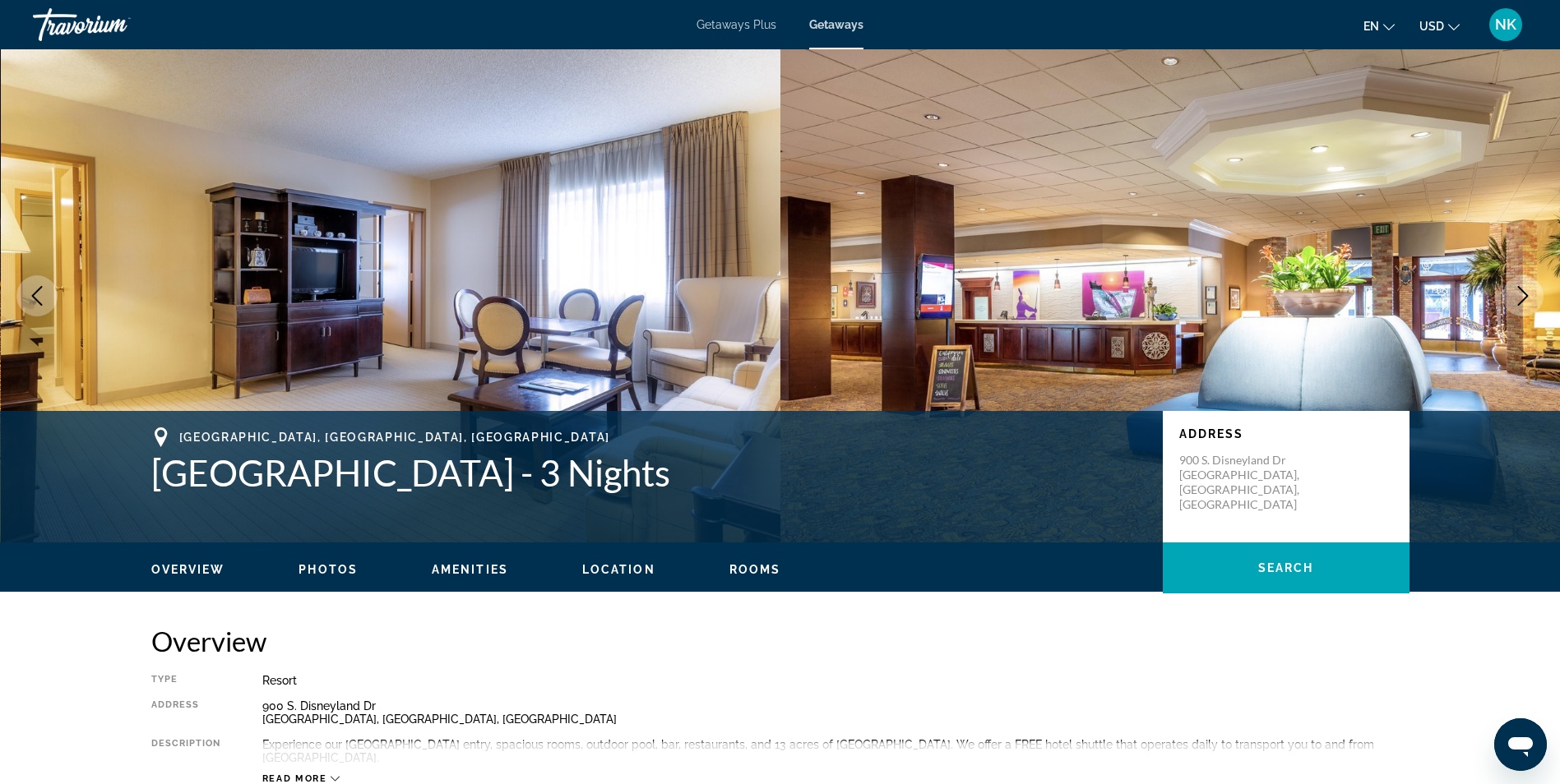
click at [1517, 297] on icon "Next image" at bounding box center [1522, 296] width 20 height 20
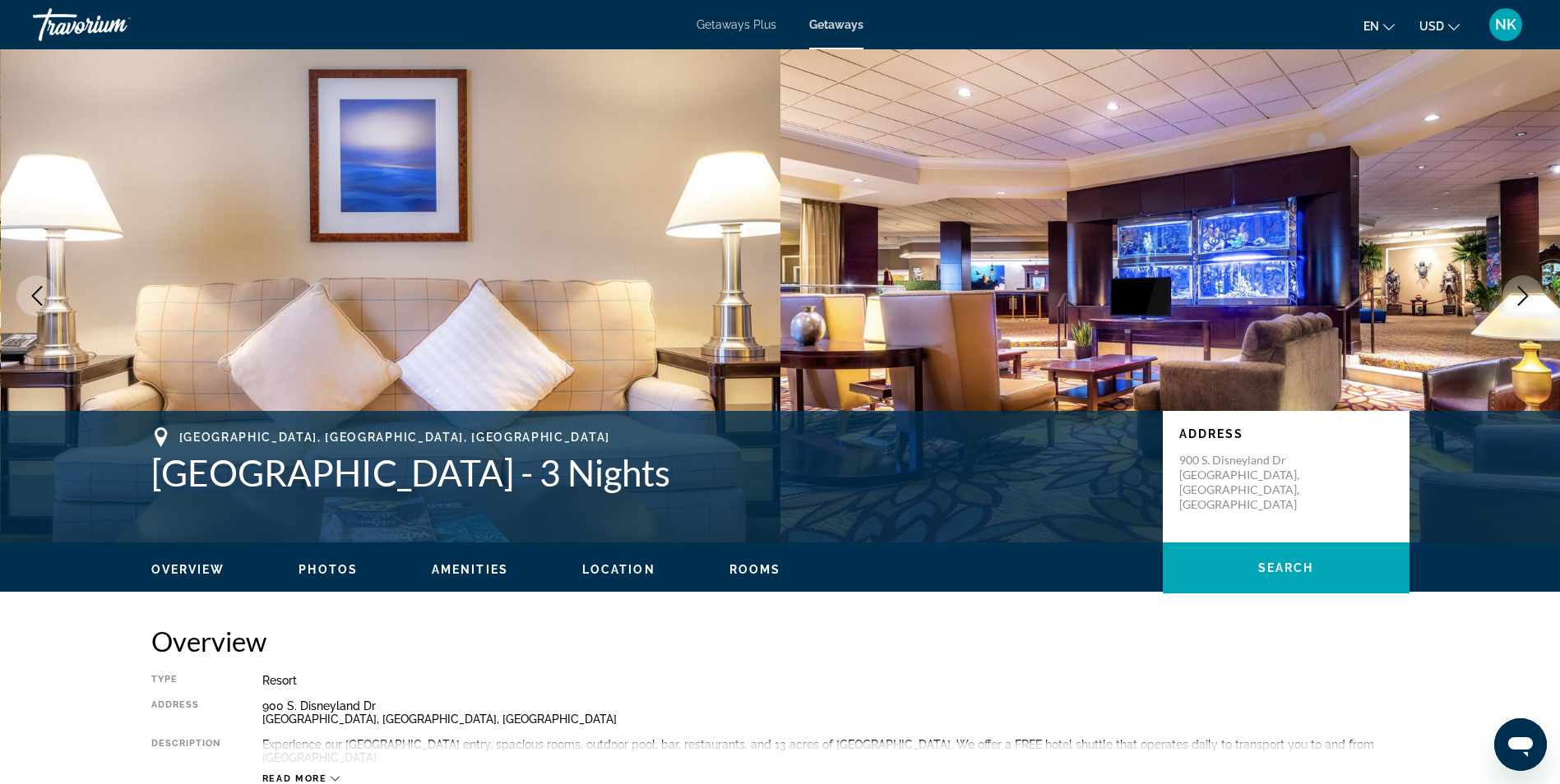
click at [1517, 297] on icon "Next image" at bounding box center [1522, 296] width 20 height 20
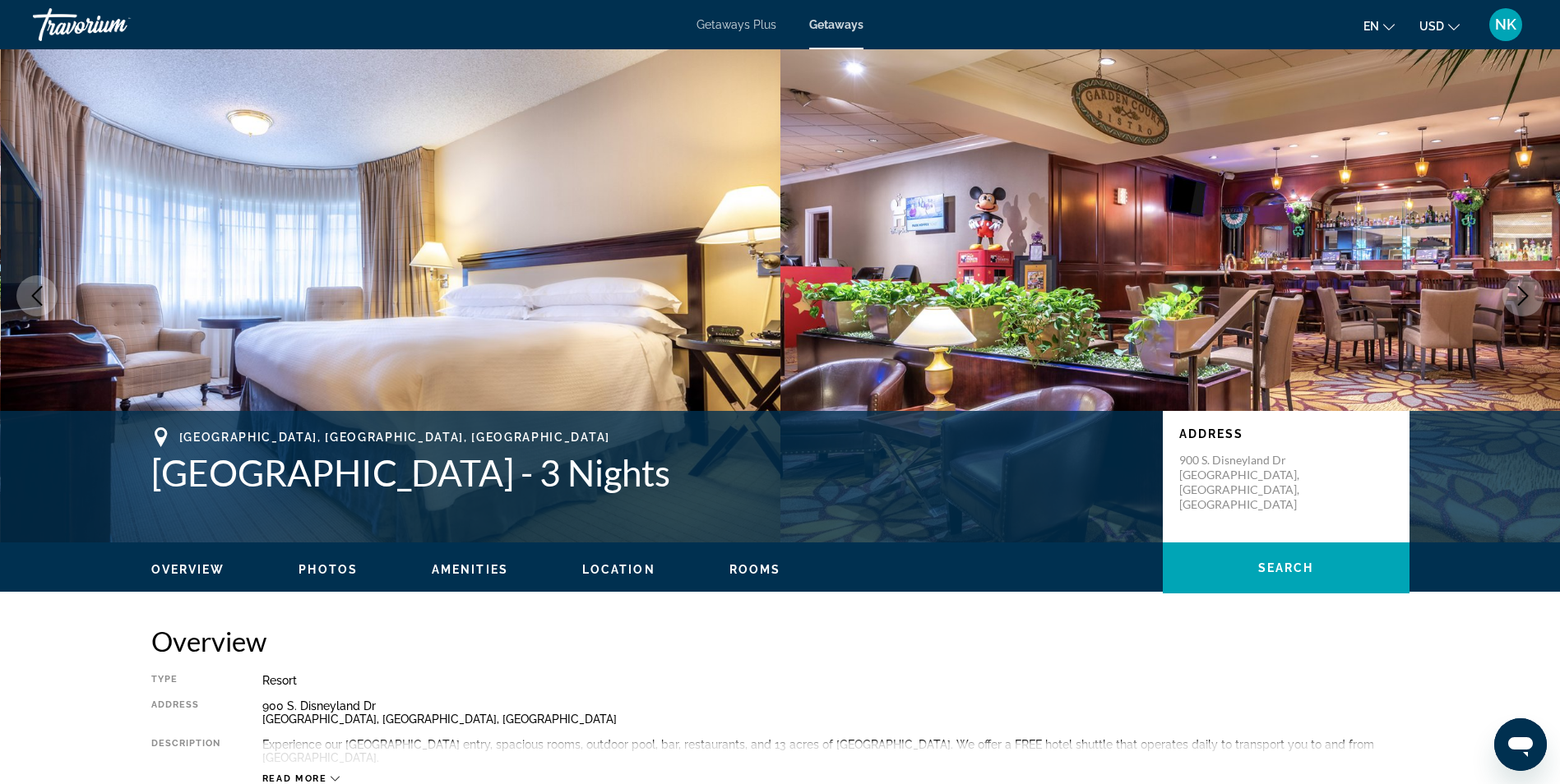
click at [1517, 297] on icon "Next image" at bounding box center [1522, 296] width 20 height 20
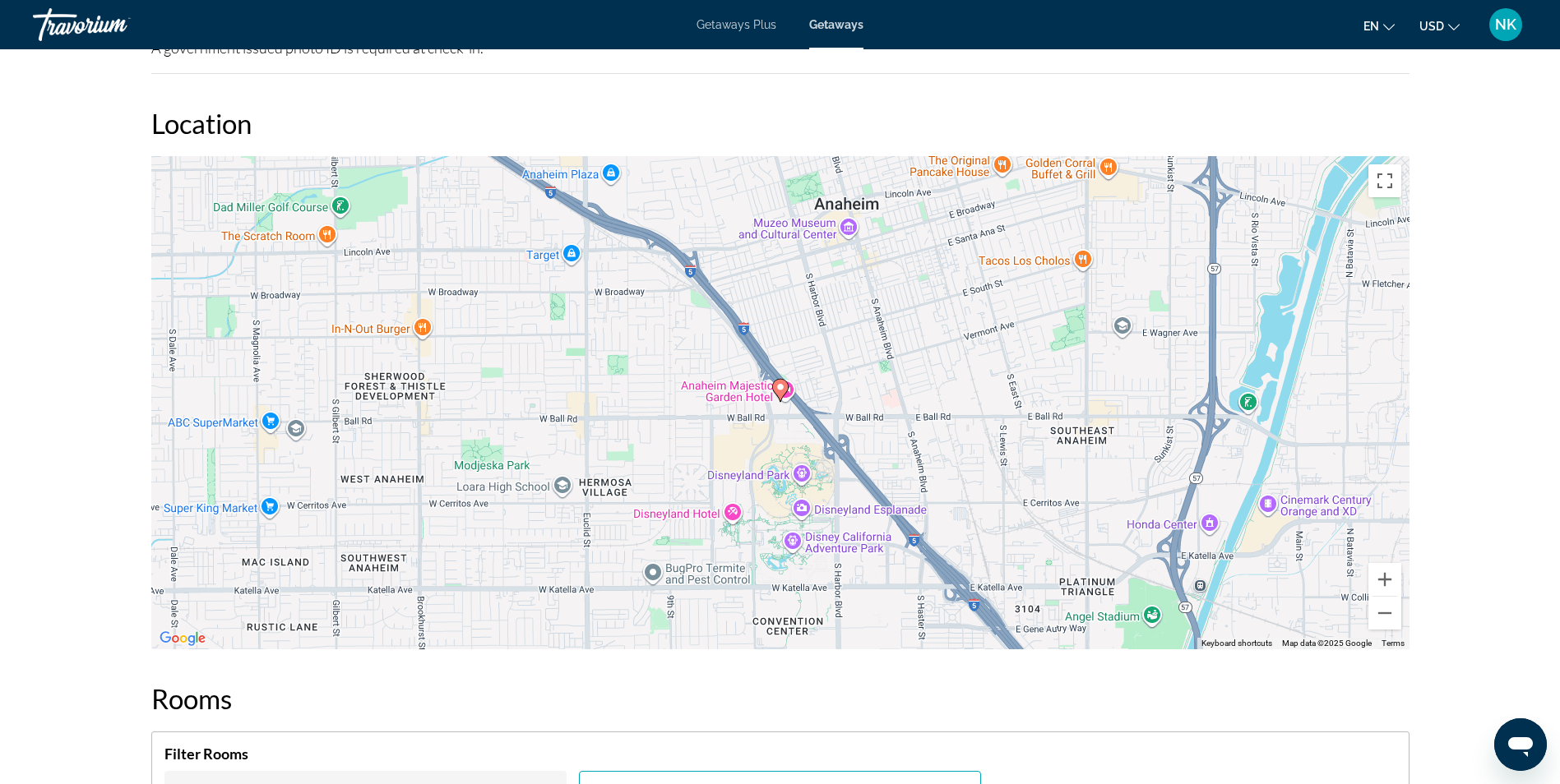
scroll to position [1743, 0]
click at [1385, 603] on button "Zoom out" at bounding box center [1384, 611] width 33 height 33
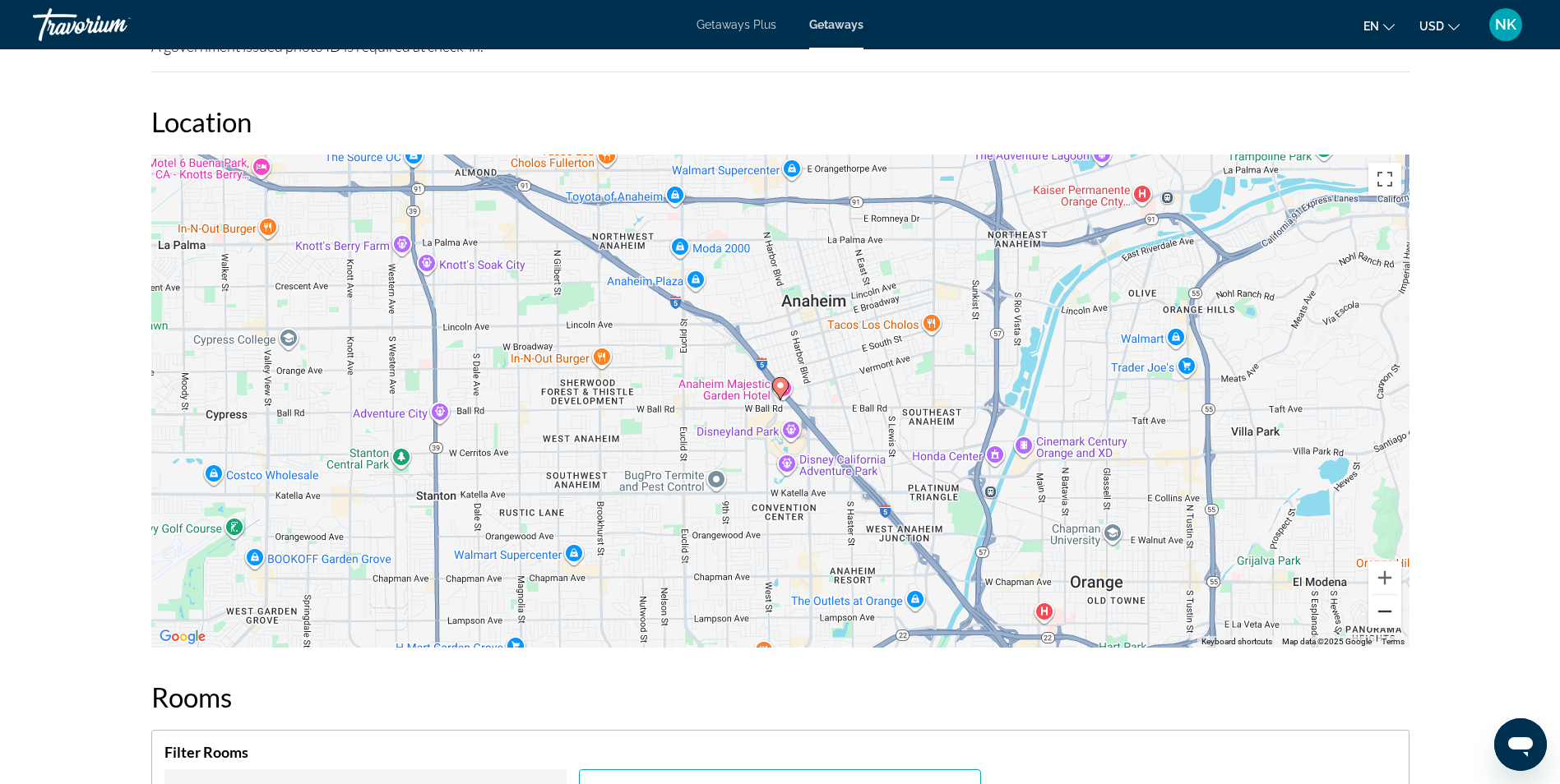
click at [1385, 603] on button "Zoom out" at bounding box center [1384, 611] width 33 height 33
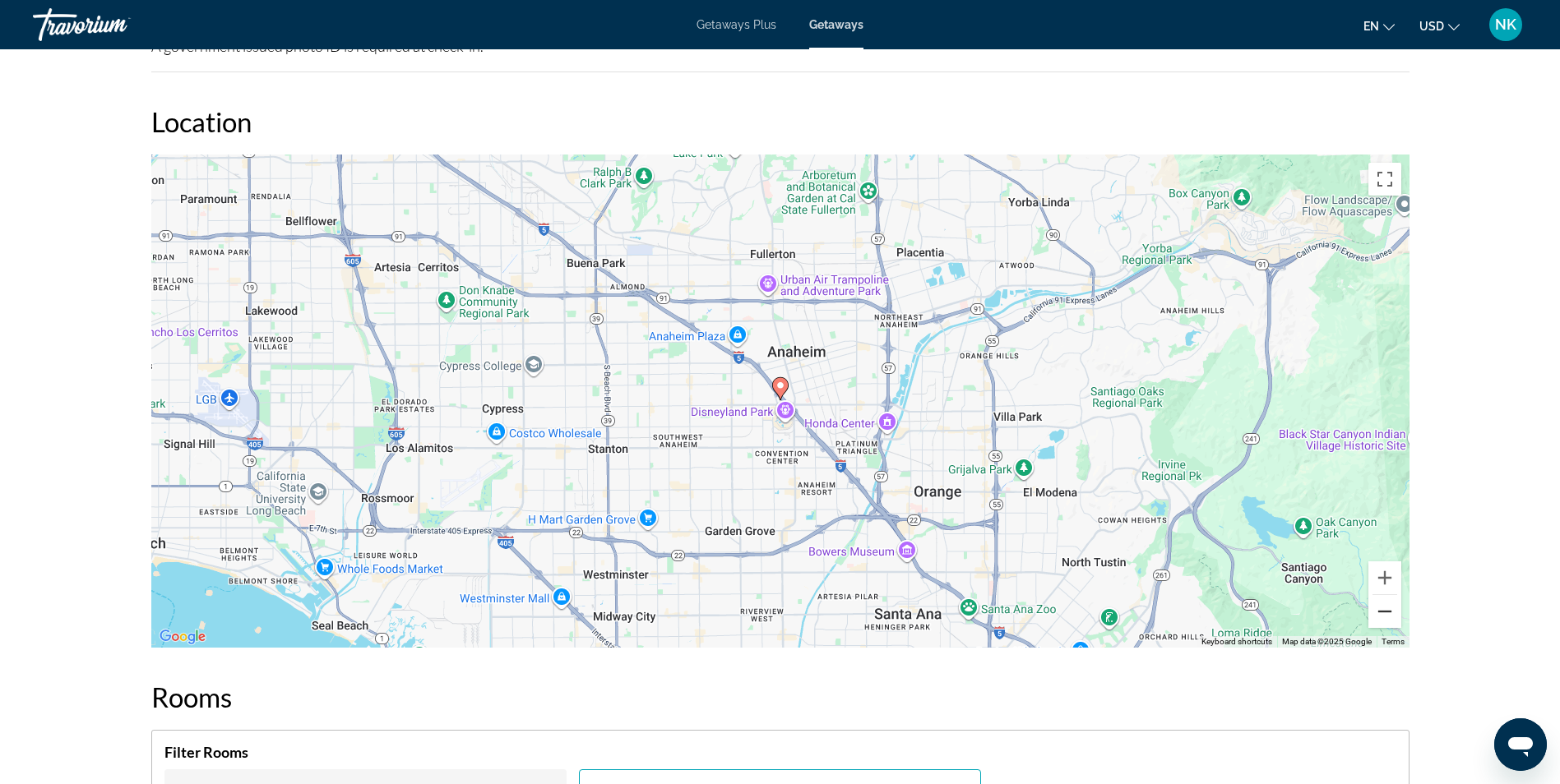
click at [1385, 603] on button "Zoom out" at bounding box center [1384, 611] width 33 height 33
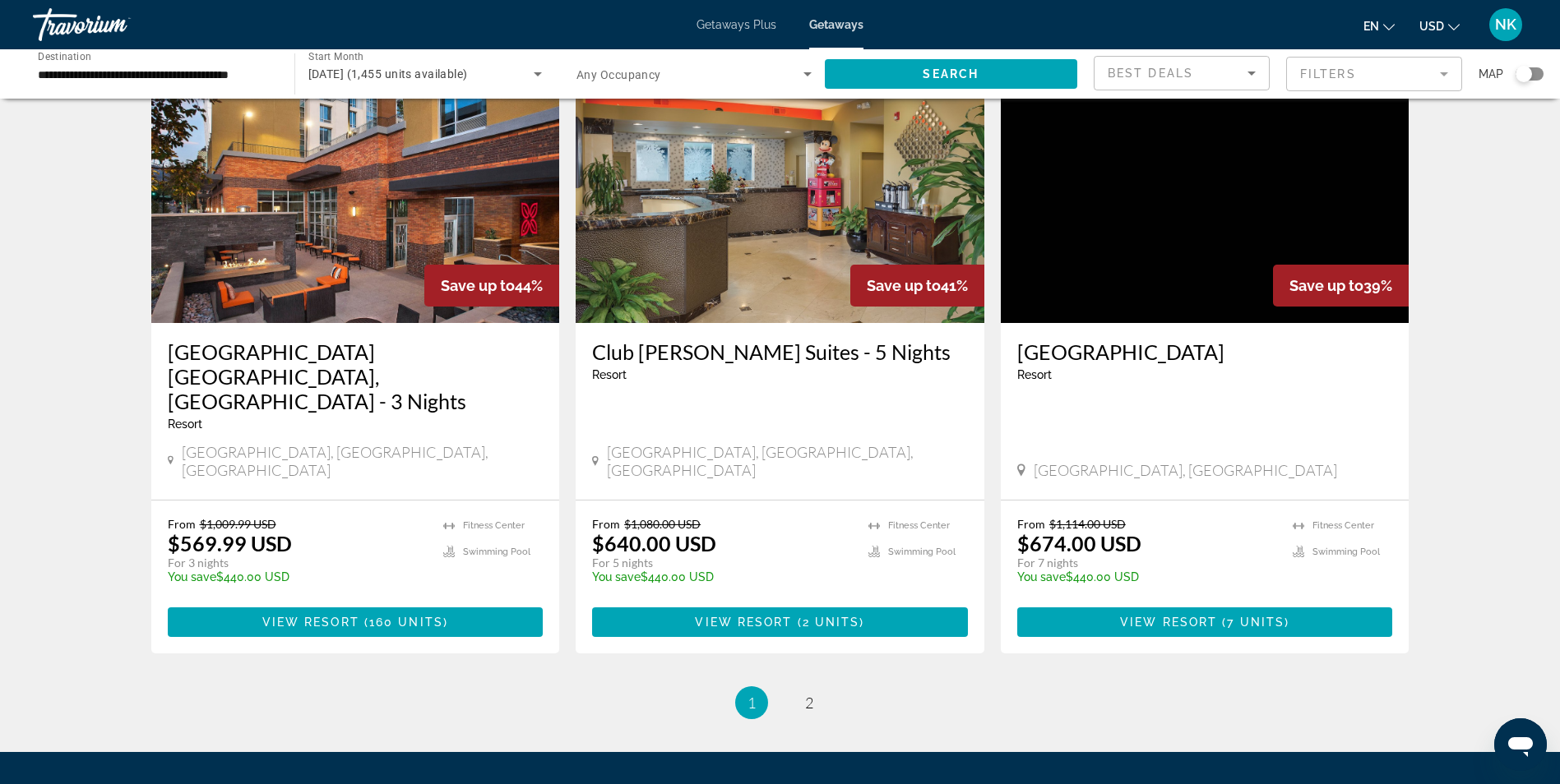
scroll to position [1949, 0]
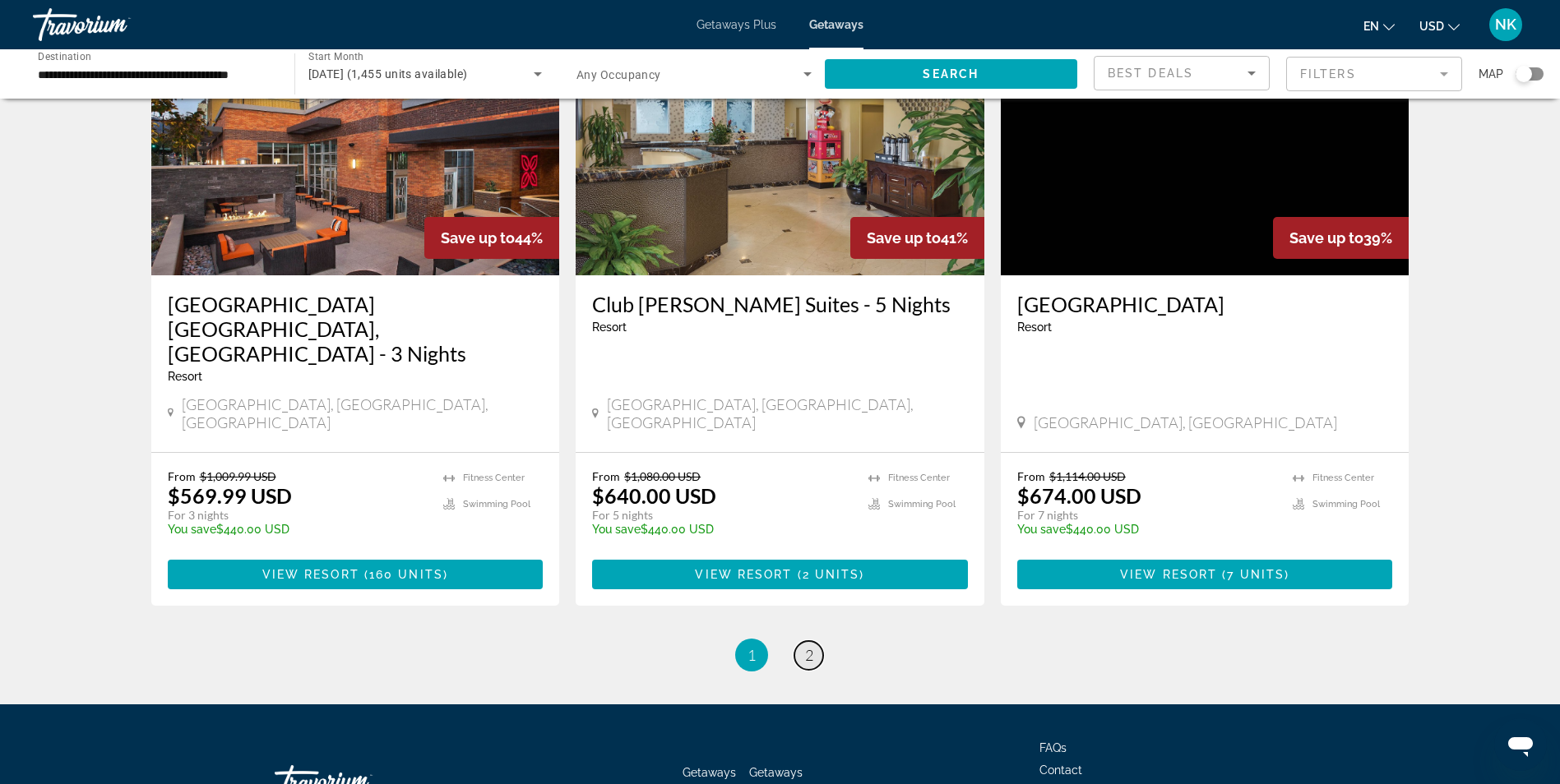
click at [805, 646] on span "2" at bounding box center [808, 655] width 8 height 18
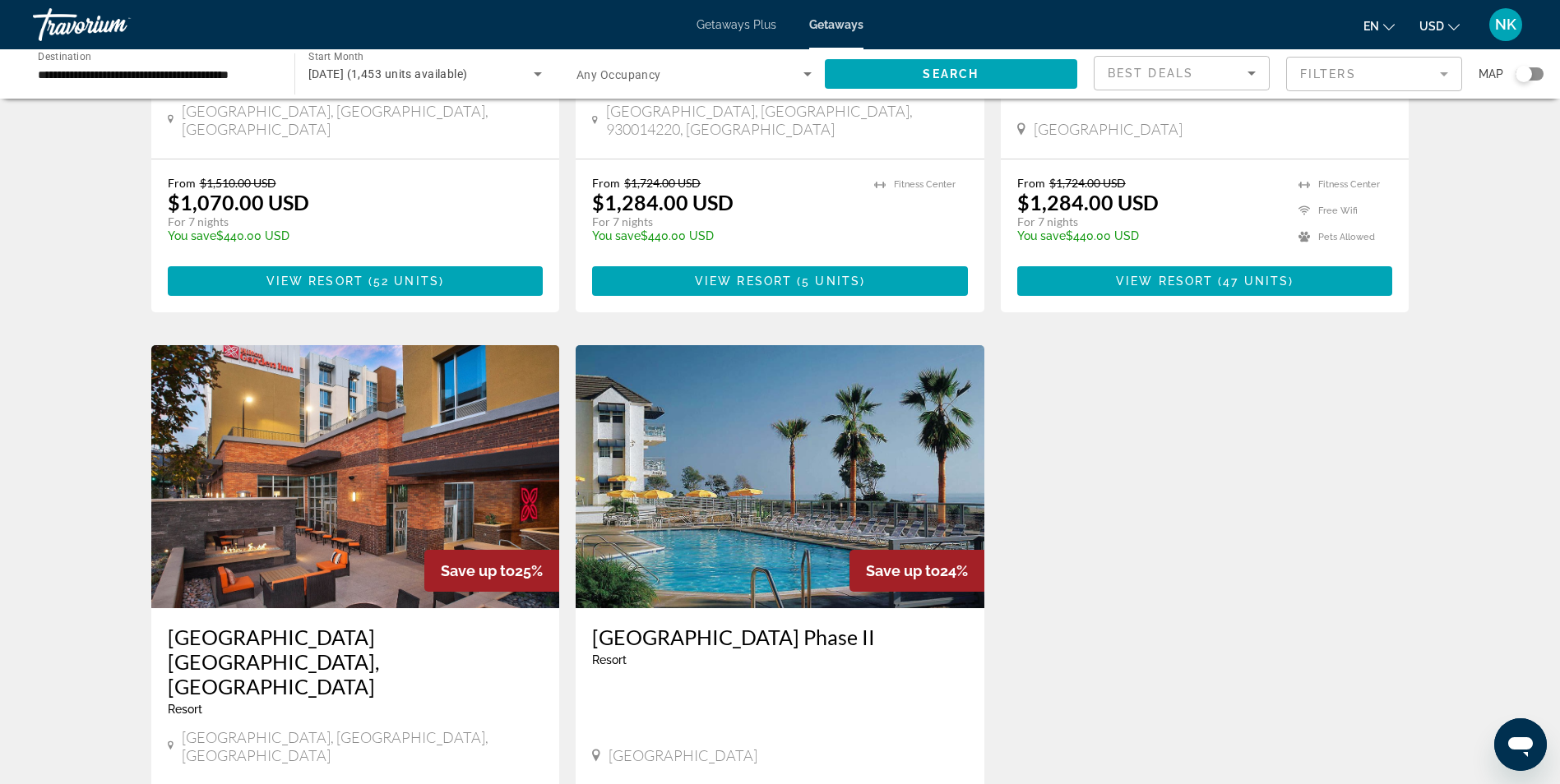
scroll to position [1677, 0]
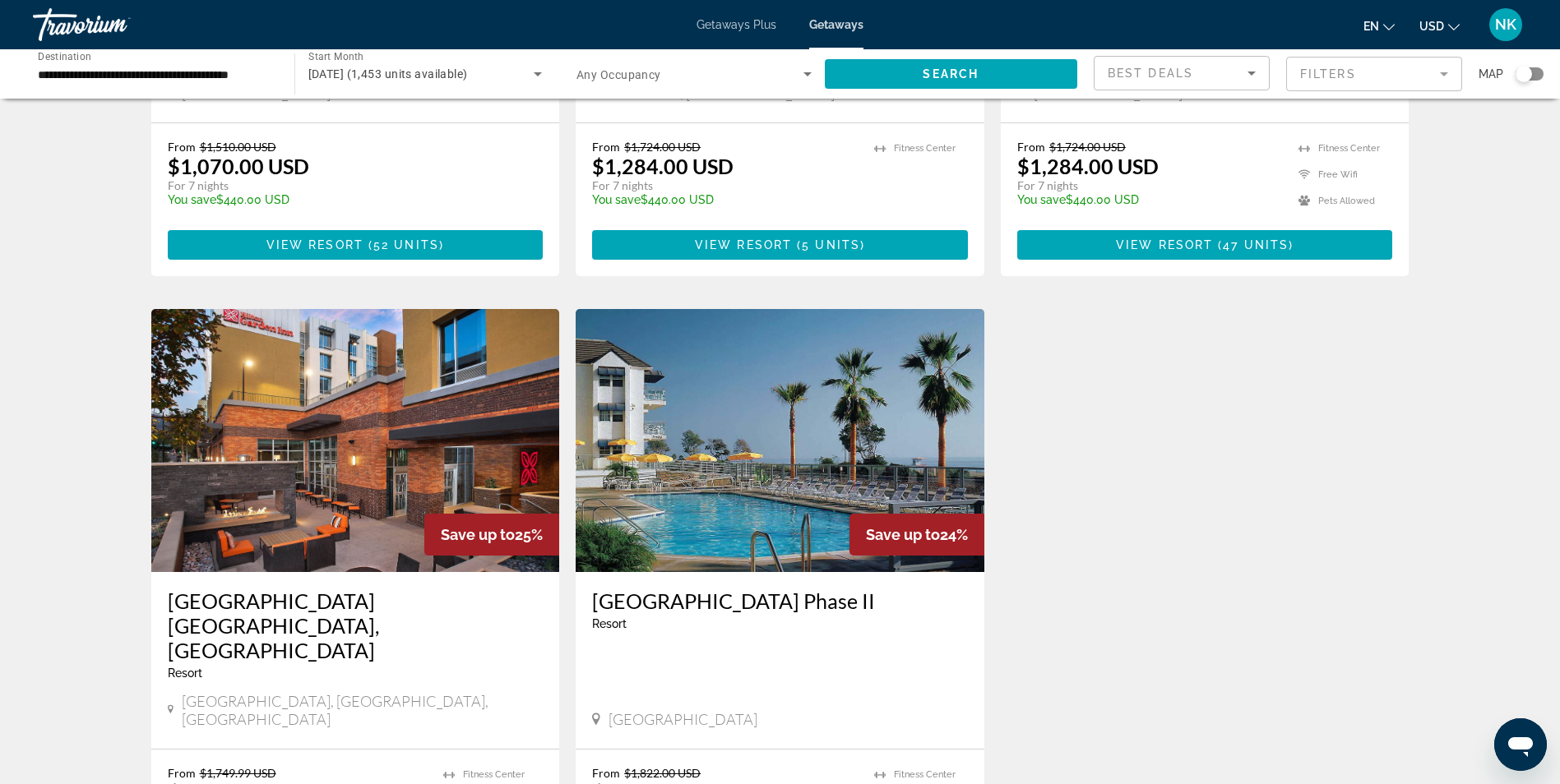
click at [729, 411] on img "Main content" at bounding box center [780, 441] width 409 height 263
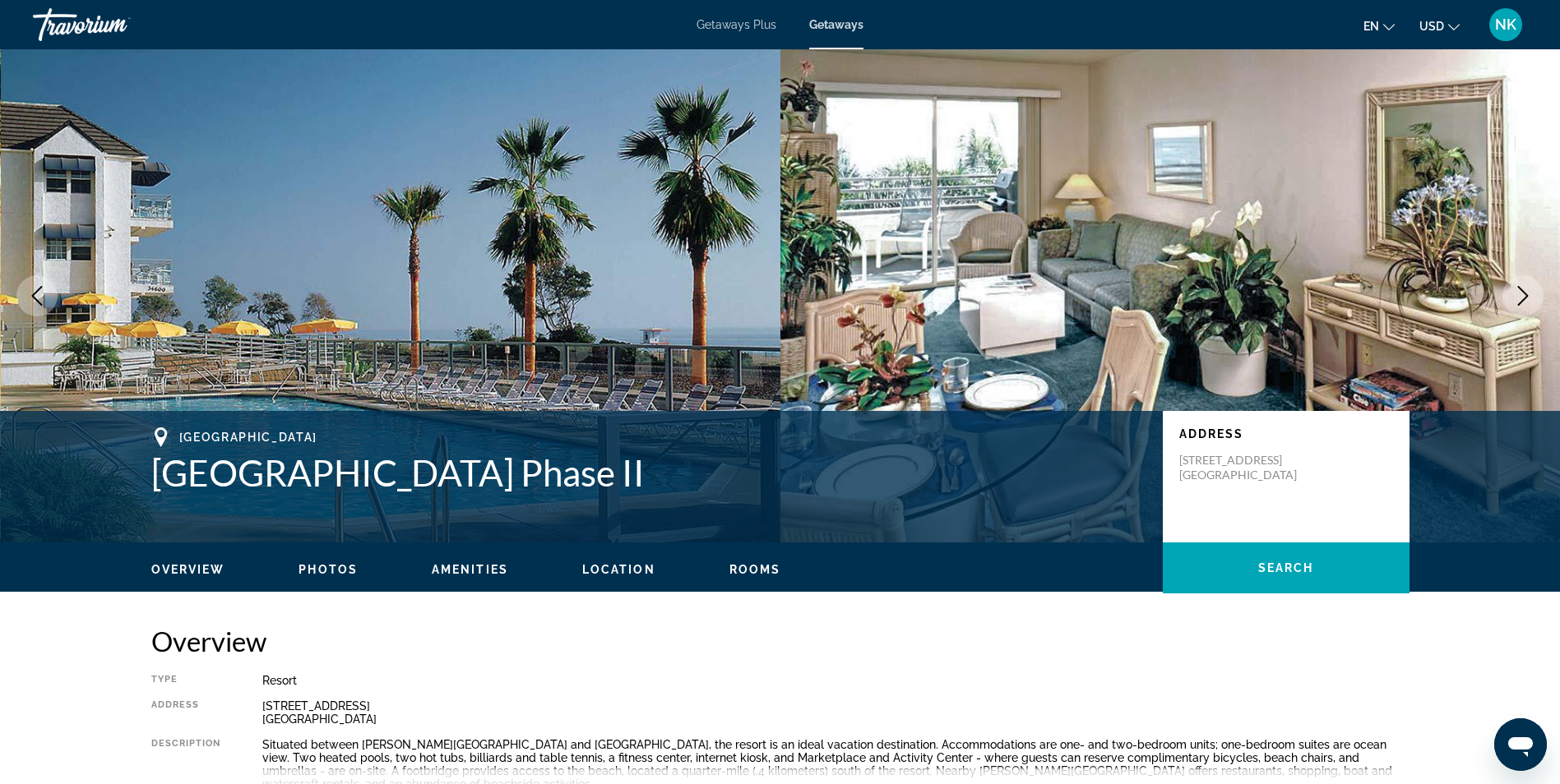
click at [1518, 297] on icon "Next image" at bounding box center [1522, 296] width 20 height 20
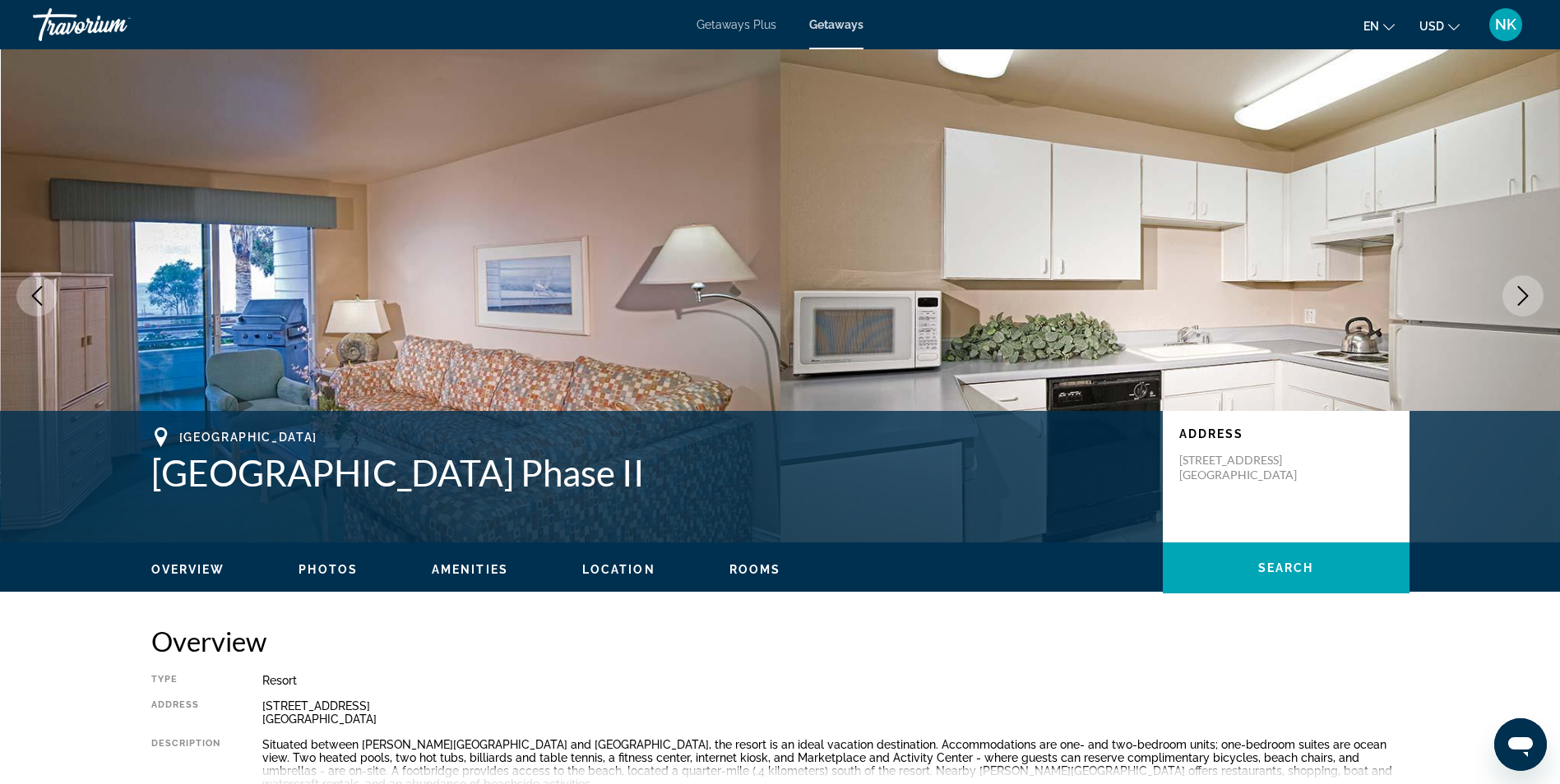
click at [1518, 297] on icon "Next image" at bounding box center [1522, 296] width 20 height 20
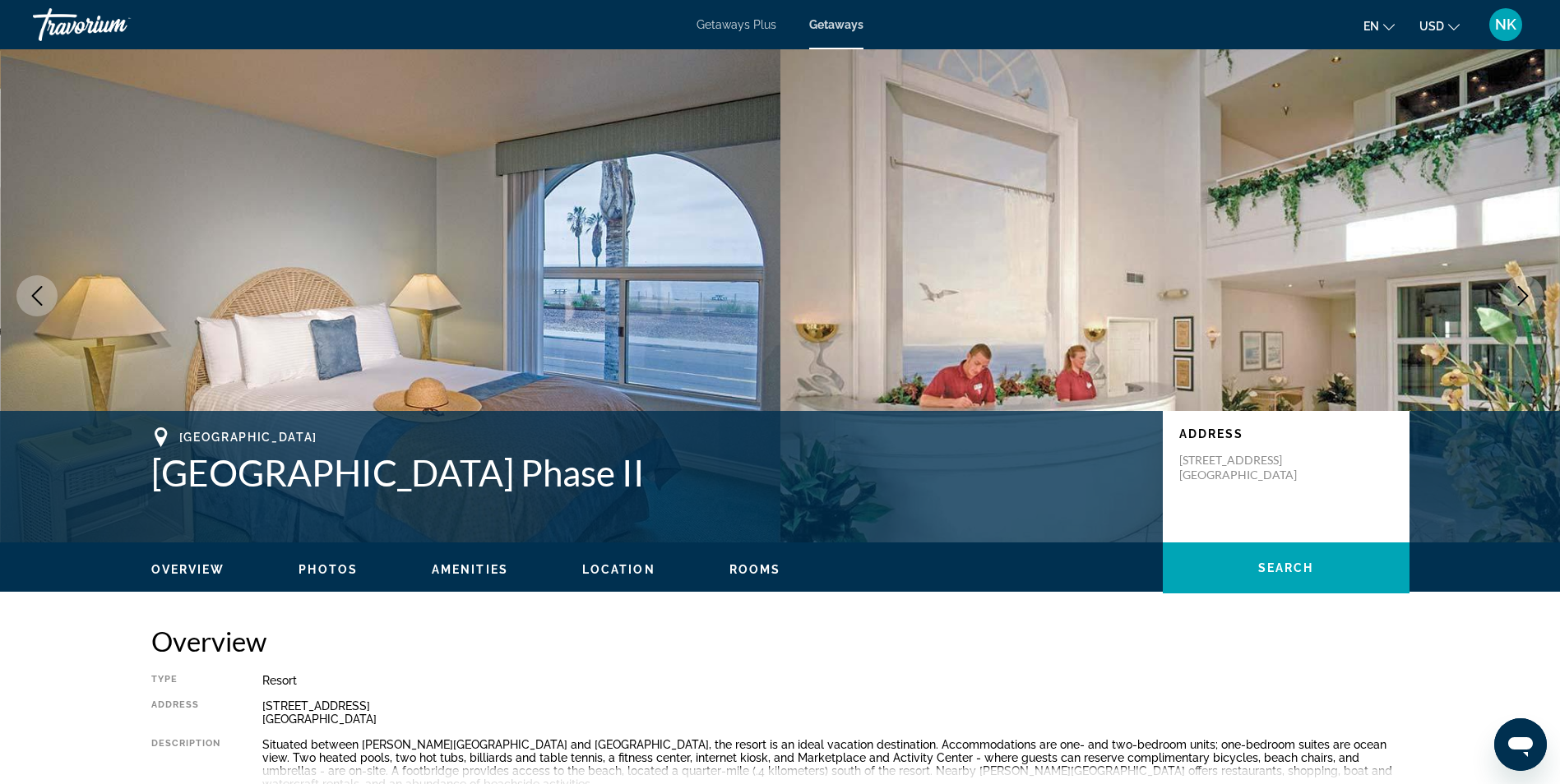
click at [1518, 297] on icon "Next image" at bounding box center [1522, 296] width 20 height 20
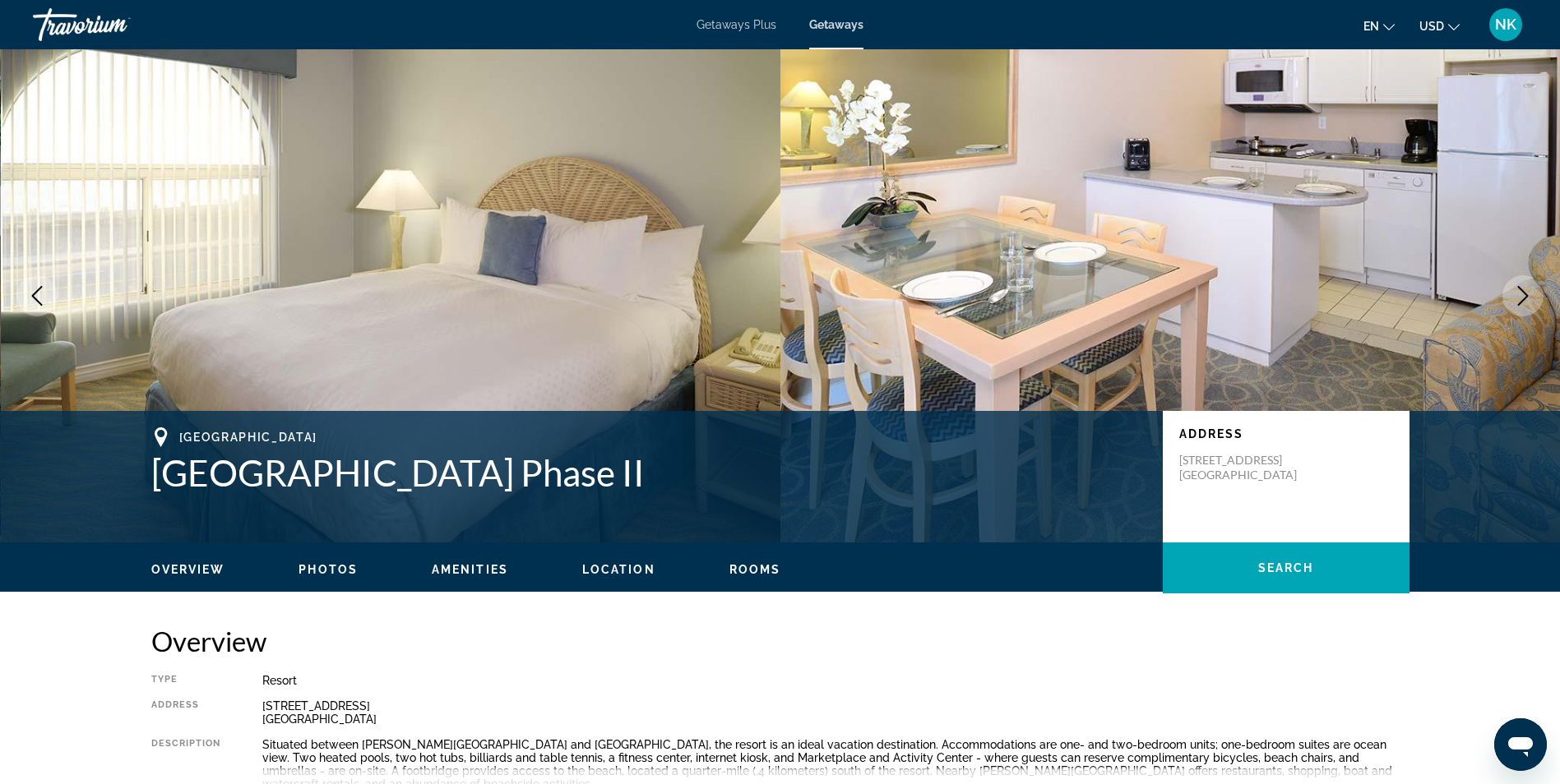
click at [1518, 297] on icon "Next image" at bounding box center [1522, 296] width 20 height 20
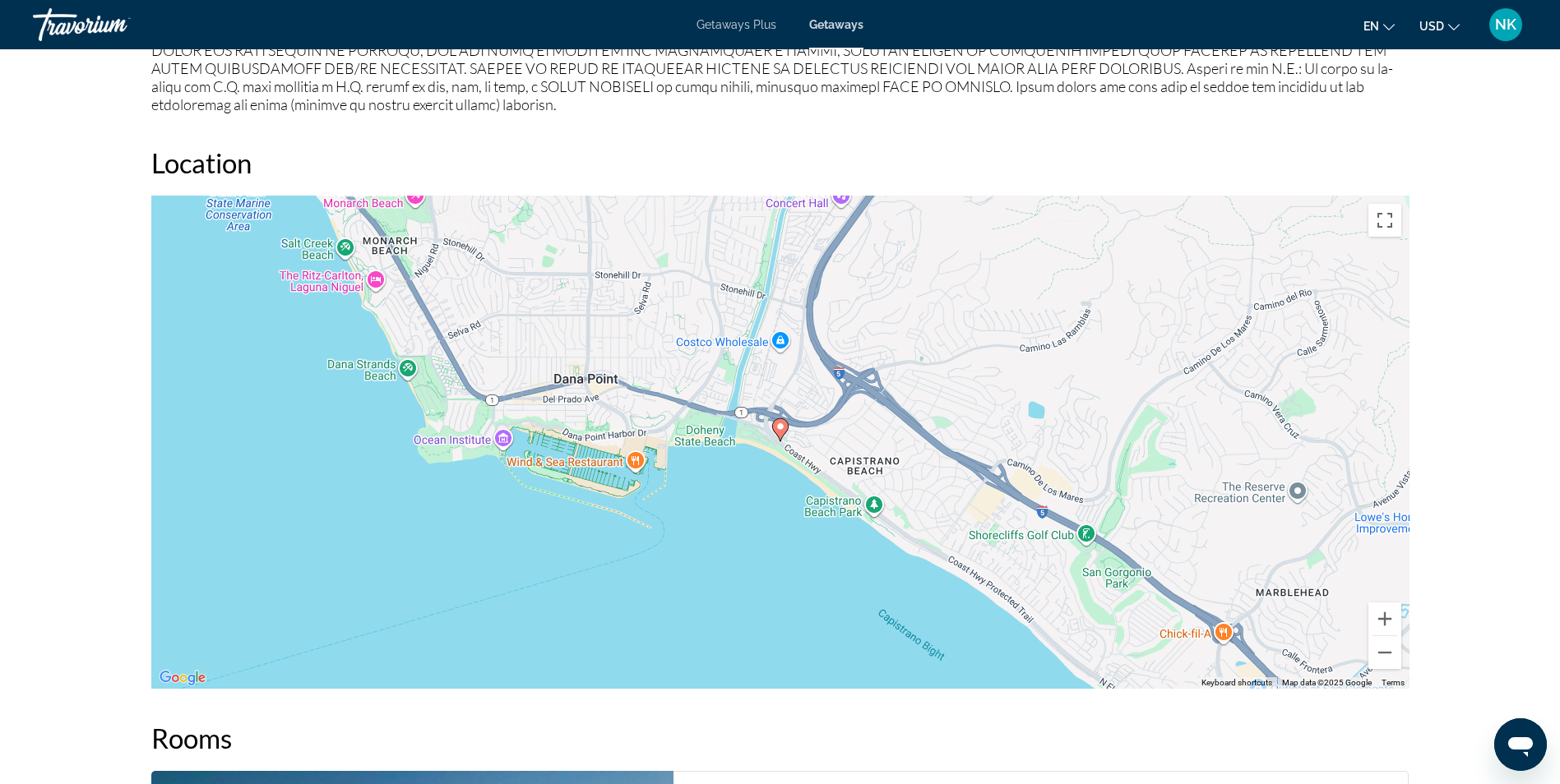
scroll to position [2039, 0]
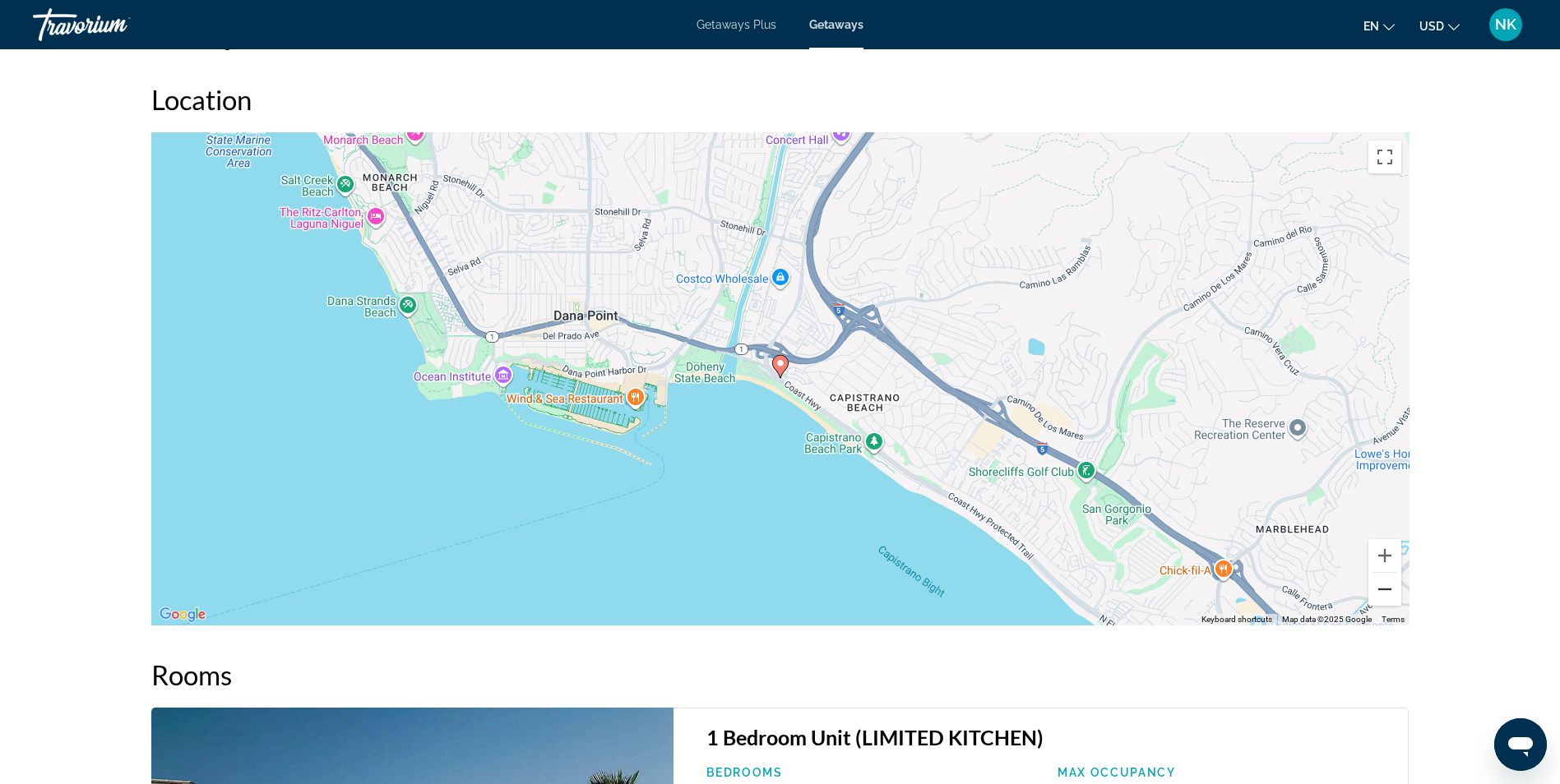
click at [1386, 577] on button "Zoom out" at bounding box center [1384, 589] width 33 height 33
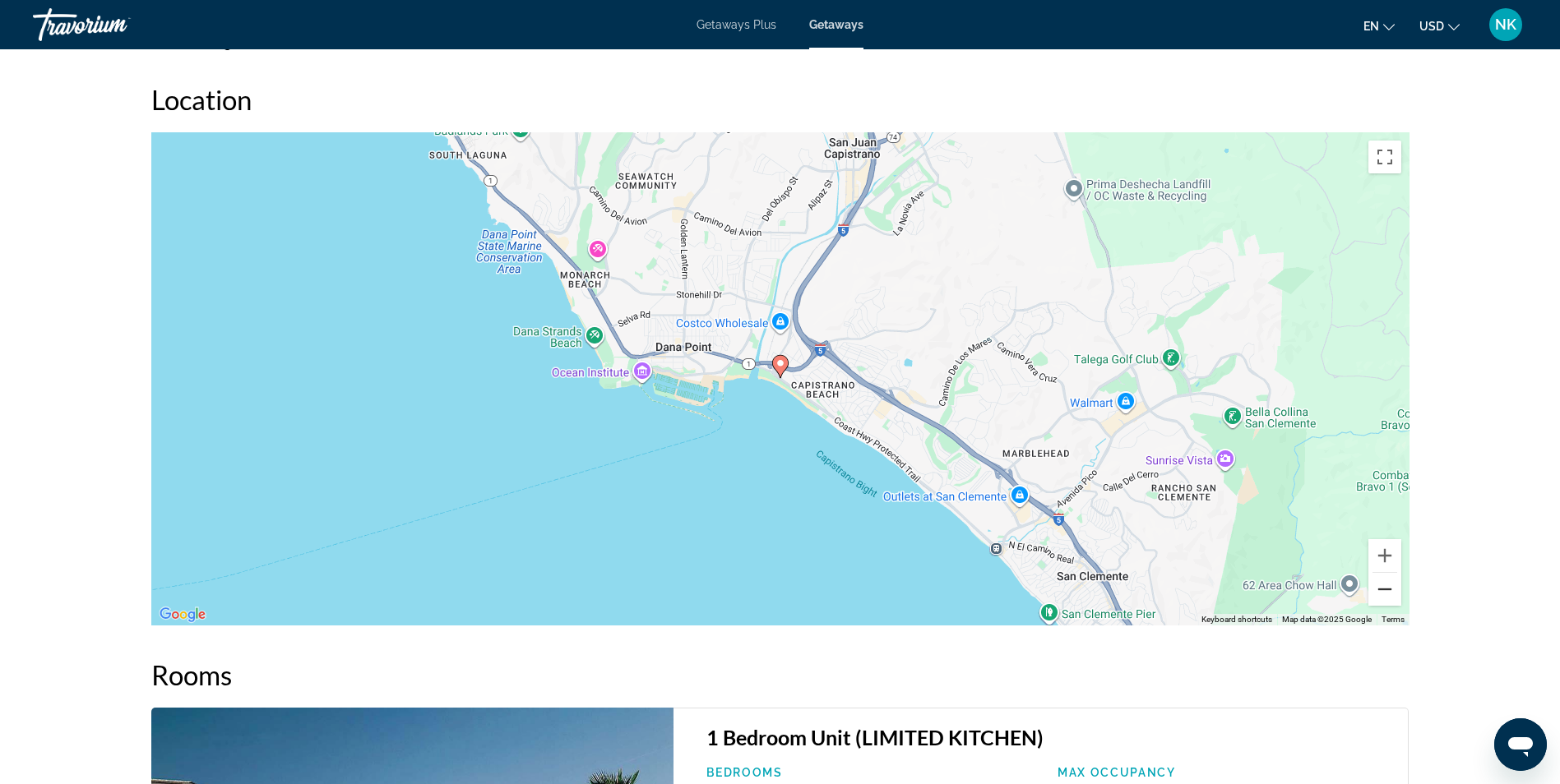
click at [1386, 577] on button "Zoom out" at bounding box center [1384, 589] width 33 height 33
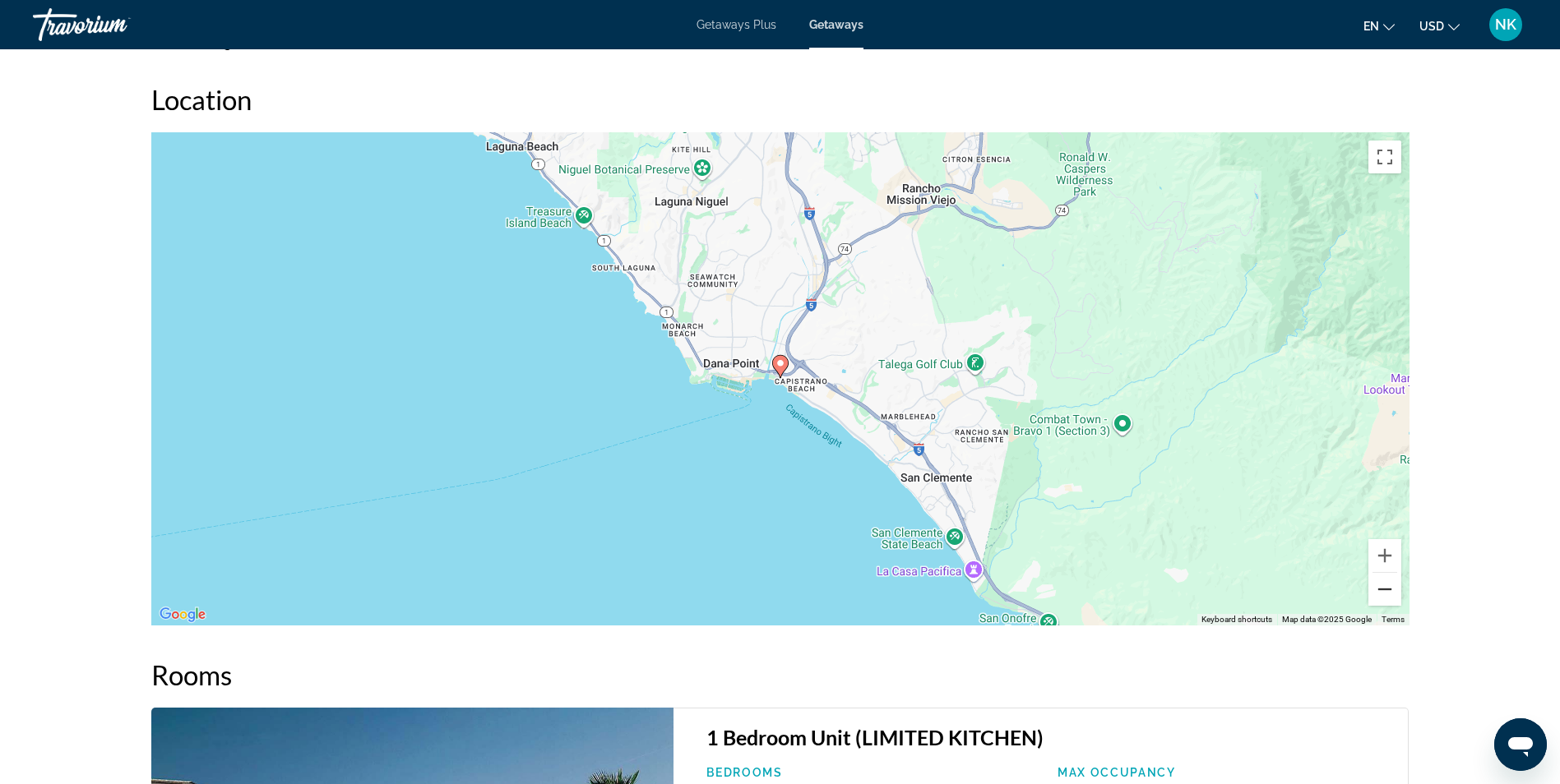
click at [1386, 577] on button "Zoom out" at bounding box center [1384, 589] width 33 height 33
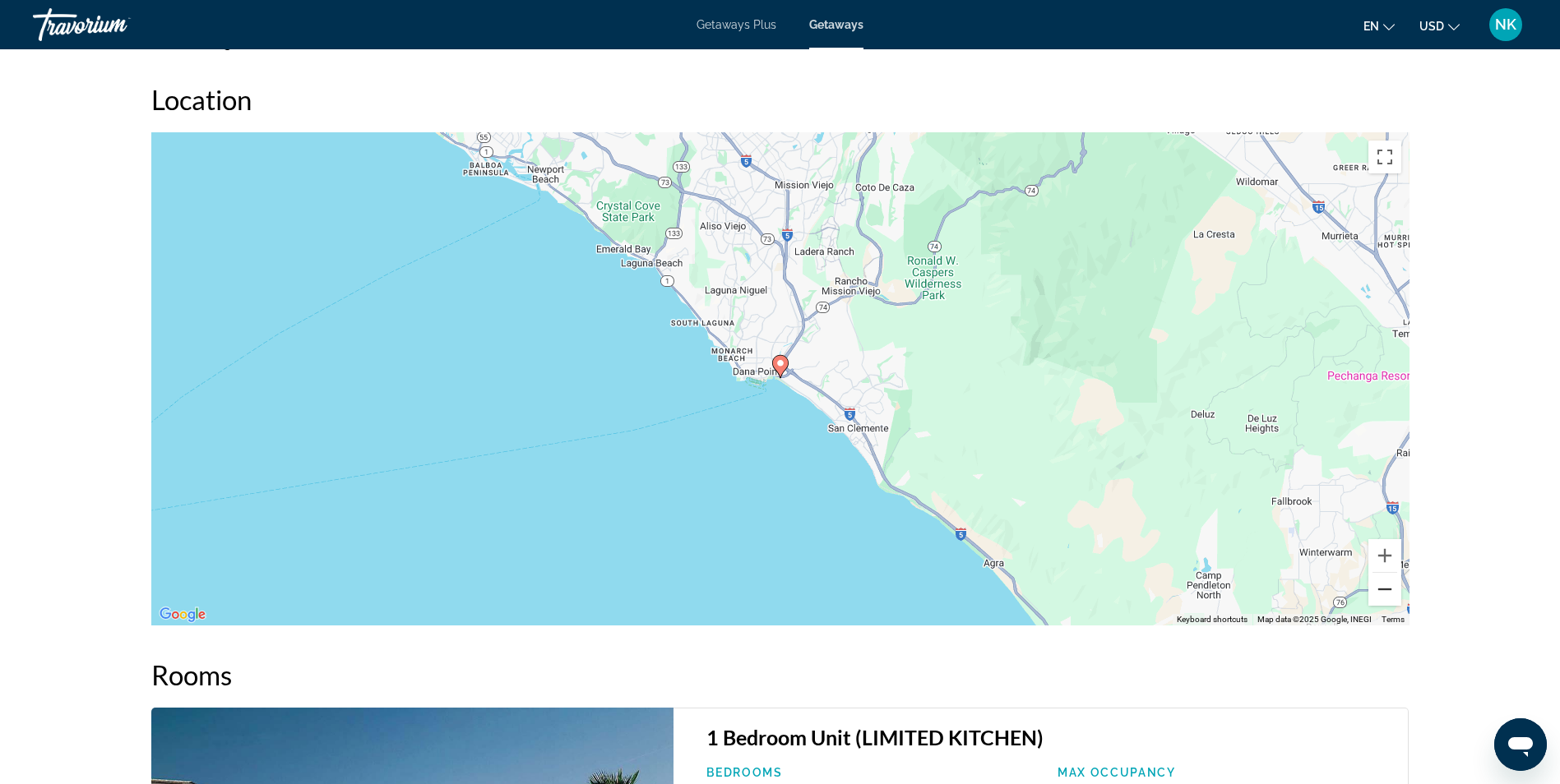
click at [1386, 577] on button "Zoom out" at bounding box center [1384, 589] width 33 height 33
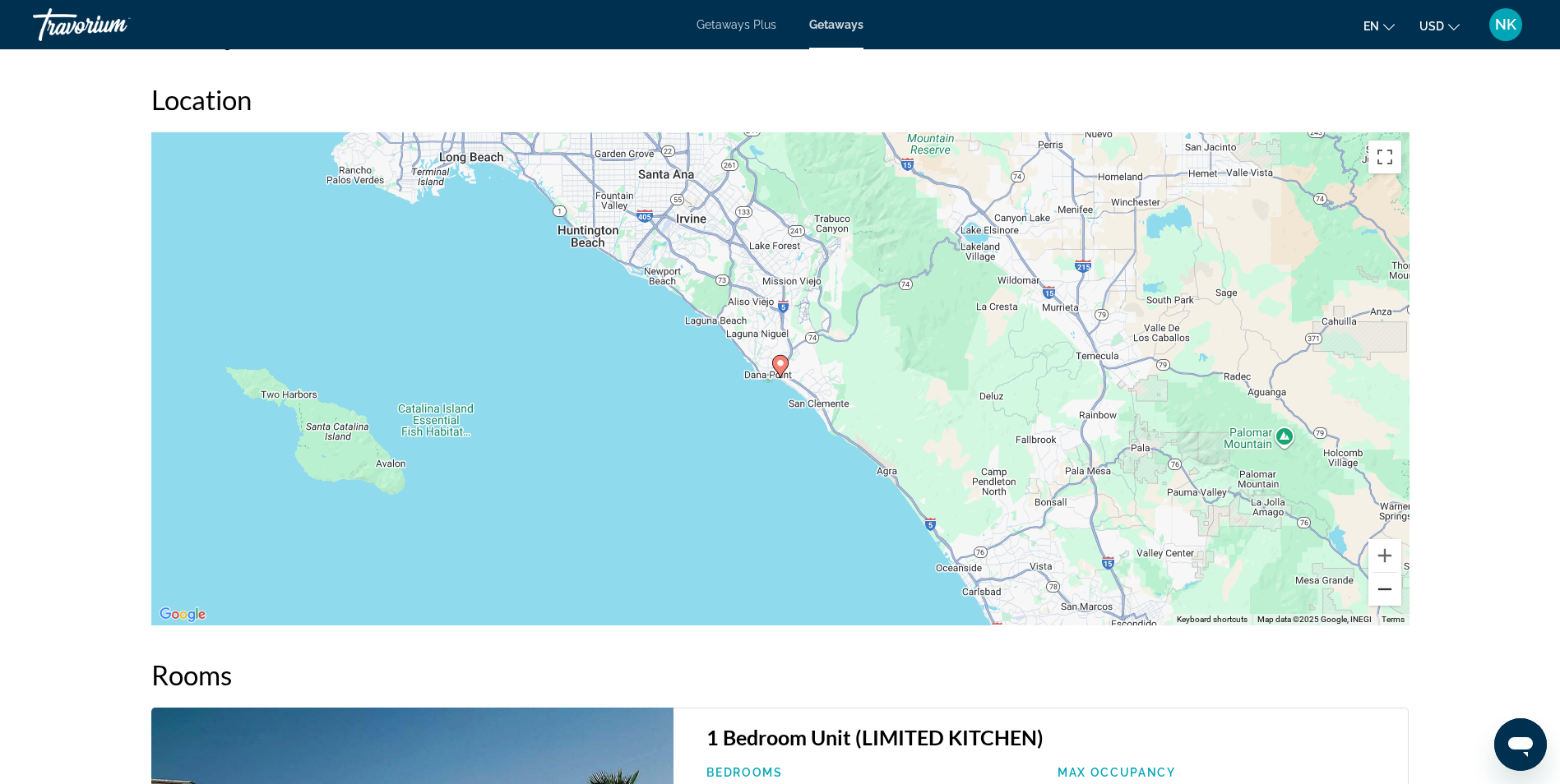
click at [1386, 577] on button "Zoom out" at bounding box center [1384, 589] width 33 height 33
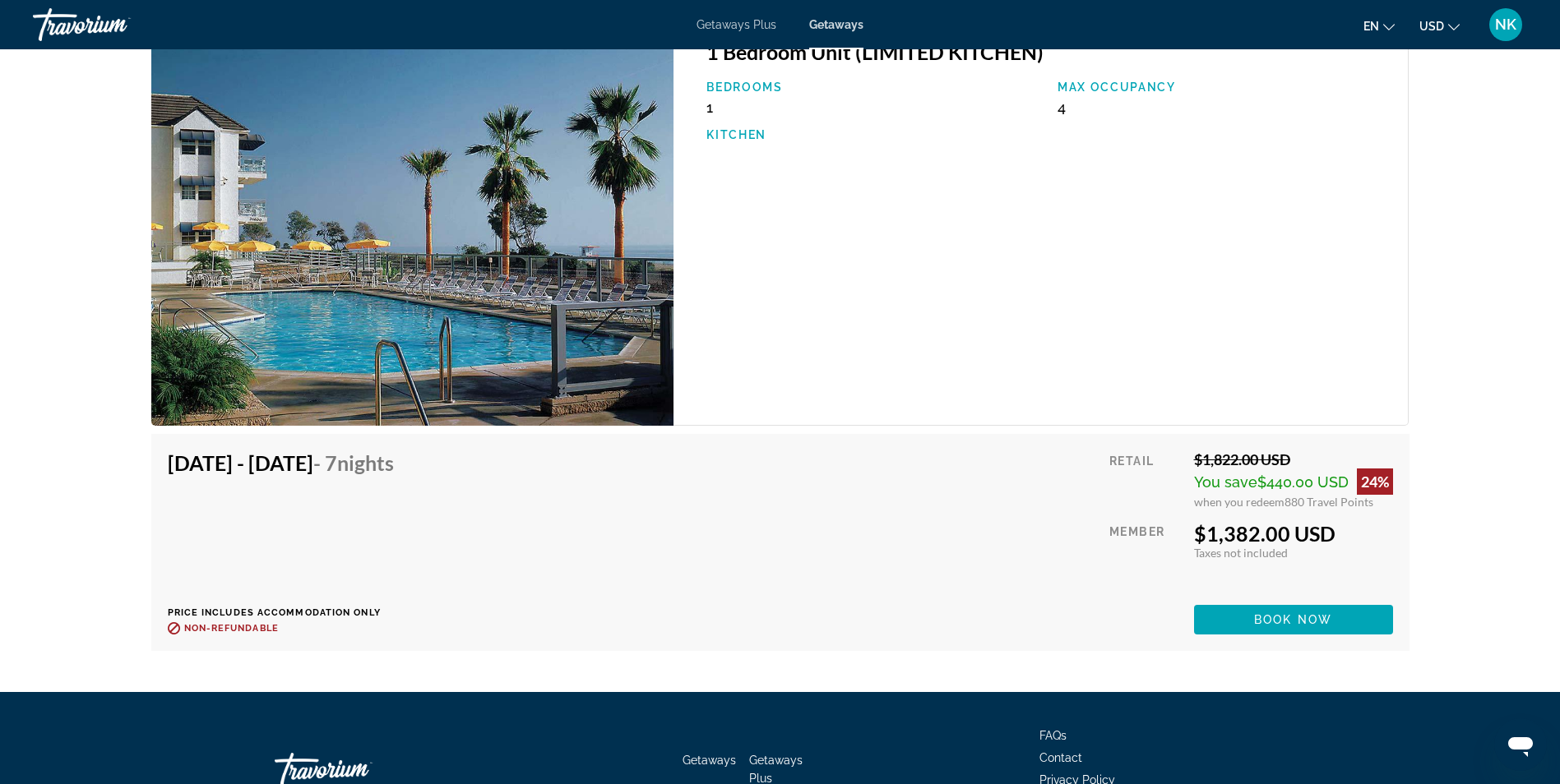
scroll to position [2820, 0]
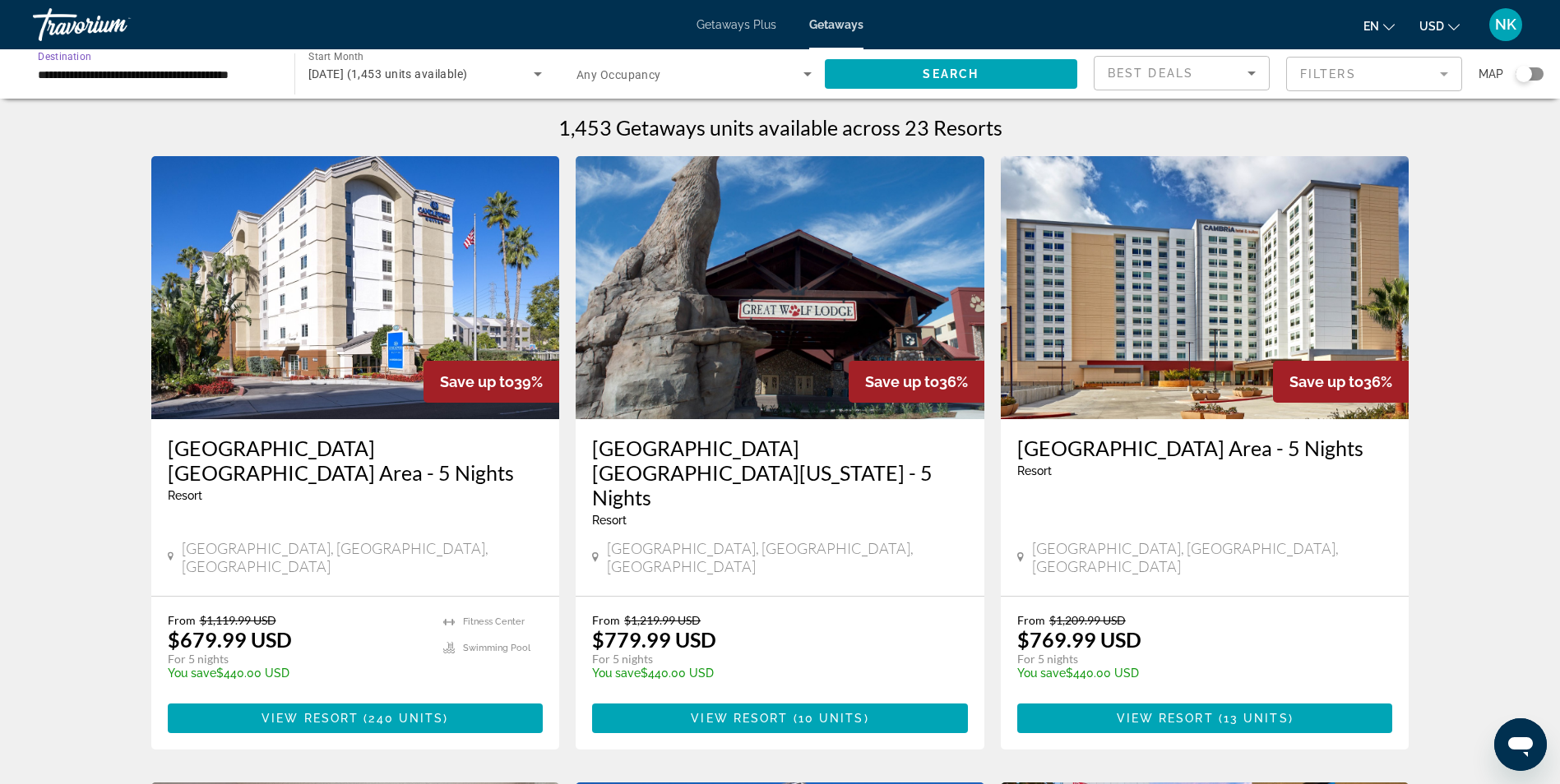
click at [131, 70] on input "**********" at bounding box center [155, 75] width 235 height 20
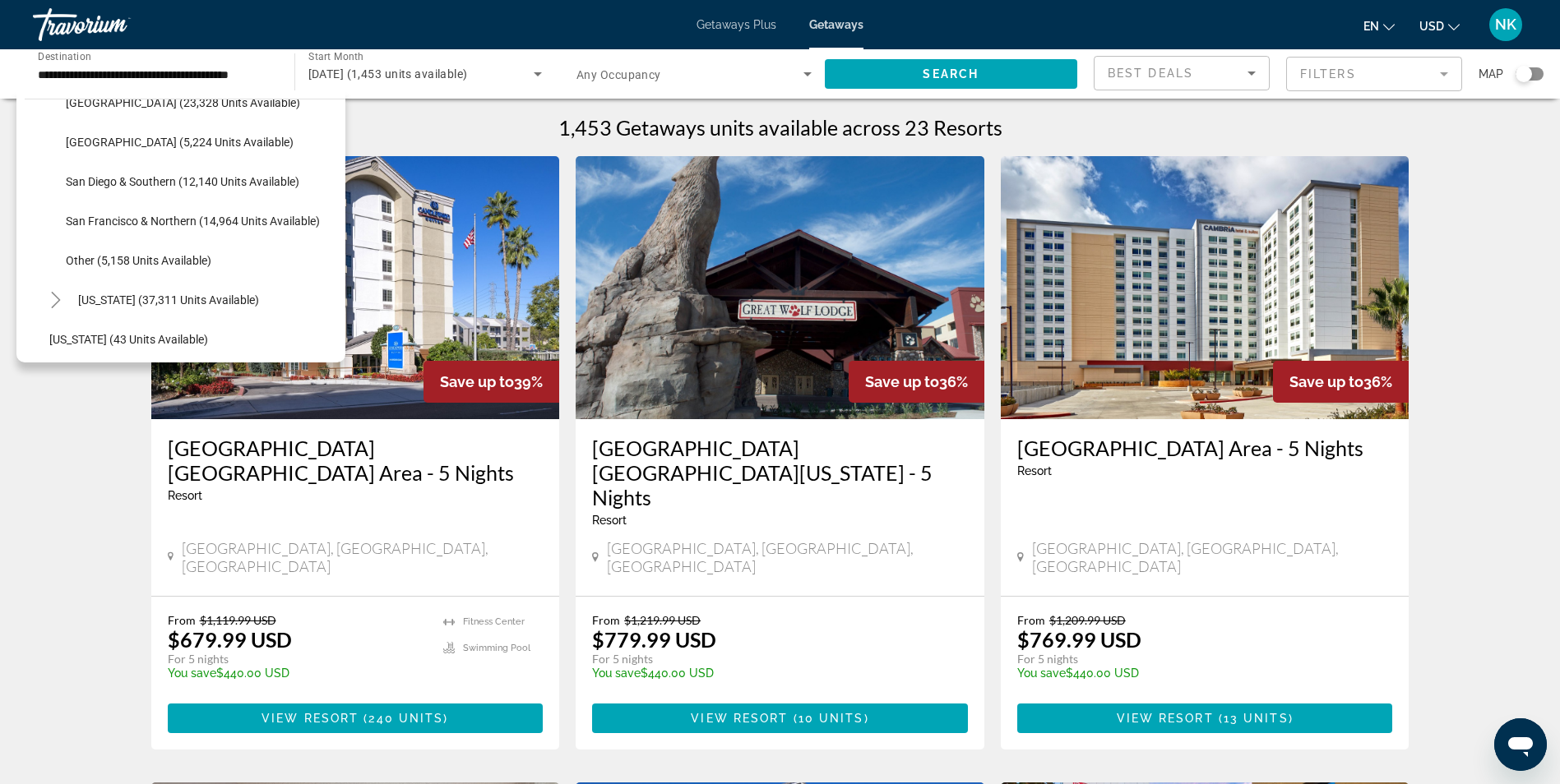
scroll to position [281, 0]
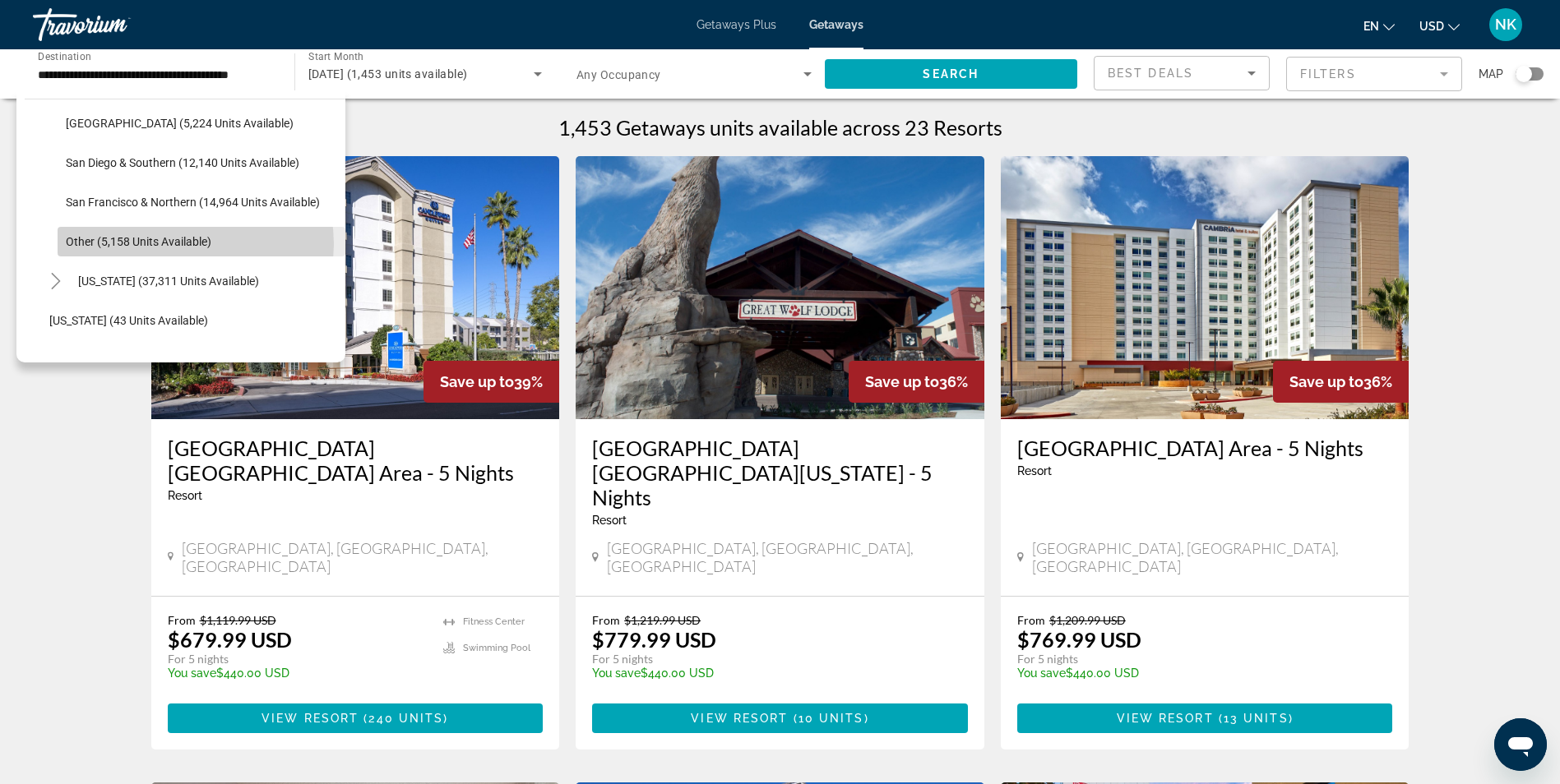
click at [181, 244] on span "Other (5,158 units available)" at bounding box center [139, 241] width 146 height 13
type input "**********"
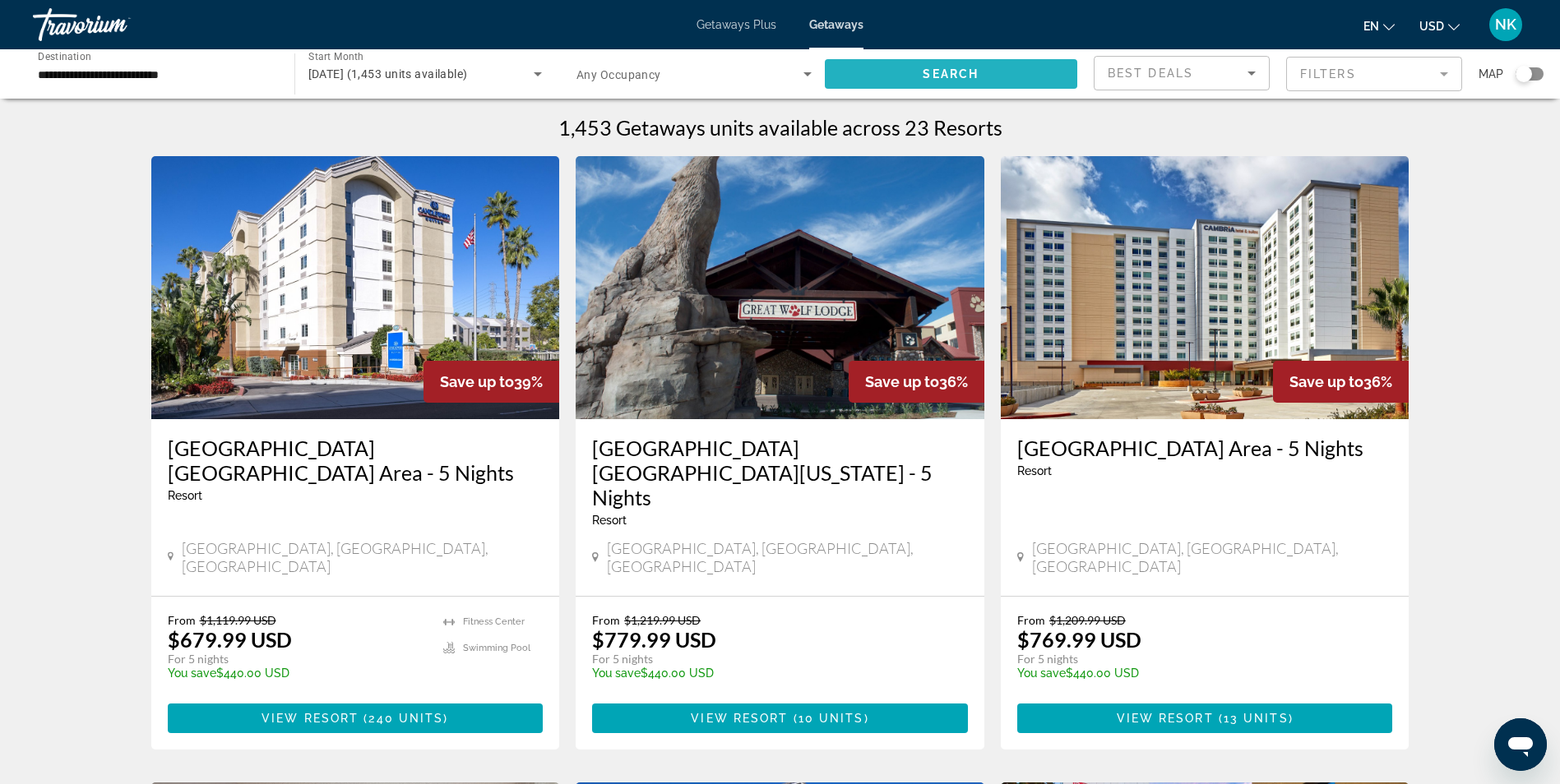
click at [905, 68] on span "Search widget" at bounding box center [950, 74] width 253 height 39
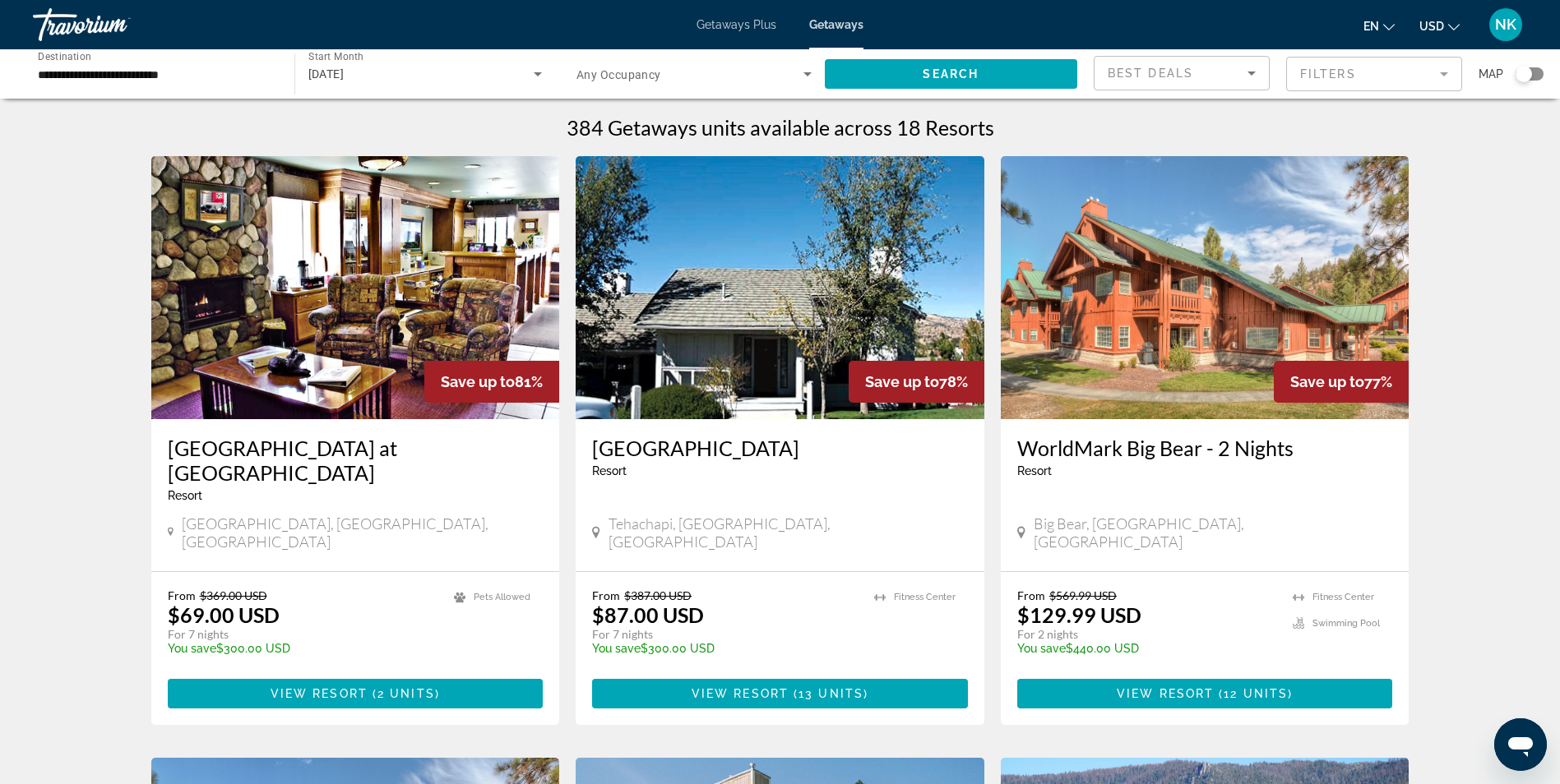
click at [1519, 73] on div "Search widget" at bounding box center [1523, 74] width 16 height 16
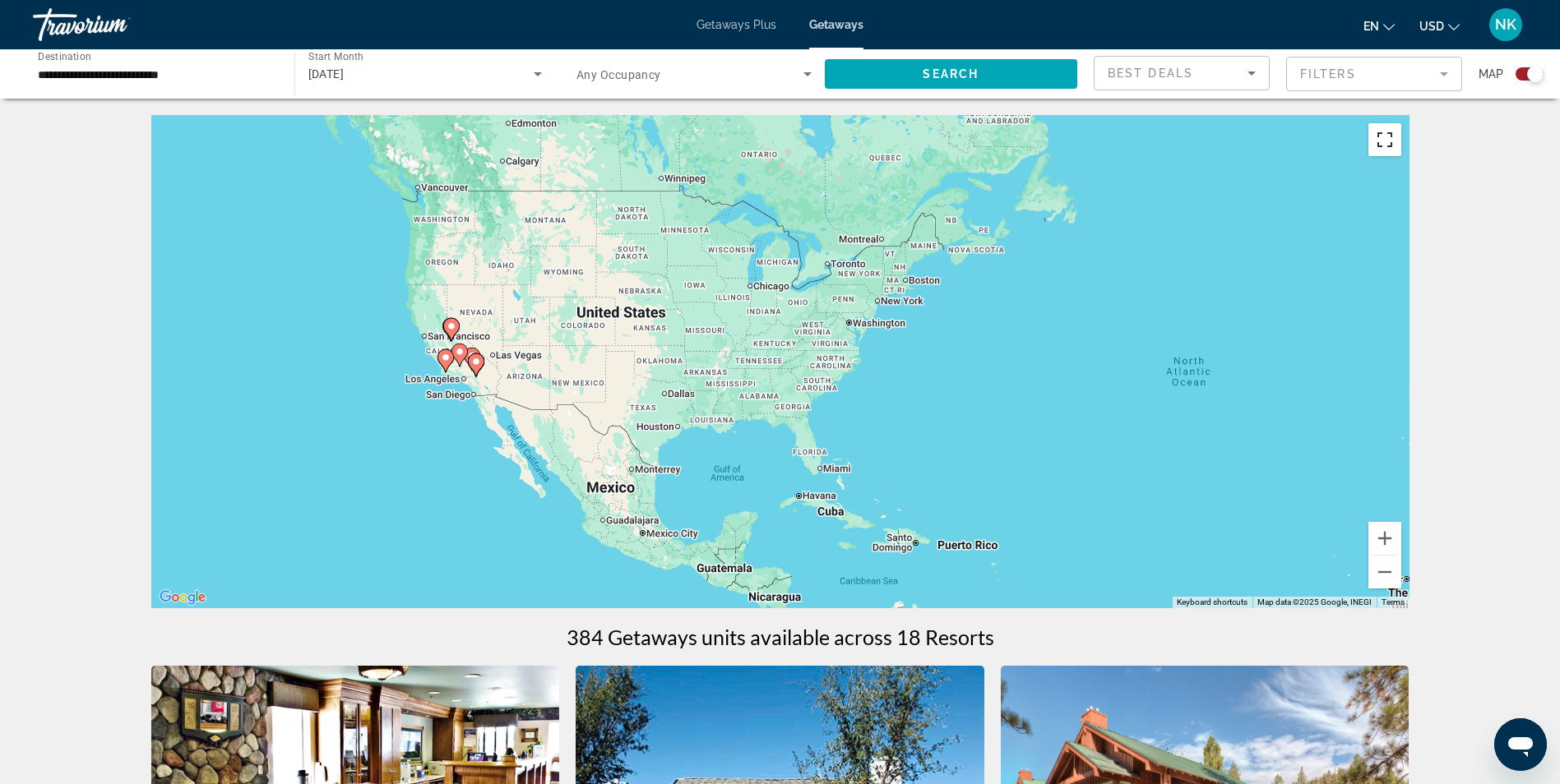
click at [1387, 152] on button "Toggle fullscreen view" at bounding box center [1384, 139] width 33 height 33
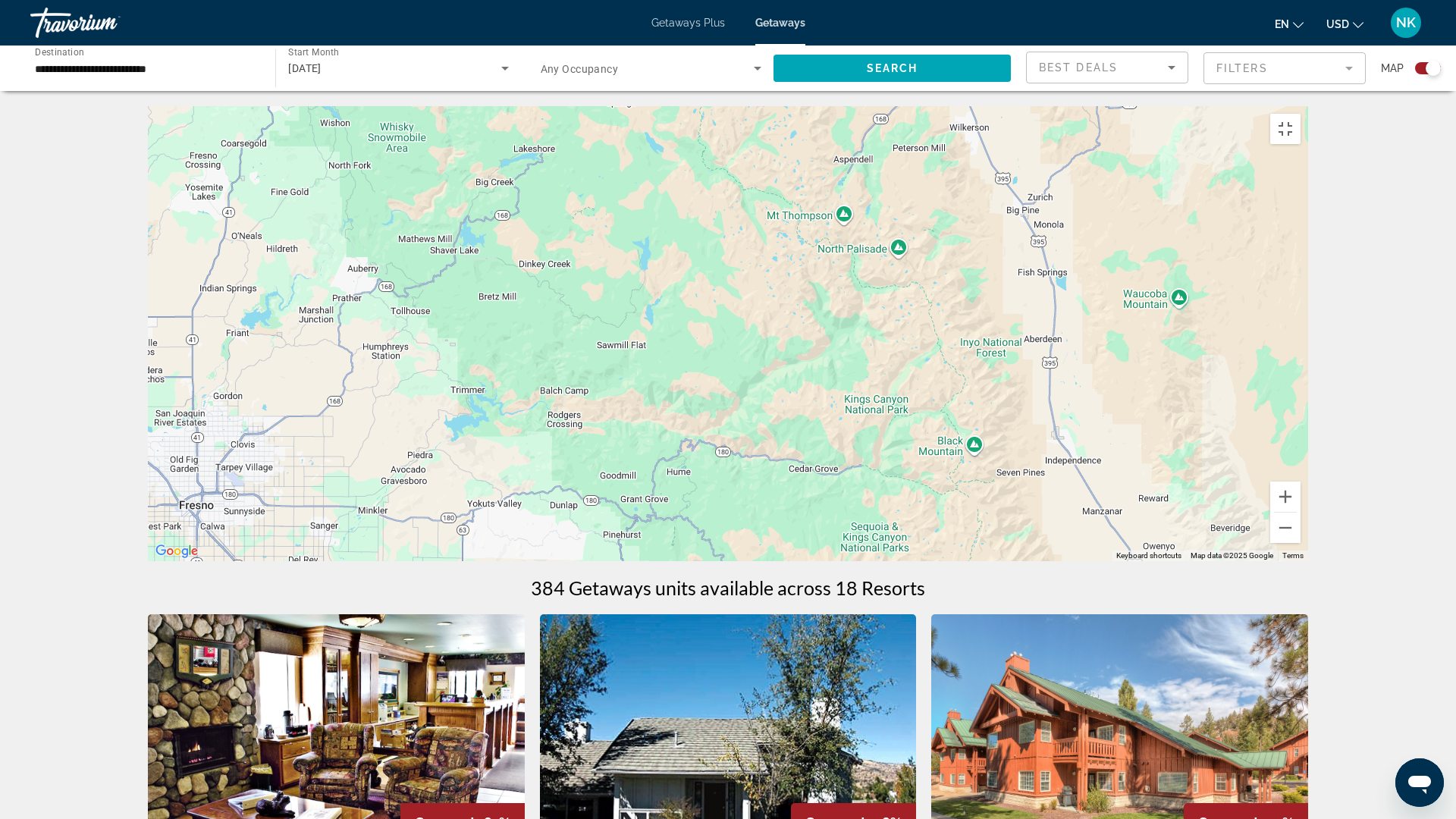
click at [320, 92] on image "Main content" at bounding box center [323, 87] width 9 height 9
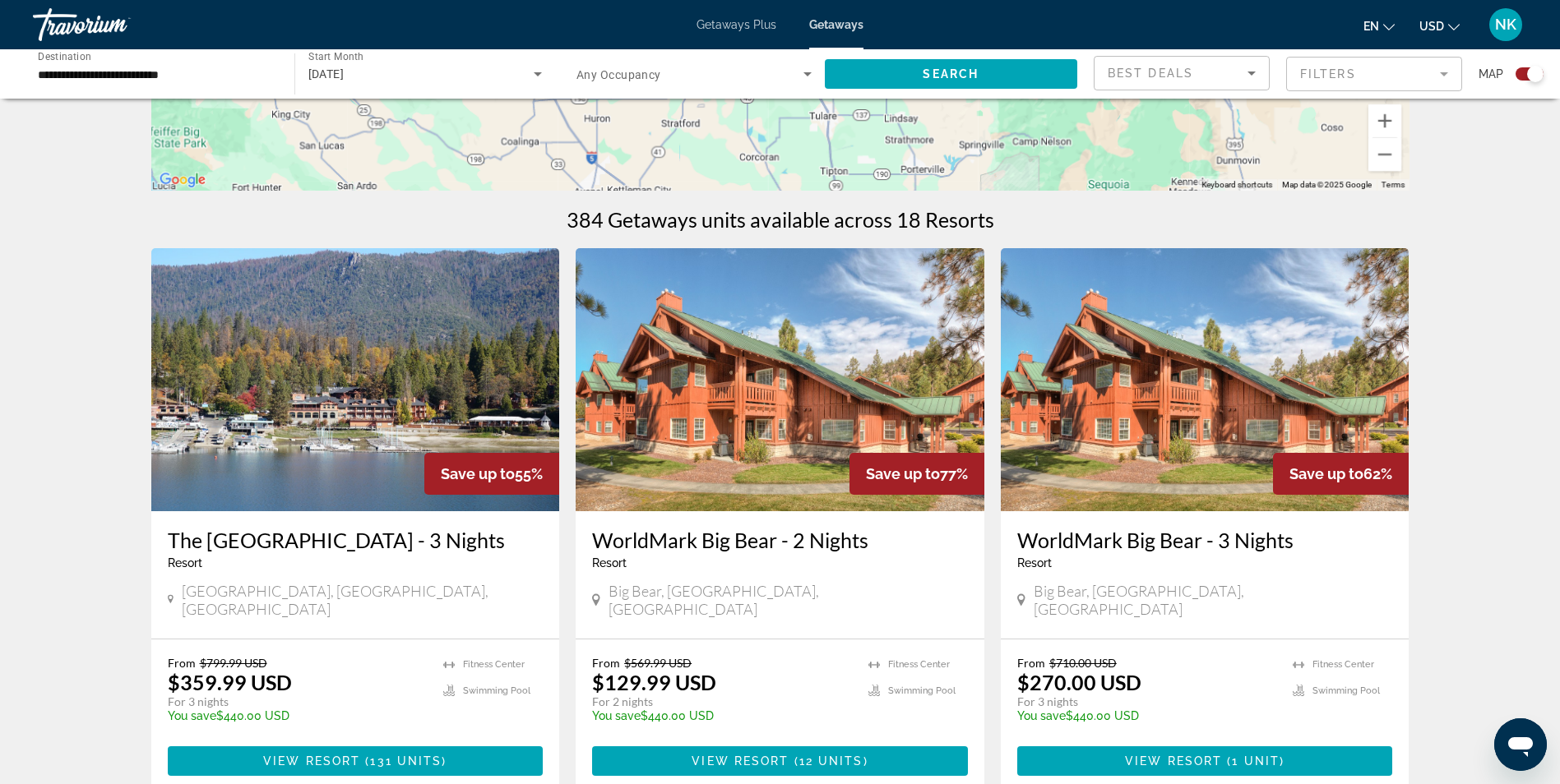
scroll to position [427, 0]
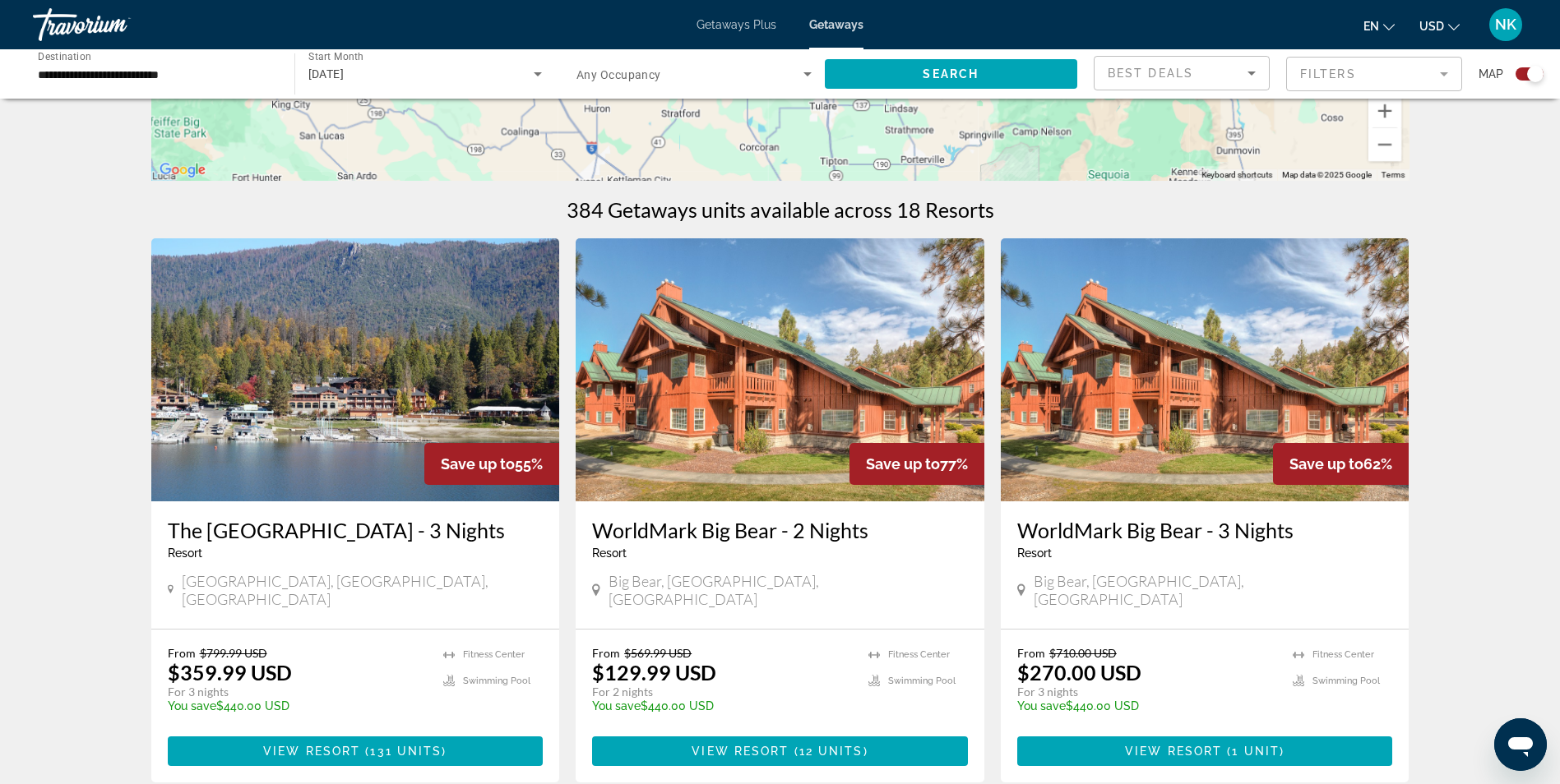
click at [1120, 383] on img "Main content" at bounding box center [1204, 370] width 409 height 263
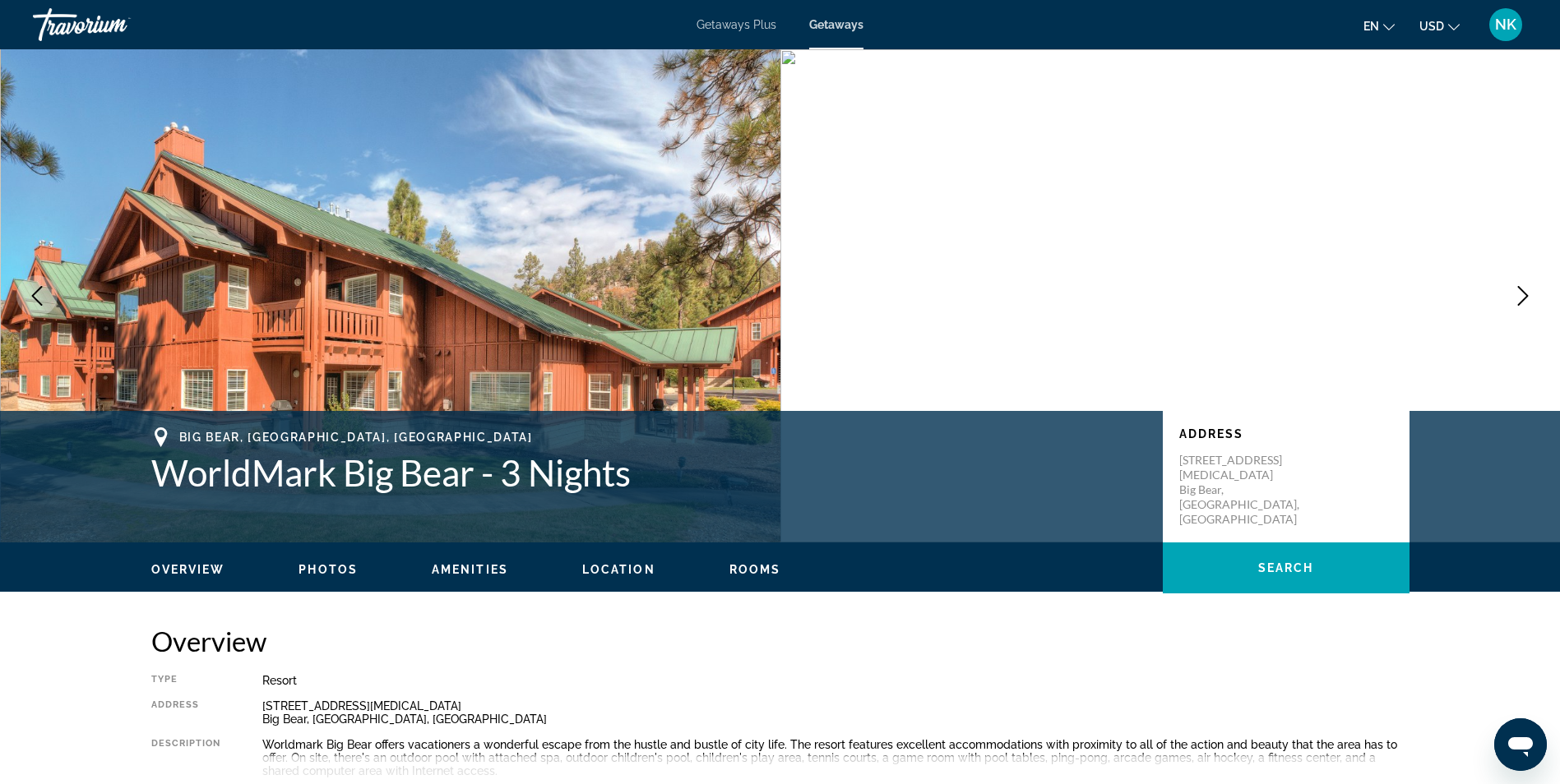
click at [1519, 296] on icon "Next image" at bounding box center [1522, 296] width 20 height 20
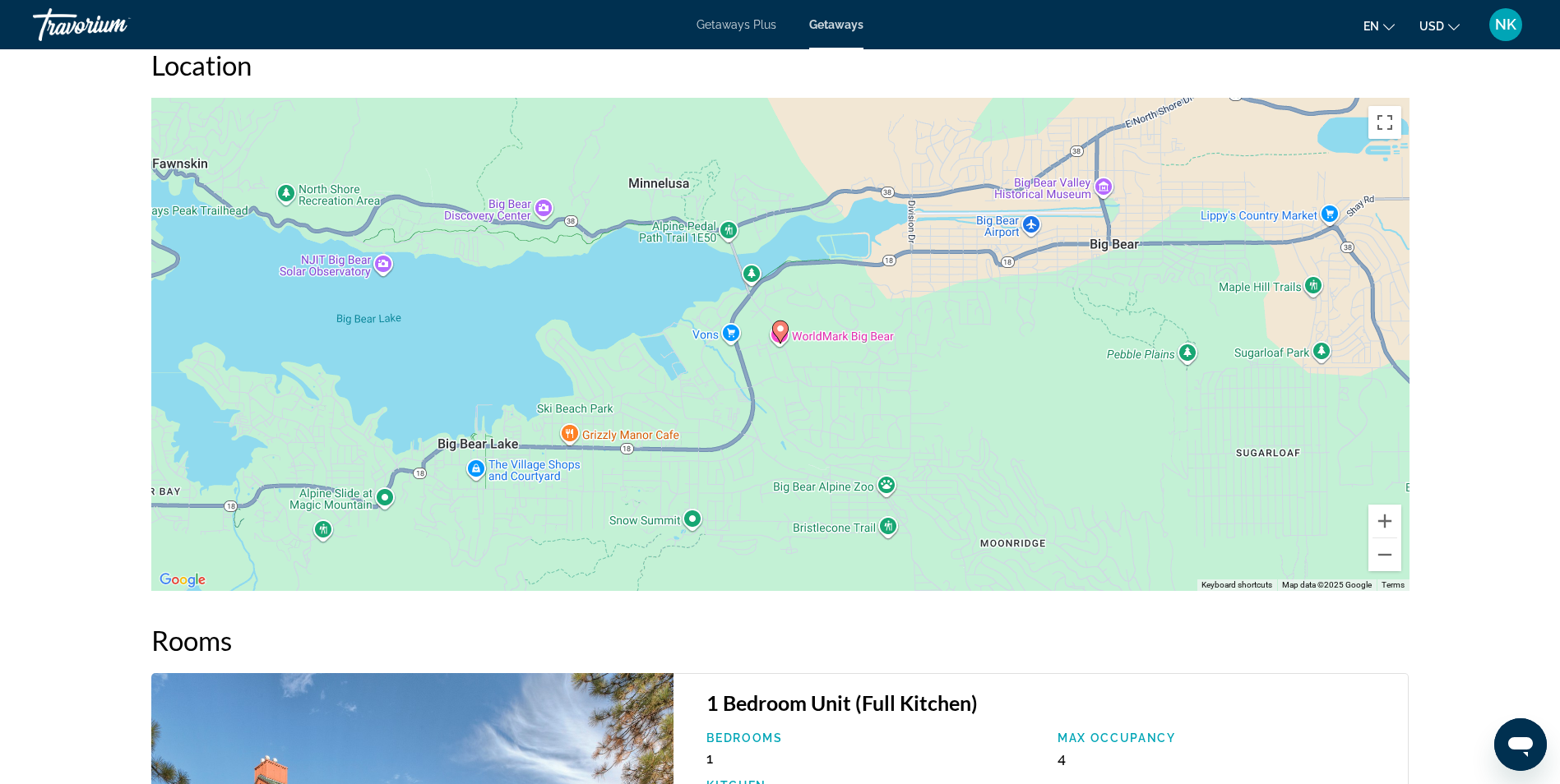
scroll to position [2236, 0]
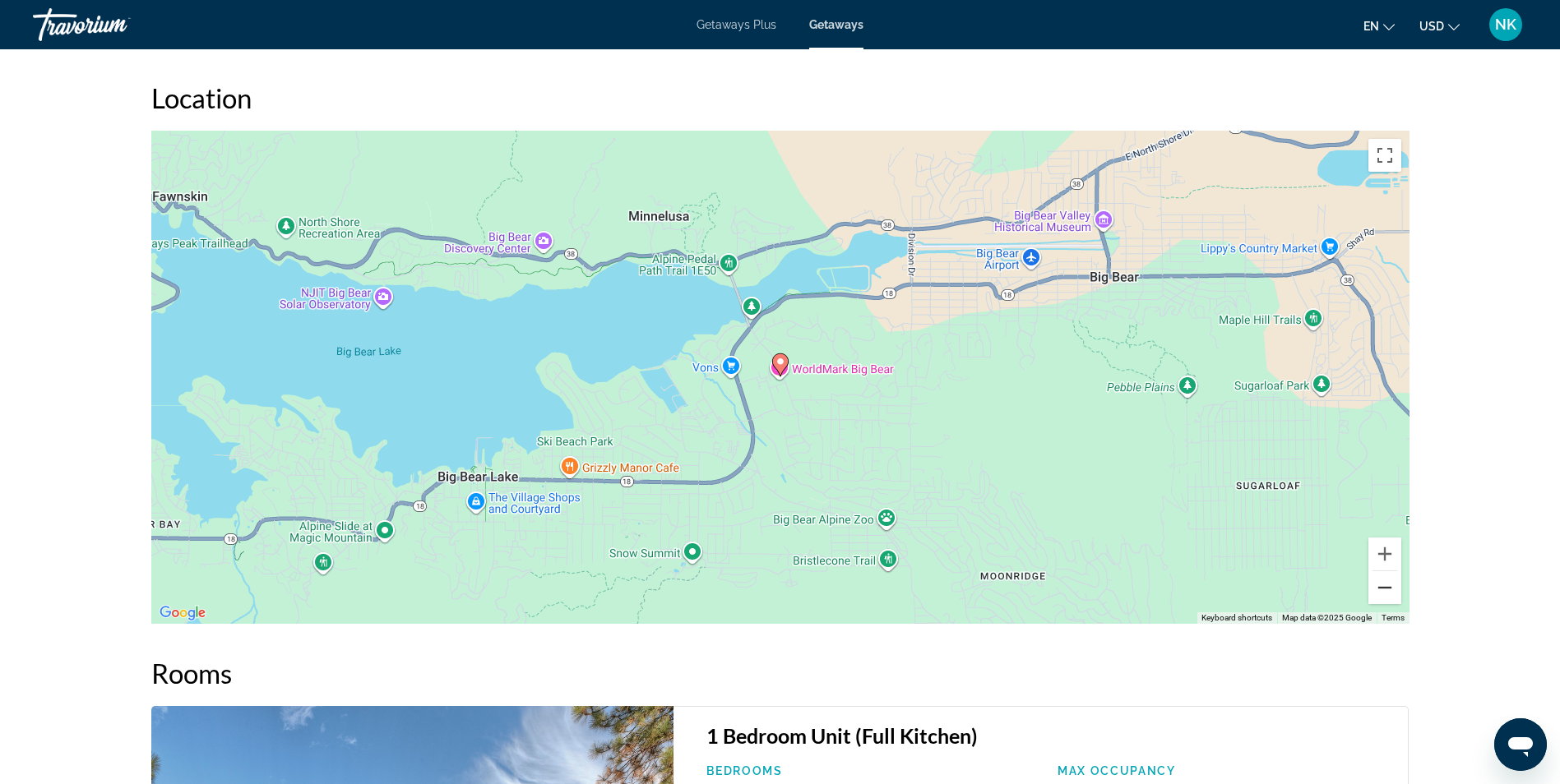
click at [1381, 577] on button "Zoom out" at bounding box center [1384, 587] width 33 height 33
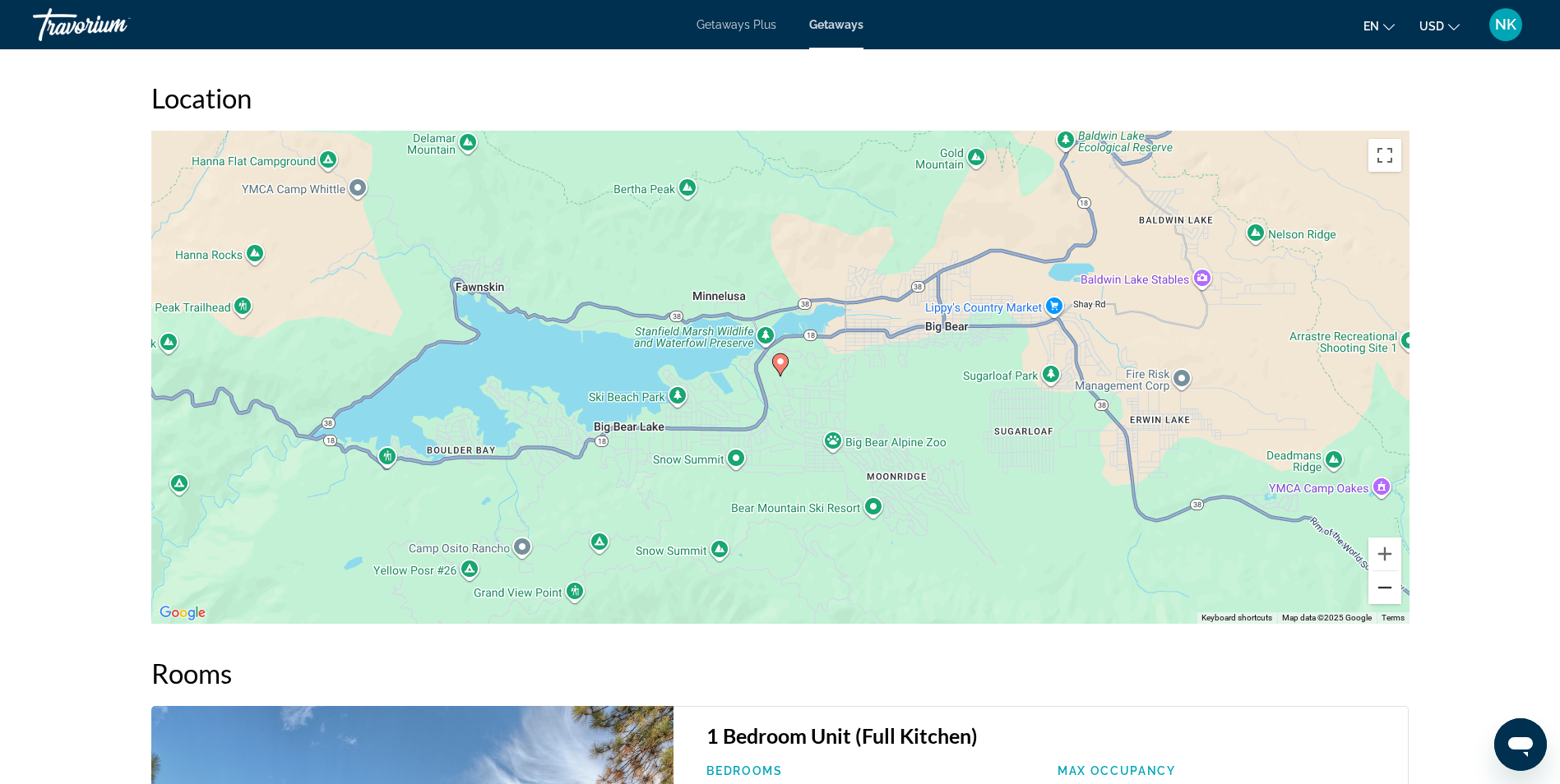
click at [1381, 577] on button "Zoom out" at bounding box center [1384, 587] width 33 height 33
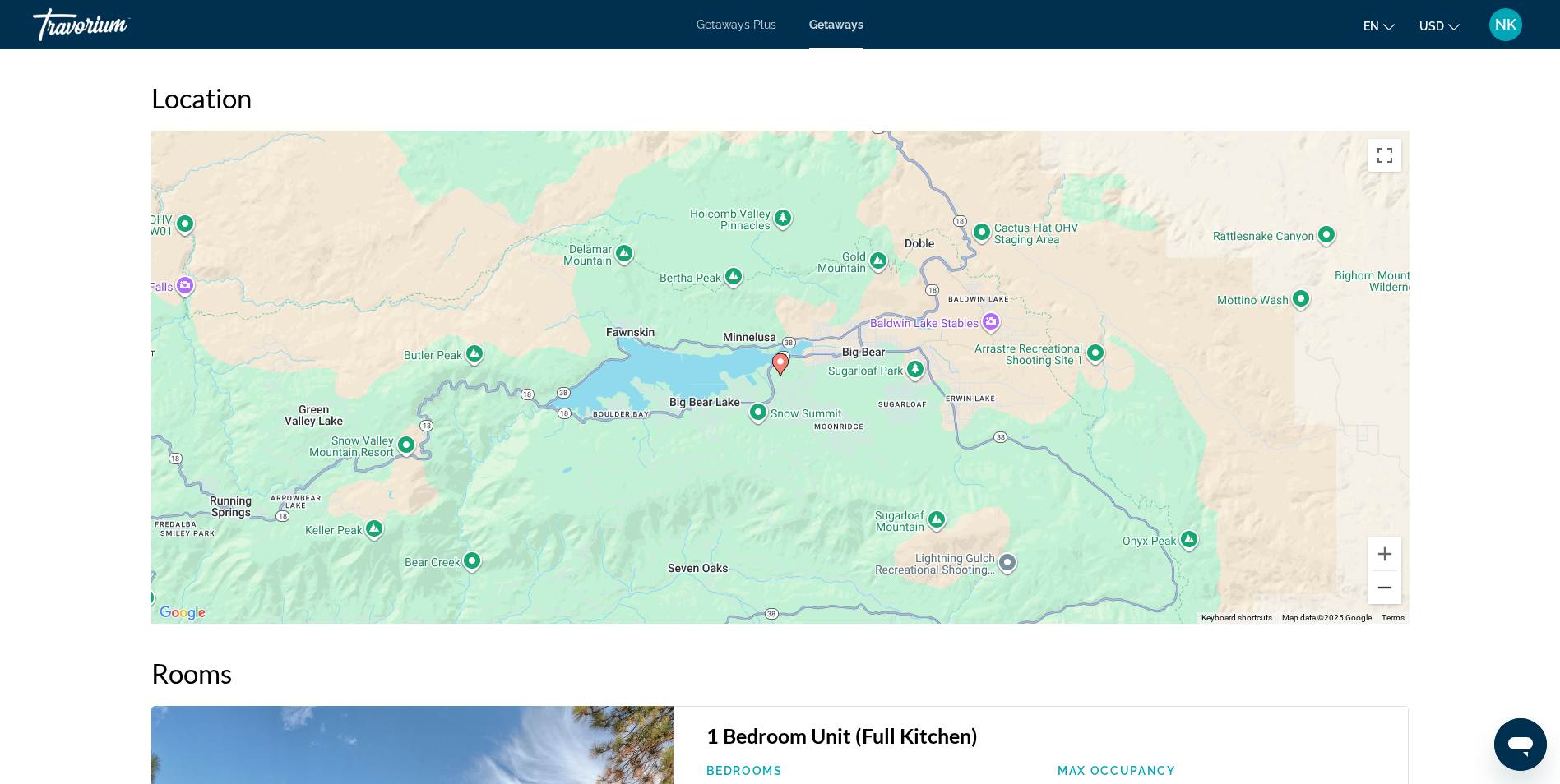
click at [1381, 577] on button "Zoom out" at bounding box center [1384, 587] width 33 height 33
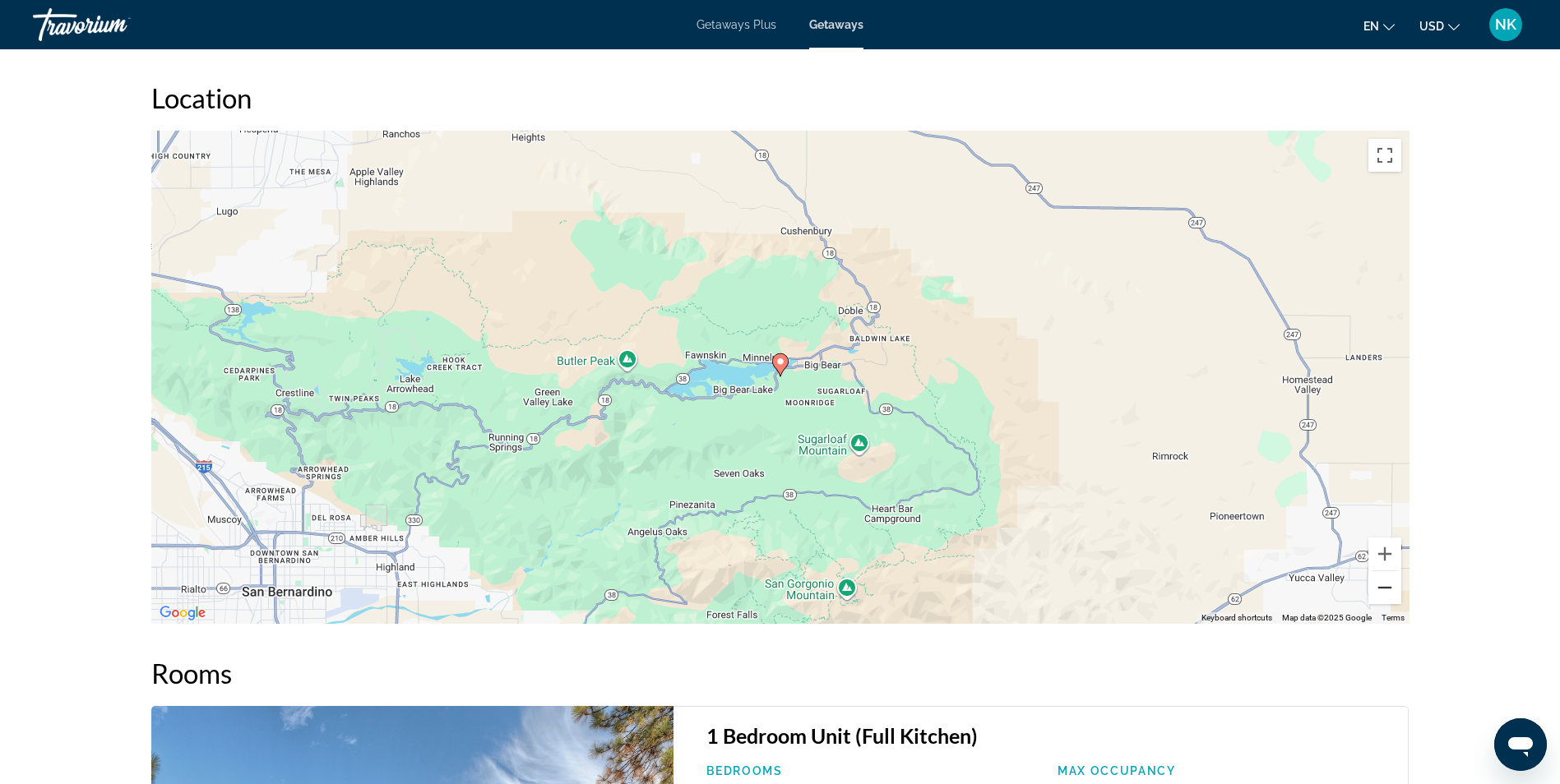
click at [1381, 577] on button "Zoom out" at bounding box center [1384, 587] width 33 height 33
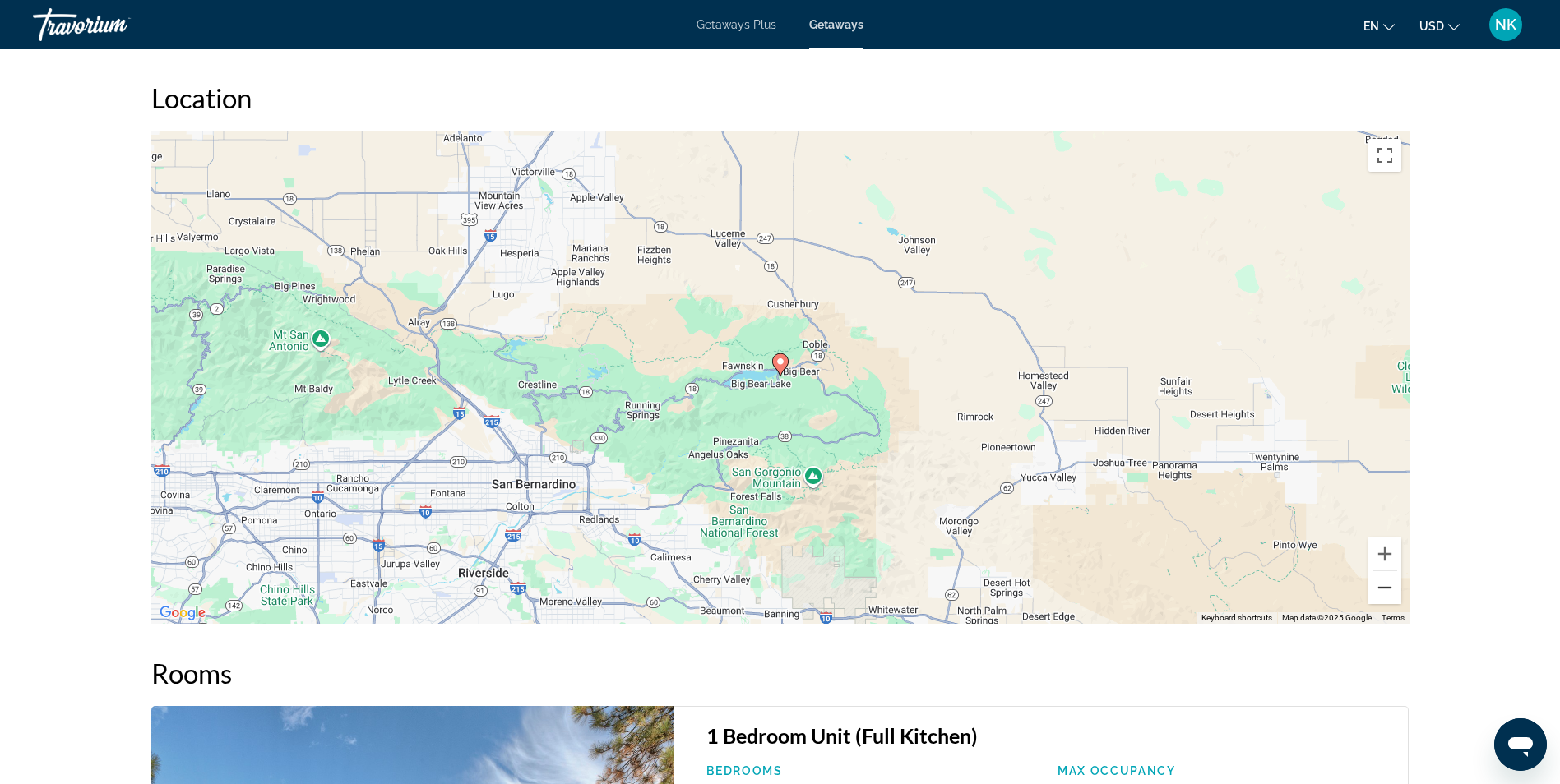
click at [1381, 577] on button "Zoom out" at bounding box center [1384, 587] width 33 height 33
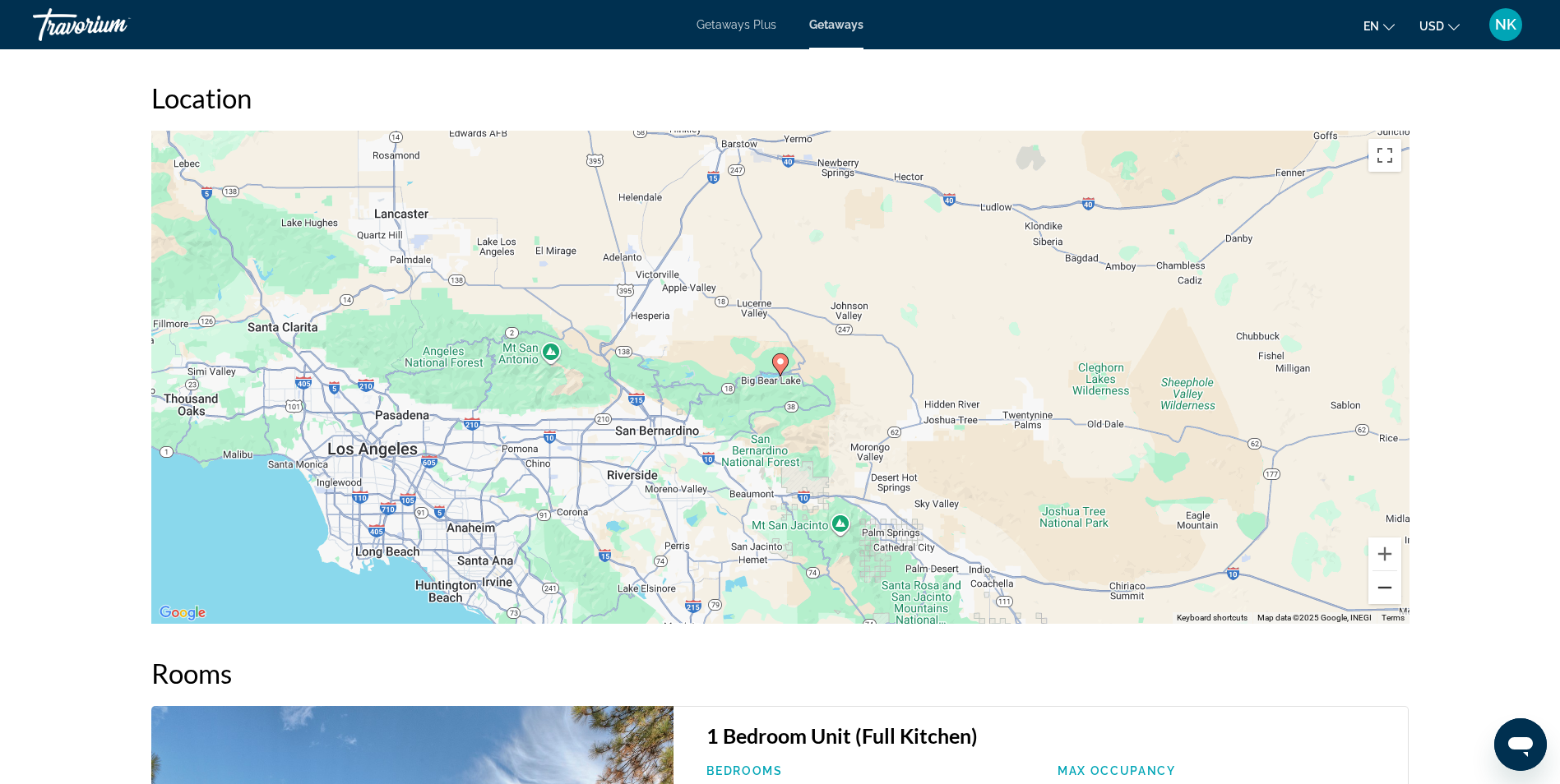
click at [1381, 577] on button "Zoom out" at bounding box center [1384, 587] width 33 height 33
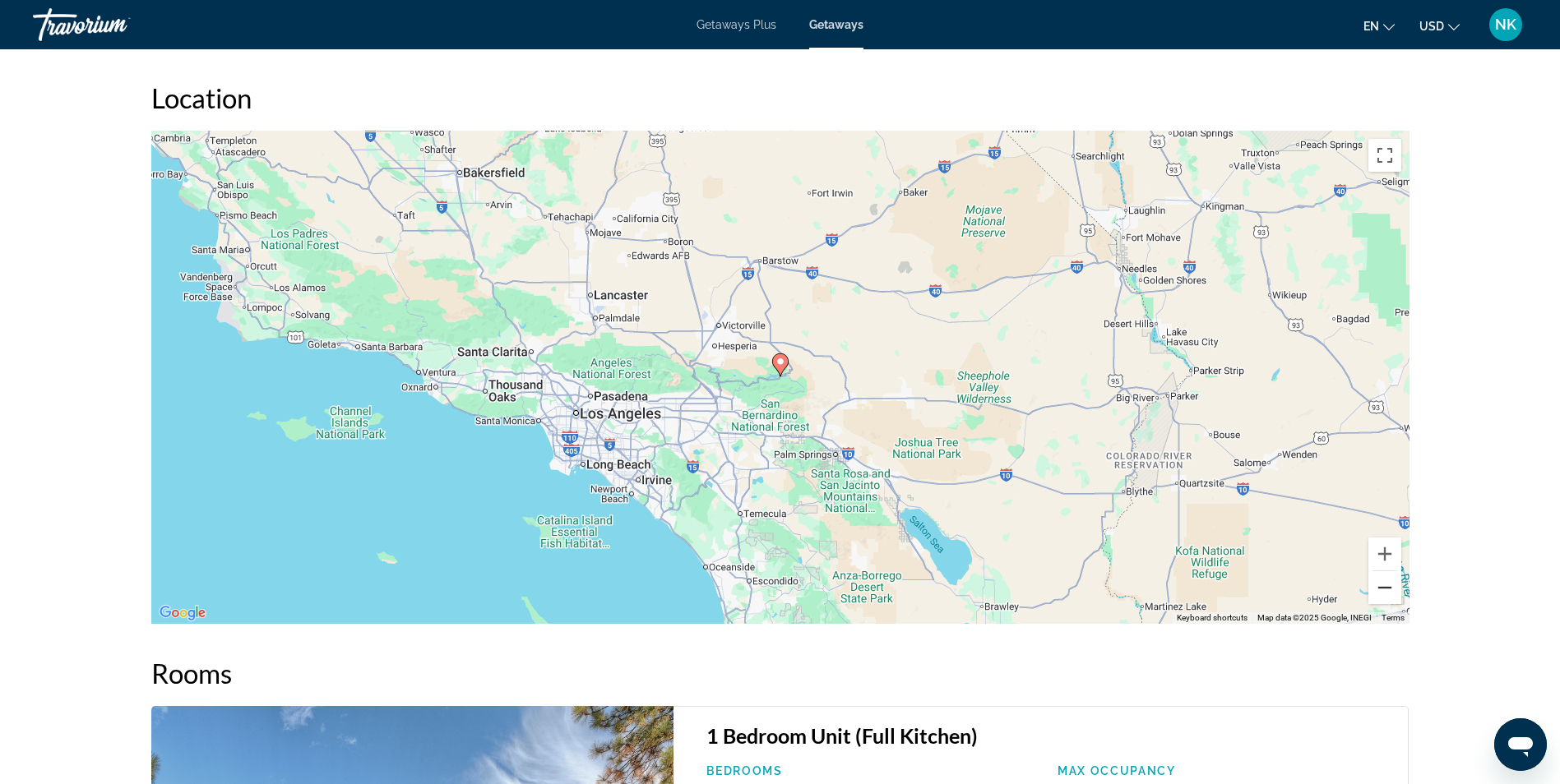
click at [1381, 577] on button "Zoom out" at bounding box center [1384, 587] width 33 height 33
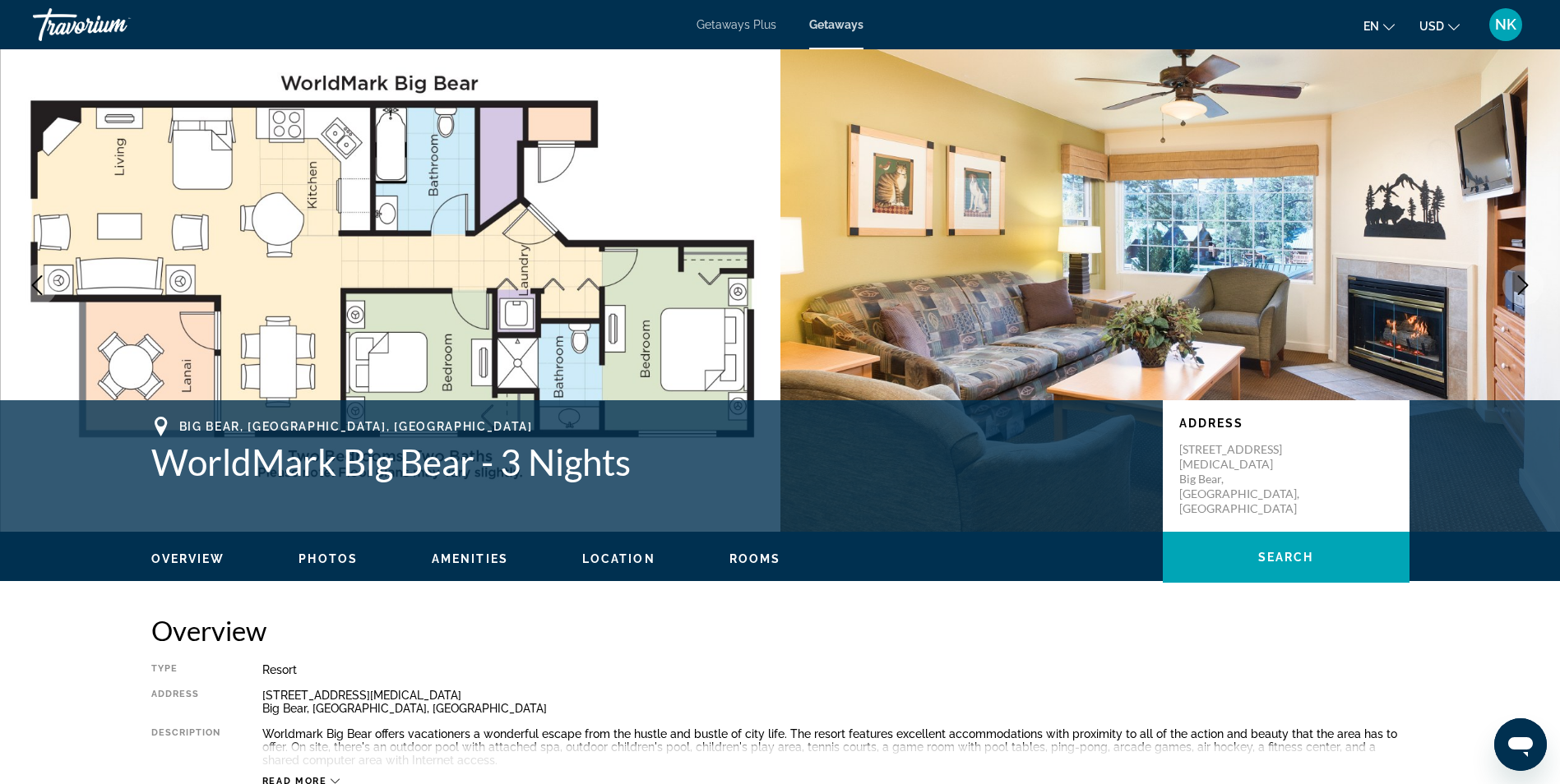
scroll to position [0, 0]
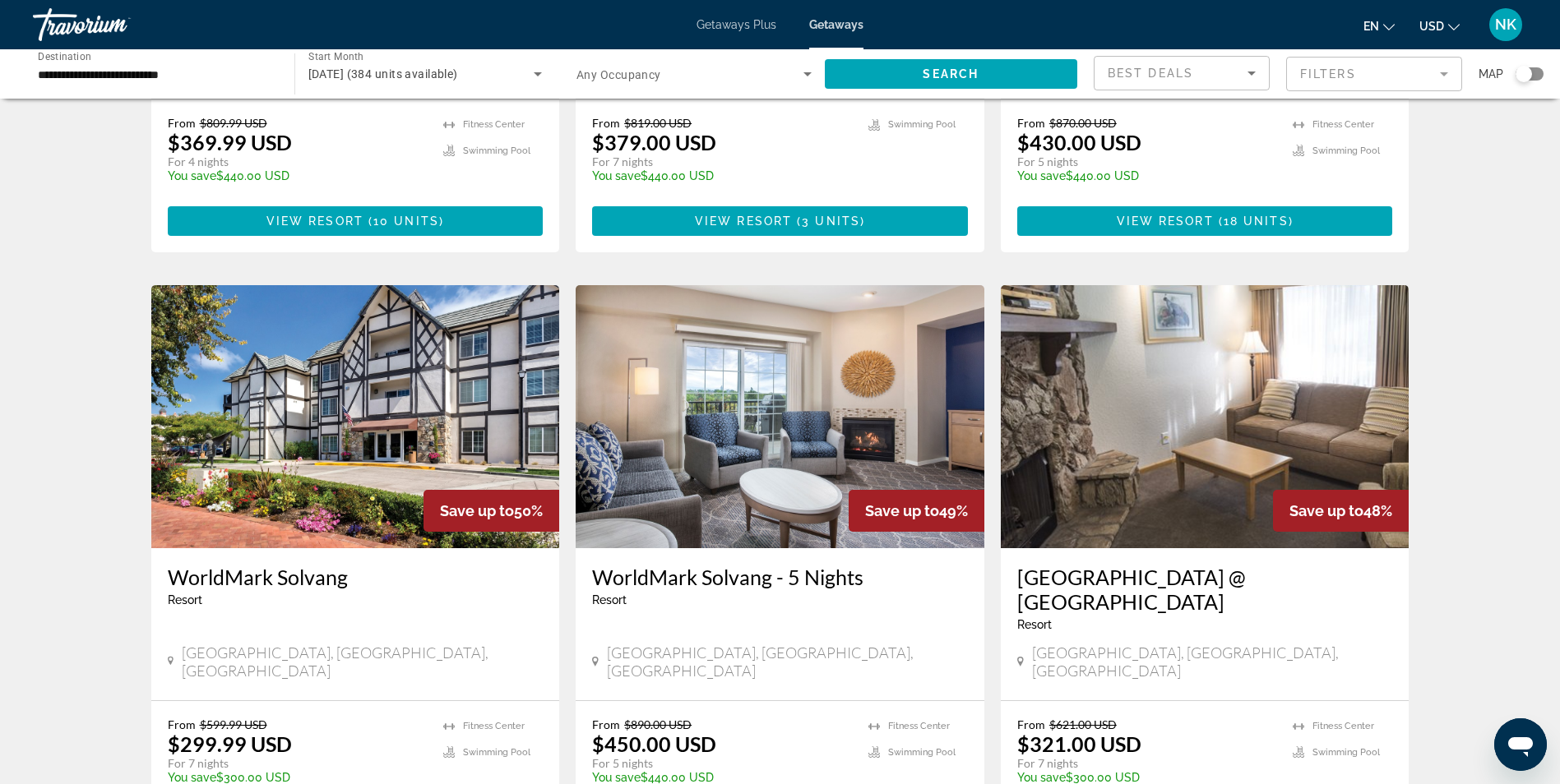
scroll to position [1677, 0]
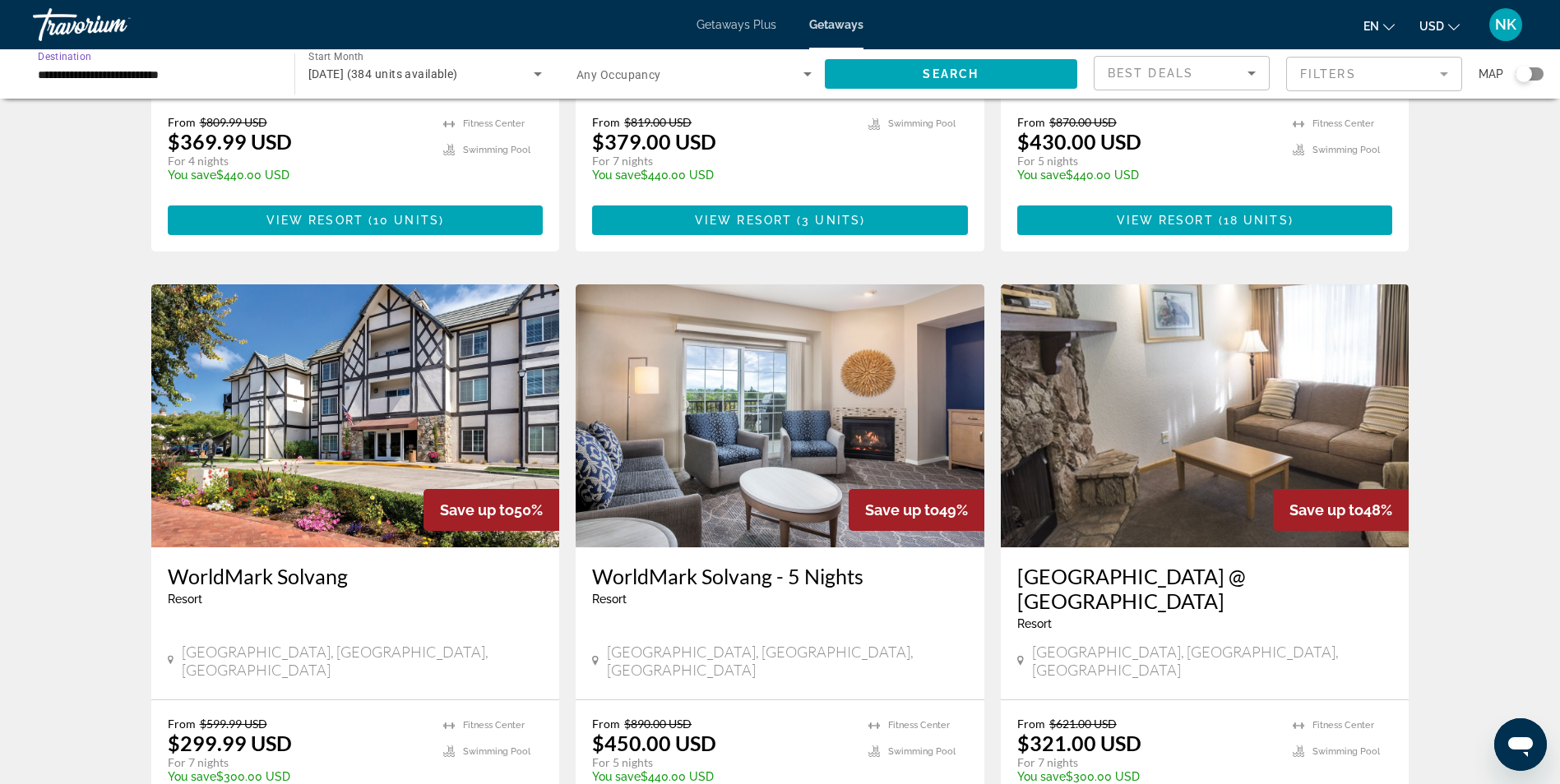
click at [169, 75] on input "**********" at bounding box center [155, 75] width 235 height 20
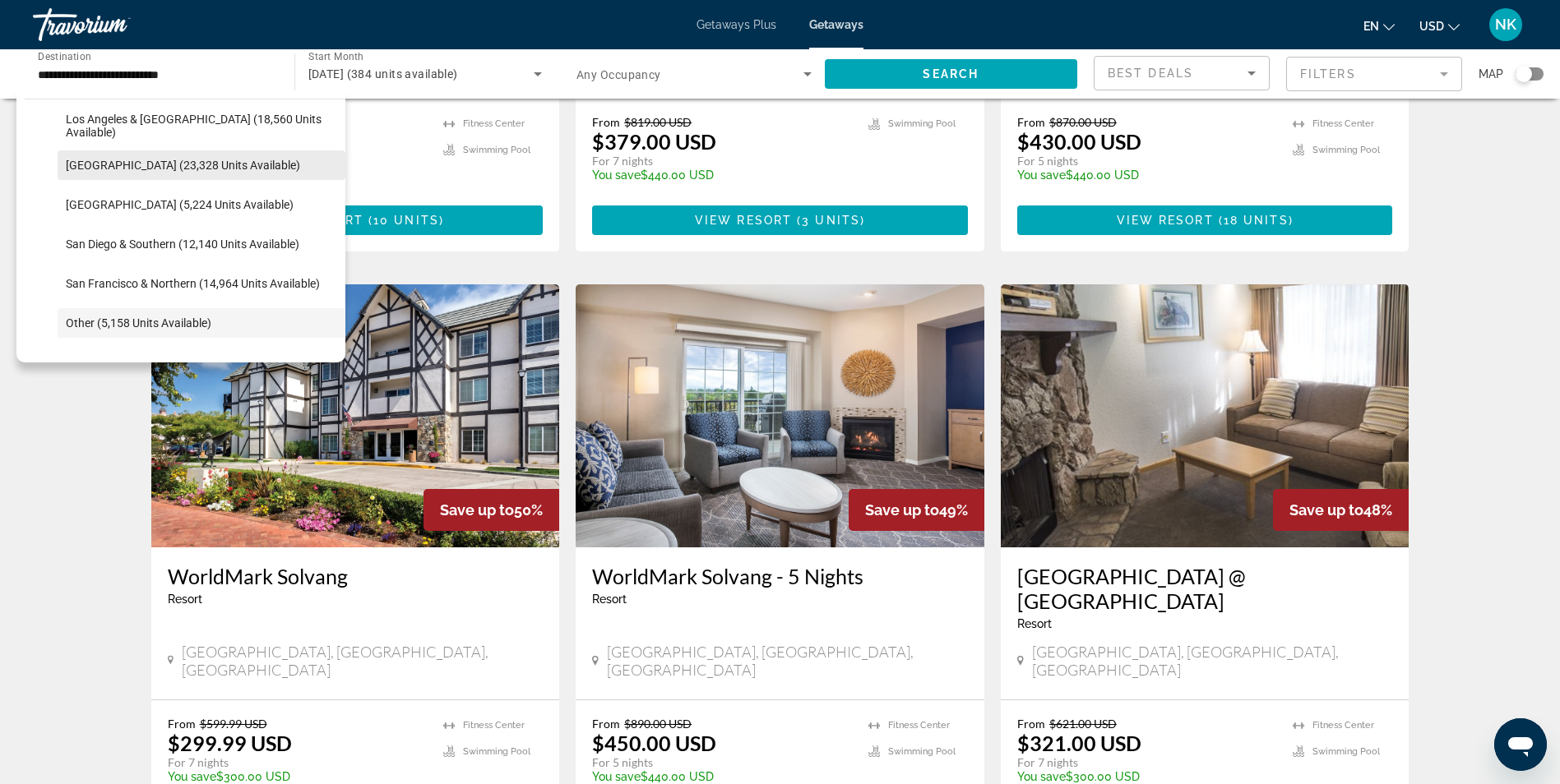
scroll to position [209, 0]
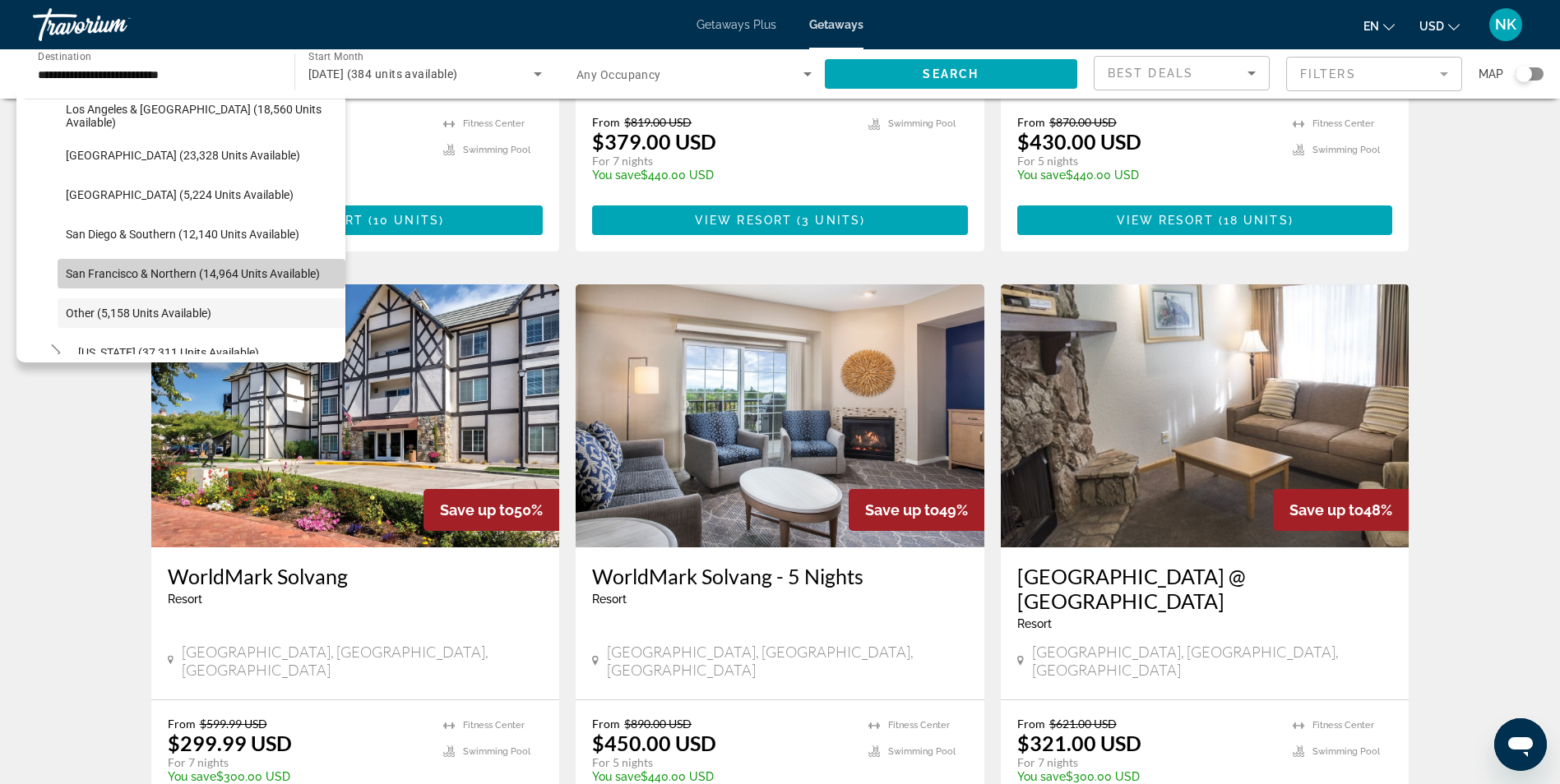
click at [254, 267] on span "San Francisco & Northern (14,964 units available)" at bounding box center [193, 274] width 254 height 13
type input "**********"
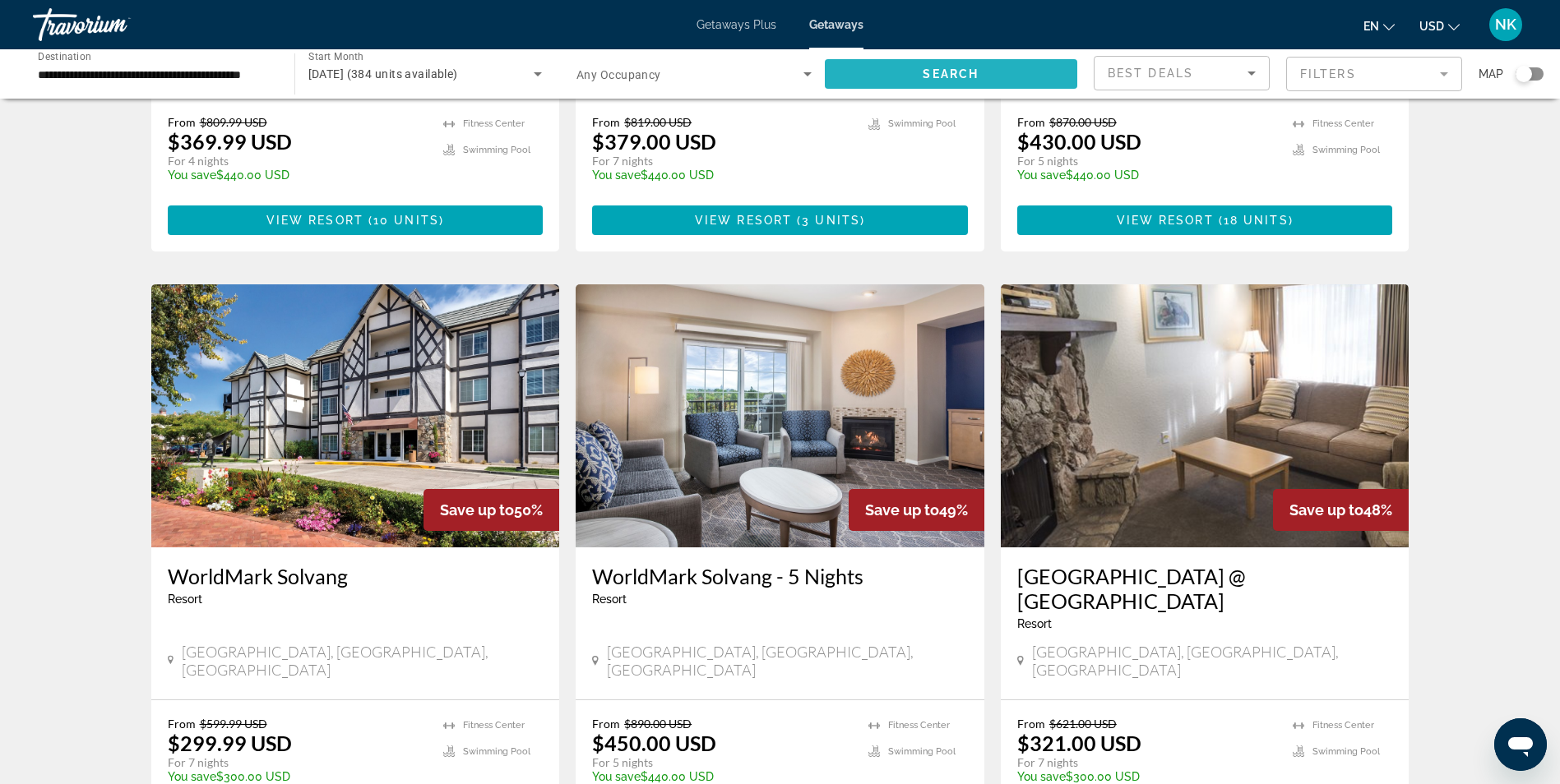
click at [900, 74] on span "Search widget" at bounding box center [950, 74] width 253 height 39
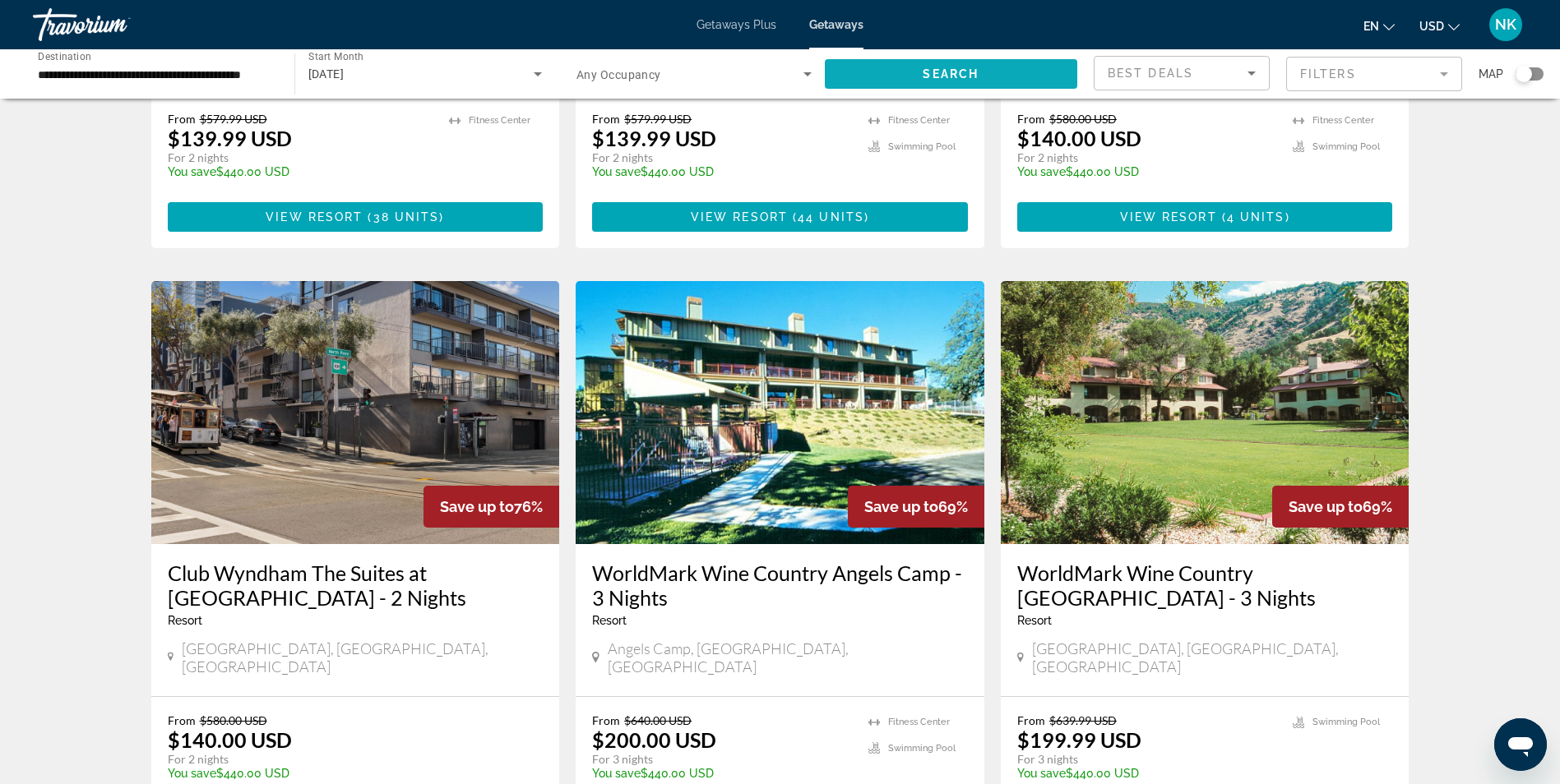
scroll to position [1118, 0]
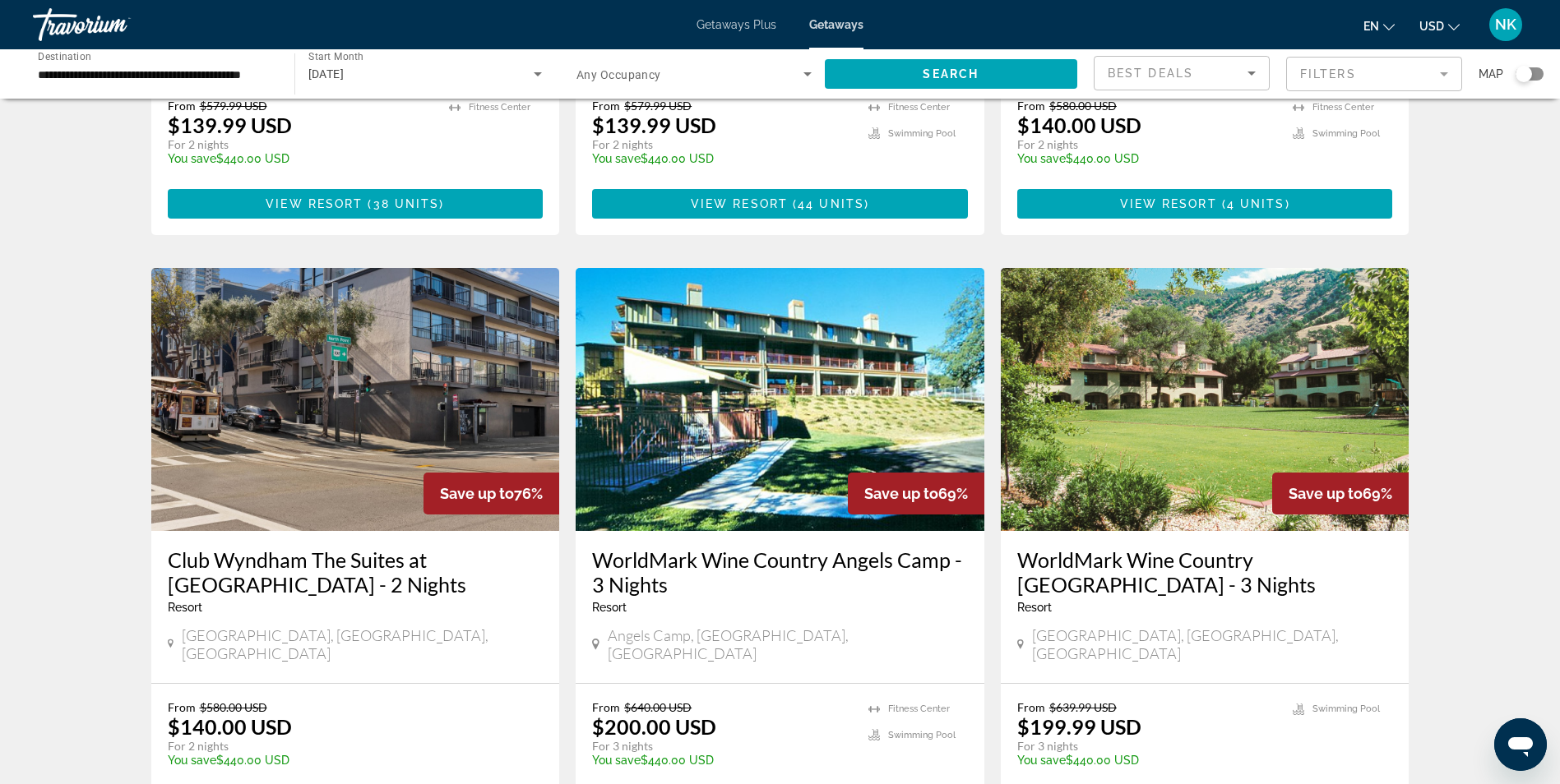
click at [1524, 81] on div "Search widget" at bounding box center [1523, 74] width 16 height 16
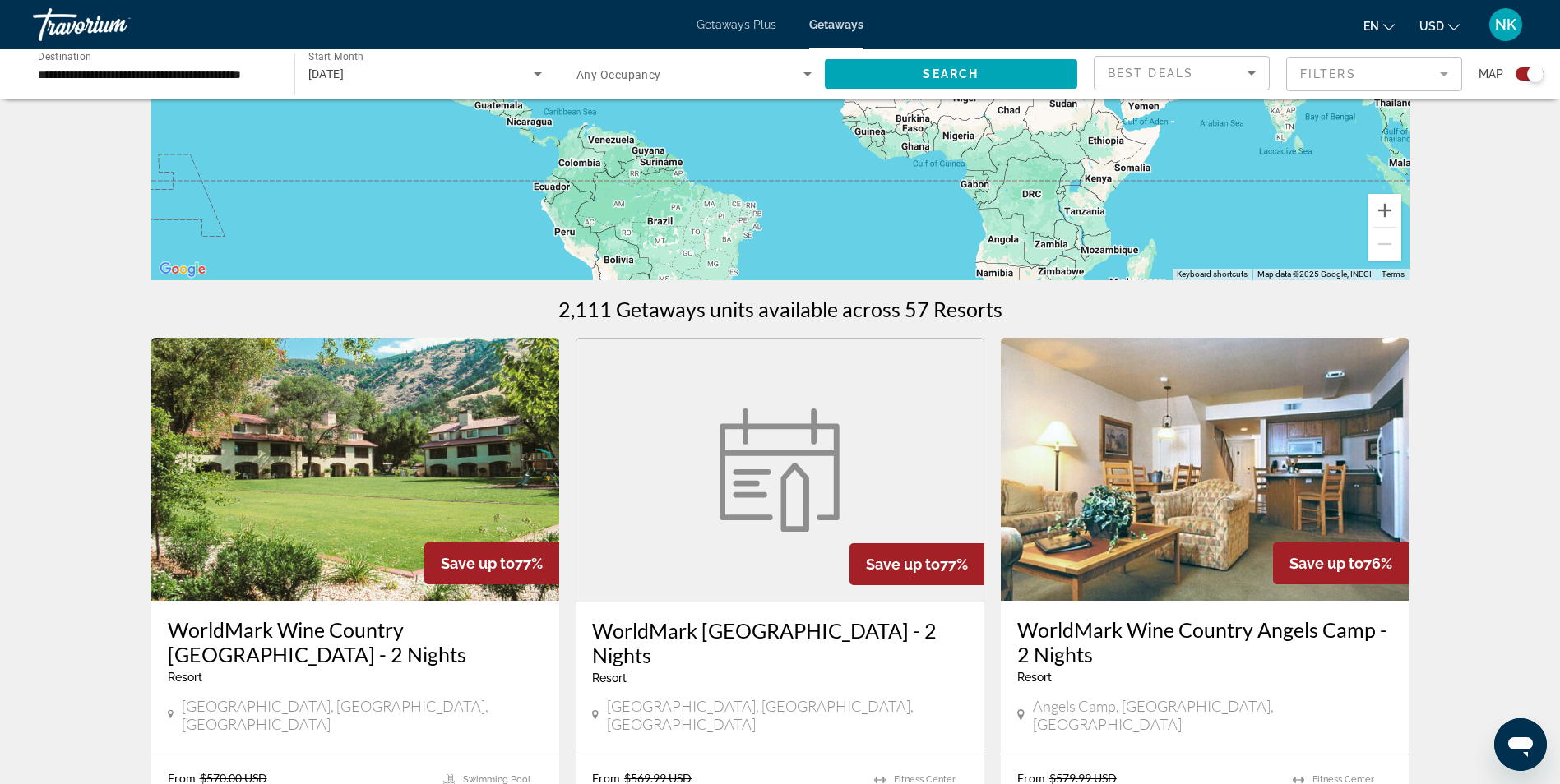
scroll to position [299, 0]
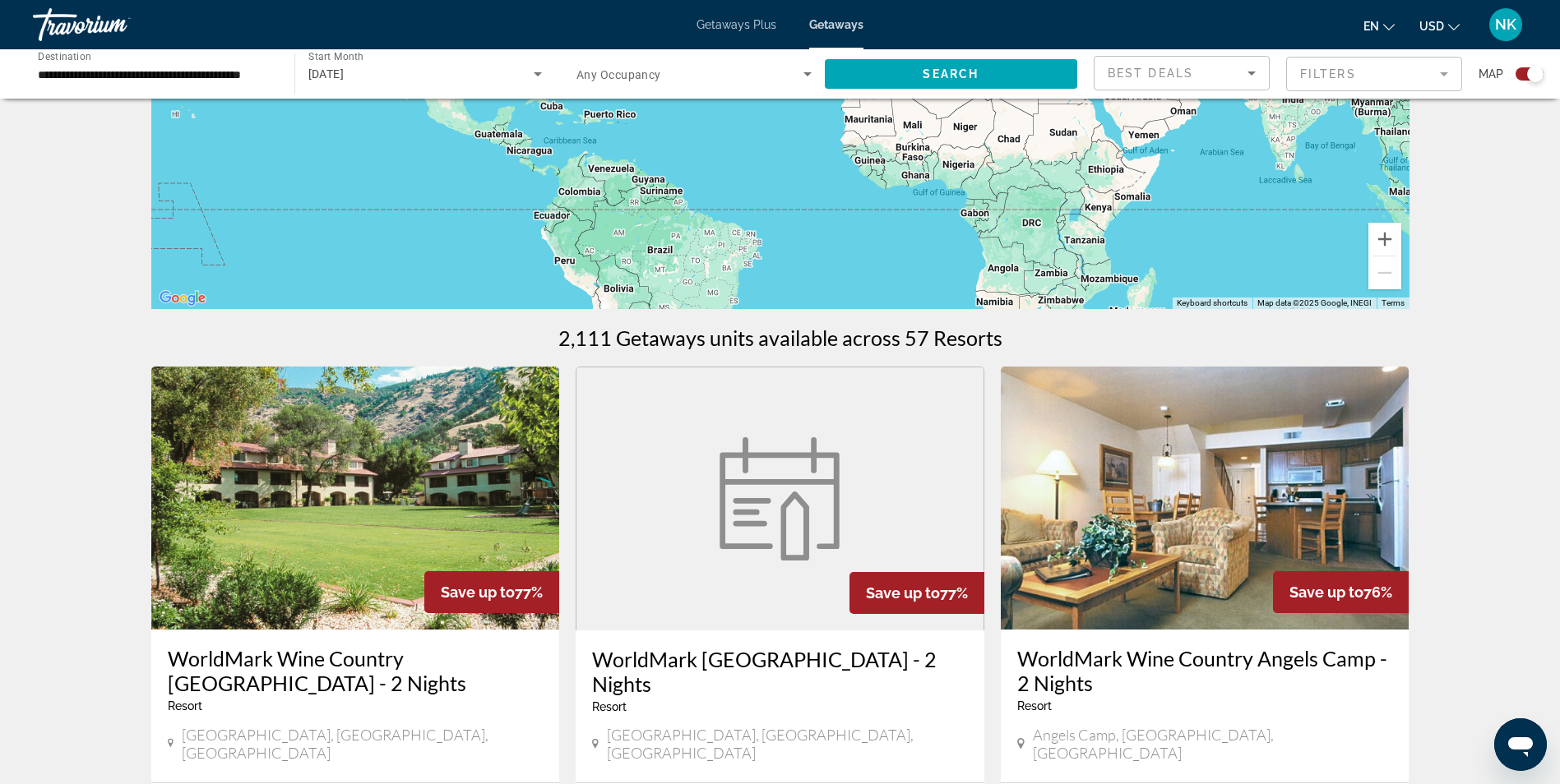
click at [1212, 244] on div "To activate drag with keyboard, press Alt + Enter. Once in keyboard drag state,…" at bounding box center [780, 63] width 1258 height 493
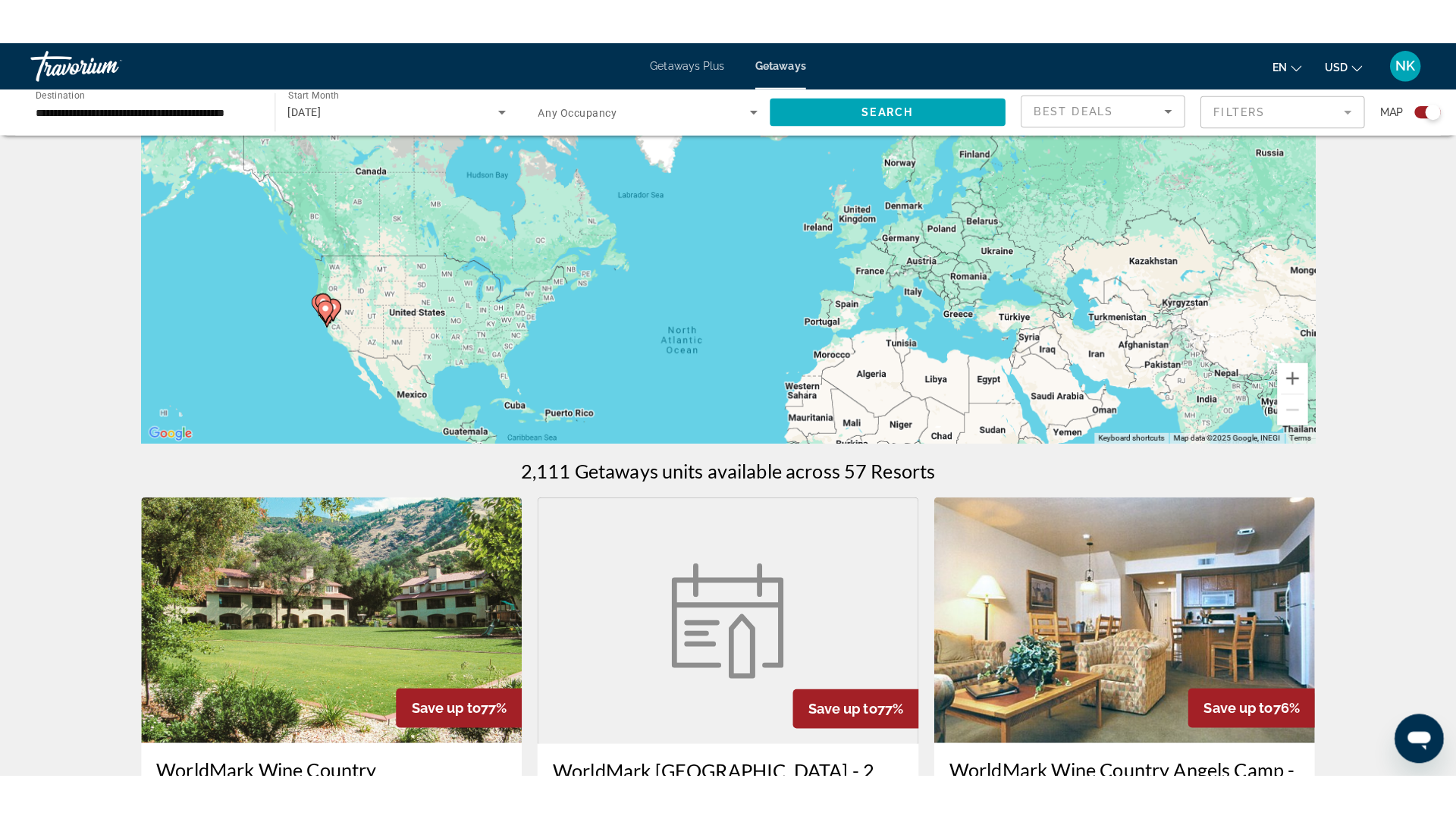
scroll to position [0, 0]
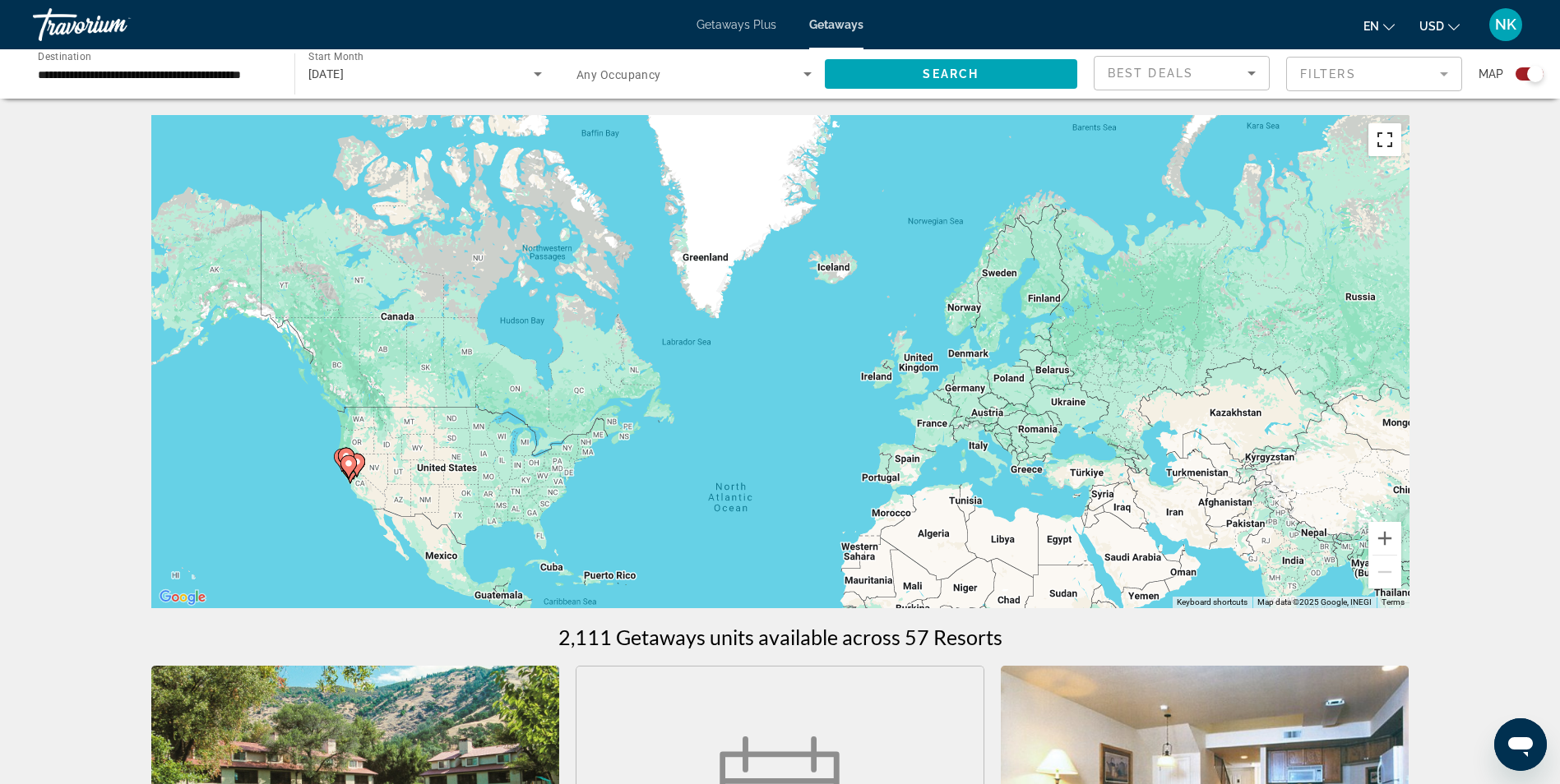
click at [1372, 138] on button "Toggle fullscreen view" at bounding box center [1384, 139] width 33 height 33
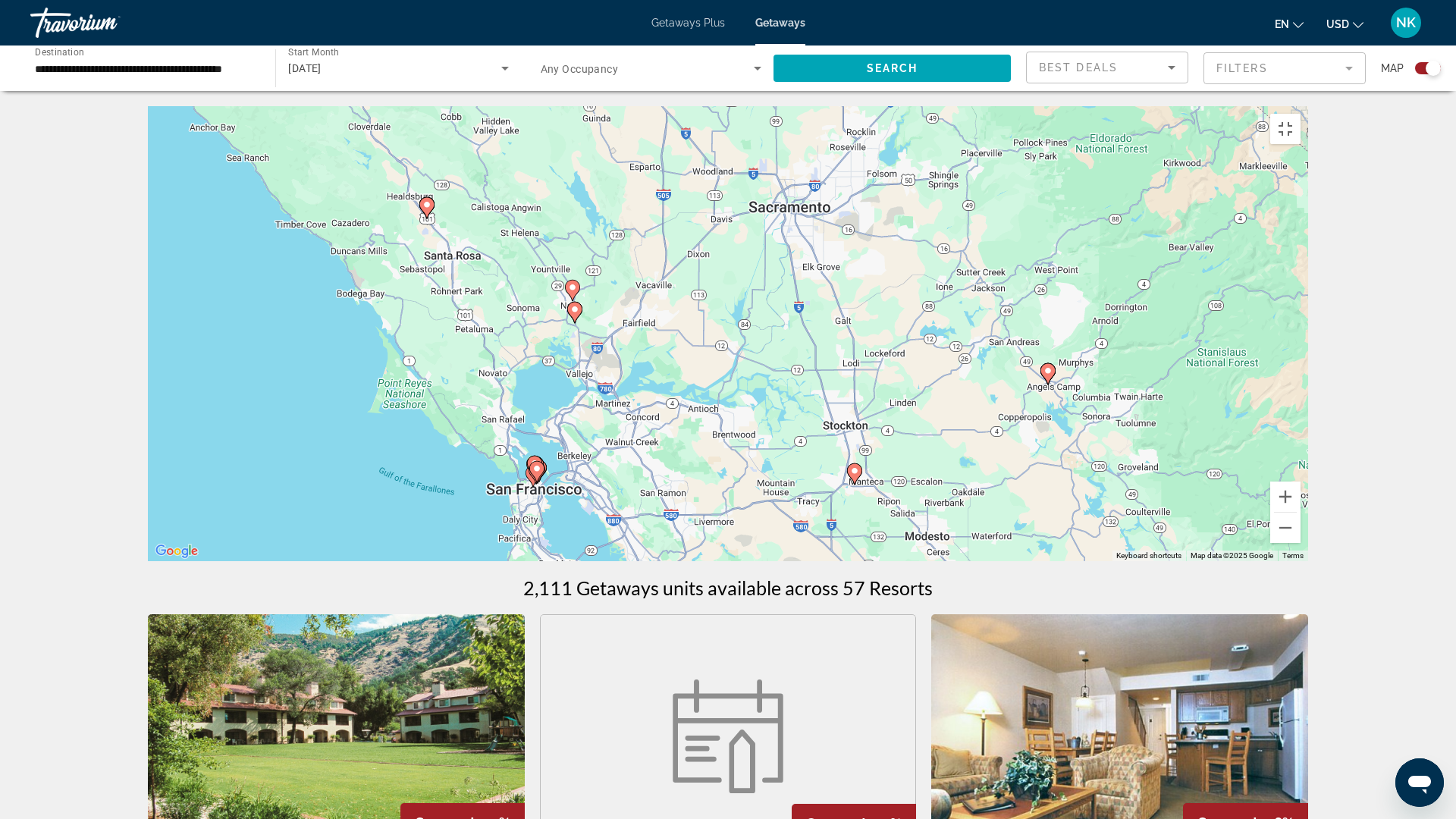
click at [177, 72] on image "Main content" at bounding box center [178, 67] width 9 height 9
